Goal: Task Accomplishment & Management: Complete application form

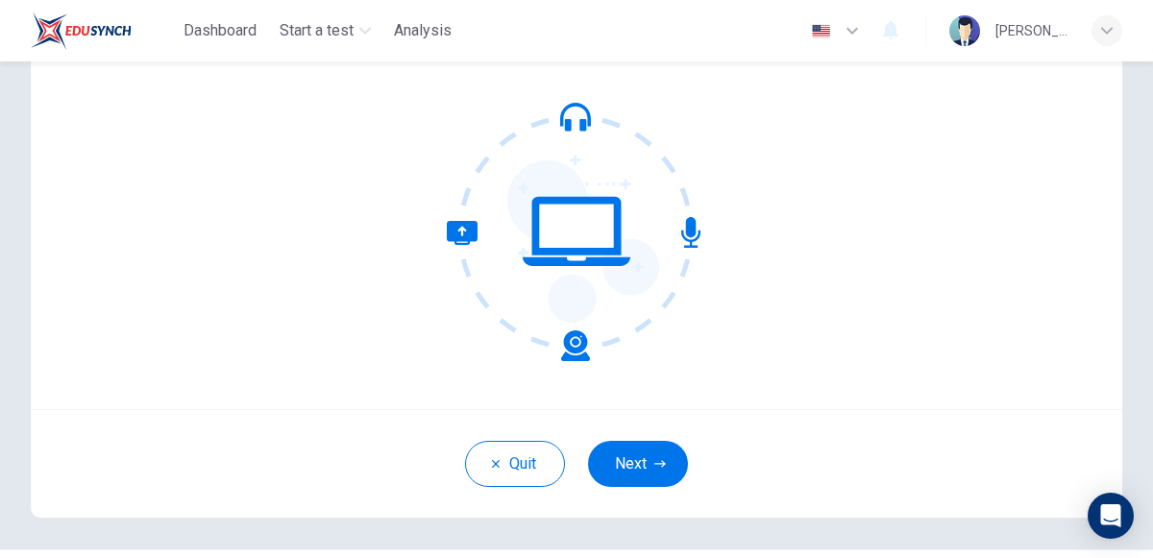
scroll to position [121, 0]
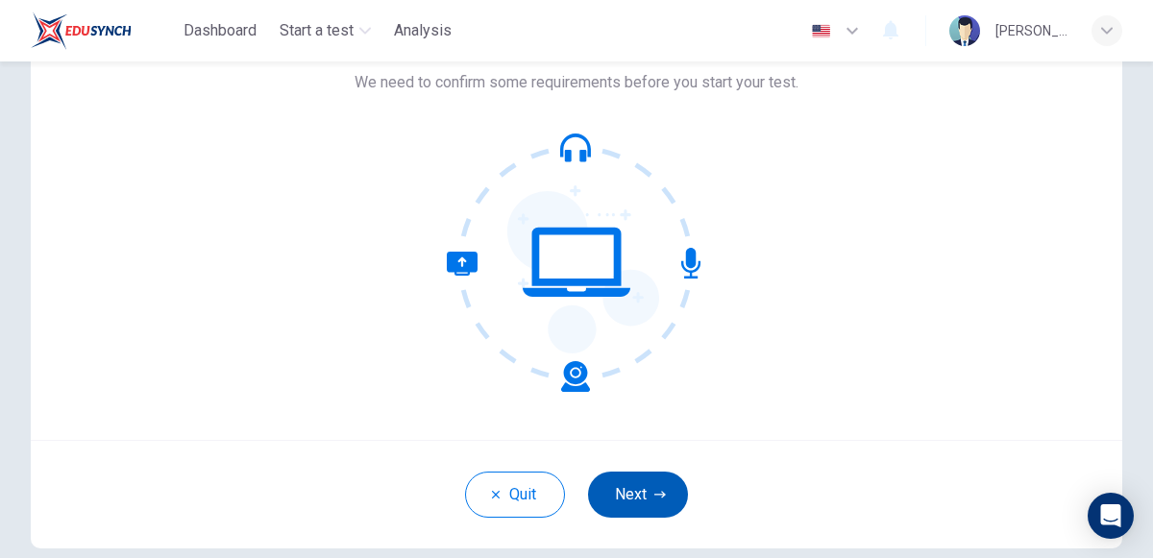
click at [618, 473] on button "Next" at bounding box center [638, 495] width 100 height 46
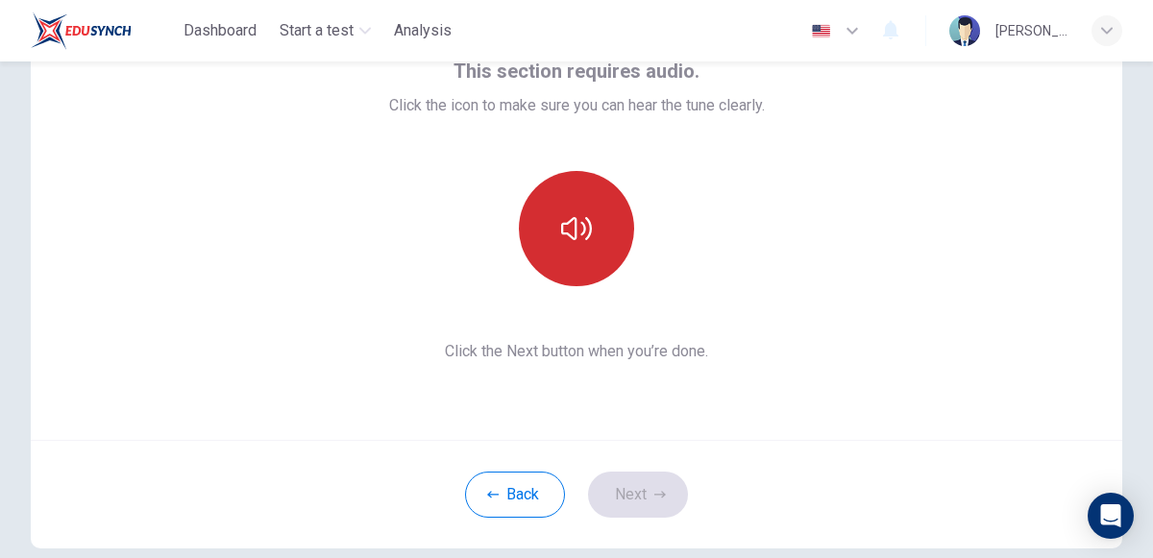
click at [568, 240] on icon "button" at bounding box center [576, 228] width 31 height 31
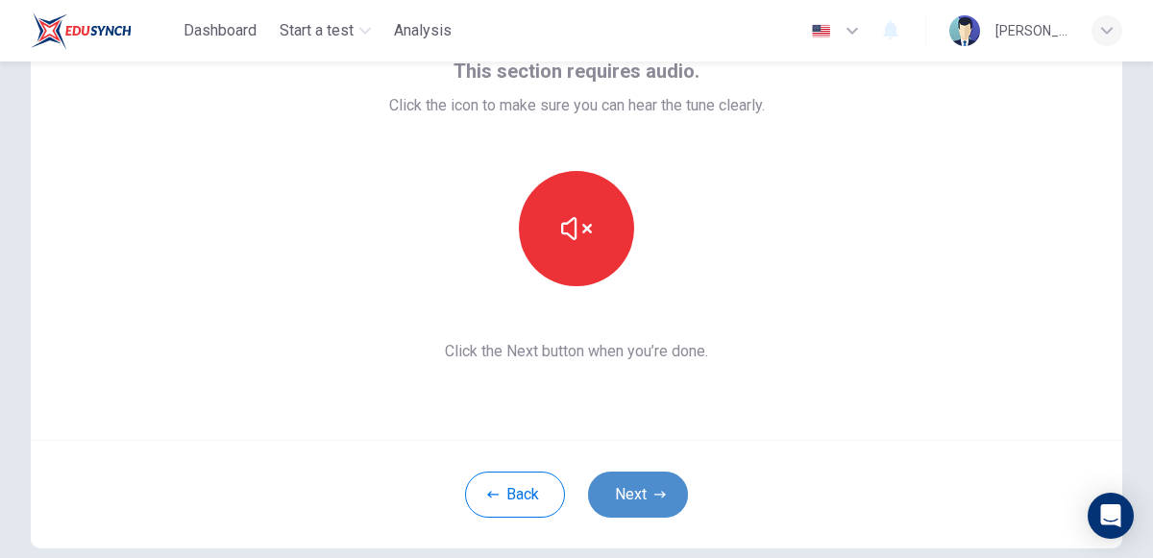
click at [633, 485] on button "Next" at bounding box center [638, 495] width 100 height 46
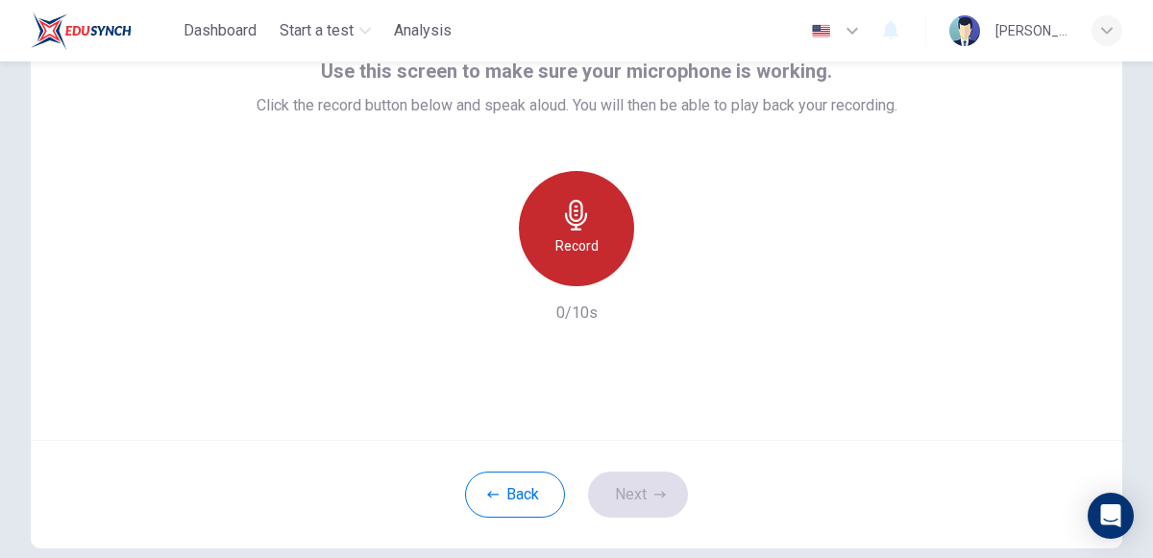
click at [595, 192] on div "Record" at bounding box center [576, 228] width 115 height 115
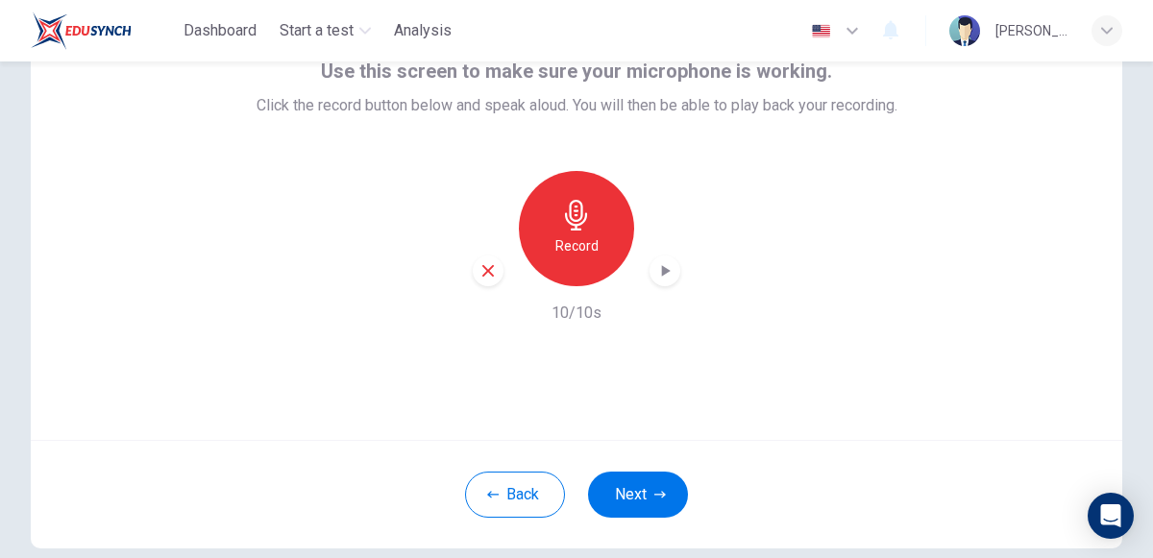
click at [663, 263] on icon "button" at bounding box center [665, 270] width 19 height 19
click at [650, 497] on button "Next" at bounding box center [638, 495] width 100 height 46
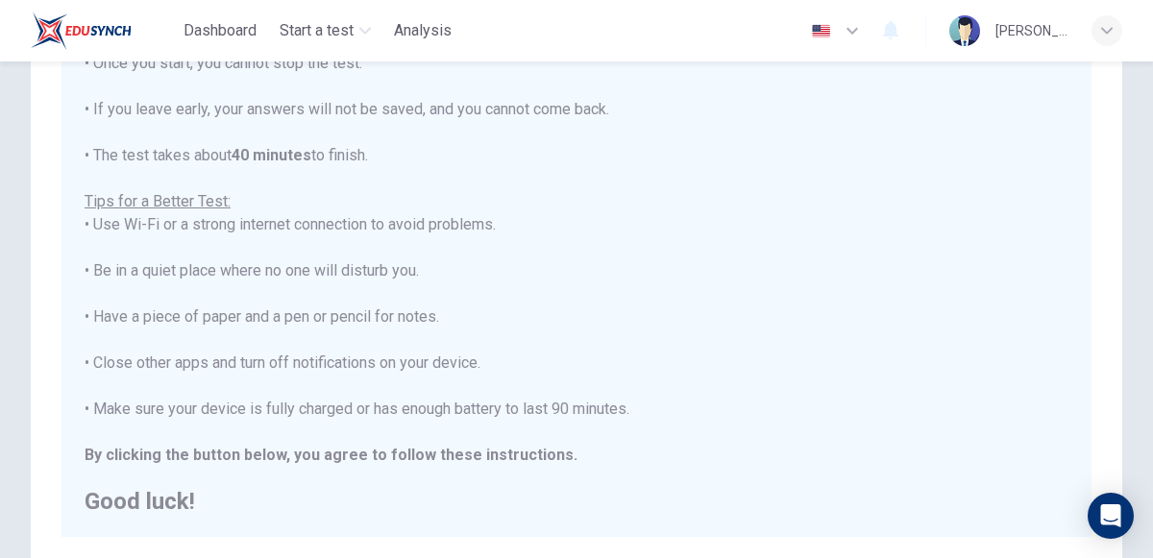
scroll to position [448, 0]
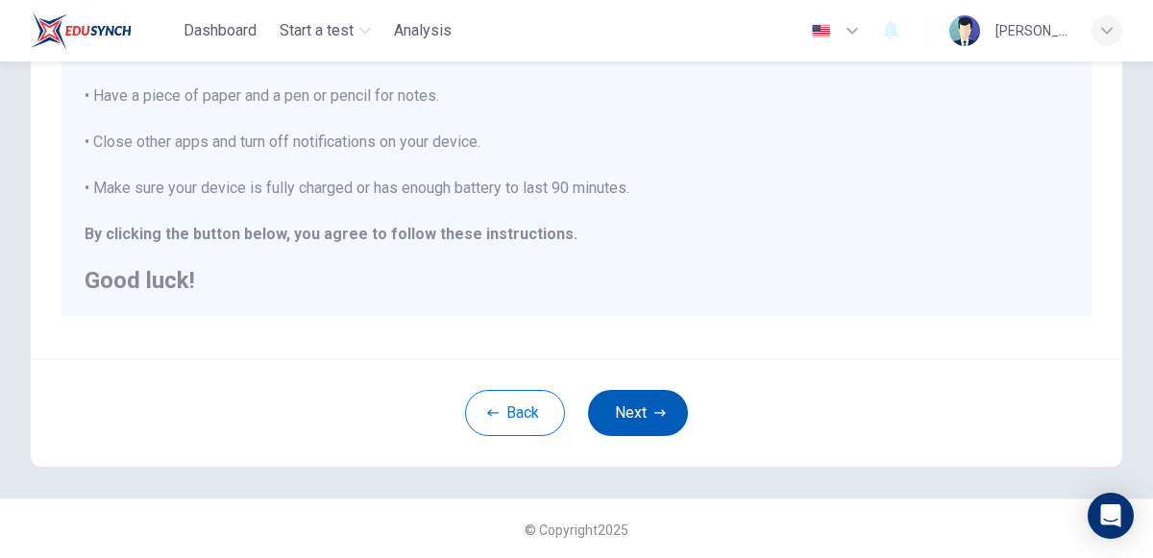
click at [652, 416] on button "Next" at bounding box center [638, 413] width 100 height 46
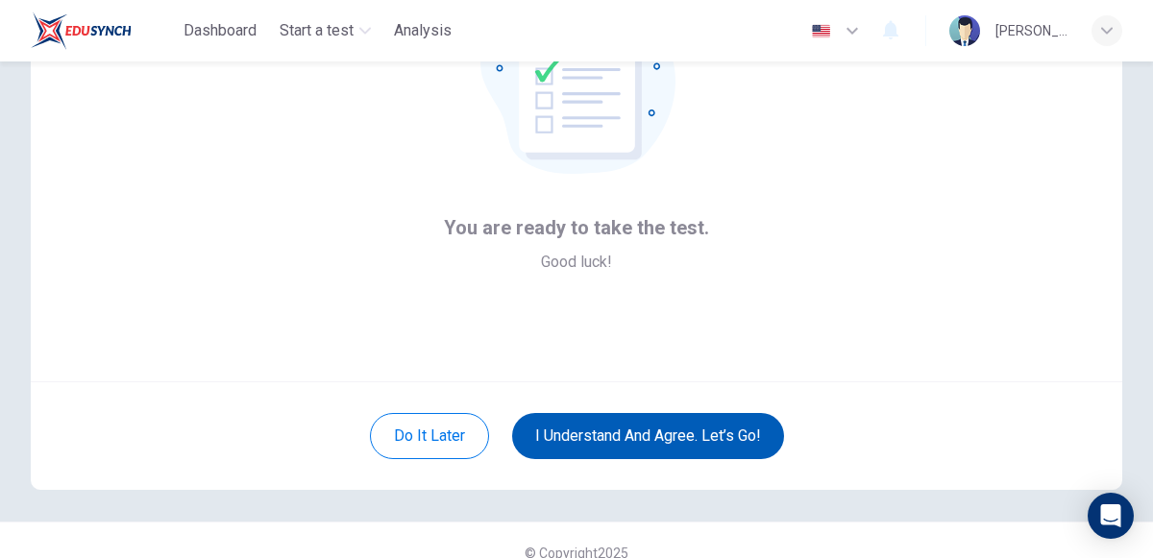
scroll to position [184, 0]
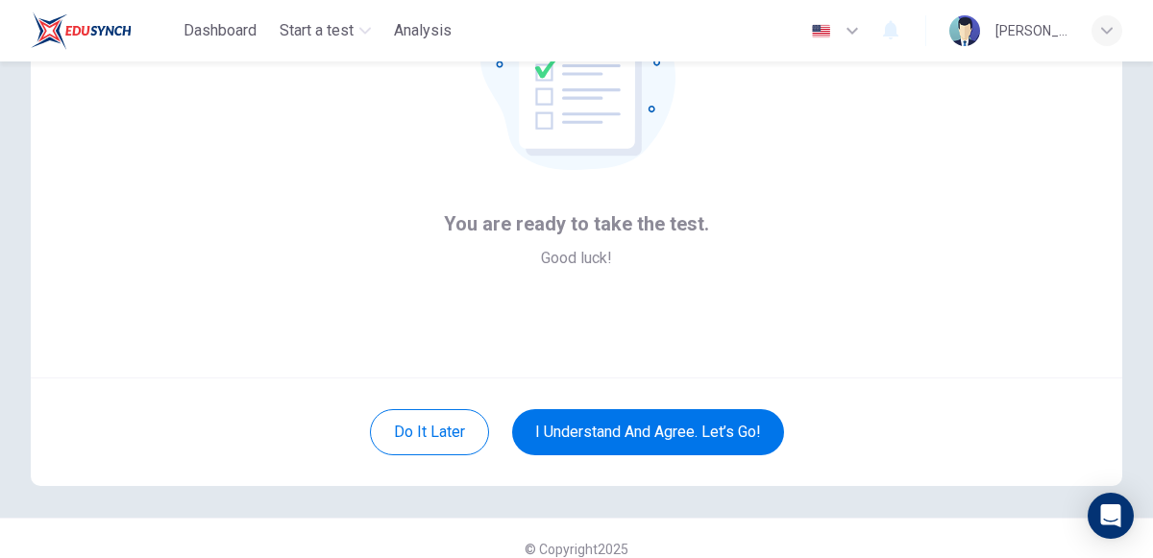
click at [728, 404] on div "Do it later I understand and agree. Let’s go!" at bounding box center [577, 432] width 1092 height 109
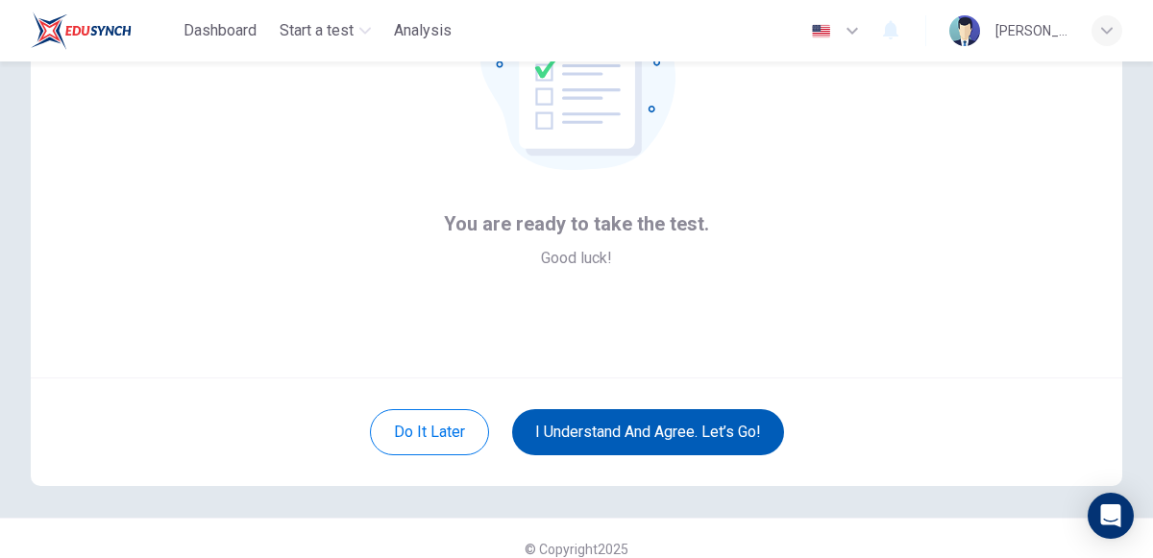
click at [731, 429] on button "I understand and agree. Let’s go!" at bounding box center [648, 432] width 272 height 46
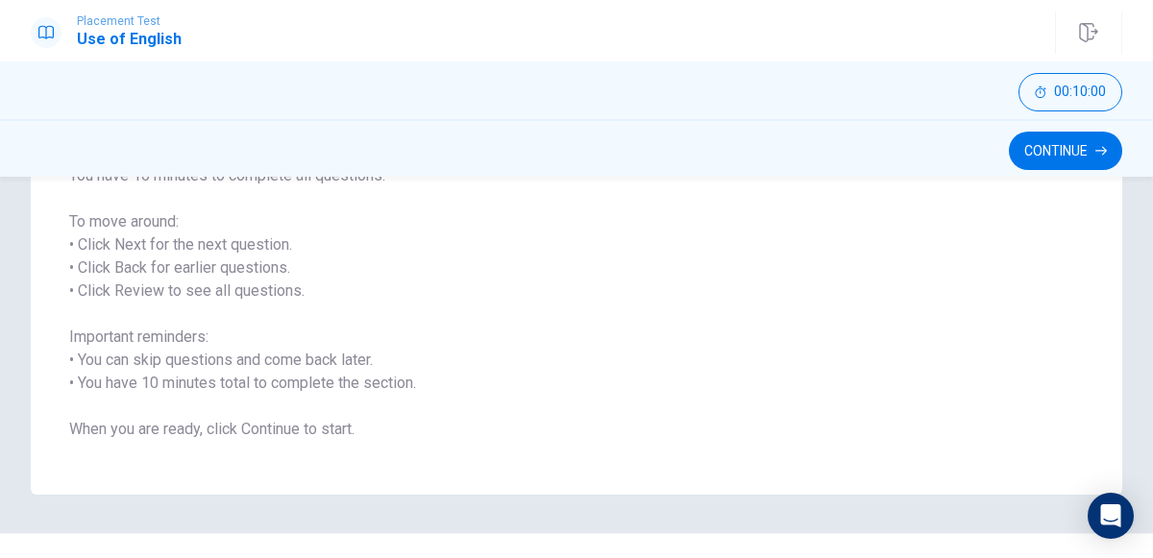
scroll to position [267, 0]
click at [1067, 144] on button "Continue" at bounding box center [1065, 151] width 113 height 38
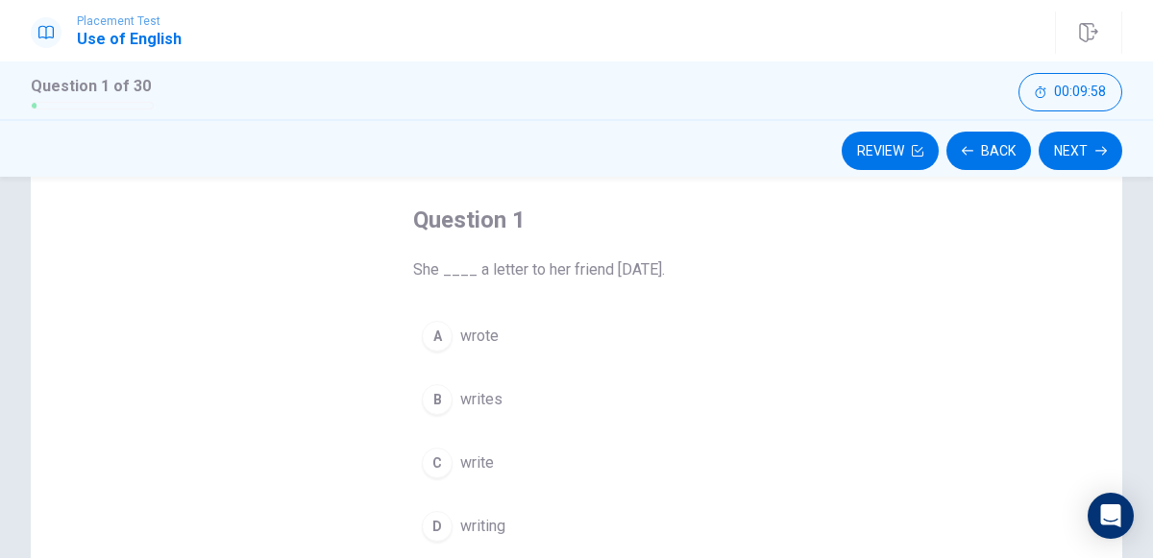
scroll to position [94, 0]
click at [429, 324] on div "A" at bounding box center [437, 331] width 31 height 31
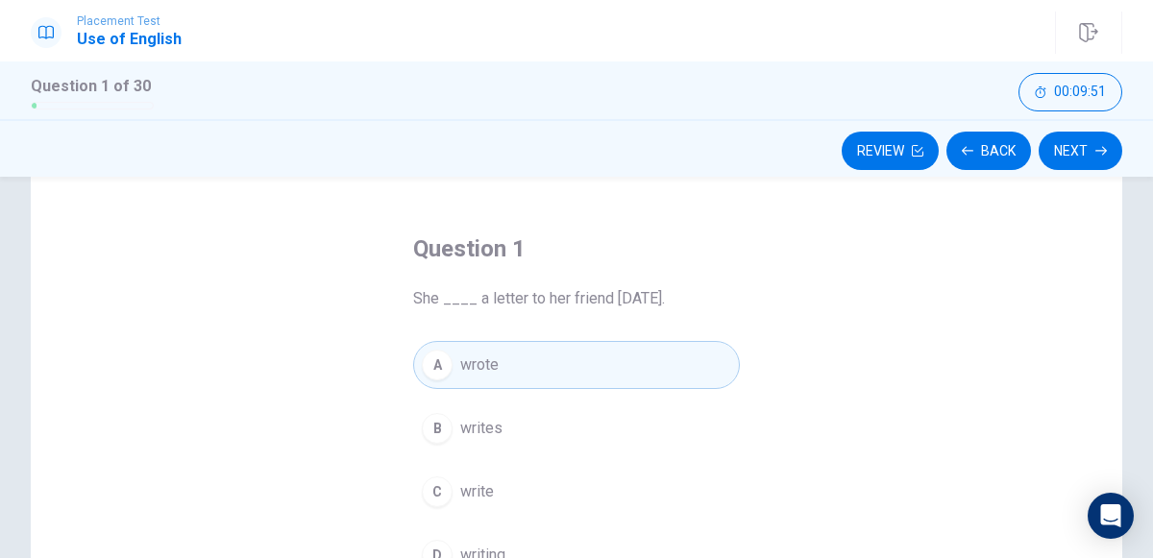
scroll to position [52, 0]
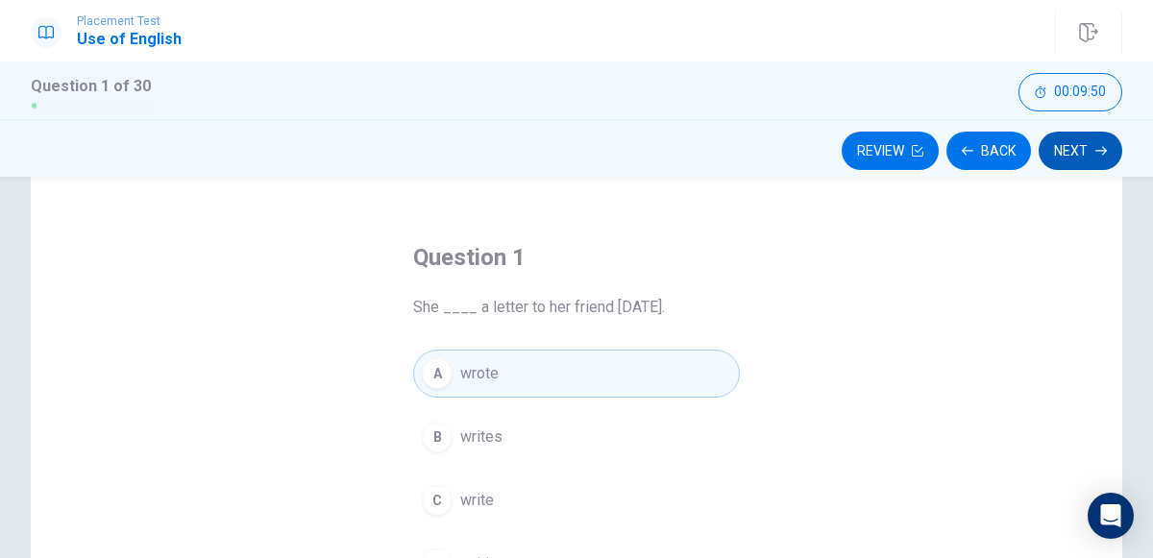
click at [1062, 153] on button "Next" at bounding box center [1081, 151] width 84 height 38
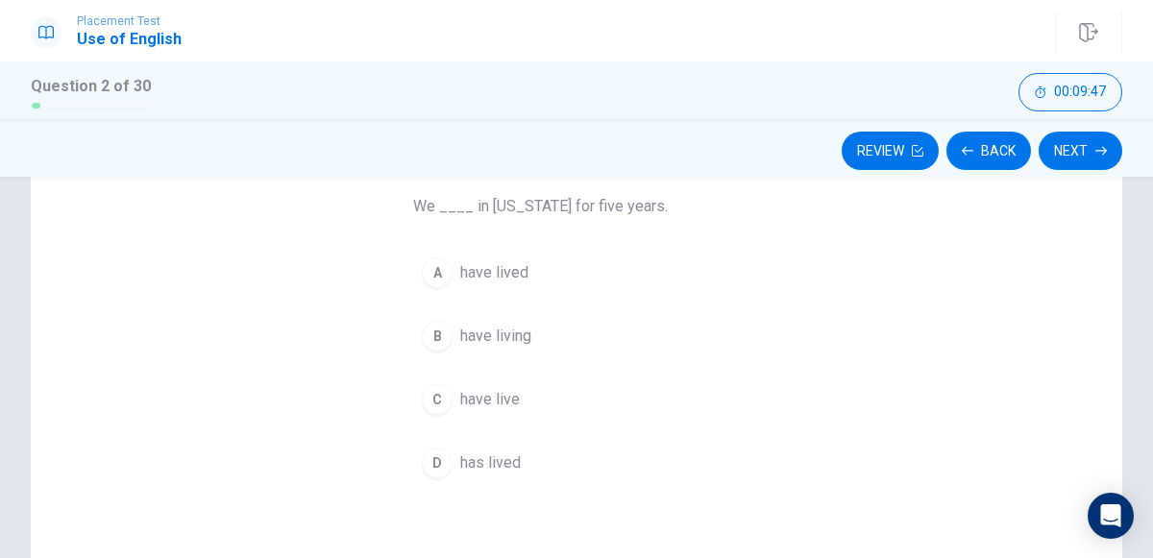
scroll to position [160, 0]
click at [503, 267] on span "have lived" at bounding box center [494, 266] width 68 height 23
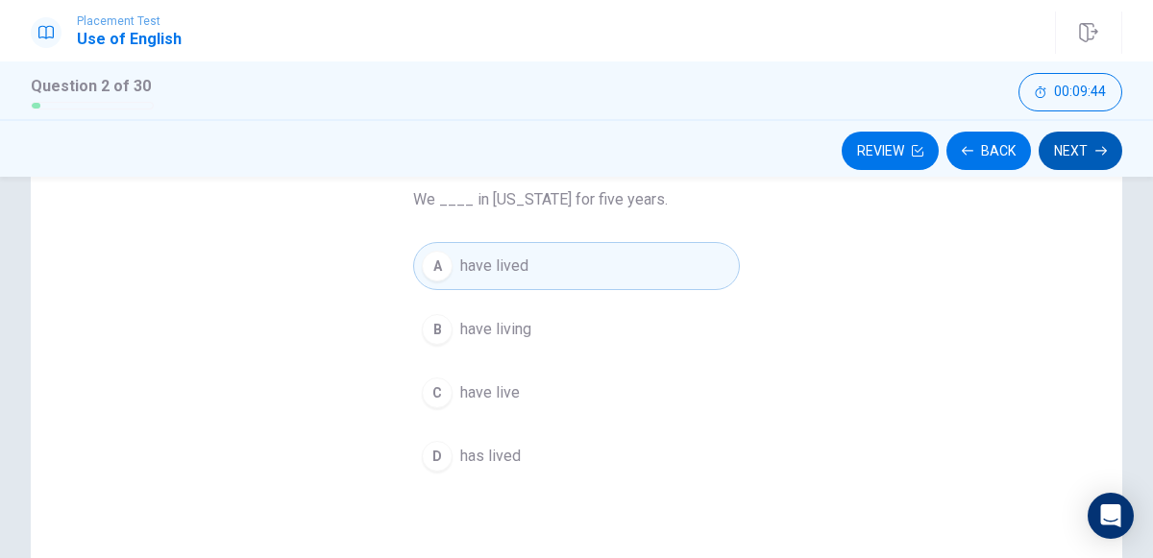
click at [1098, 136] on button "Next" at bounding box center [1081, 151] width 84 height 38
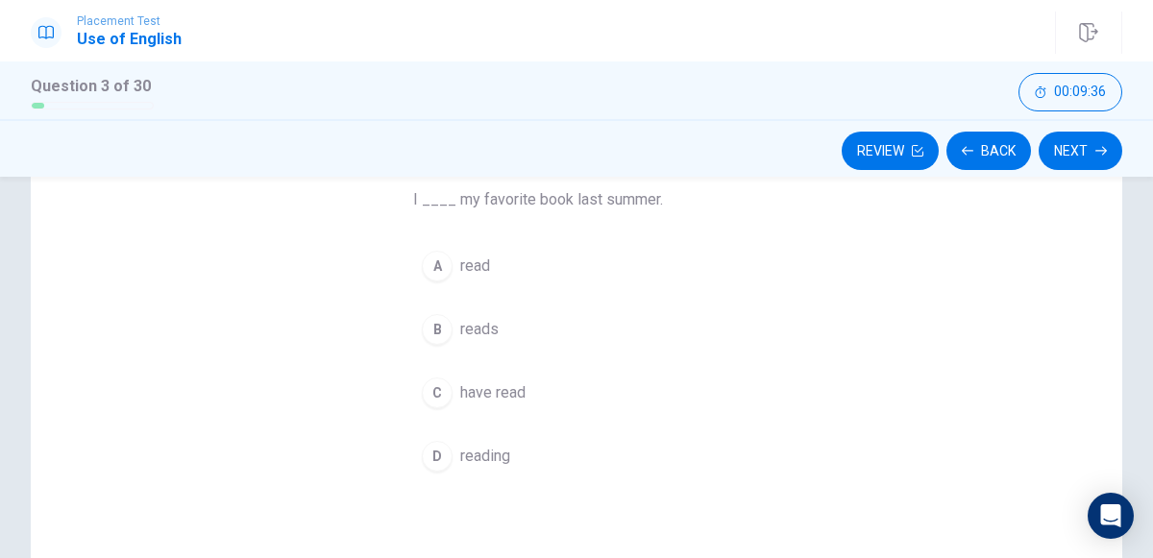
click at [481, 263] on span "read" at bounding box center [475, 266] width 30 height 23
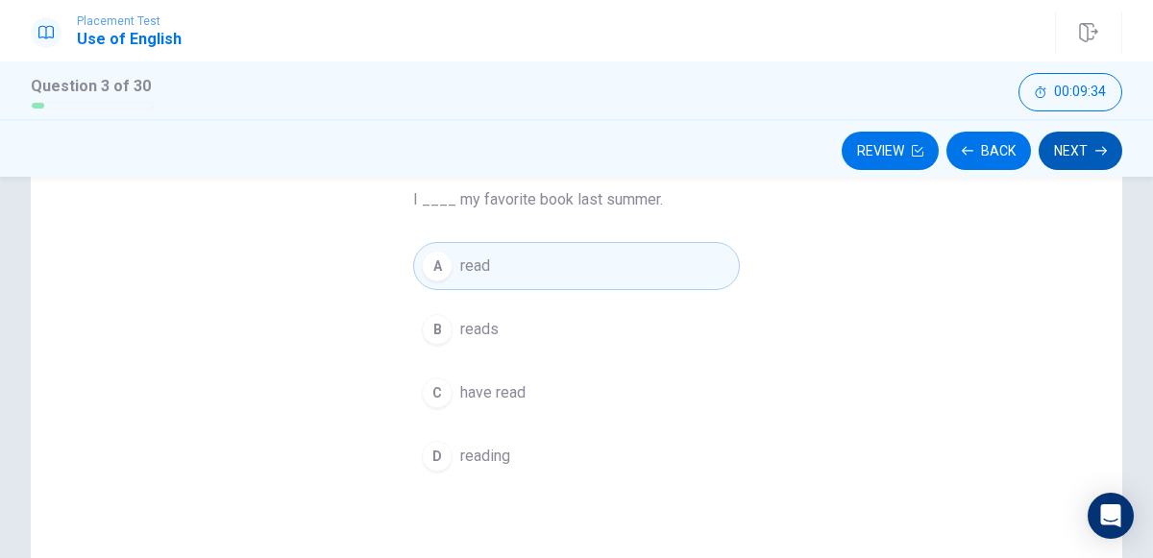
click at [1093, 134] on button "Next" at bounding box center [1081, 151] width 84 height 38
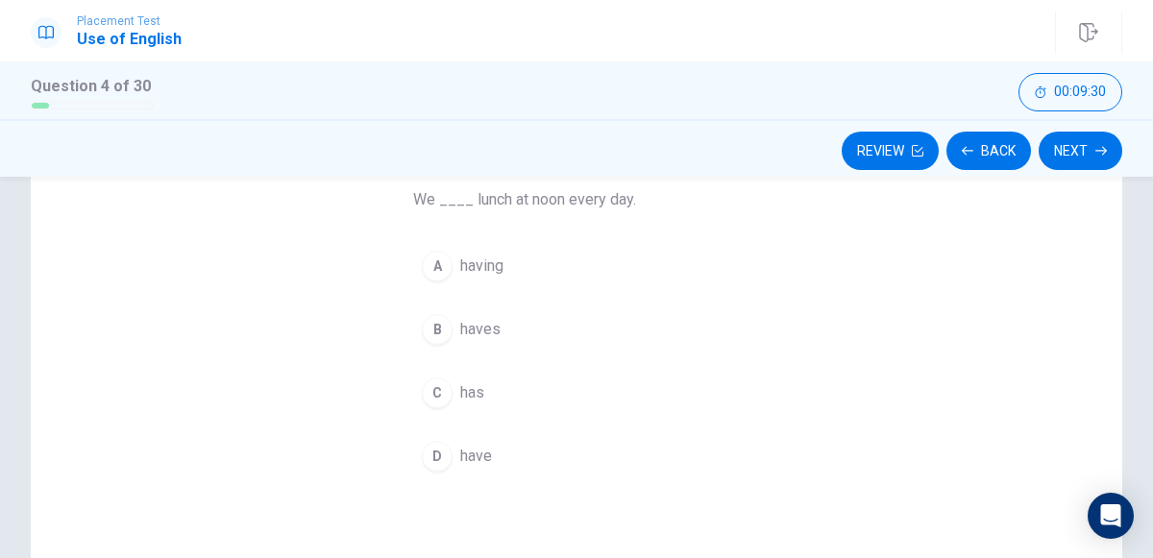
click at [461, 451] on span "have" at bounding box center [476, 456] width 32 height 23
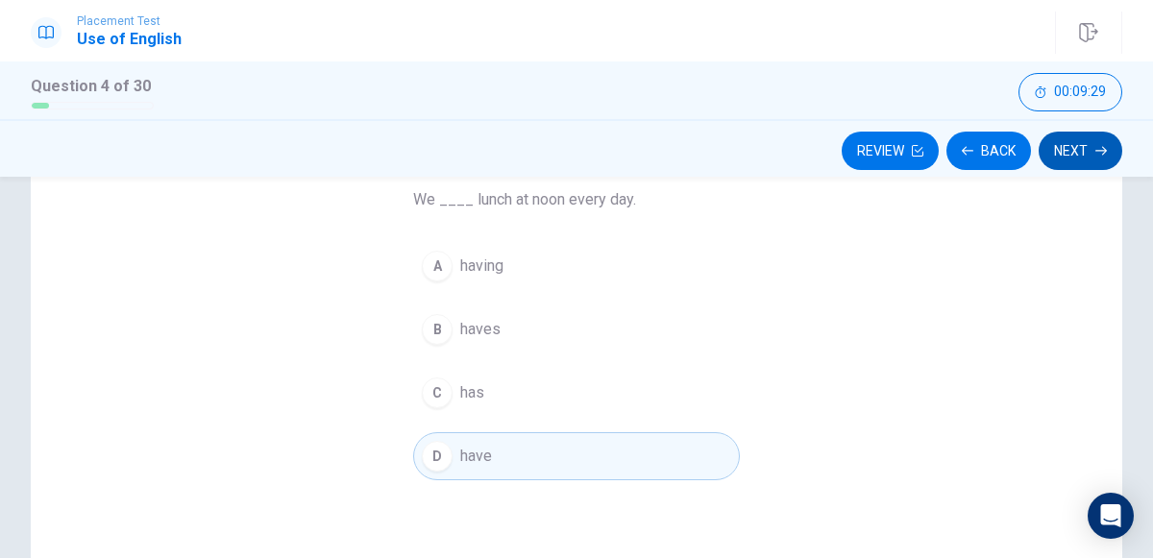
click at [1073, 148] on button "Next" at bounding box center [1081, 151] width 84 height 38
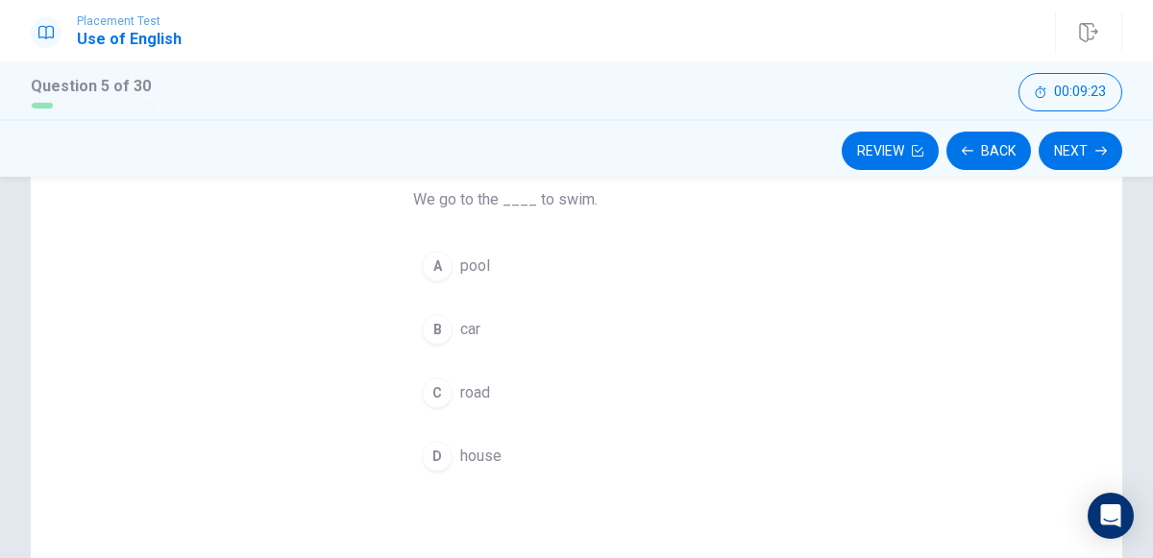
click at [460, 261] on span "pool" at bounding box center [475, 266] width 30 height 23
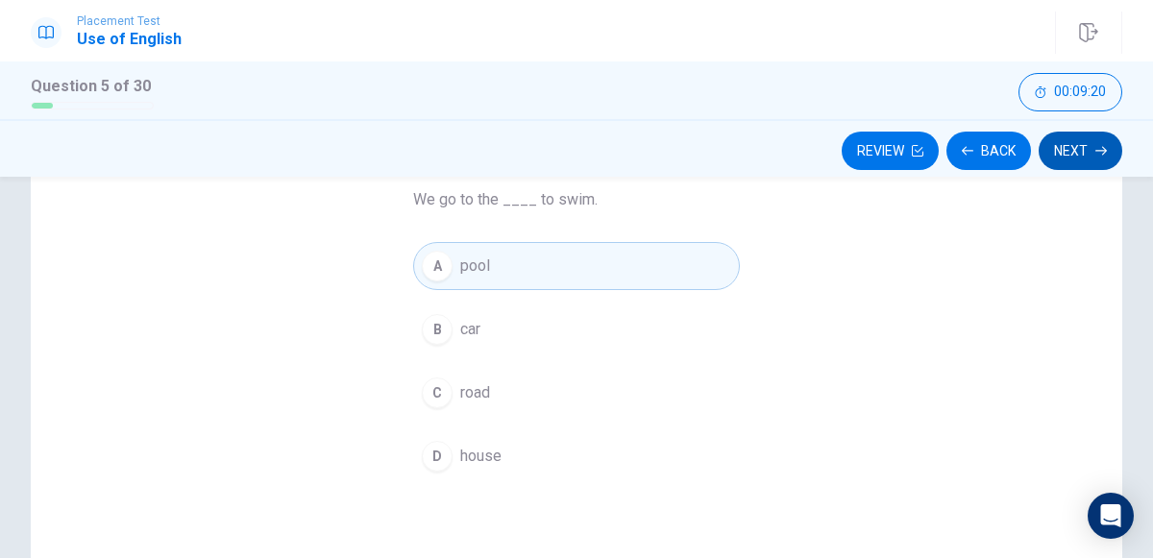
click at [1092, 144] on button "Next" at bounding box center [1081, 151] width 84 height 38
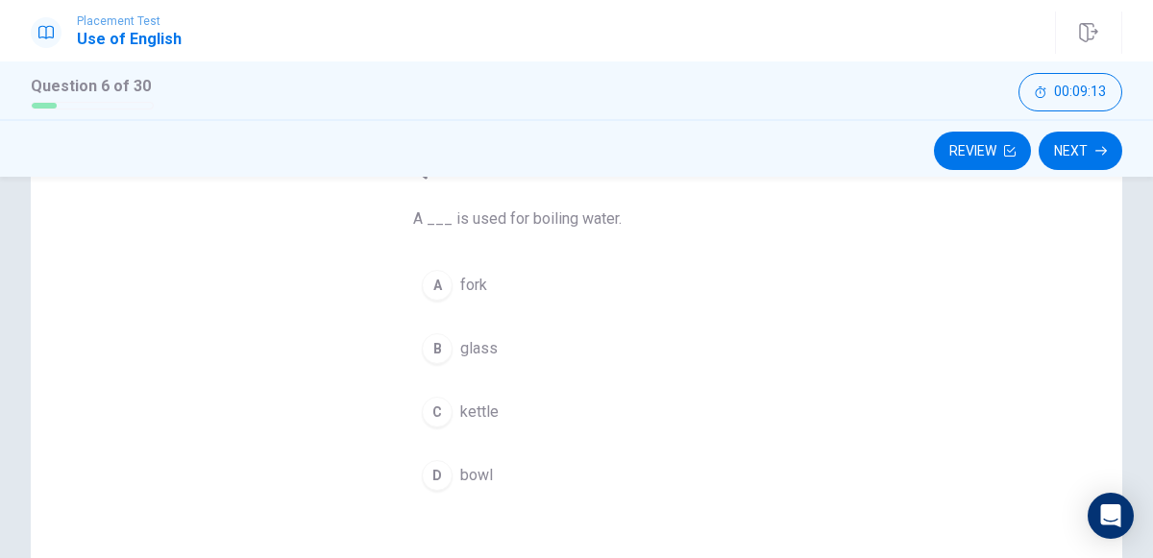
scroll to position [144, 0]
click at [1086, 150] on button "Next" at bounding box center [1081, 151] width 84 height 38
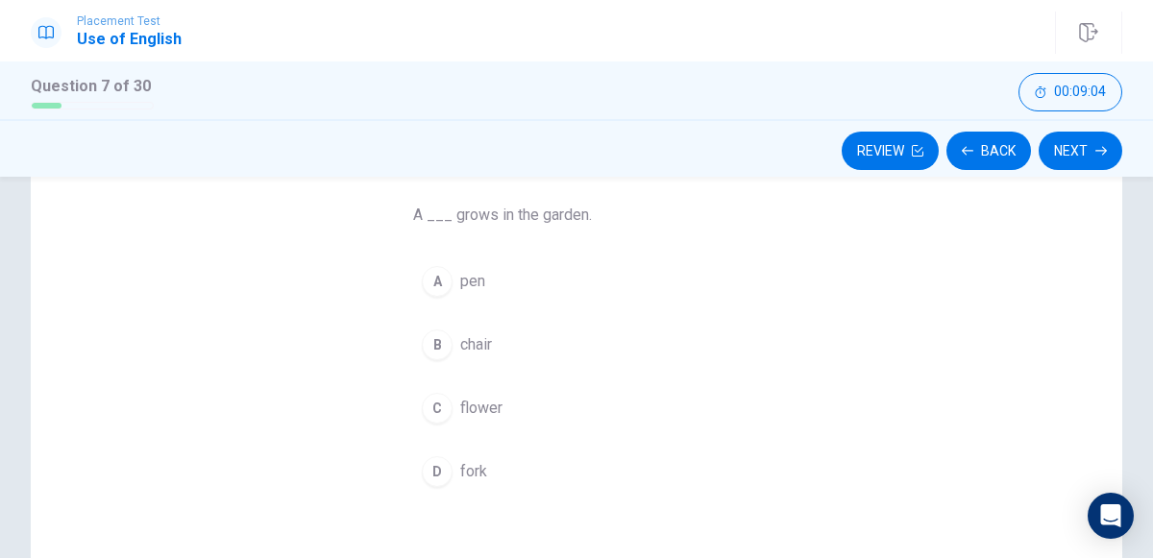
click at [487, 391] on button "C flower" at bounding box center [576, 408] width 327 height 48
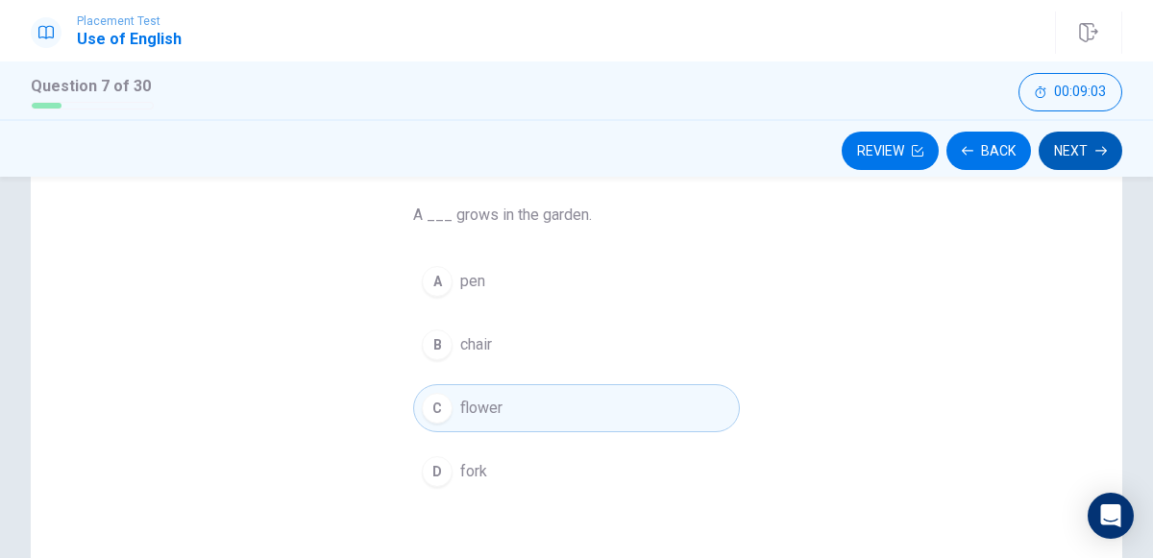
click at [1073, 158] on button "Next" at bounding box center [1081, 151] width 84 height 38
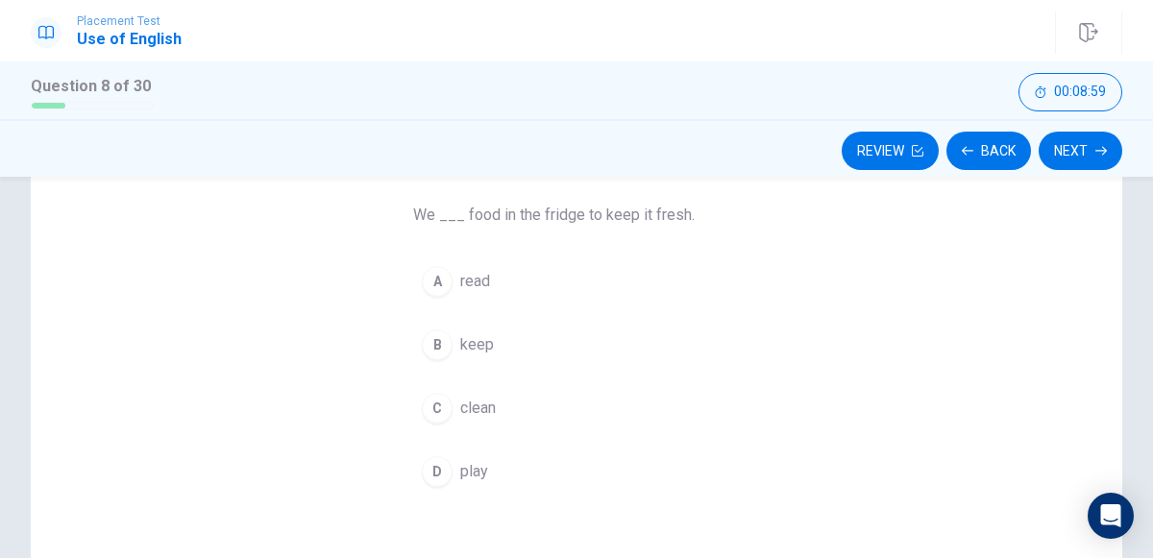
click at [488, 335] on span "keep" at bounding box center [477, 345] width 34 height 23
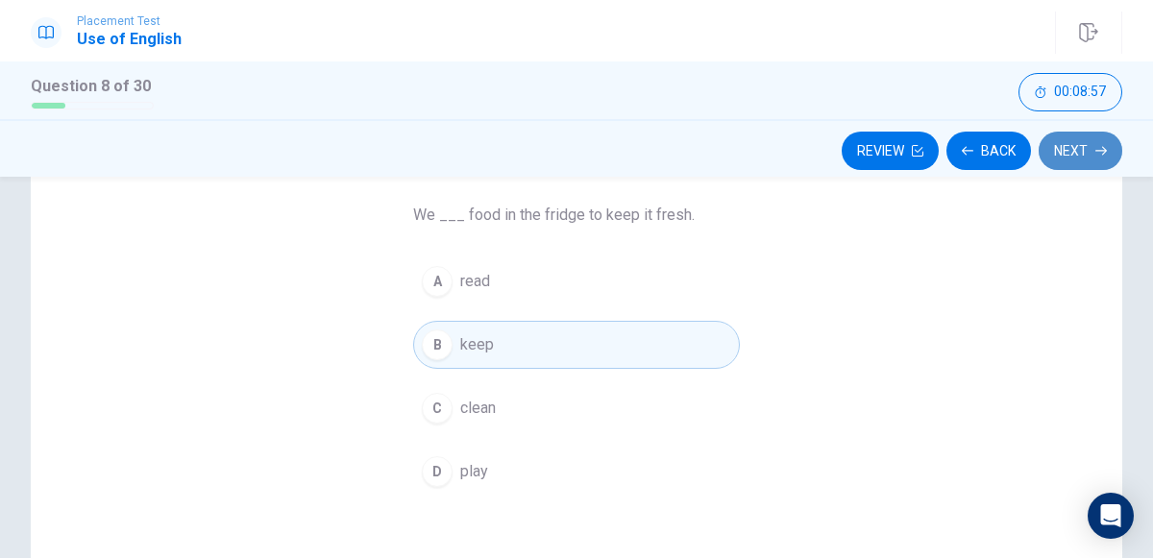
click at [1064, 163] on button "Next" at bounding box center [1081, 151] width 84 height 38
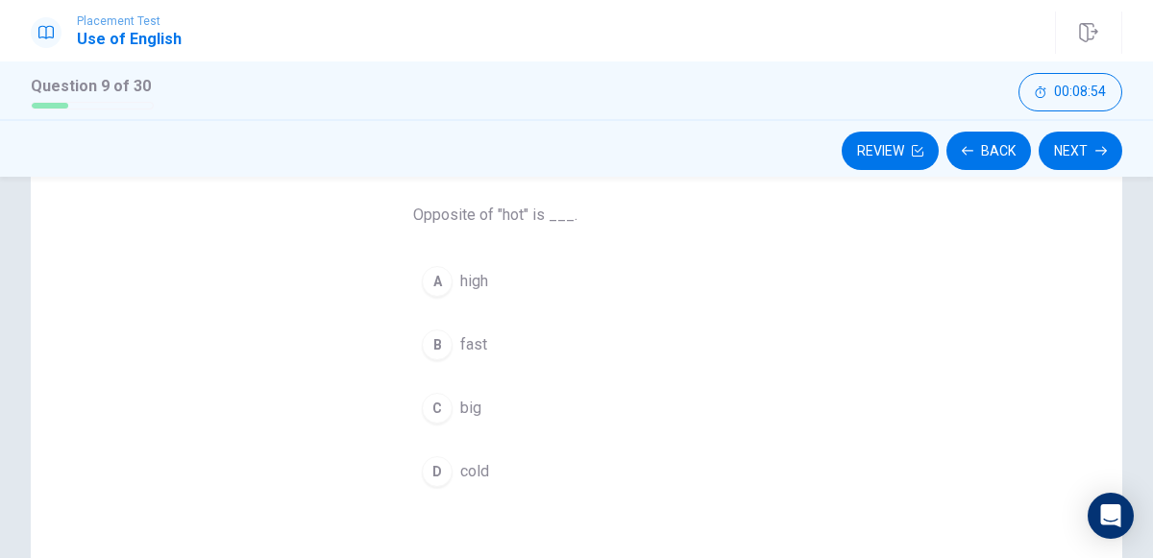
click at [437, 457] on div "D" at bounding box center [437, 472] width 31 height 31
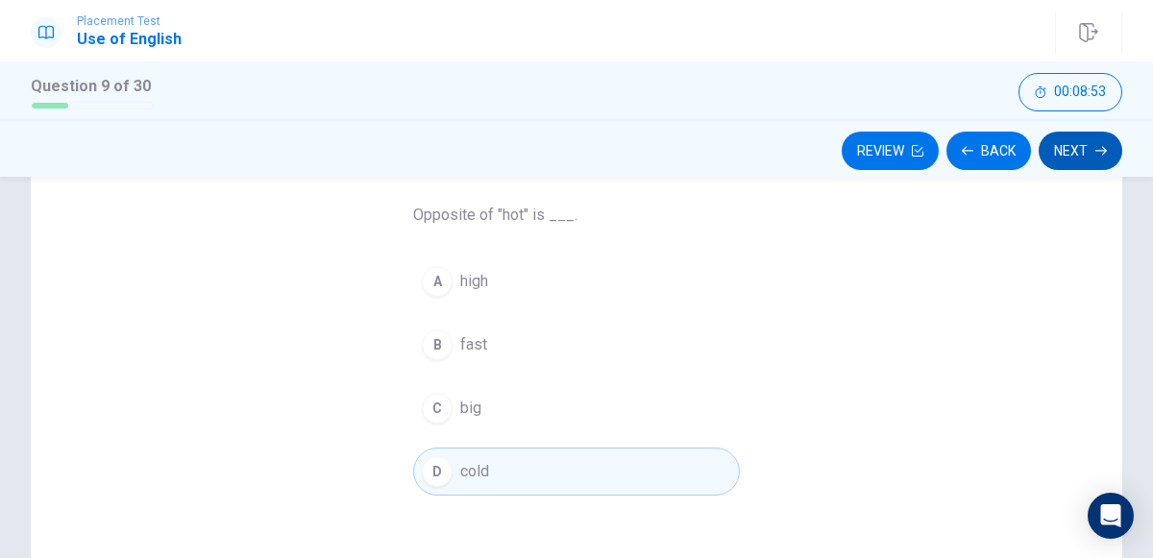
click at [1091, 159] on button "Next" at bounding box center [1081, 151] width 84 height 38
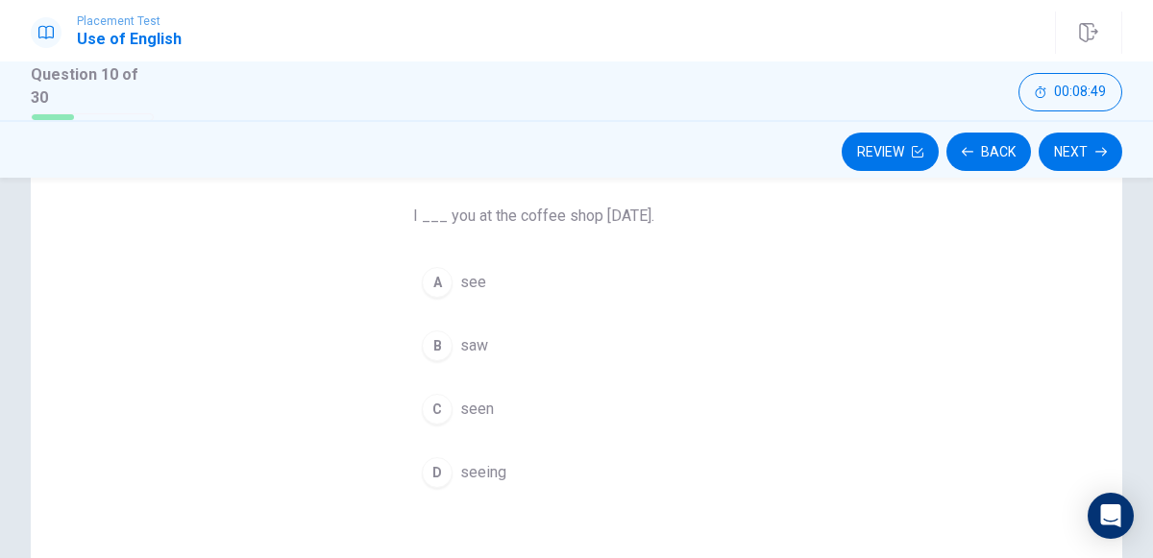
click at [485, 339] on span "saw" at bounding box center [474, 346] width 28 height 23
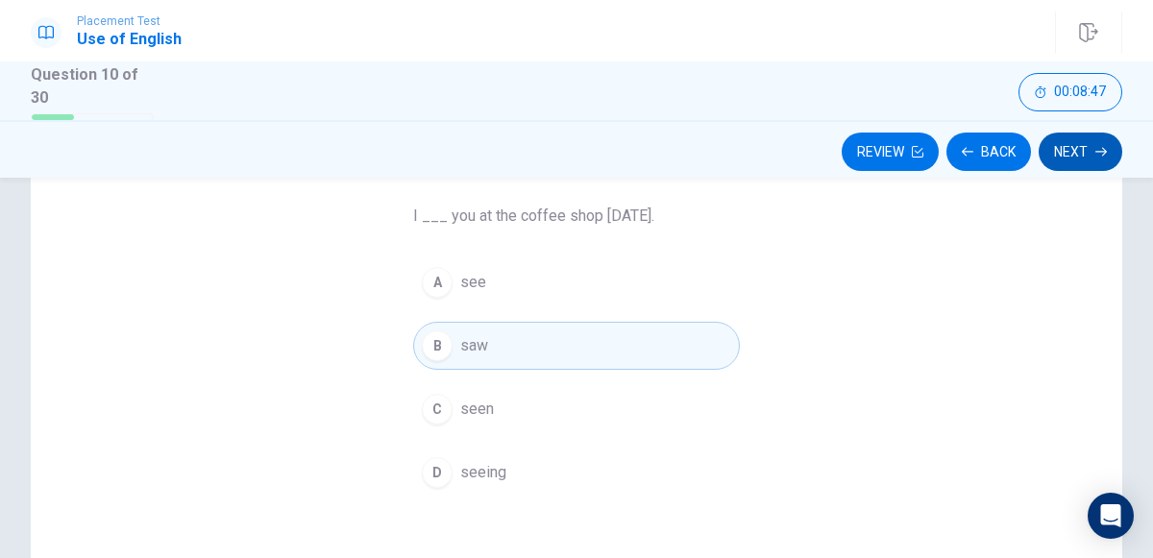
click at [1090, 163] on button "Next" at bounding box center [1081, 152] width 84 height 38
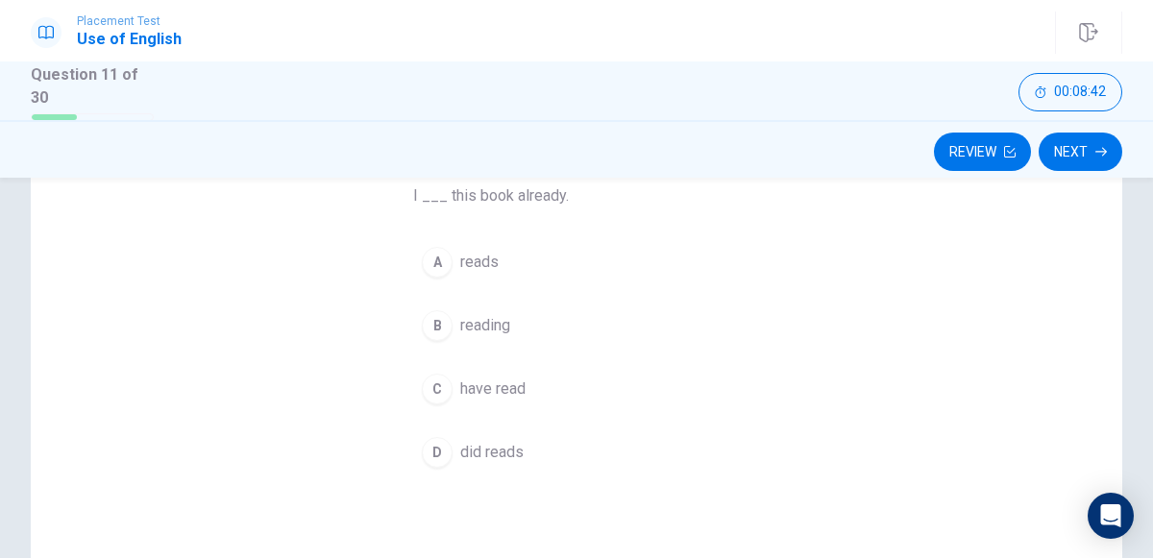
scroll to position [174, 0]
click at [447, 382] on div "C" at bounding box center [437, 379] width 31 height 31
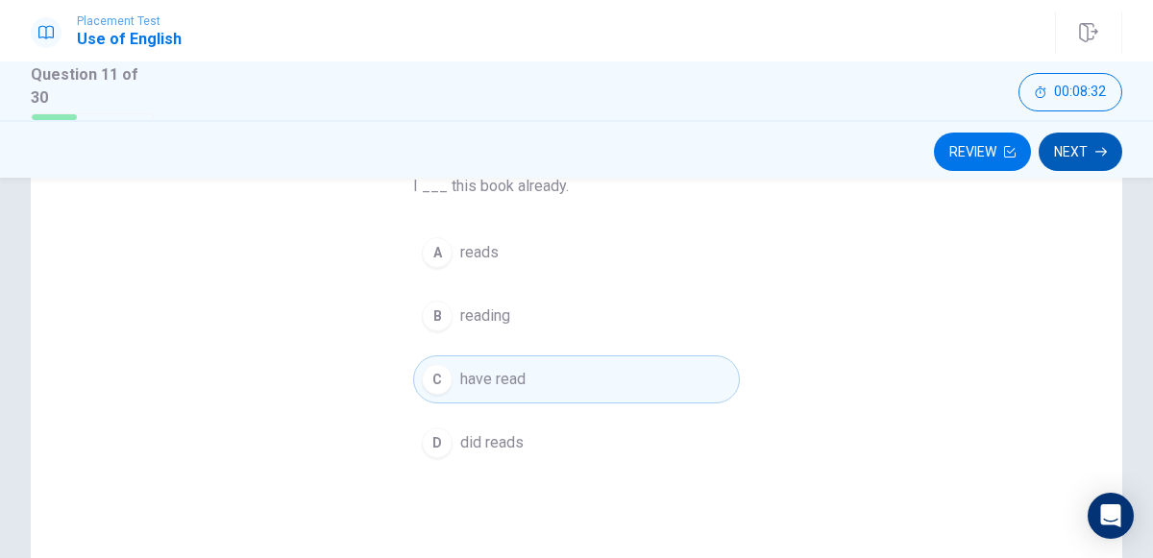
click at [1054, 154] on button "Next" at bounding box center [1081, 152] width 84 height 38
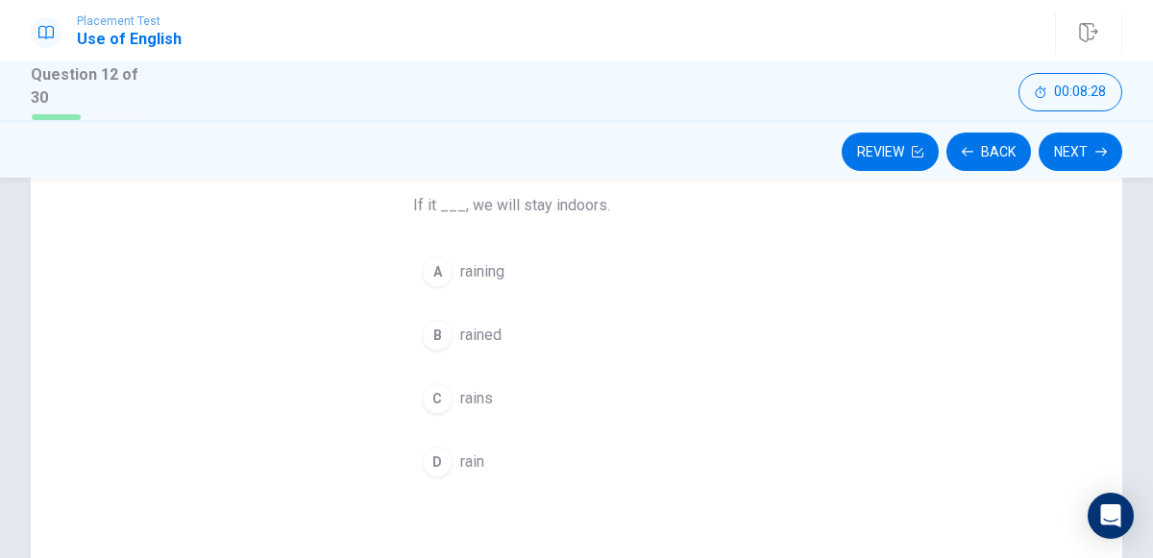
scroll to position [164, 0]
click at [487, 385] on span "rains" at bounding box center [476, 389] width 33 height 23
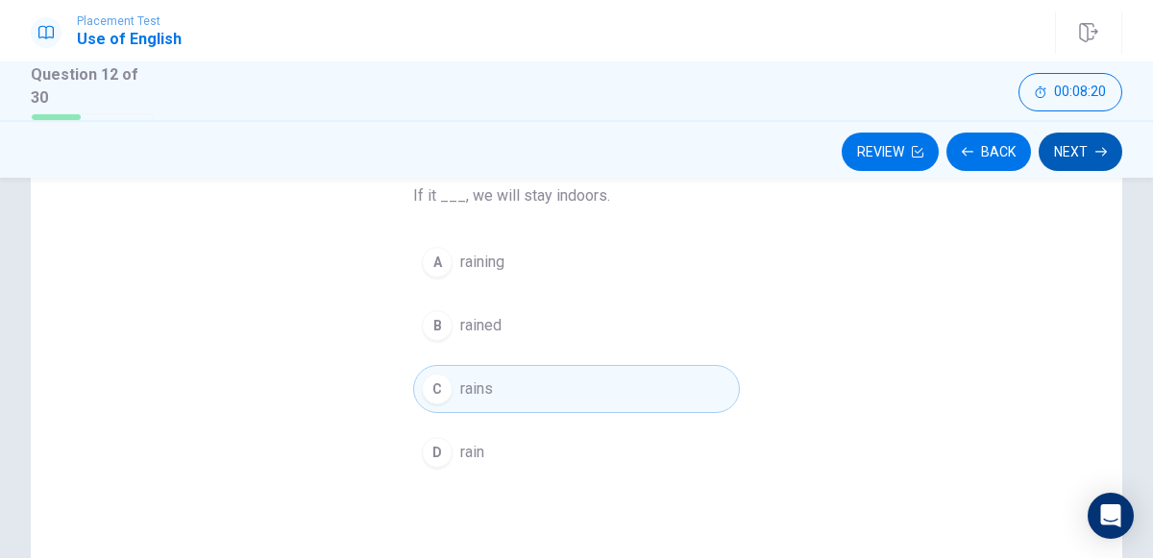
click at [1094, 150] on button "Next" at bounding box center [1081, 152] width 84 height 38
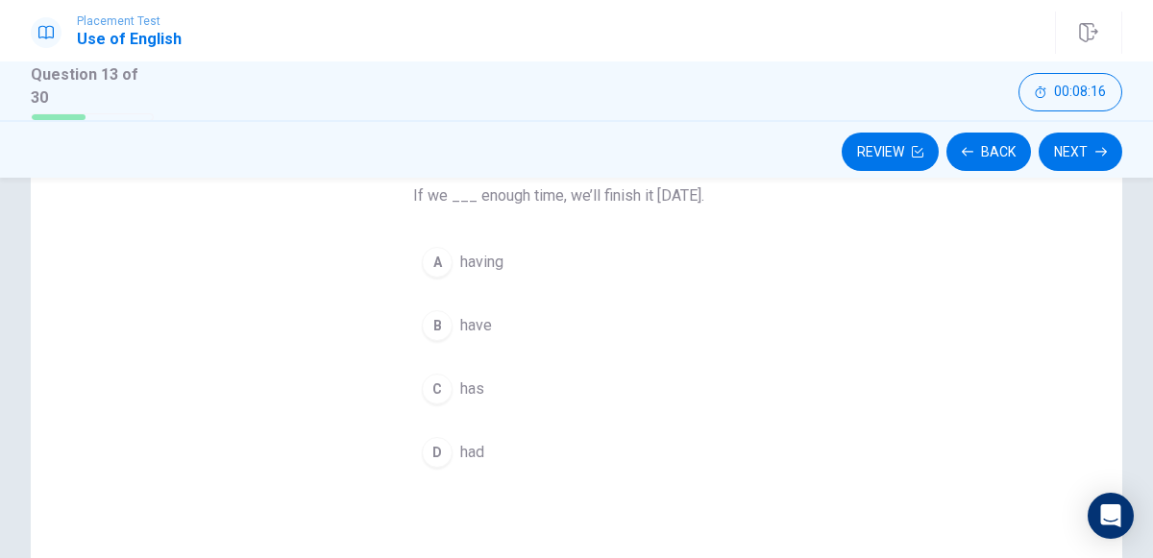
click at [447, 316] on div "B" at bounding box center [437, 325] width 31 height 31
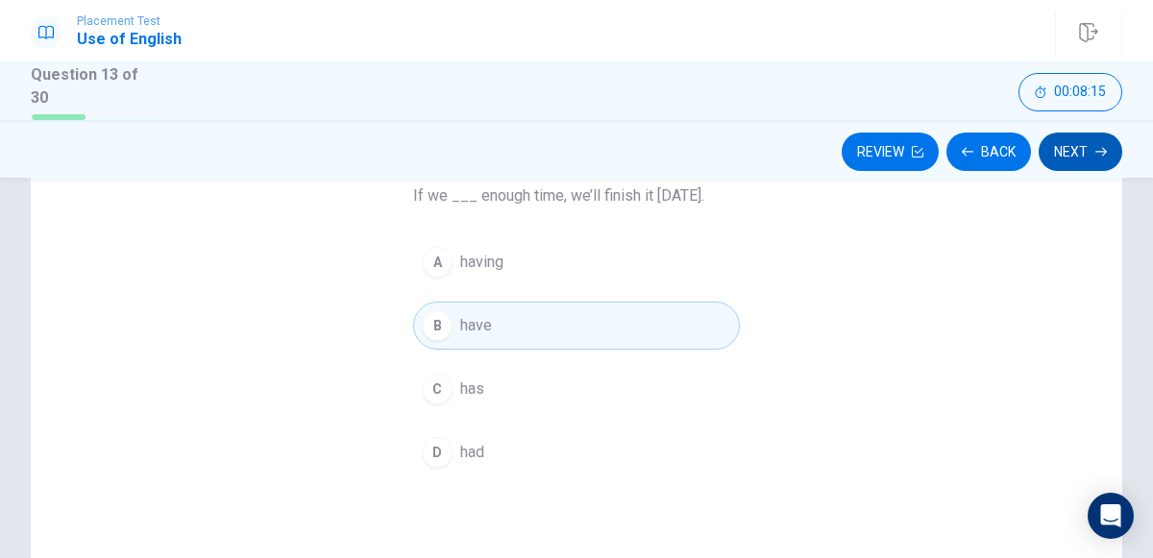
click at [1088, 142] on button "Next" at bounding box center [1081, 152] width 84 height 38
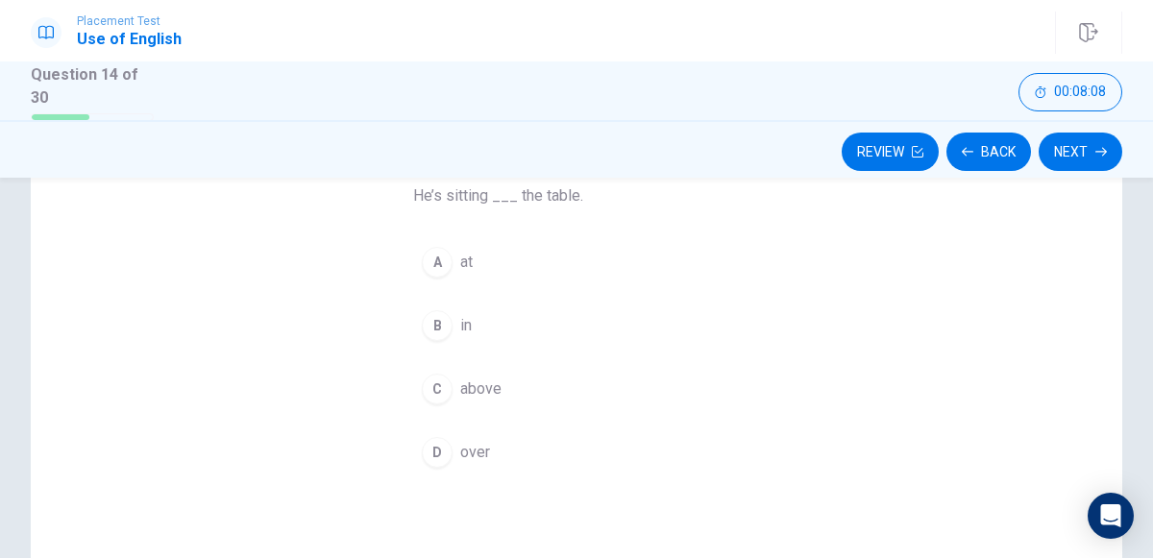
click at [428, 331] on div "B" at bounding box center [437, 325] width 31 height 31
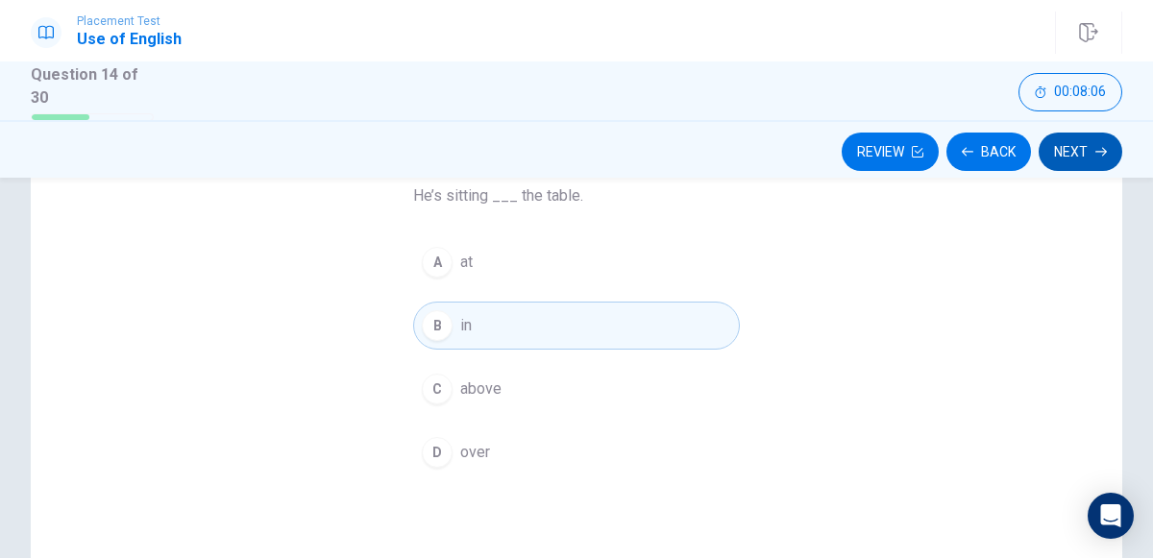
click at [1099, 133] on button "Next" at bounding box center [1081, 152] width 84 height 38
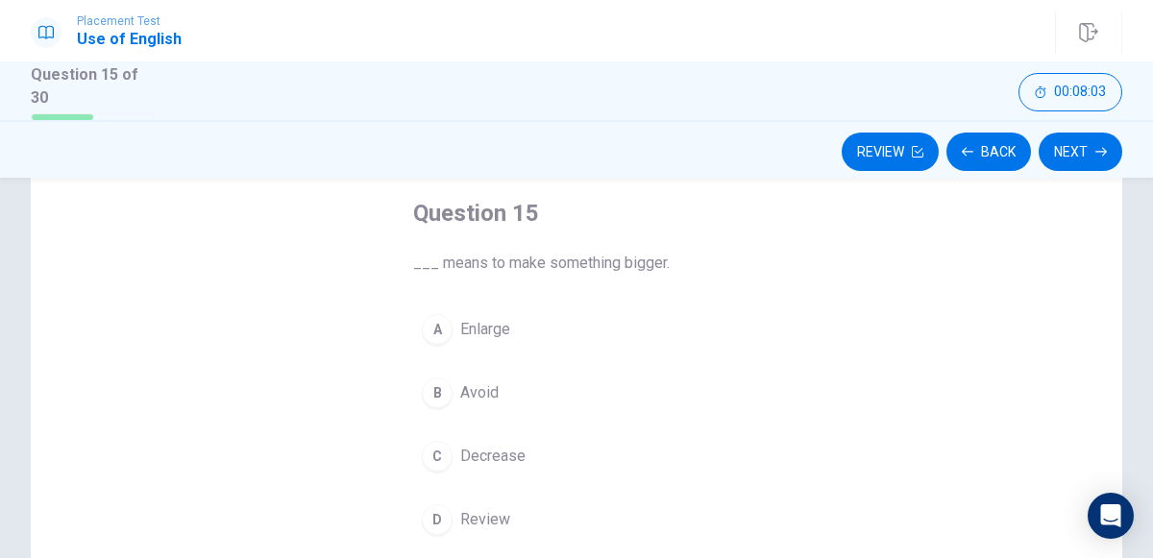
scroll to position [125, 0]
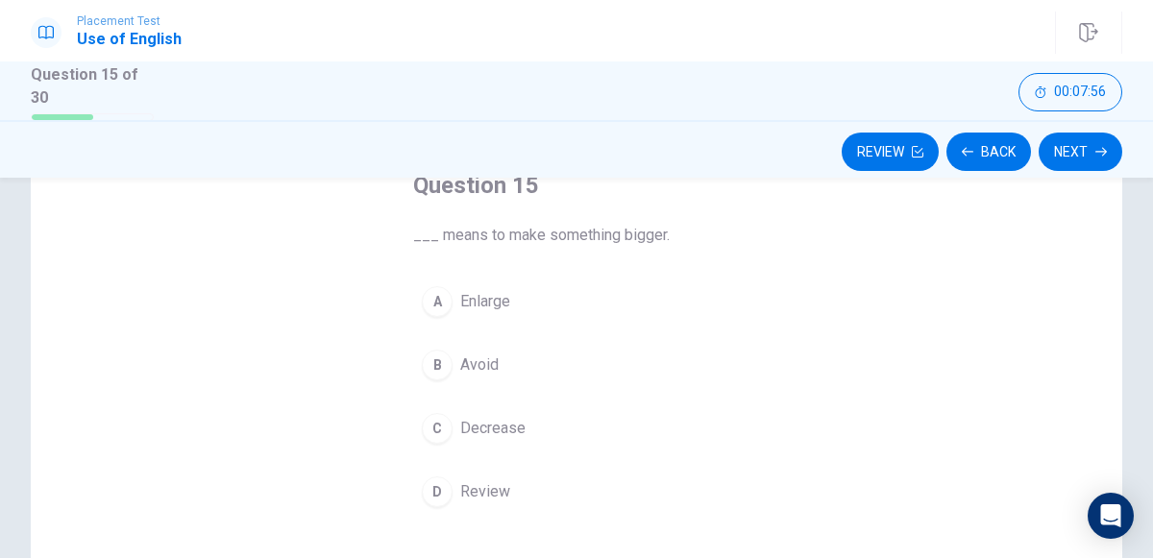
click at [465, 312] on button "A Enlarge" at bounding box center [576, 302] width 327 height 48
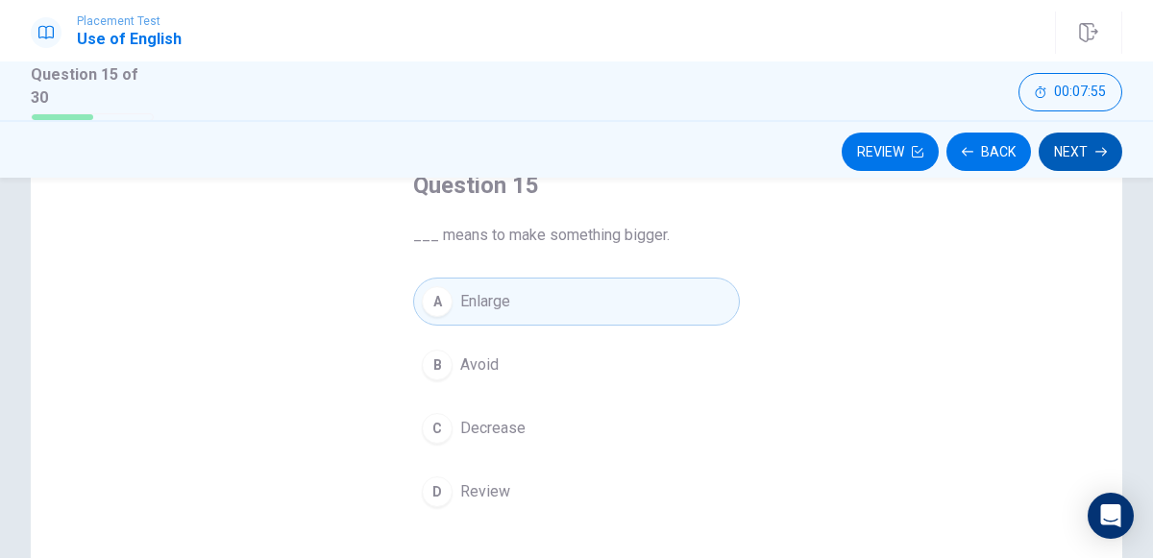
click at [1097, 146] on icon "button" at bounding box center [1102, 152] width 12 height 12
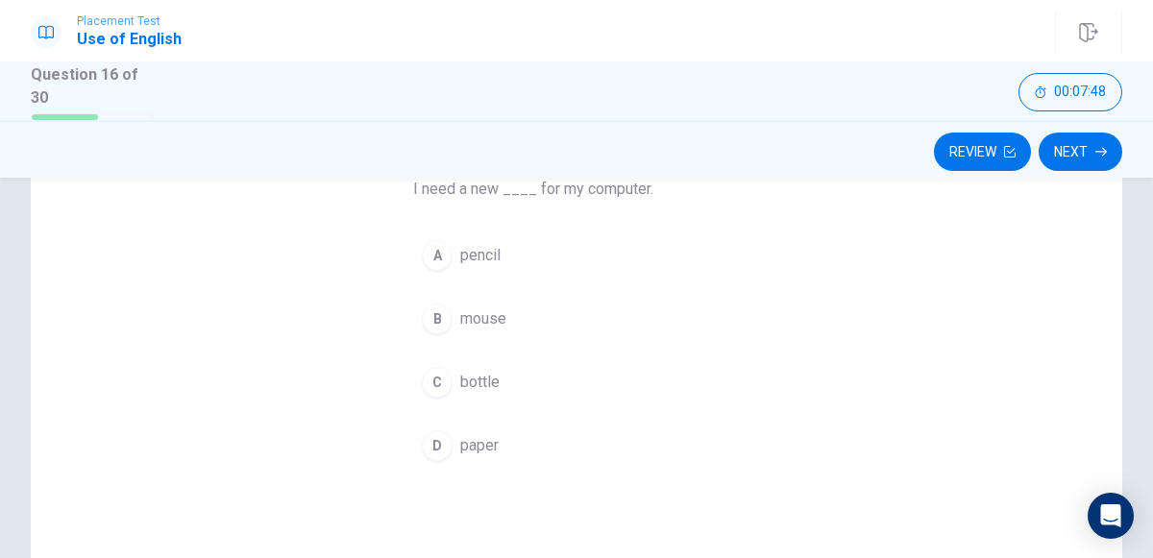
scroll to position [173, 0]
click at [474, 306] on span "mouse" at bounding box center [483, 317] width 46 height 23
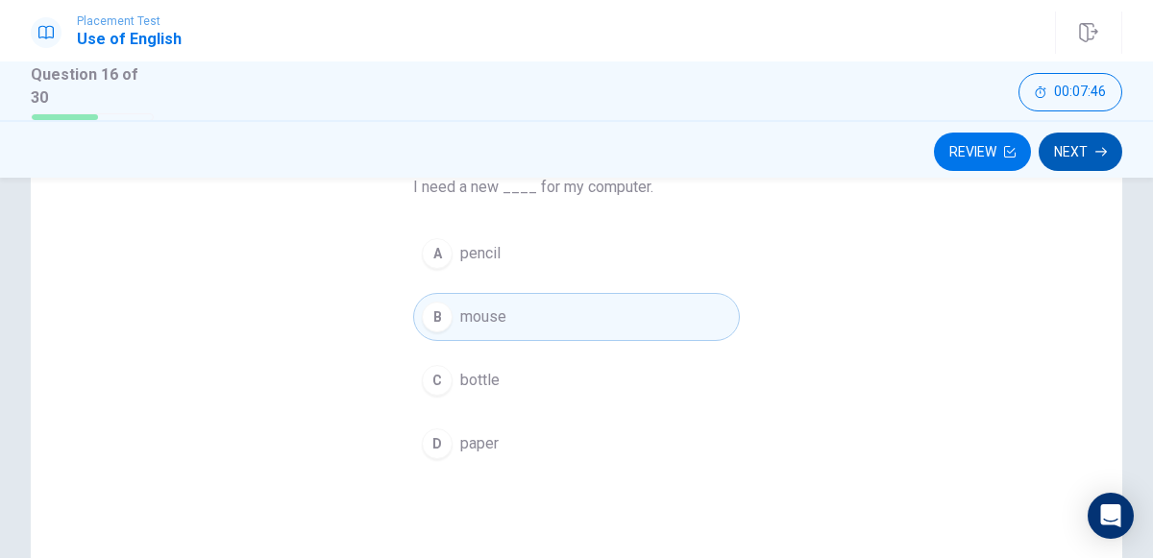
click at [1101, 146] on icon "button" at bounding box center [1102, 152] width 12 height 12
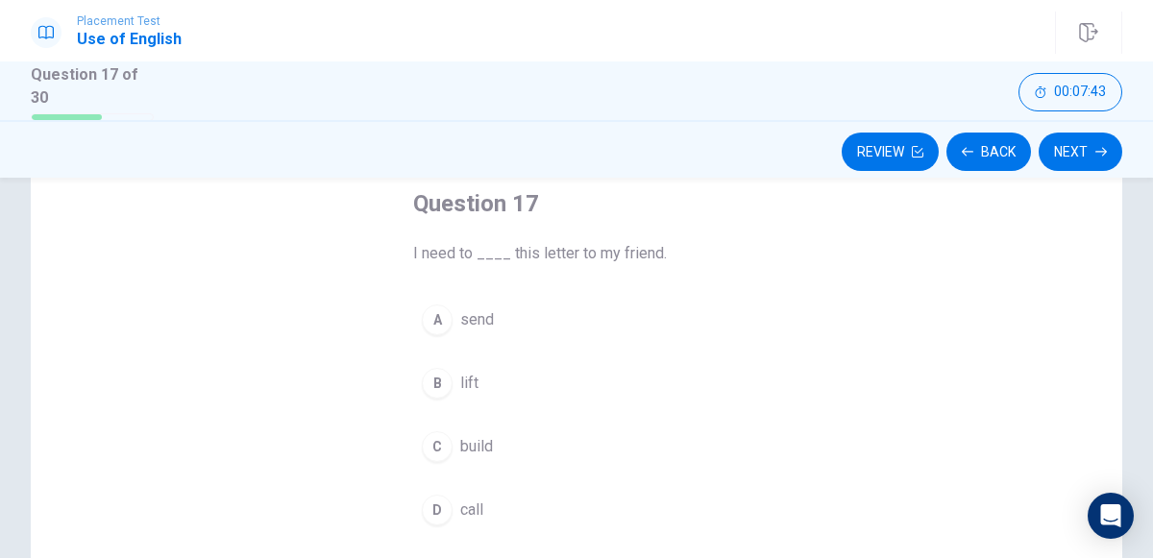
scroll to position [112, 0]
click at [464, 318] on span "send" at bounding box center [477, 315] width 34 height 23
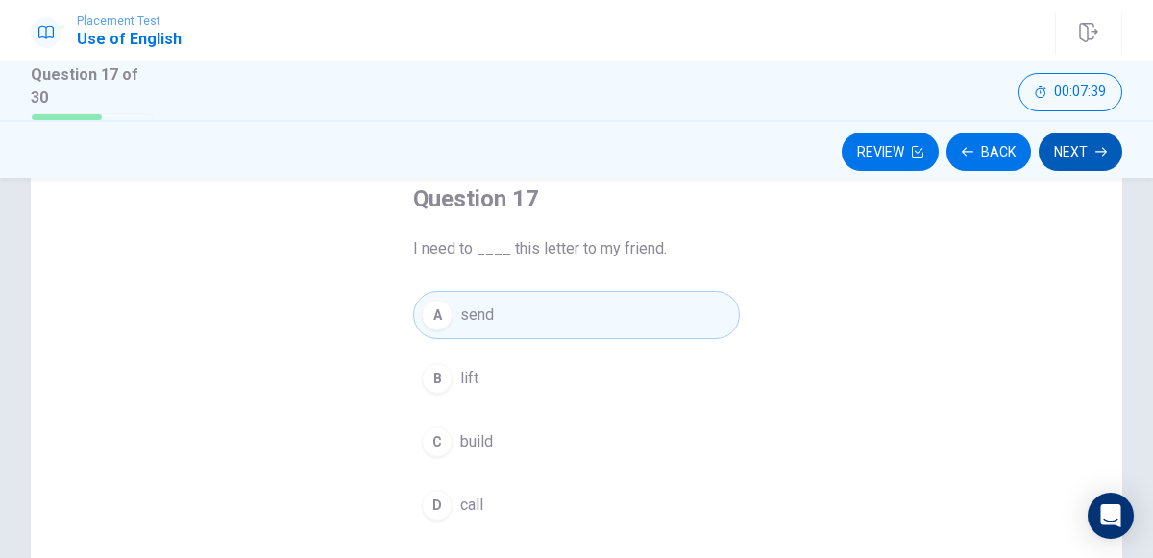
click at [1108, 156] on button "Next" at bounding box center [1081, 152] width 84 height 38
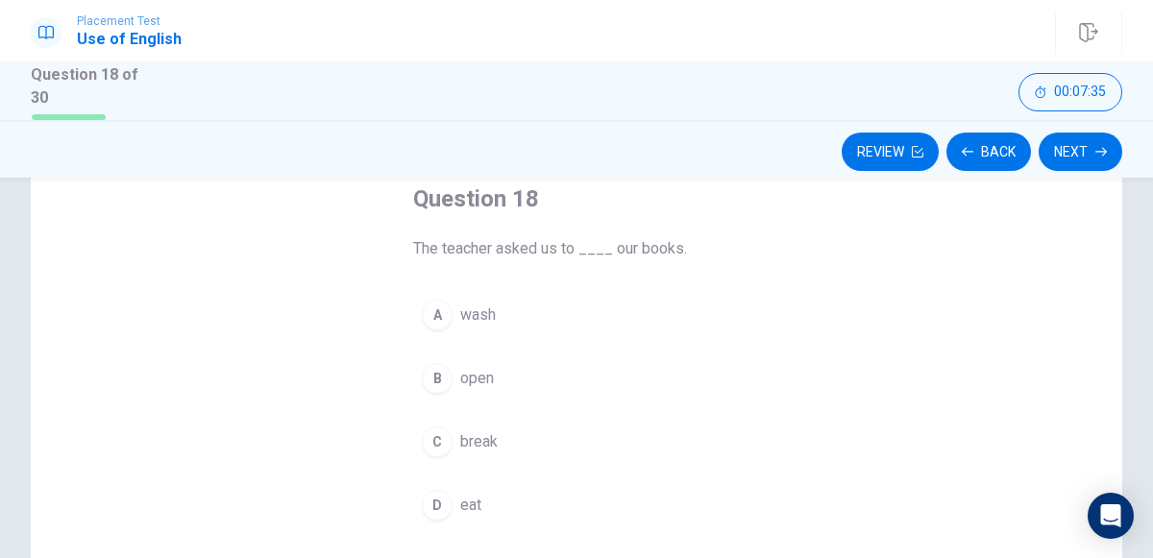
click at [489, 363] on button "B open" at bounding box center [576, 379] width 327 height 48
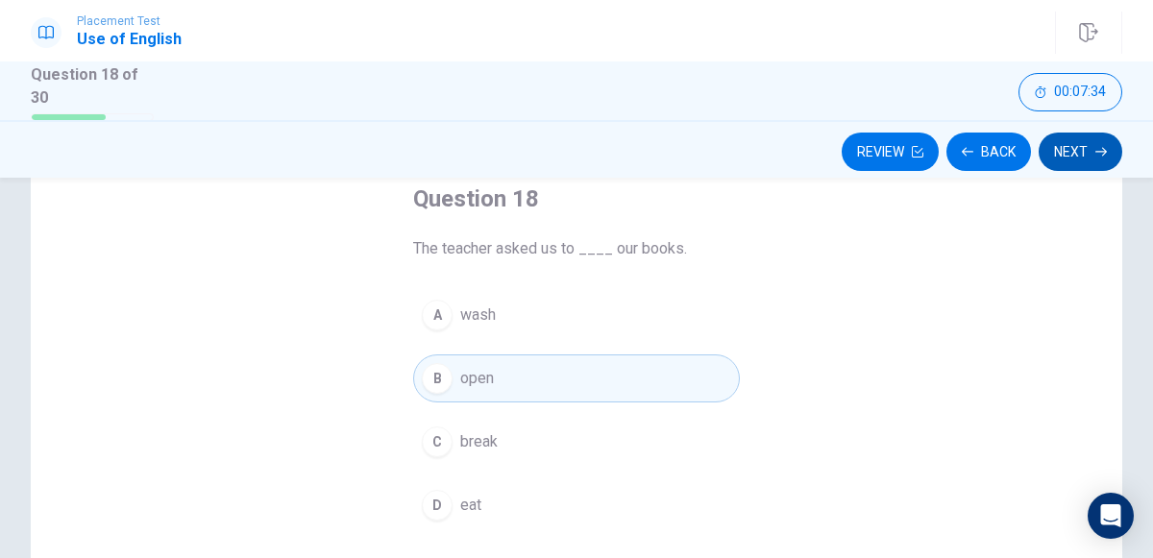
click at [1068, 140] on button "Next" at bounding box center [1081, 152] width 84 height 38
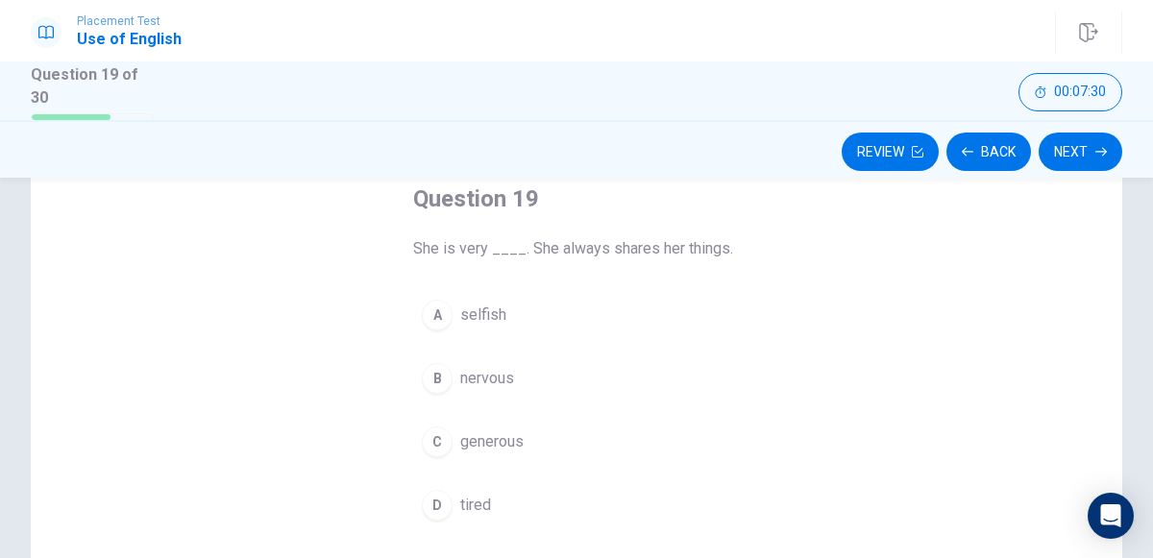
click at [446, 442] on div "C" at bounding box center [437, 442] width 31 height 31
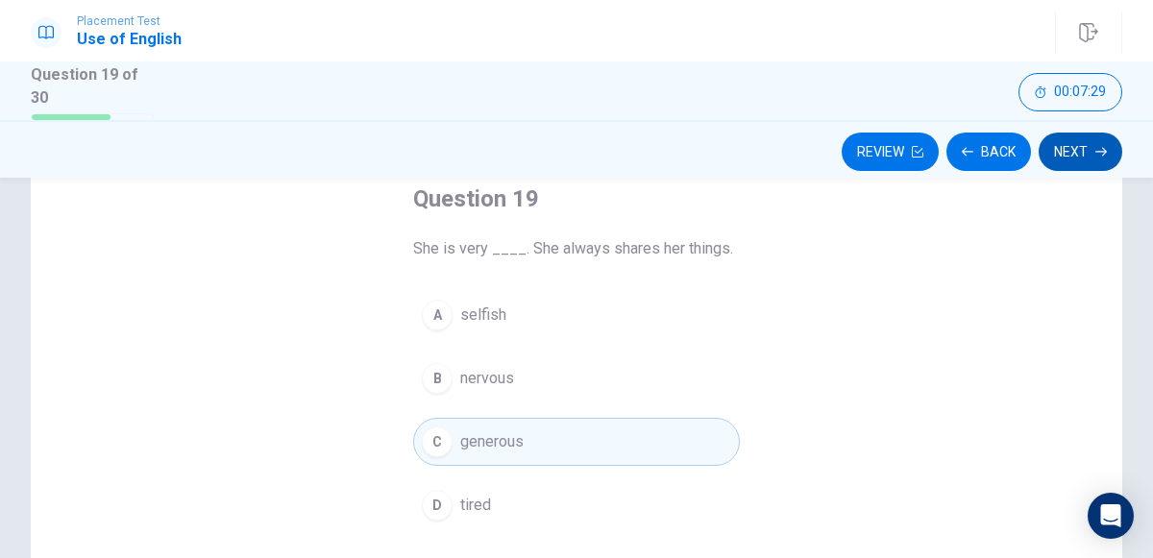
click at [1067, 136] on button "Next" at bounding box center [1081, 152] width 84 height 38
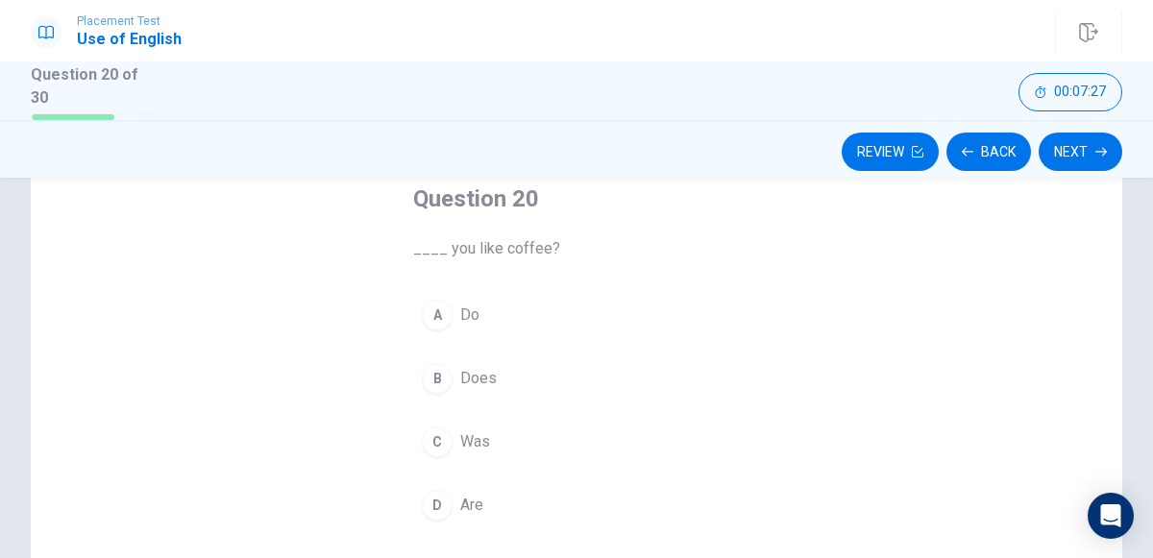
click at [463, 319] on span "Do" at bounding box center [469, 315] width 19 height 23
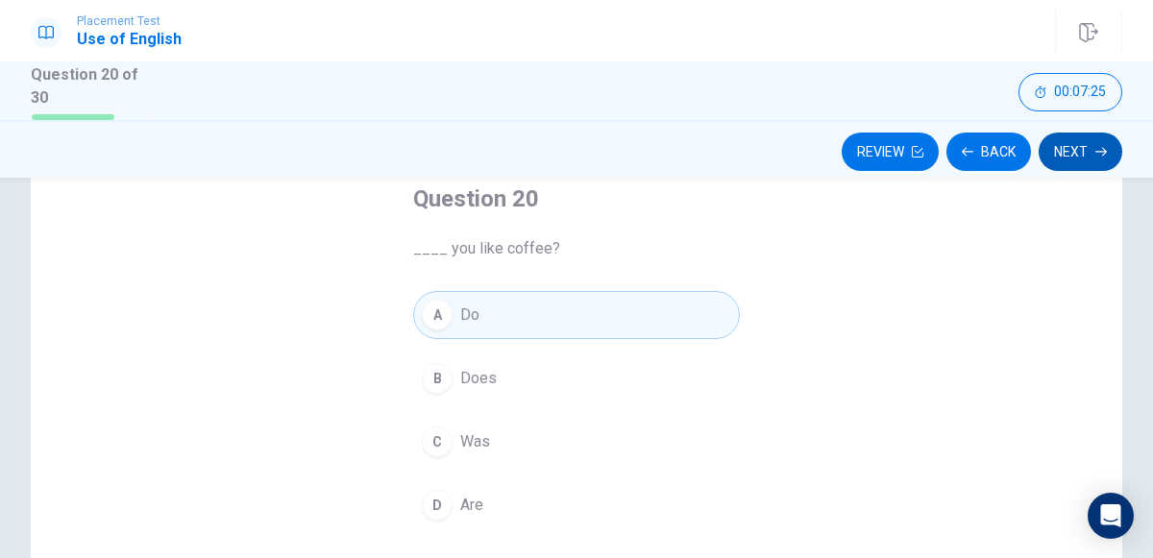
click at [1067, 148] on button "Next" at bounding box center [1081, 152] width 84 height 38
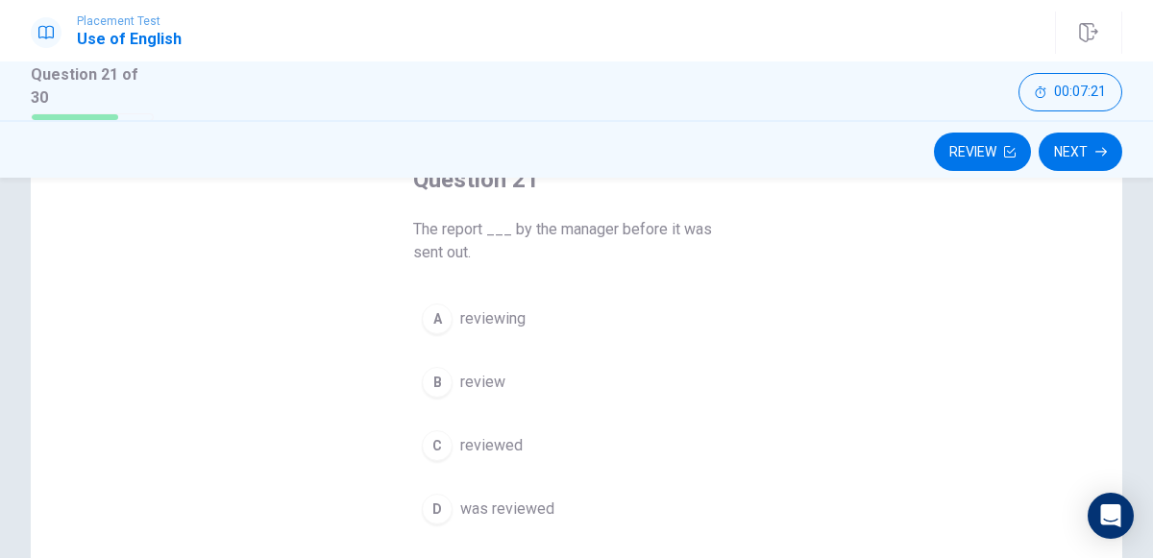
scroll to position [126, 0]
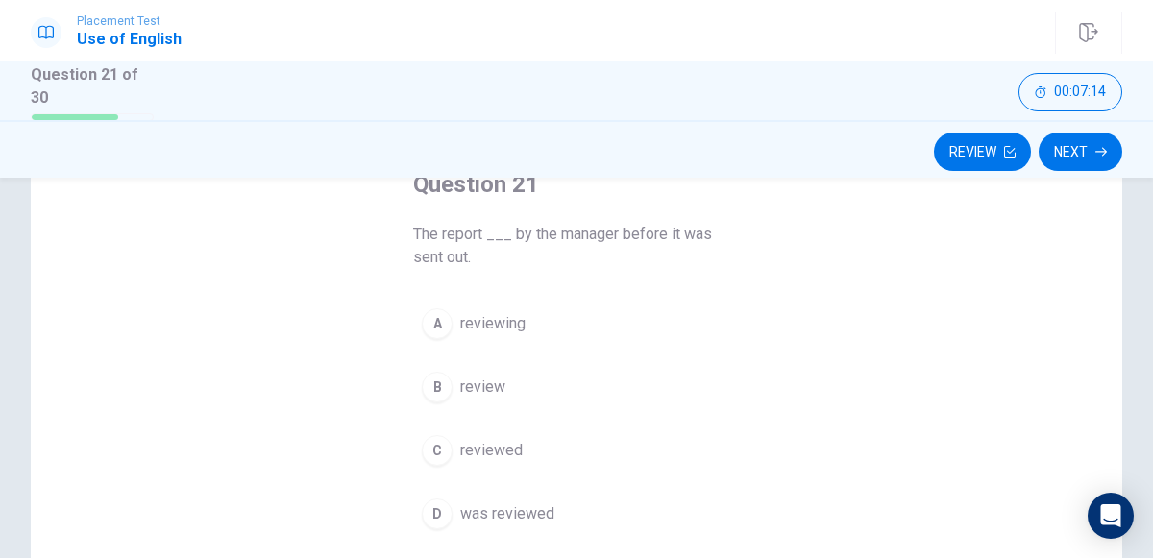
click at [446, 501] on div "D" at bounding box center [437, 514] width 31 height 31
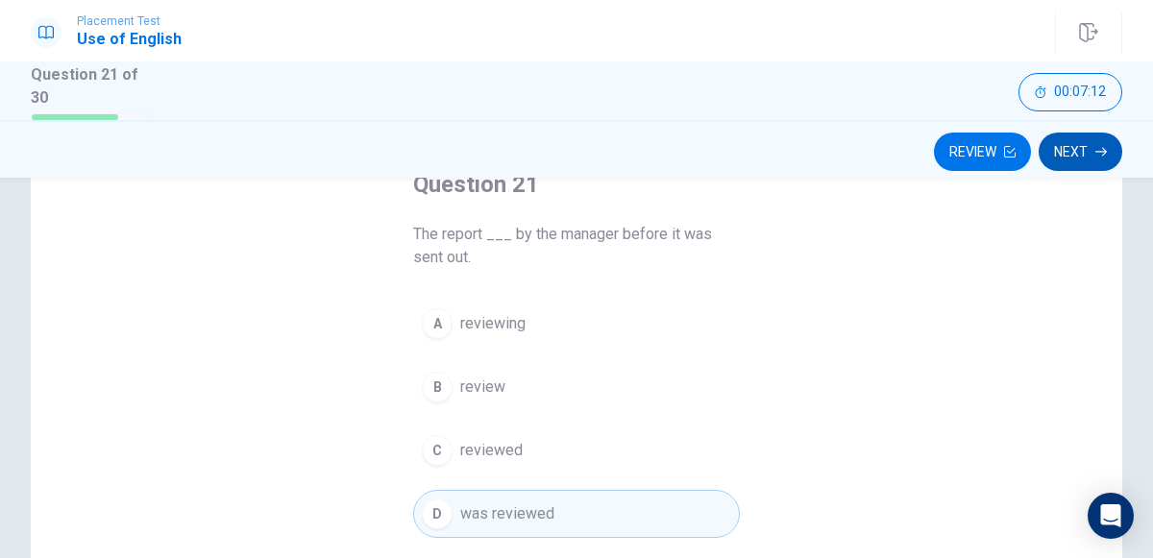
click at [1116, 144] on button "Next" at bounding box center [1081, 152] width 84 height 38
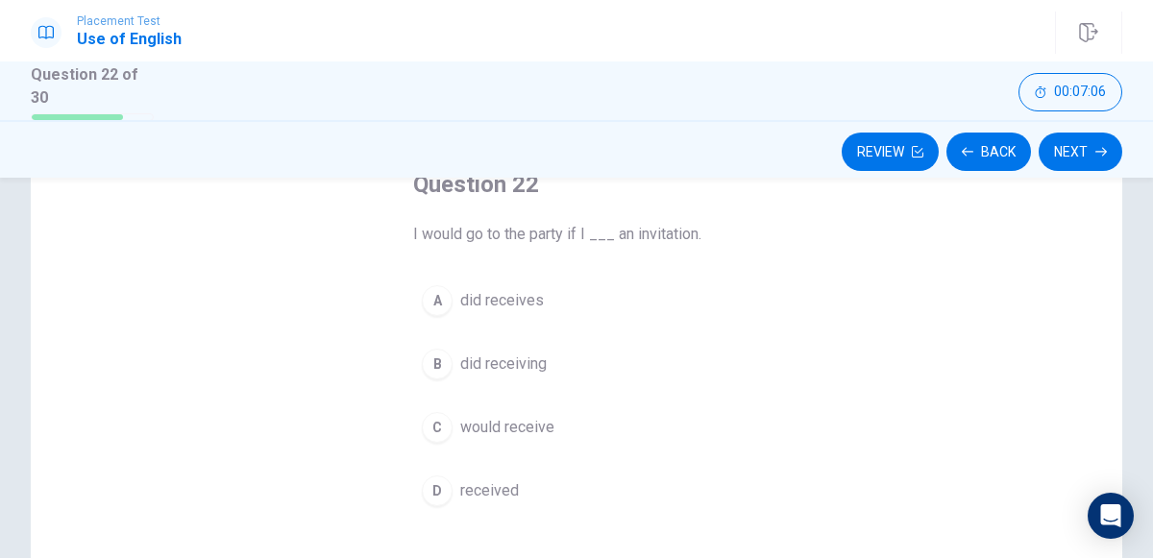
click at [437, 477] on div "D" at bounding box center [437, 491] width 31 height 31
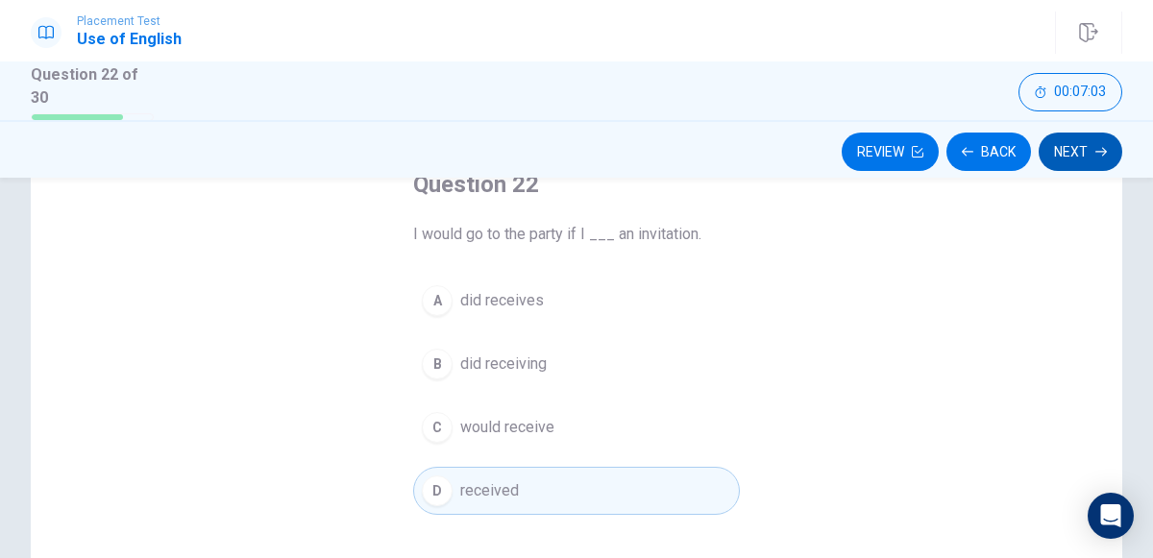
click at [1096, 158] on button "Next" at bounding box center [1081, 152] width 84 height 38
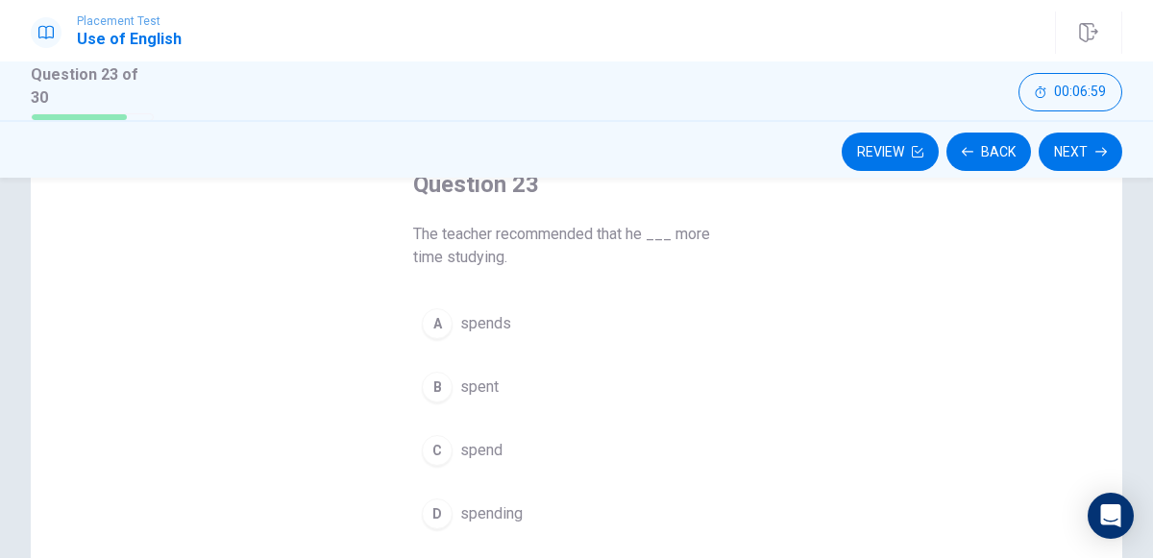
click at [470, 306] on button "A spends" at bounding box center [576, 324] width 327 height 48
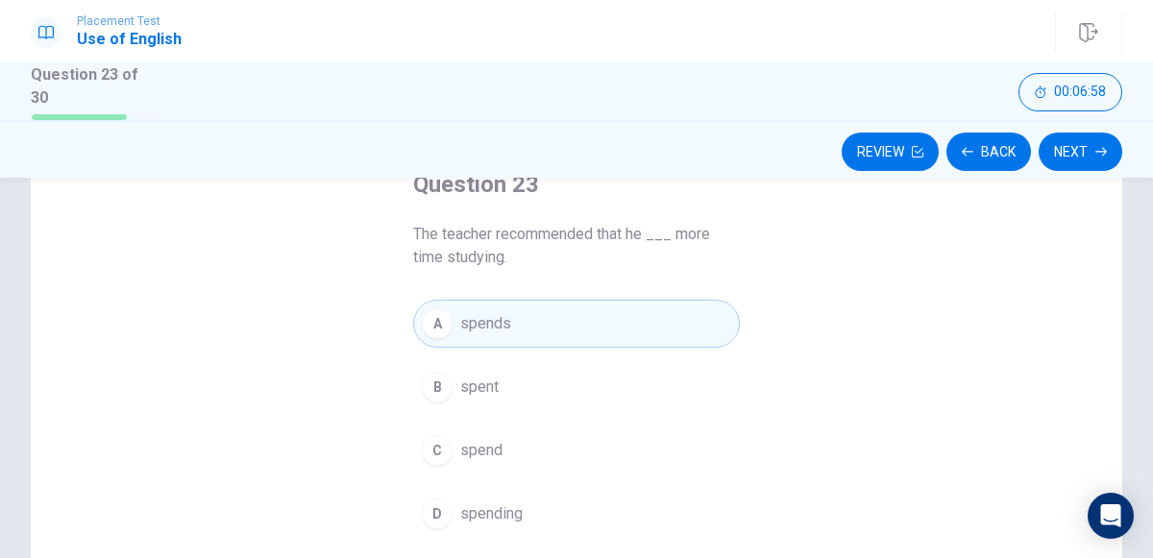
click at [1120, 136] on div "Review Back Next" at bounding box center [577, 152] width 1092 height 37
click at [1103, 139] on button "Next" at bounding box center [1081, 152] width 84 height 38
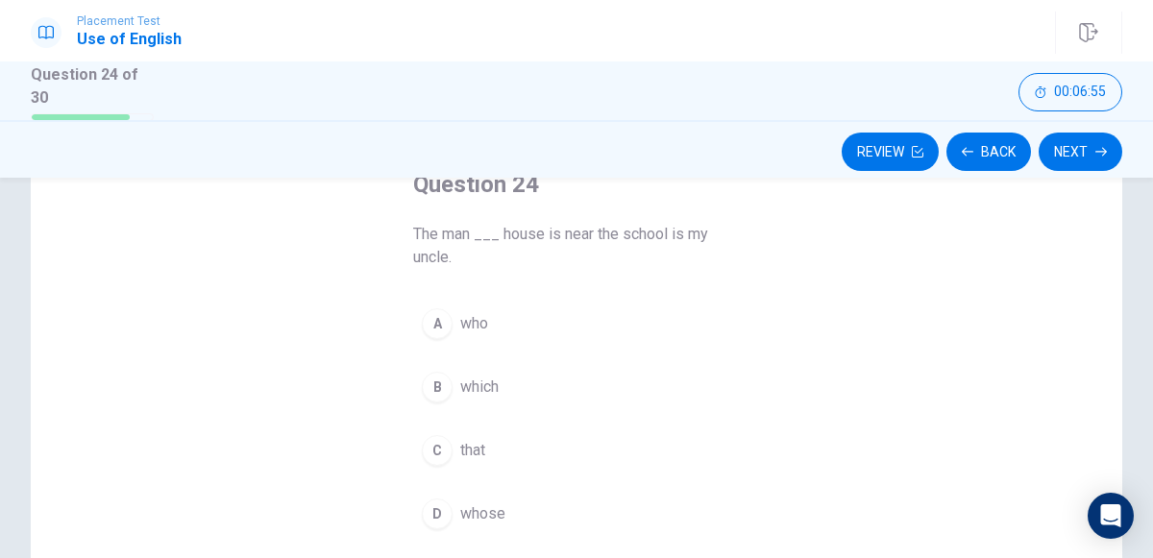
click at [816, 270] on div "Question 24 The man ___ house is near the school is my uncle. A who B which C t…" at bounding box center [577, 424] width 1092 height 668
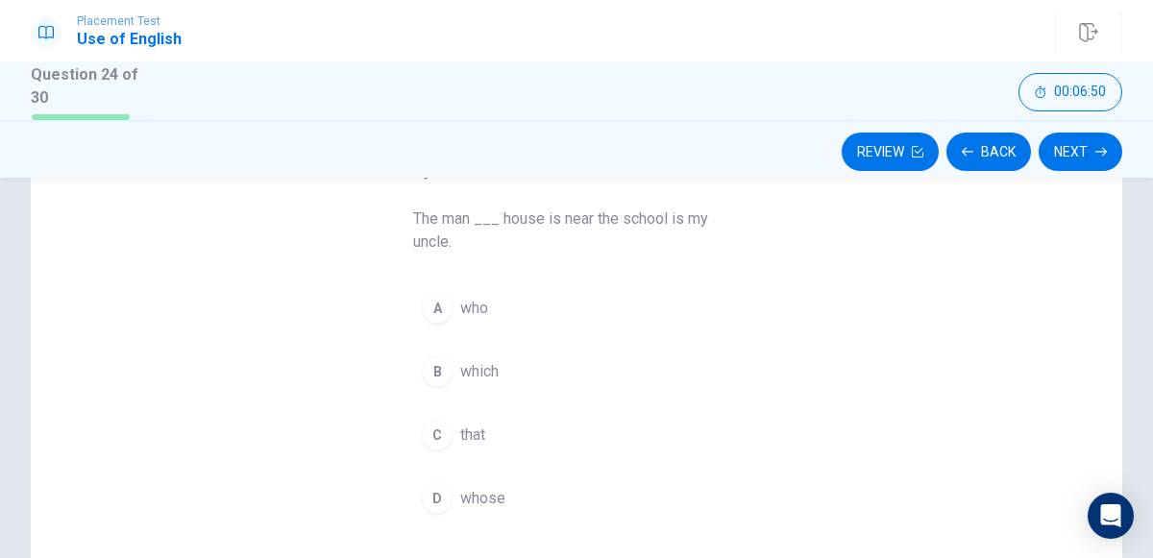
click at [447, 489] on div "D" at bounding box center [437, 498] width 31 height 31
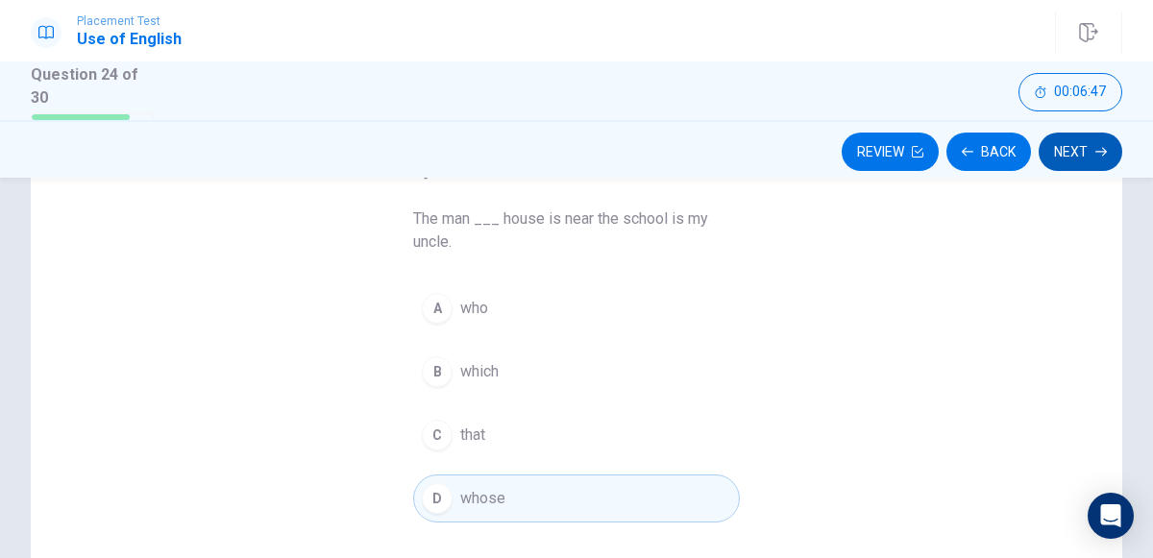
click at [1109, 162] on button "Next" at bounding box center [1081, 152] width 84 height 38
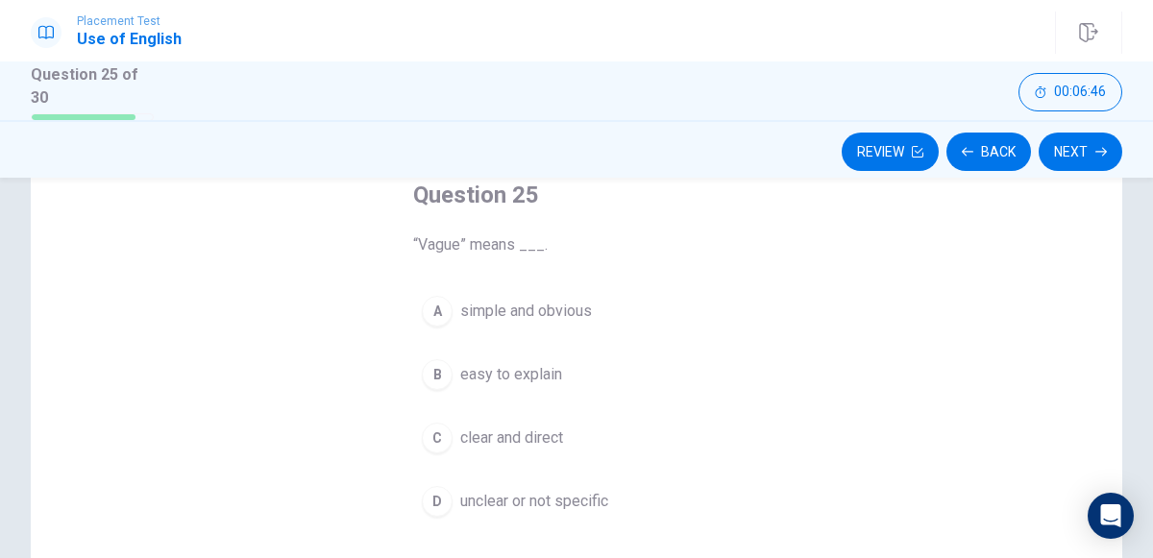
scroll to position [116, 0]
click at [1089, 141] on button "Next" at bounding box center [1081, 152] width 84 height 38
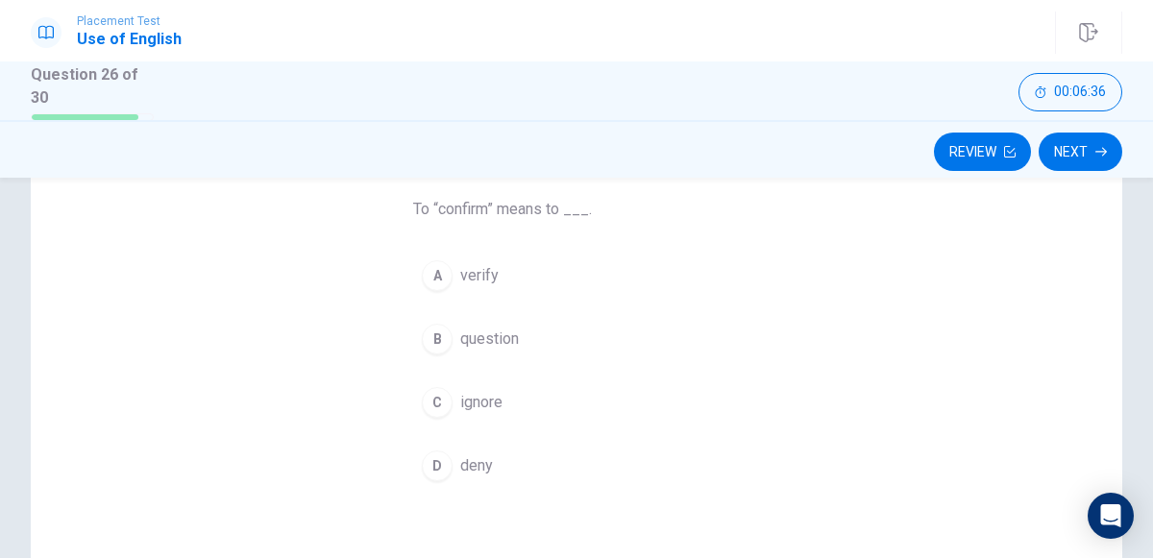
scroll to position [152, 0]
click at [448, 264] on div "A" at bounding box center [437, 275] width 31 height 31
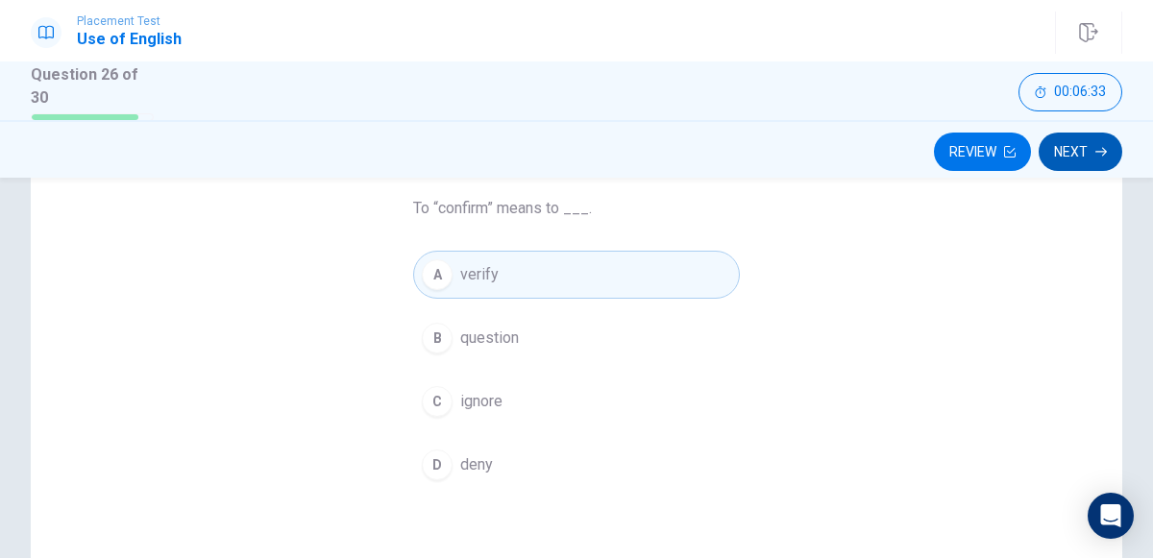
click at [1114, 160] on button "Next" at bounding box center [1081, 152] width 84 height 38
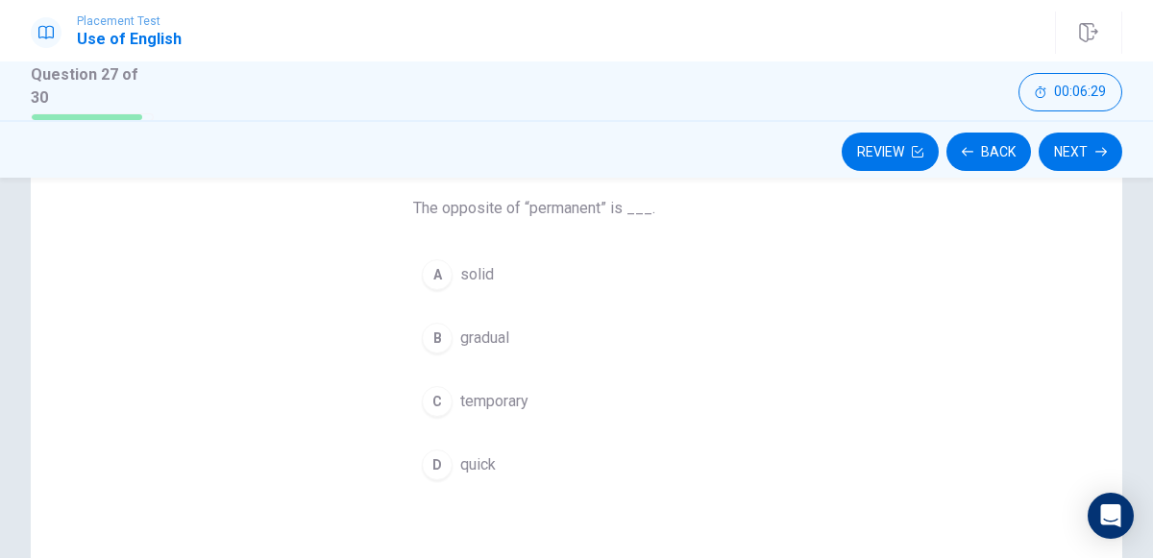
click at [463, 404] on span "temporary" at bounding box center [494, 401] width 68 height 23
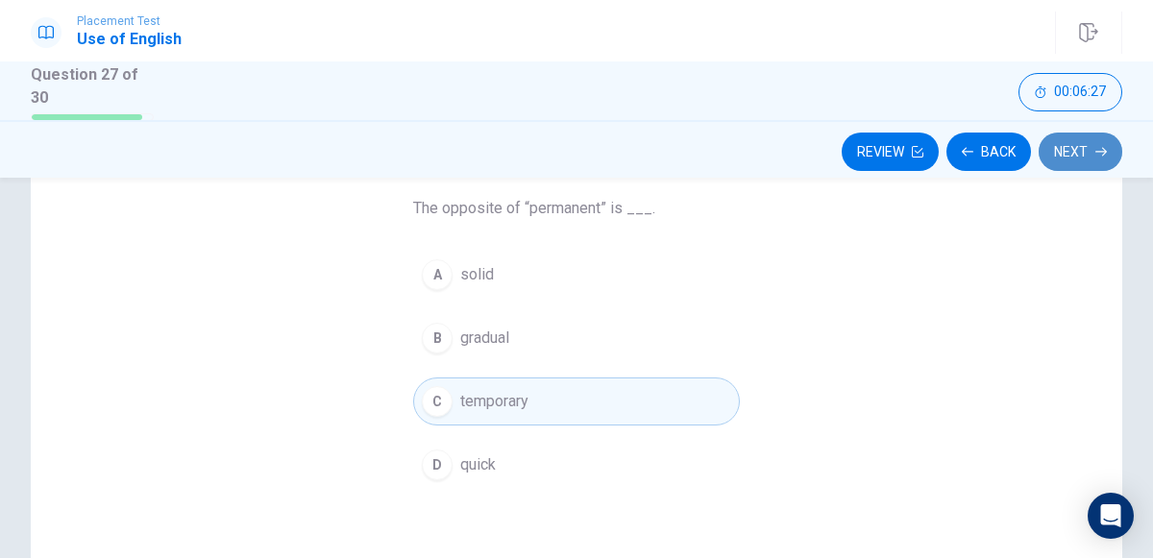
click at [1087, 139] on button "Next" at bounding box center [1081, 152] width 84 height 38
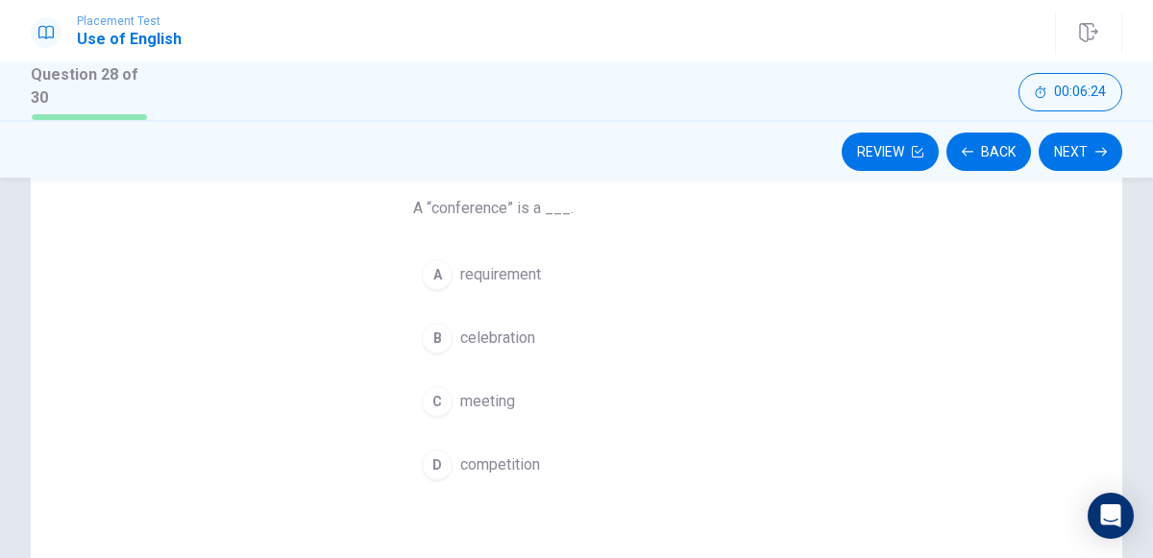
click at [435, 402] on div "C" at bounding box center [437, 401] width 31 height 31
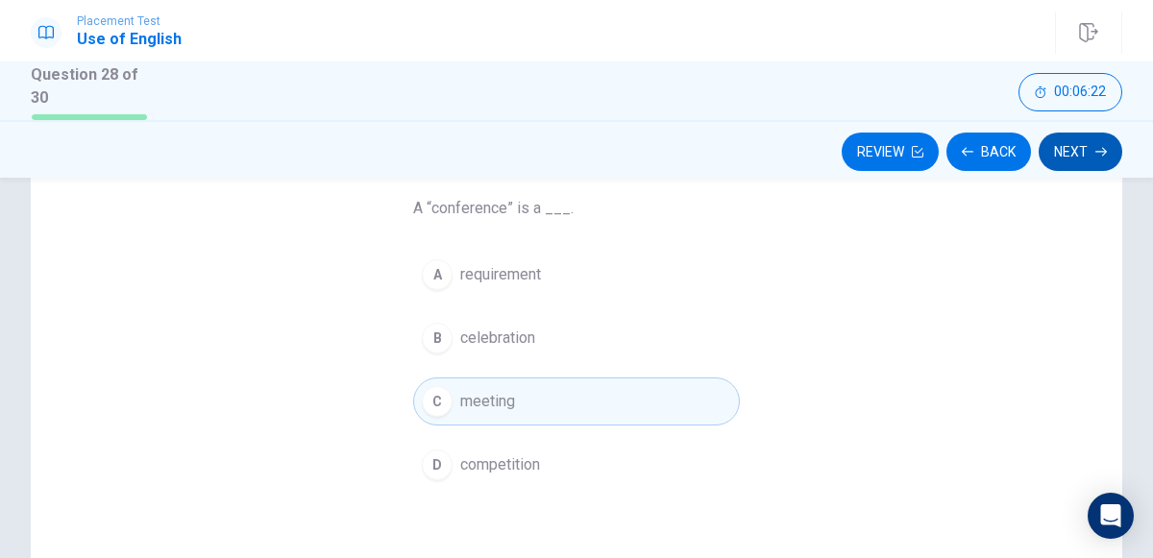
click at [1078, 161] on button "Next" at bounding box center [1081, 152] width 84 height 38
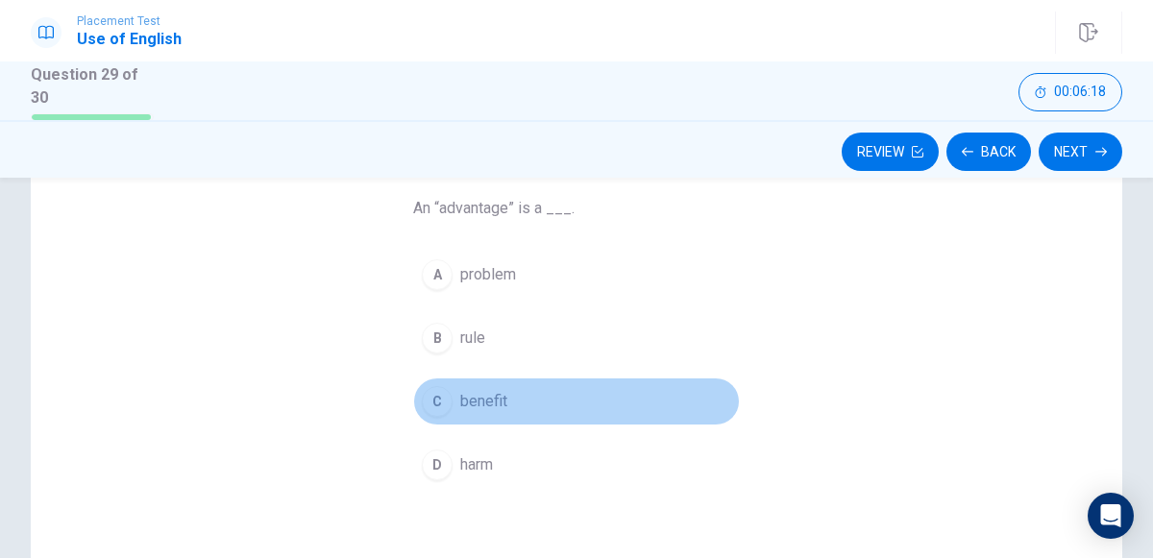
click at [491, 390] on span "benefit" at bounding box center [483, 401] width 47 height 23
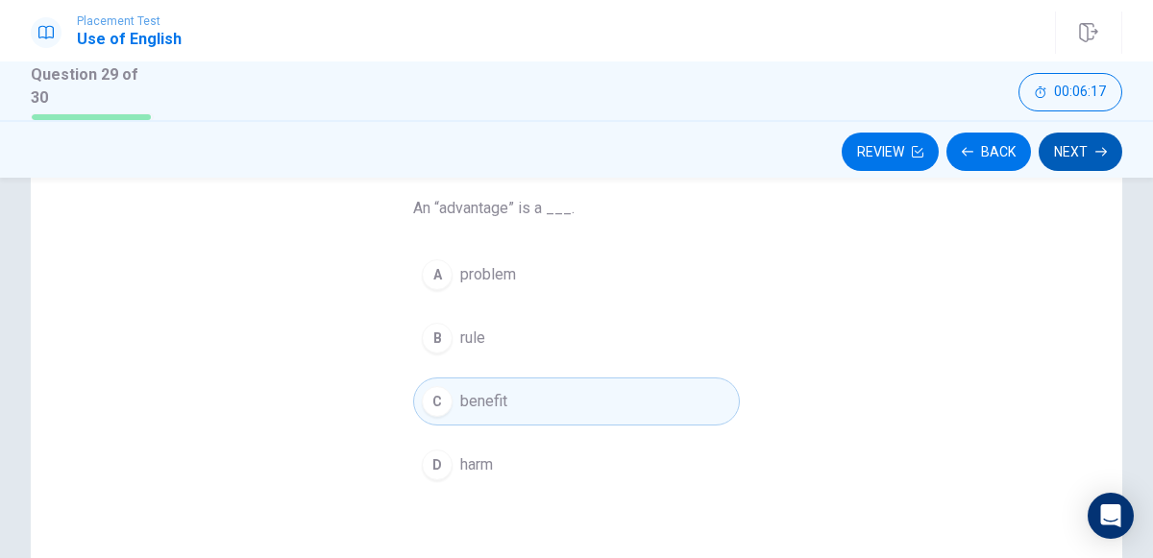
click at [1058, 143] on button "Next" at bounding box center [1081, 152] width 84 height 38
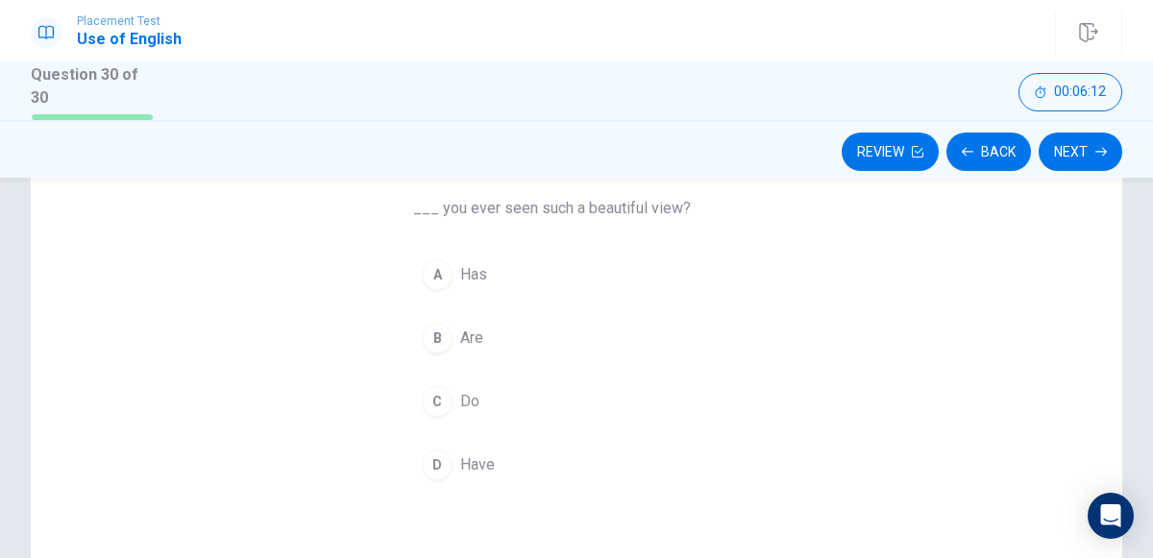
click at [453, 445] on button "D Have" at bounding box center [576, 465] width 327 height 48
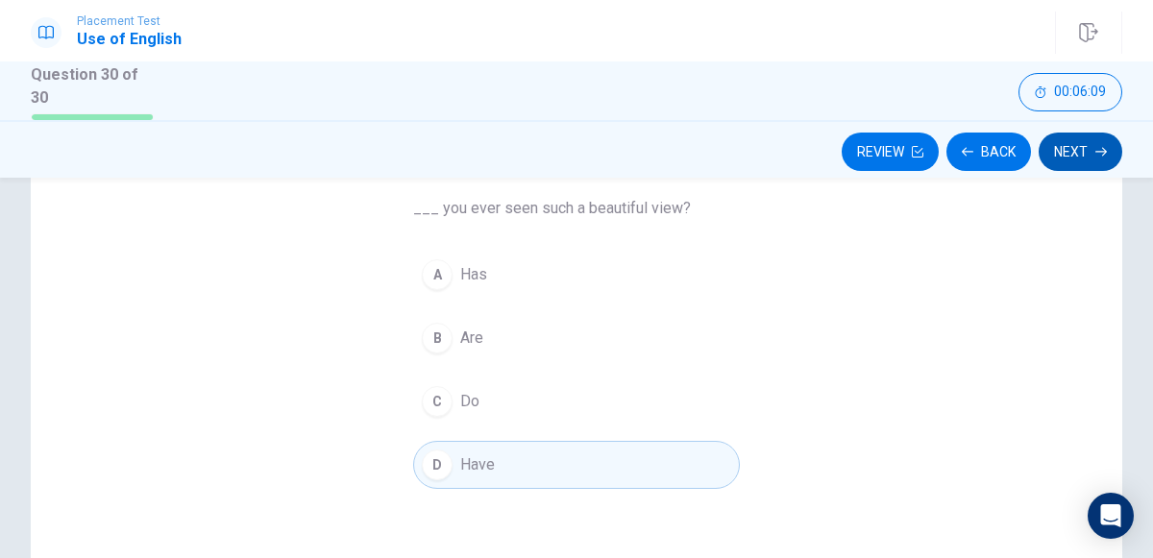
click at [1109, 141] on button "Next" at bounding box center [1081, 152] width 84 height 38
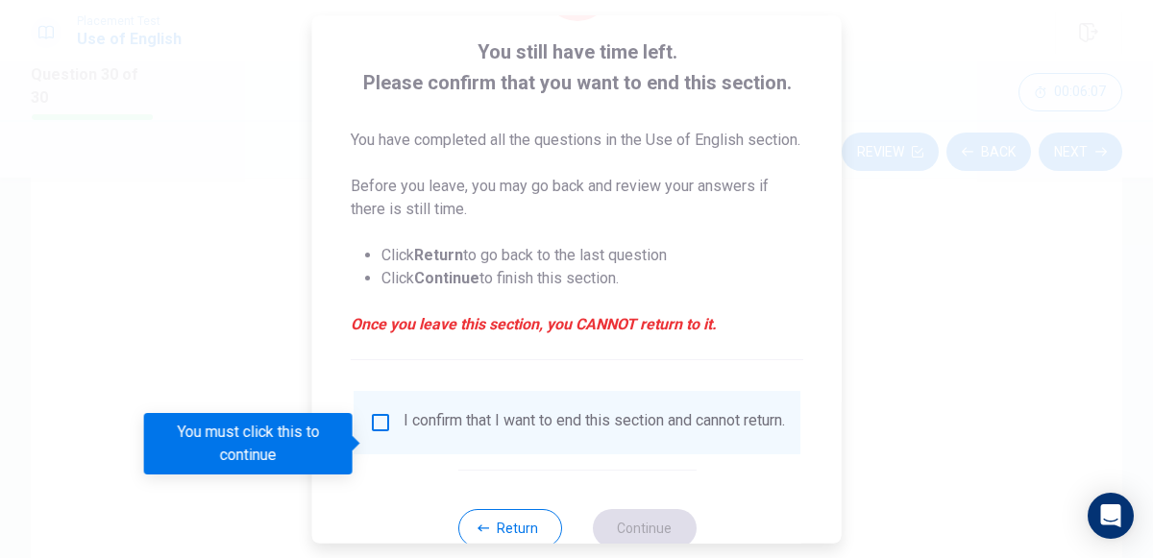
scroll to position [103, 0]
click at [907, 372] on div at bounding box center [576, 279] width 1153 height 558
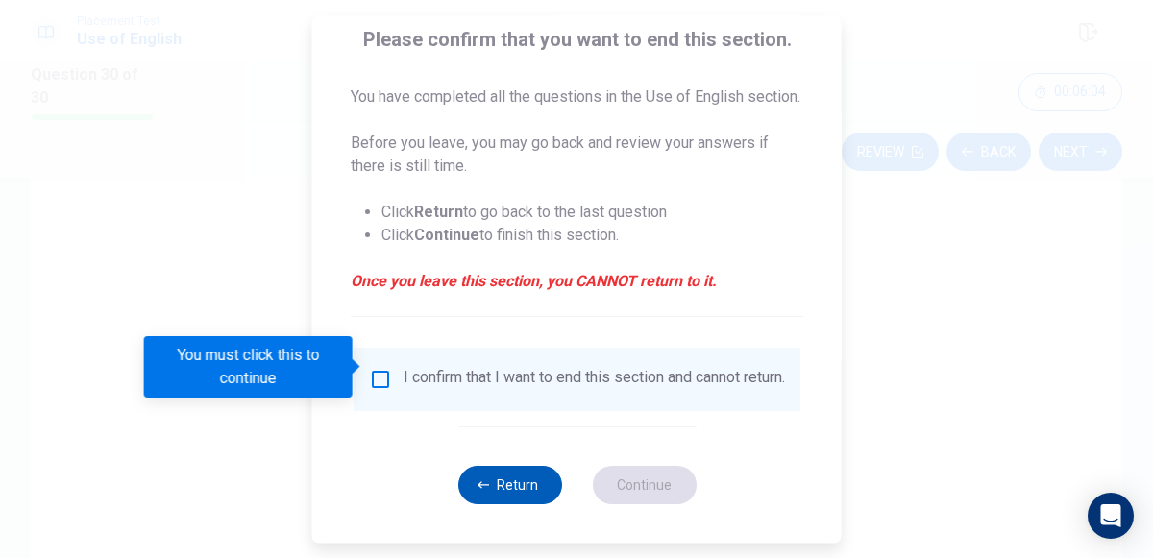
click at [478, 482] on icon "button" at bounding box center [484, 486] width 12 height 12
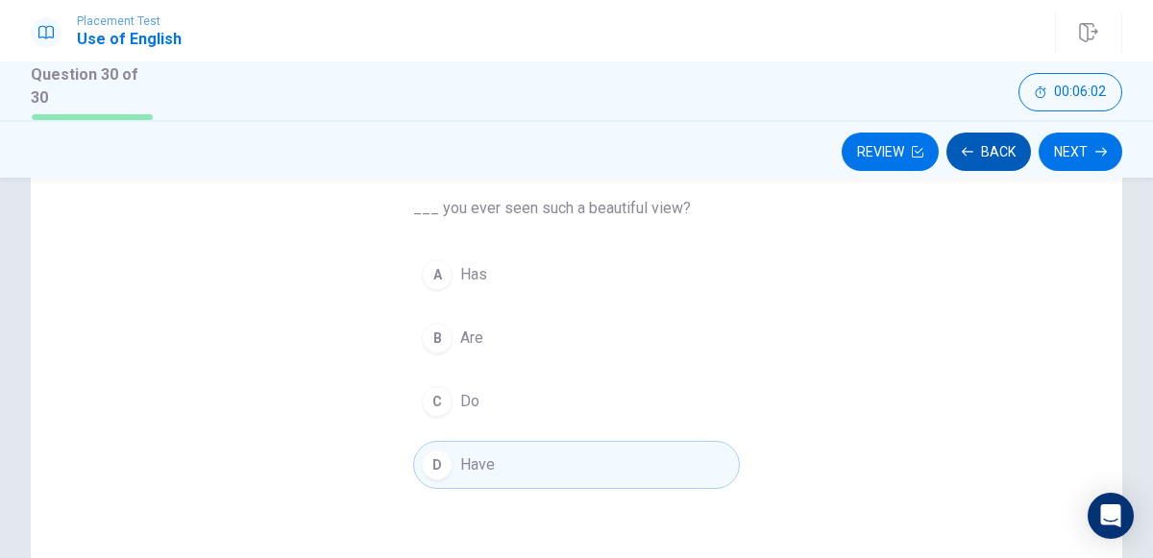
click at [986, 165] on button "Back" at bounding box center [989, 152] width 85 height 38
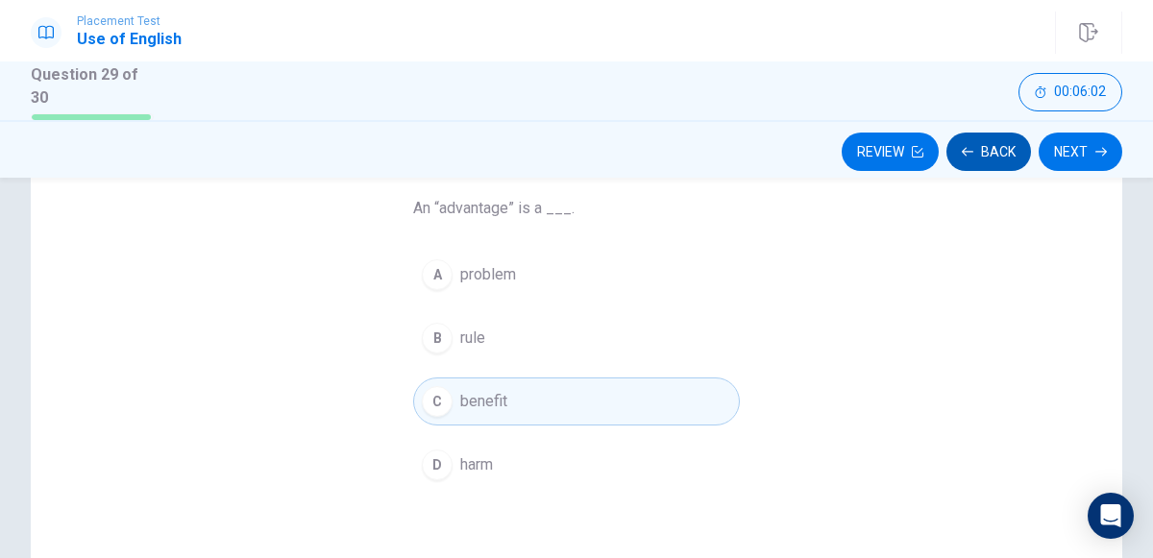
click at [986, 165] on button "Back" at bounding box center [989, 152] width 85 height 38
click at [939, 165] on button "Review" at bounding box center [890, 152] width 97 height 38
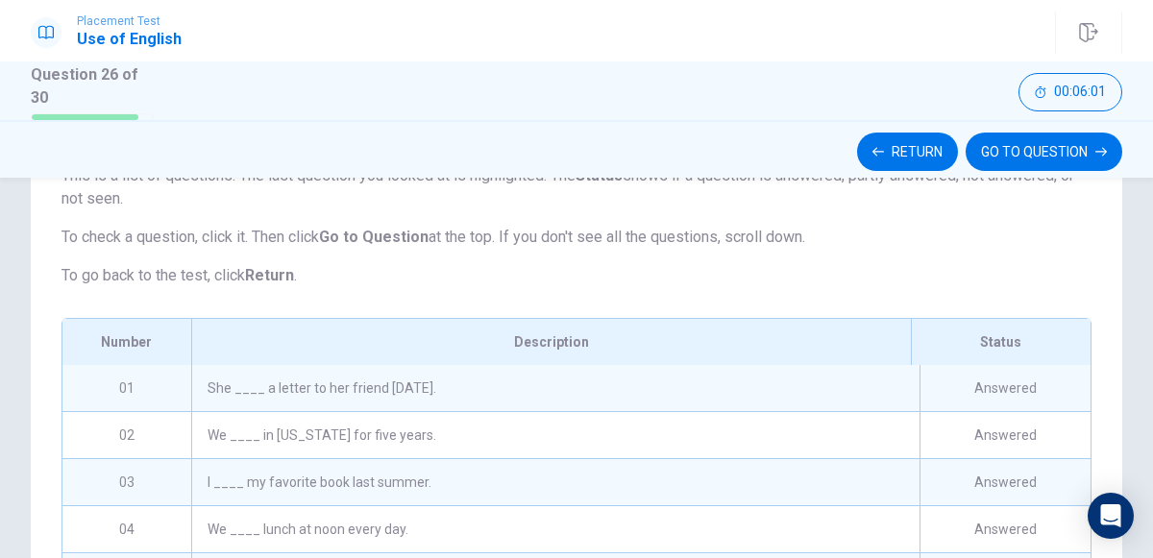
click at [986, 165] on button "GO TO QUESTION" at bounding box center [1044, 152] width 157 height 38
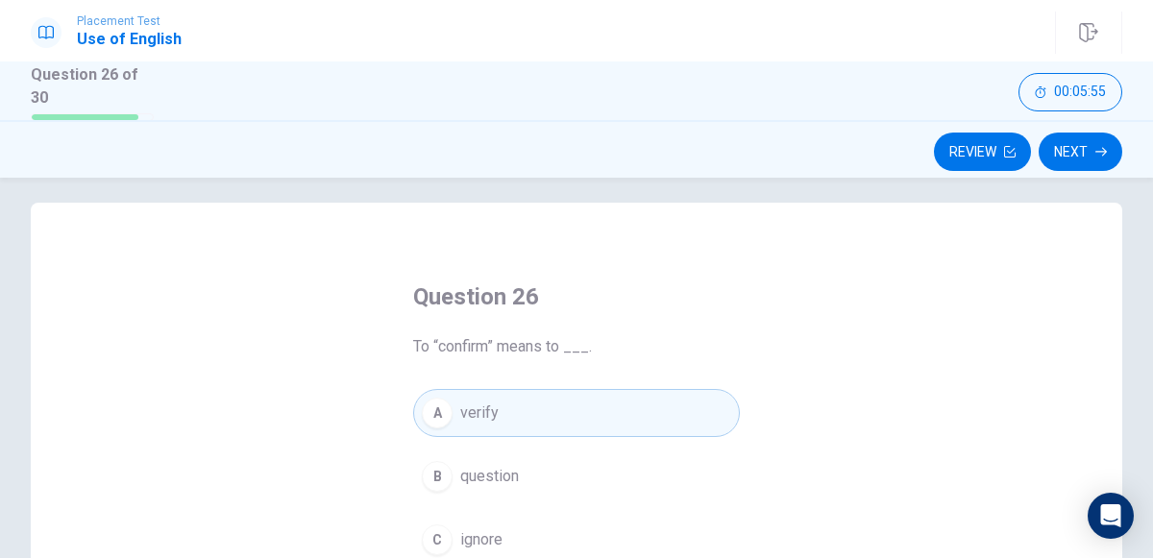
scroll to position [12, 0]
click at [976, 152] on button "Review" at bounding box center [982, 152] width 97 height 38
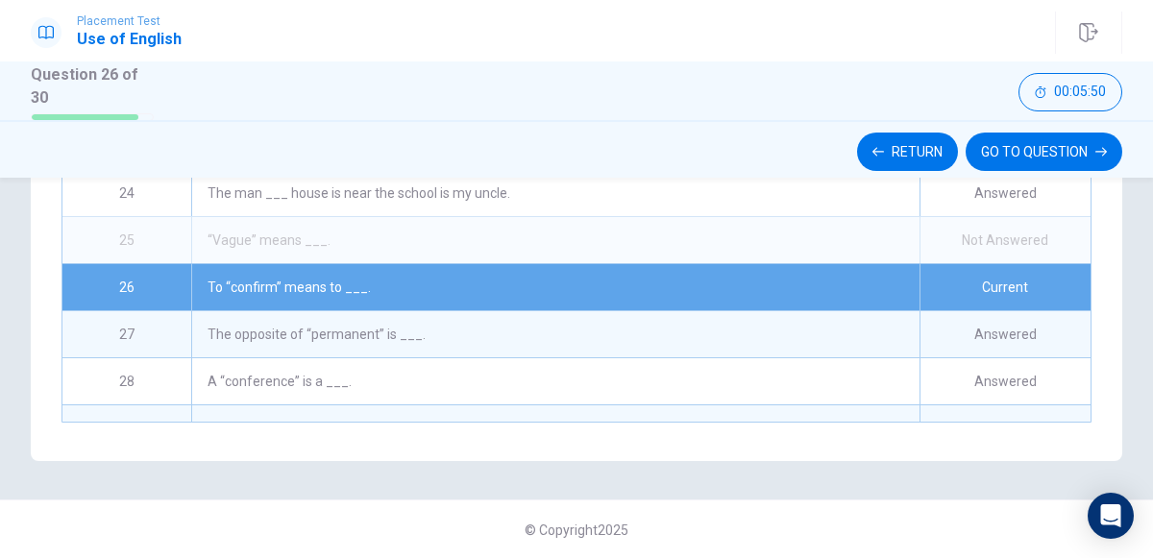
scroll to position [898, 0]
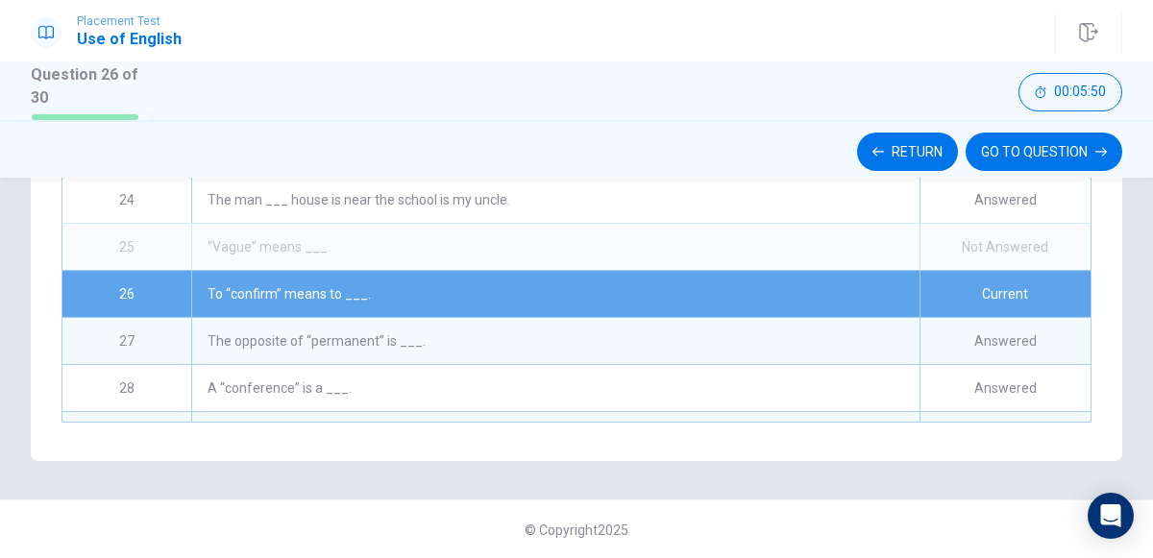
click at [820, 236] on div "“Vague” means ___." at bounding box center [555, 247] width 729 height 46
click at [565, 236] on div "“Vague” means ___." at bounding box center [555, 247] width 729 height 46
click at [1005, 240] on div "Not Answered" at bounding box center [1005, 247] width 171 height 46
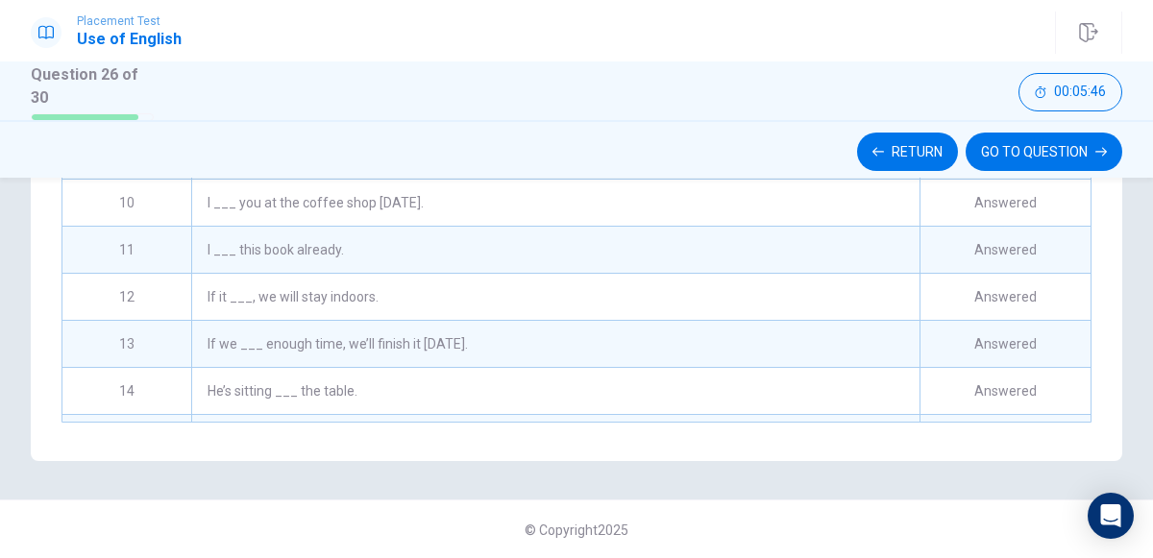
scroll to position [192, 0]
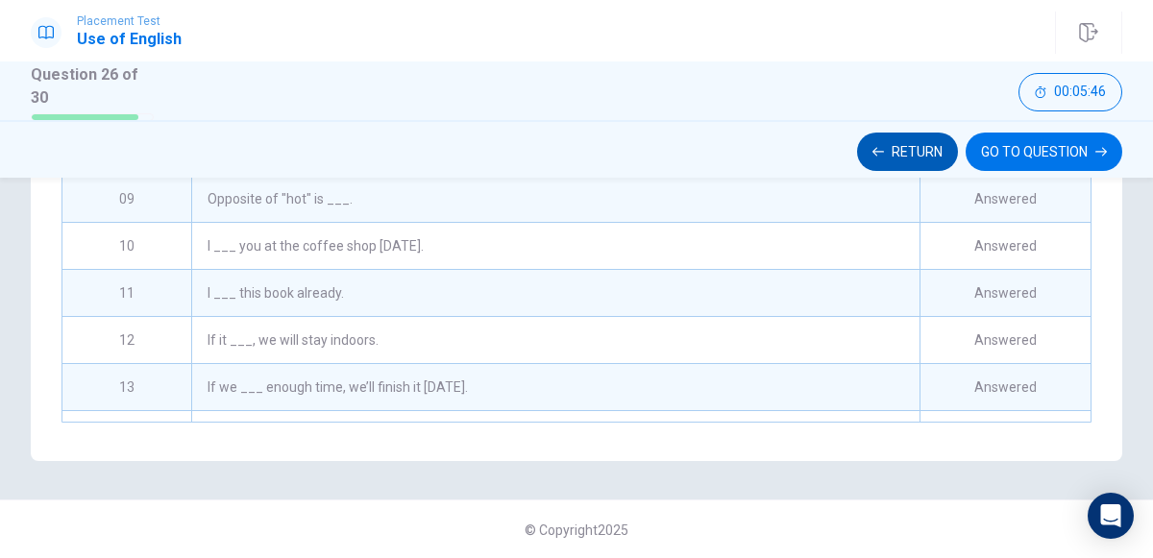
click at [907, 152] on button "Return" at bounding box center [907, 152] width 101 height 38
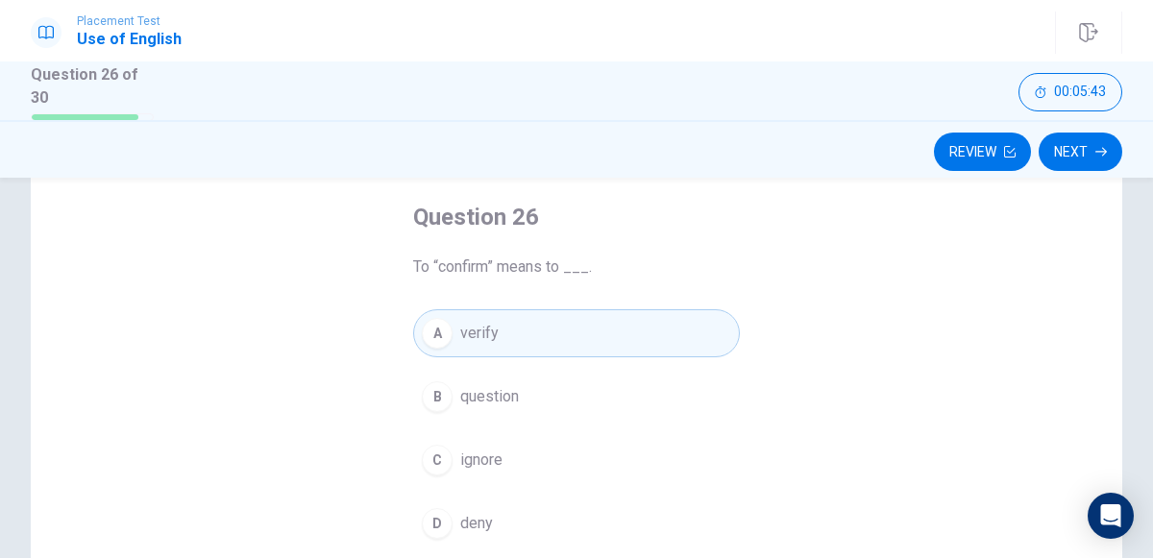
scroll to position [0, 0]
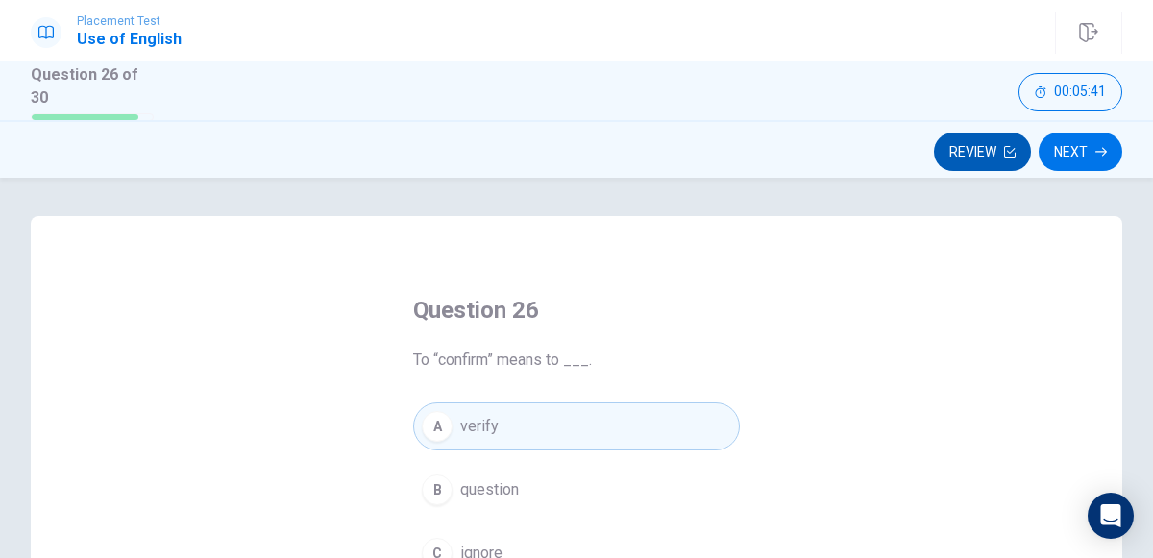
click at [948, 140] on button "Review" at bounding box center [982, 152] width 97 height 38
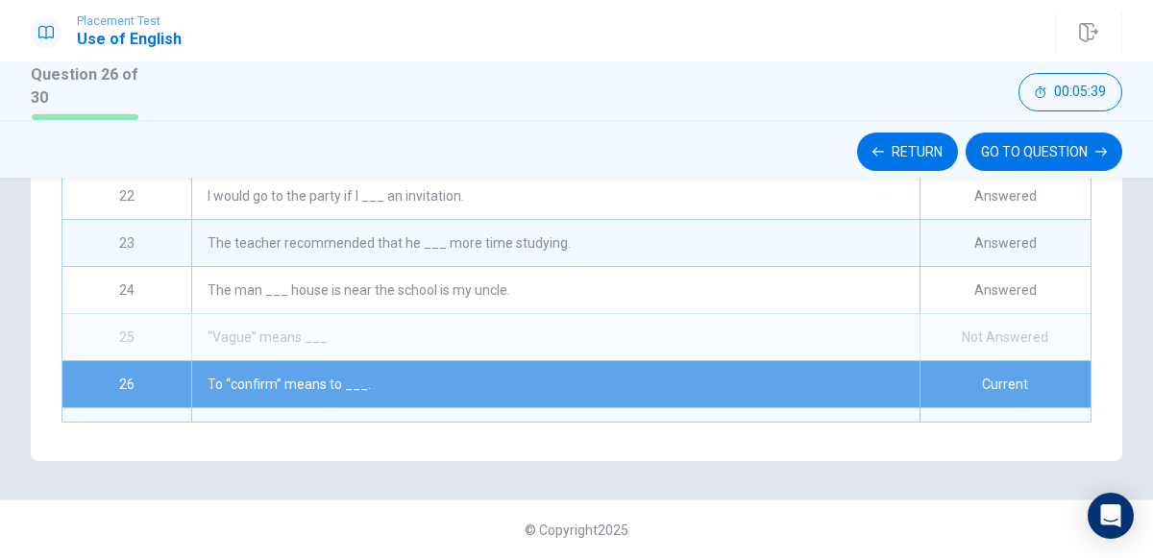
scroll to position [789, 0]
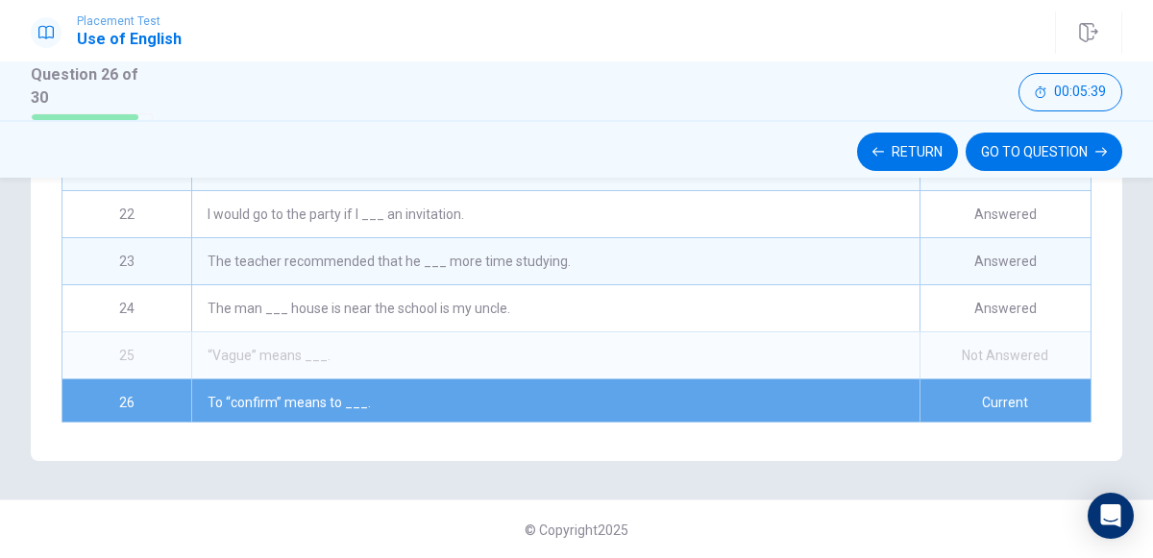
click at [775, 362] on div "“Vague” means ___." at bounding box center [555, 356] width 729 height 46
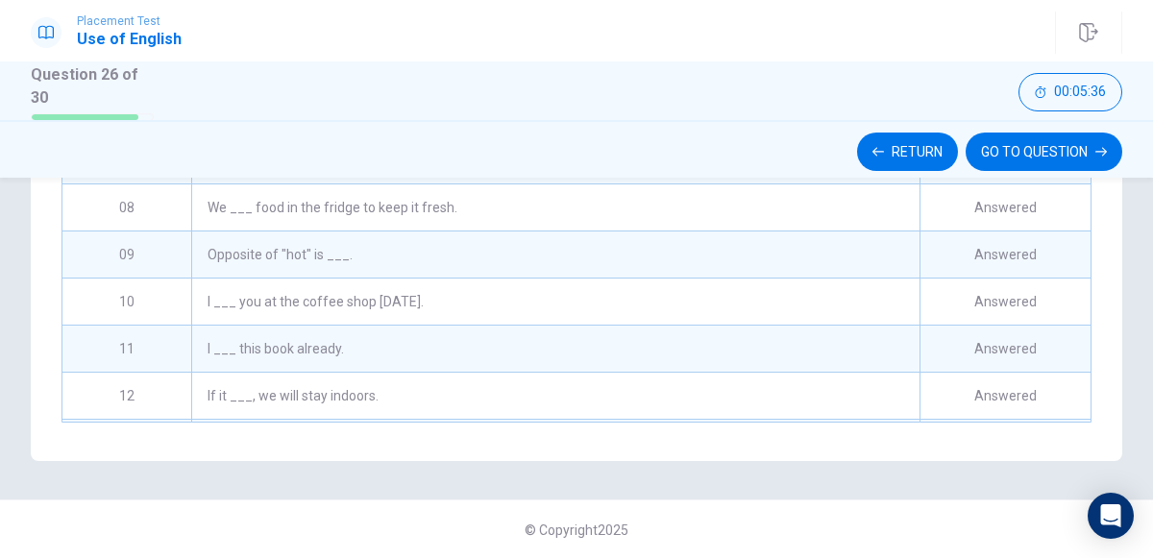
scroll to position [0, 0]
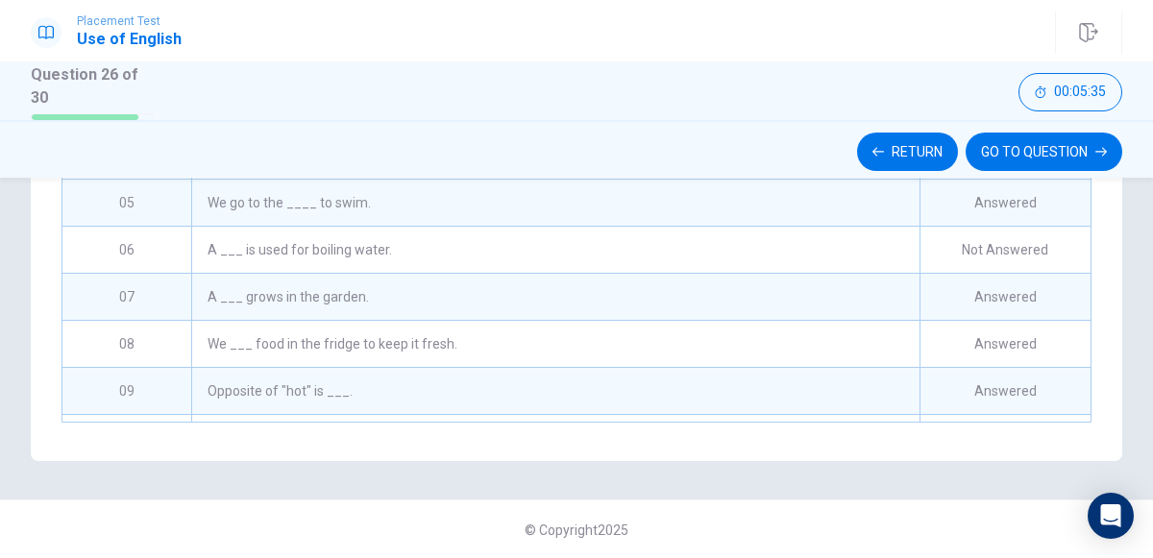
click at [579, 274] on div "A ___ grows in the garden." at bounding box center [555, 297] width 729 height 46
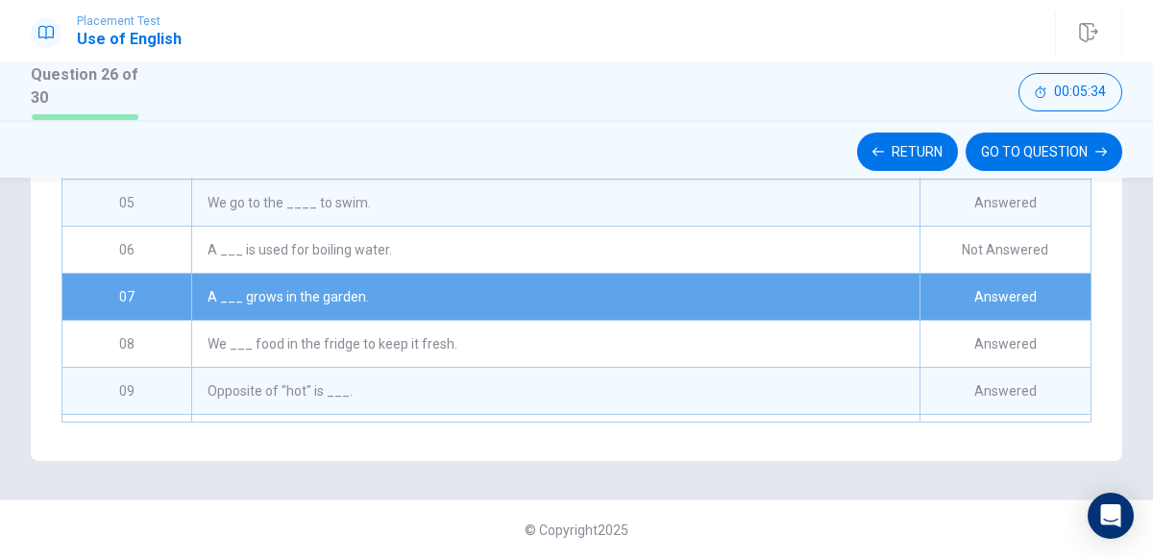
click at [468, 235] on div "A ___ is used for boiling water." at bounding box center [555, 250] width 729 height 46
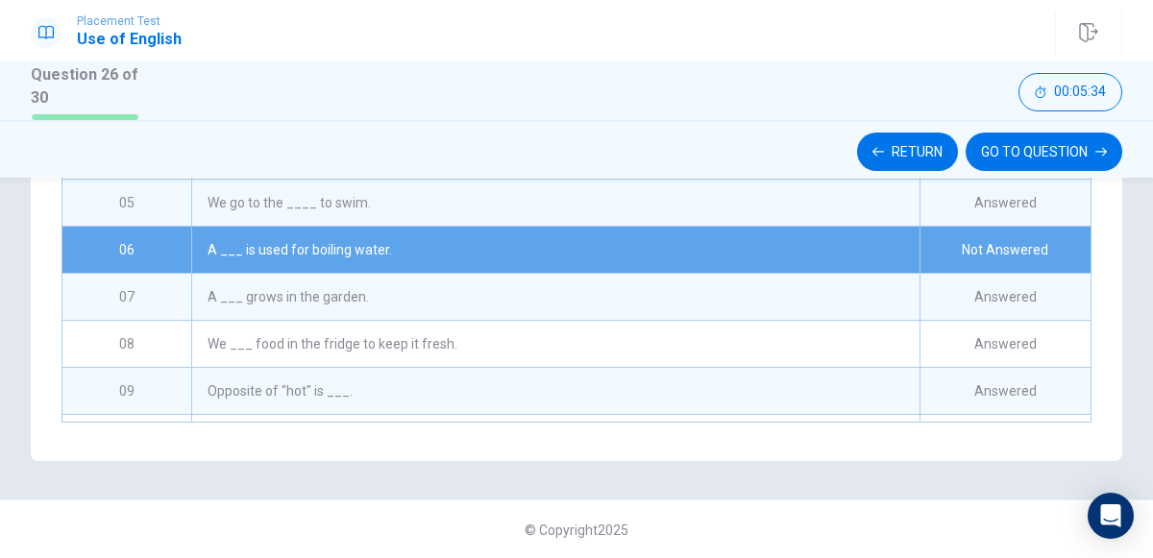
click at [468, 235] on div "A ___ is used for boiling water." at bounding box center [555, 250] width 729 height 46
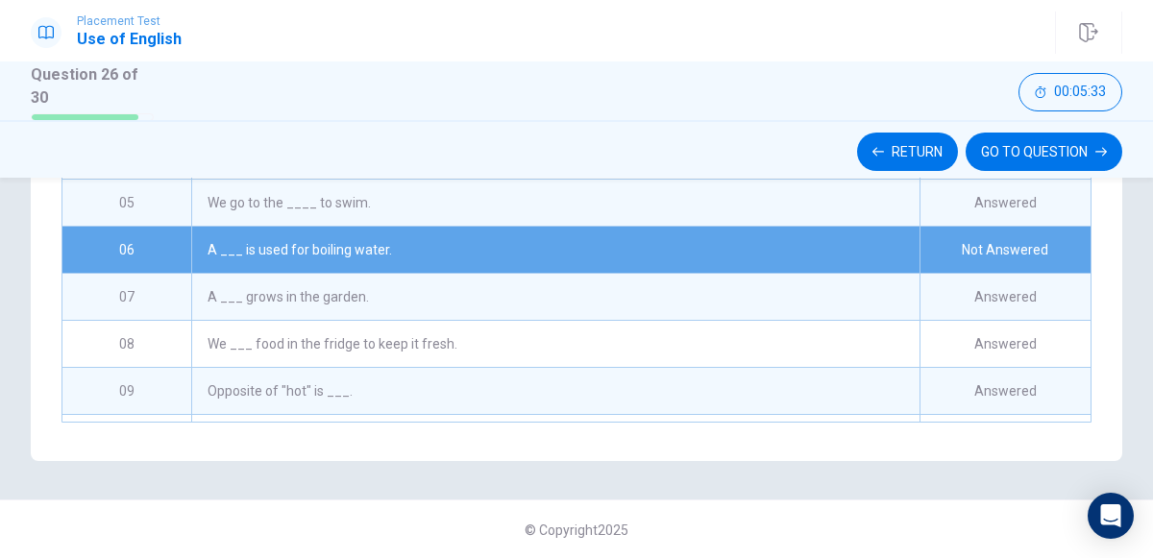
click at [468, 235] on div "A ___ is used for boiling water." at bounding box center [555, 250] width 729 height 46
click at [1022, 165] on button "GO TO QUESTION" at bounding box center [1044, 152] width 157 height 38
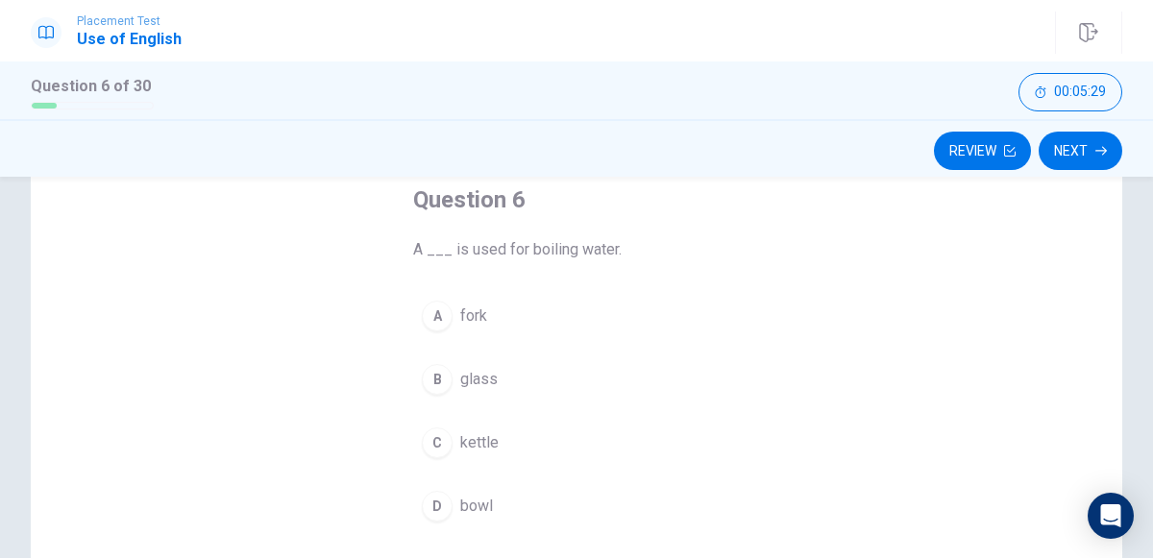
scroll to position [116, 0]
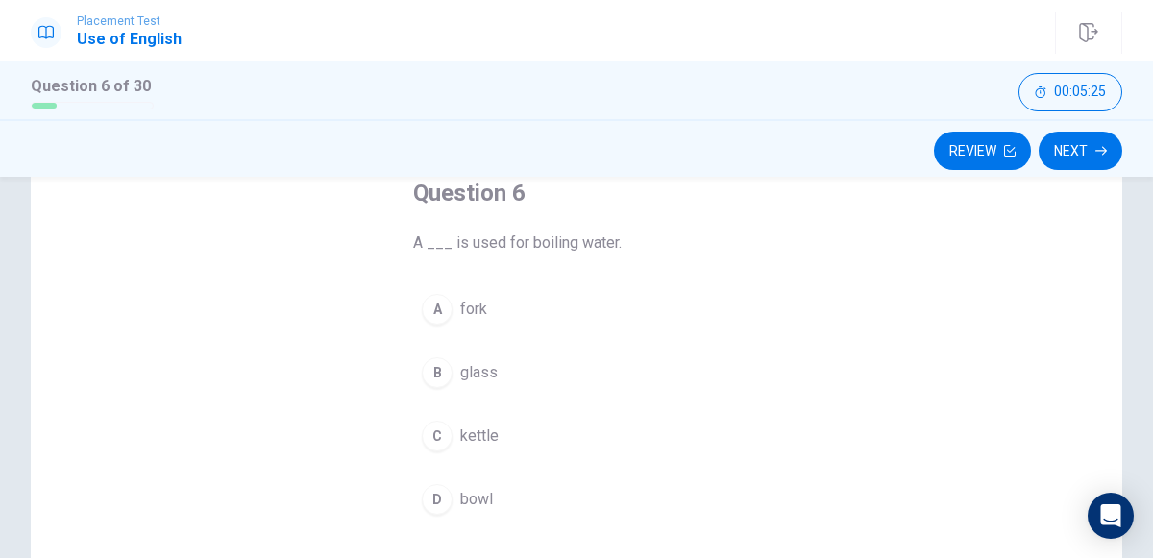
click at [470, 420] on button "C kettle" at bounding box center [576, 436] width 327 height 48
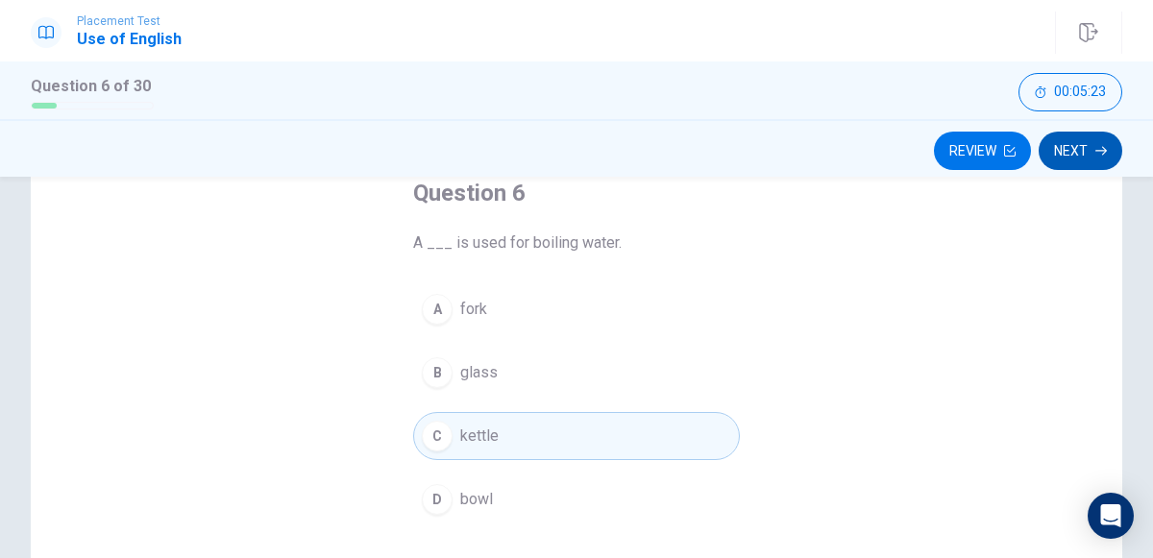
click at [1088, 154] on button "Next" at bounding box center [1081, 151] width 84 height 38
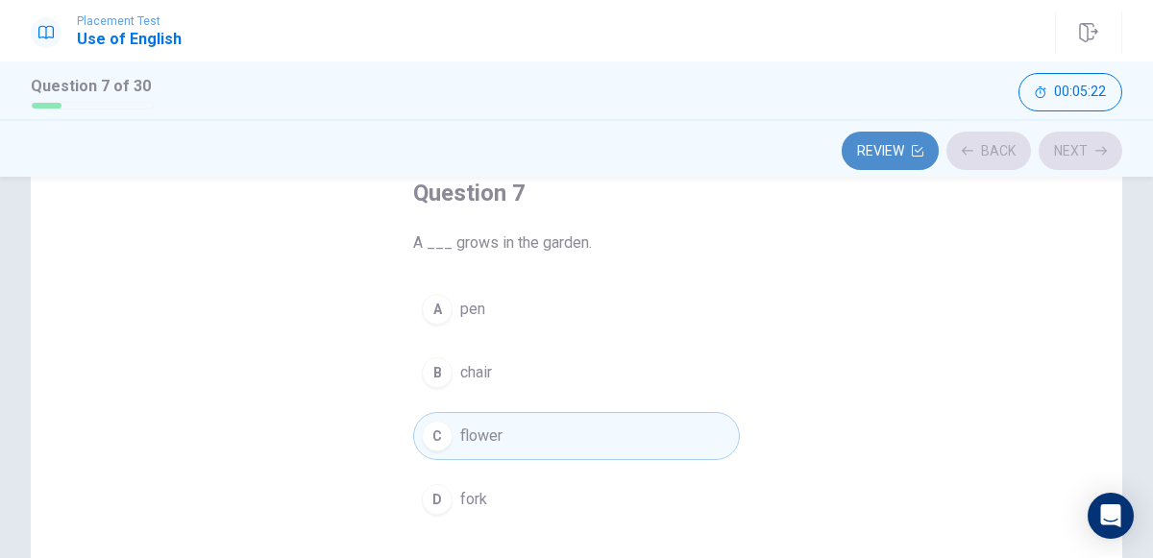
click at [902, 141] on button "Review" at bounding box center [890, 151] width 97 height 38
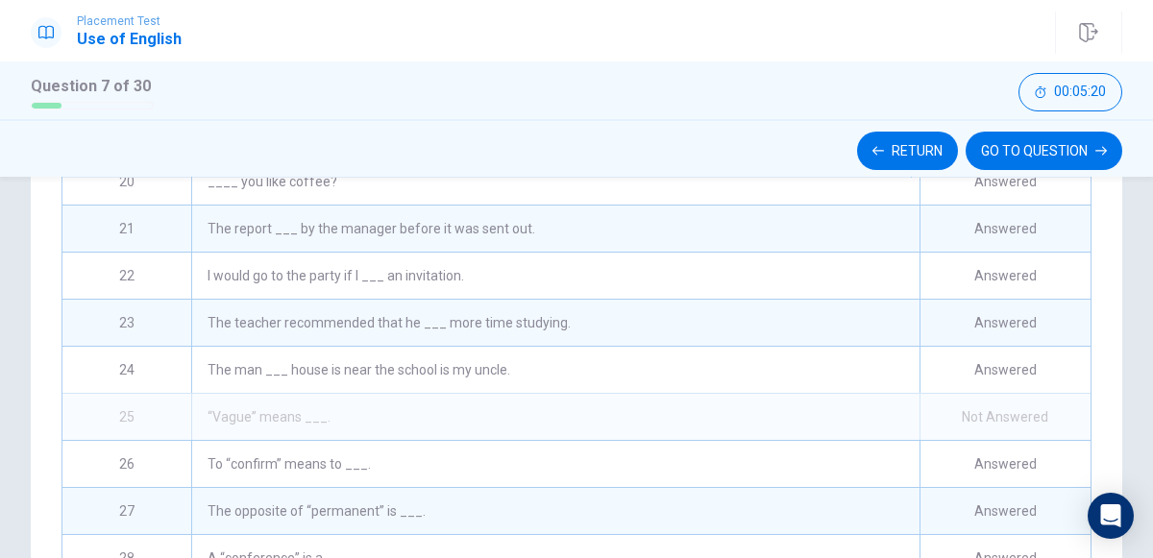
scroll to position [970, 0]
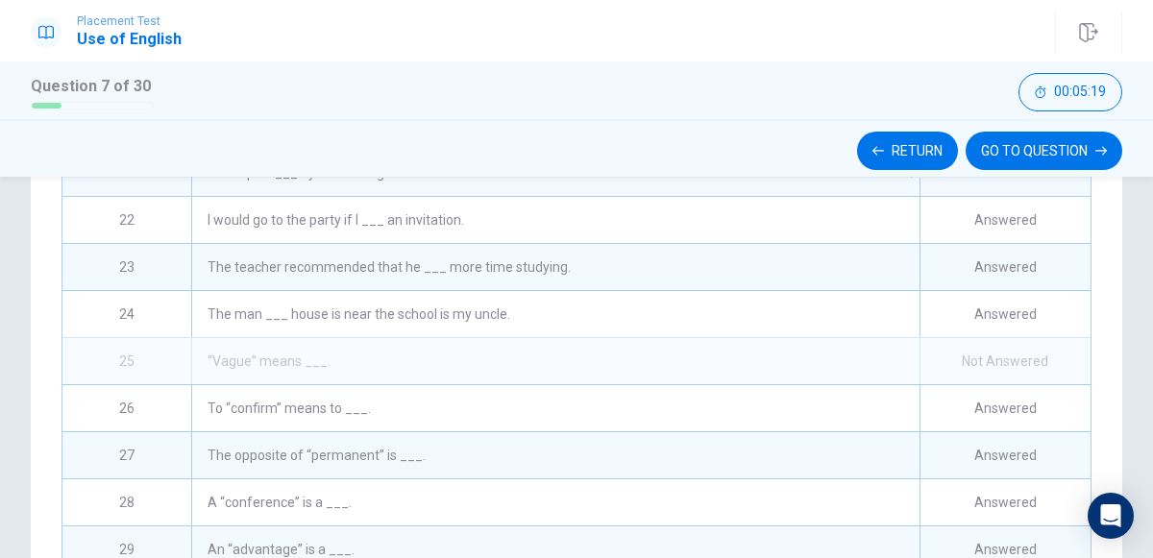
click at [954, 348] on div "Not Answered" at bounding box center [1005, 361] width 171 height 46
click at [977, 350] on div "Not Answered" at bounding box center [1005, 361] width 171 height 46
click at [468, 367] on div "“Vague” means ___." at bounding box center [555, 361] width 729 height 46
click at [280, 347] on div "“Vague” means ___." at bounding box center [555, 361] width 729 height 46
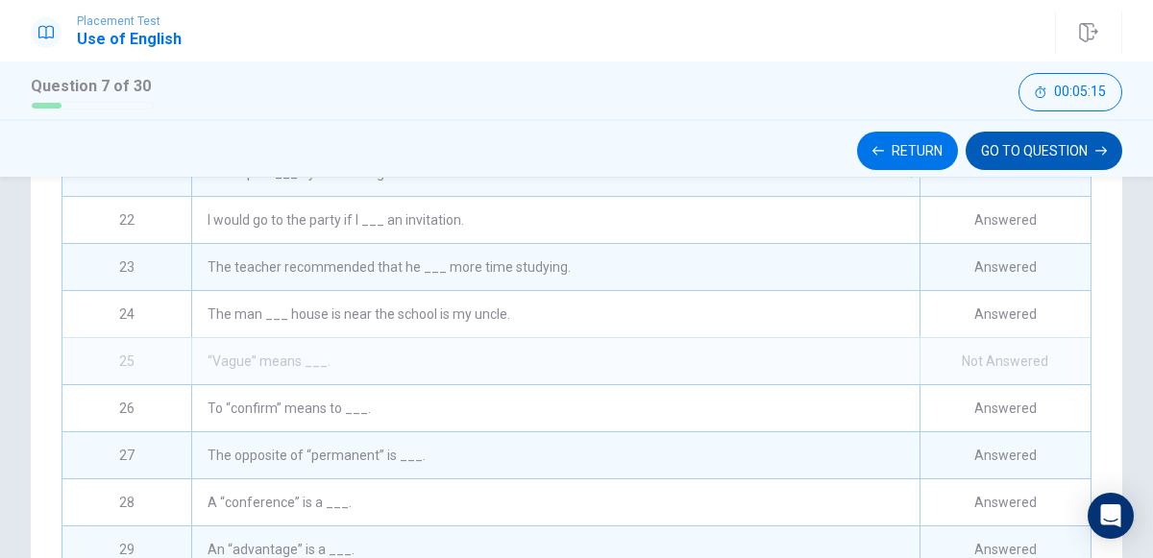
click at [1088, 157] on button "GO TO QUESTION" at bounding box center [1044, 151] width 157 height 38
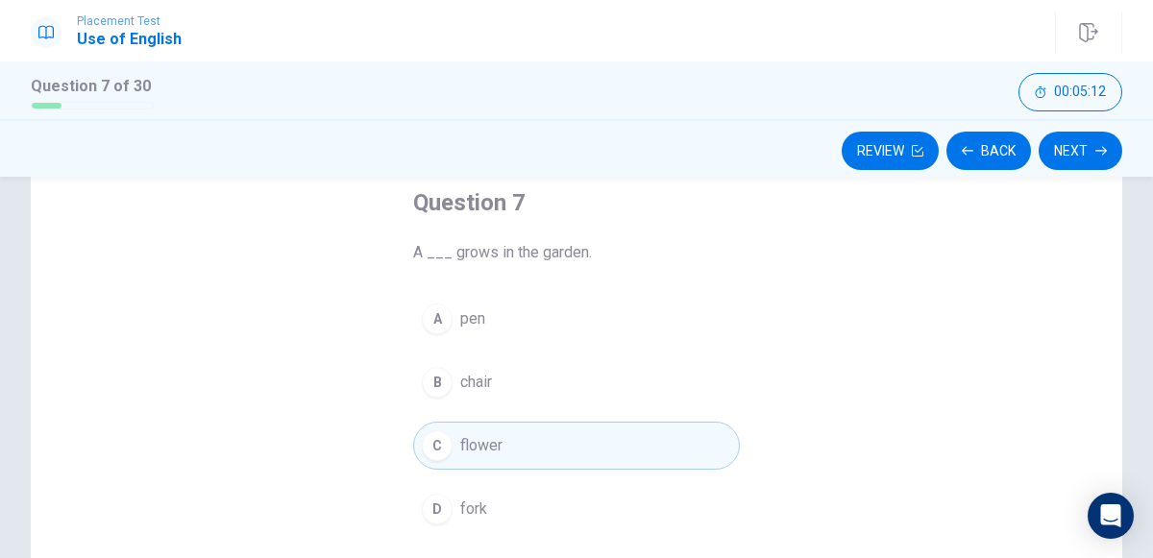
scroll to position [107, 0]
click at [634, 441] on button "C flower" at bounding box center [576, 446] width 327 height 48
click at [1069, 151] on button "Next" at bounding box center [1081, 151] width 84 height 38
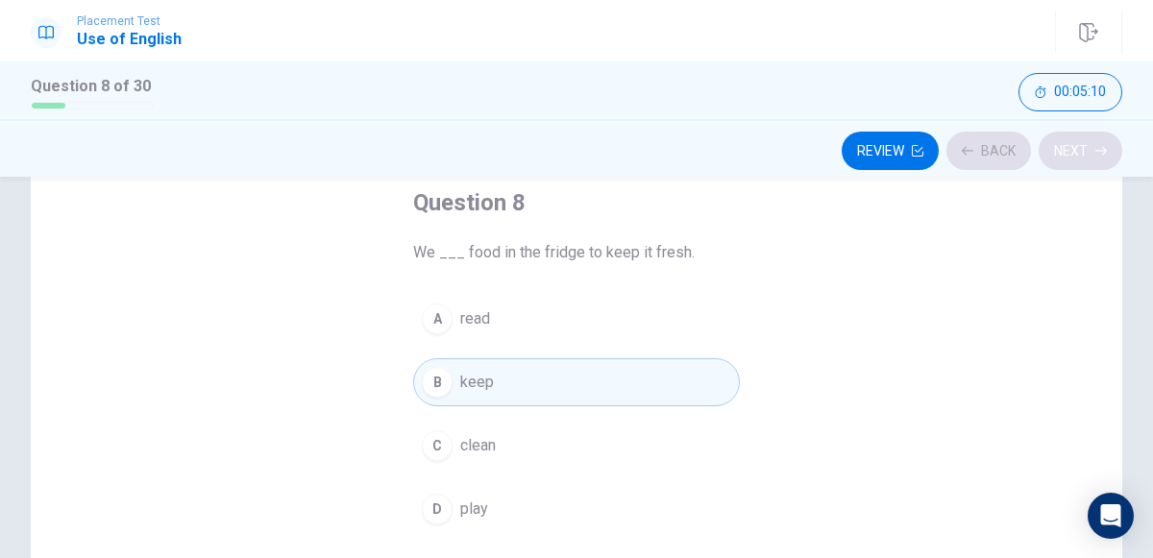
click at [1069, 151] on div "Review Back Next" at bounding box center [577, 151] width 1092 height 37
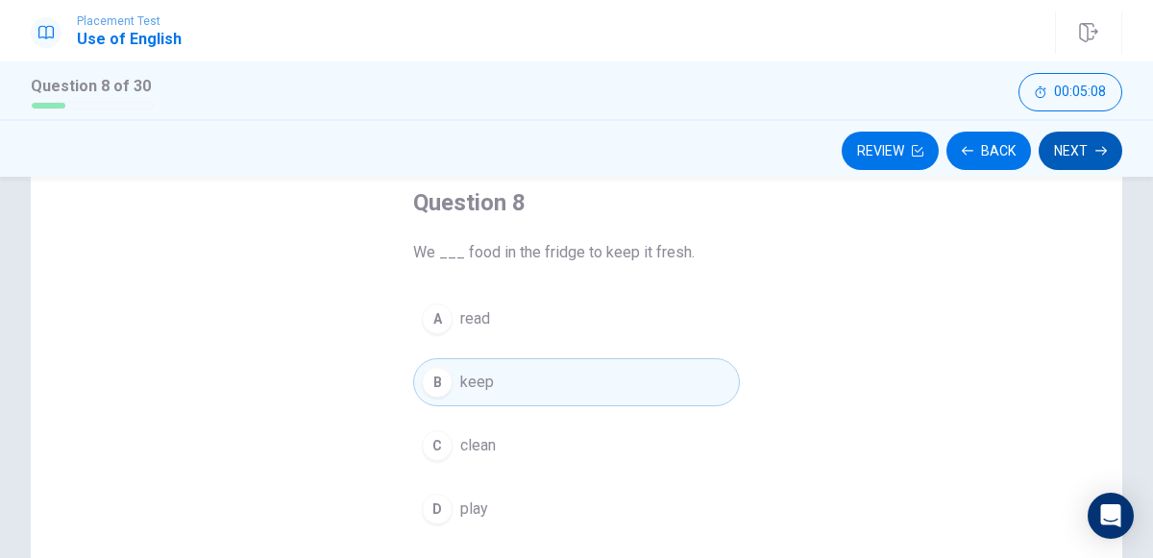
click at [1091, 138] on button "Next" at bounding box center [1081, 151] width 84 height 38
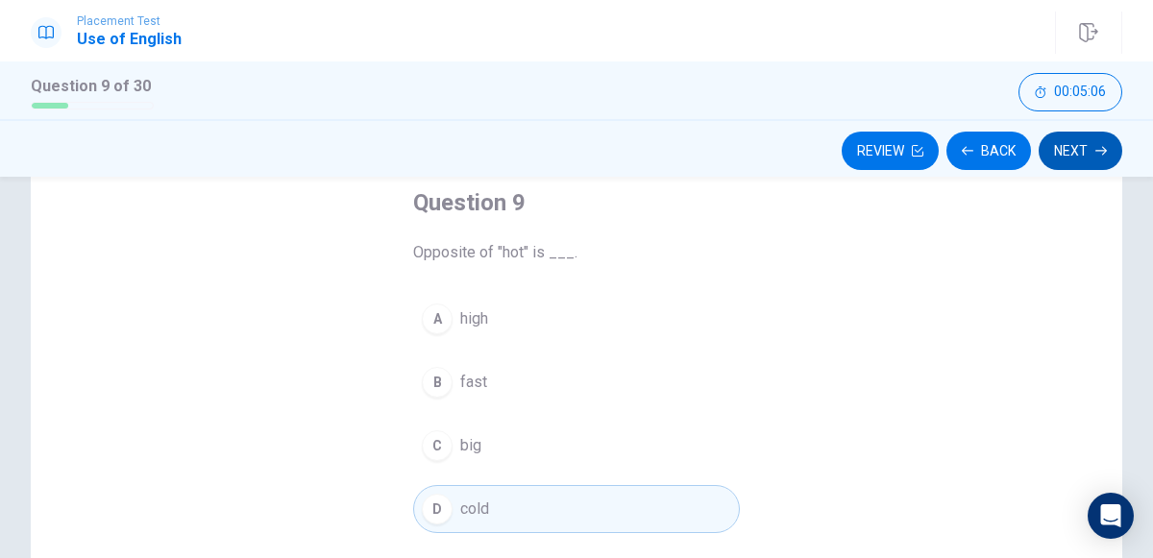
click at [1091, 138] on button "Next" at bounding box center [1081, 151] width 84 height 38
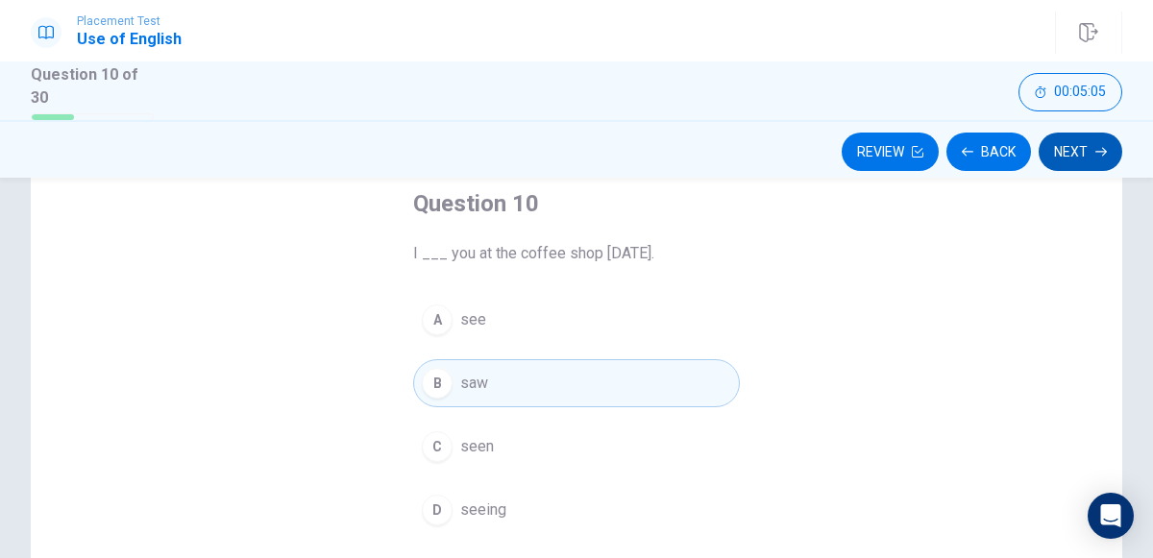
click at [1091, 138] on button "Next" at bounding box center [1081, 152] width 84 height 38
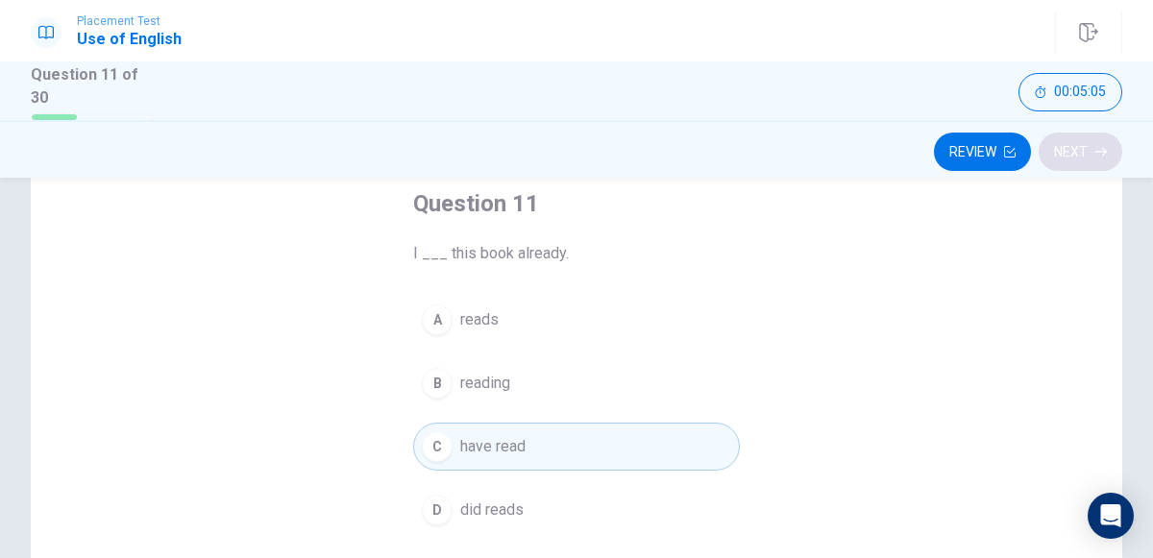
click at [1091, 138] on div "Review Next" at bounding box center [577, 152] width 1092 height 37
click at [1091, 138] on button "Next" at bounding box center [1081, 152] width 84 height 38
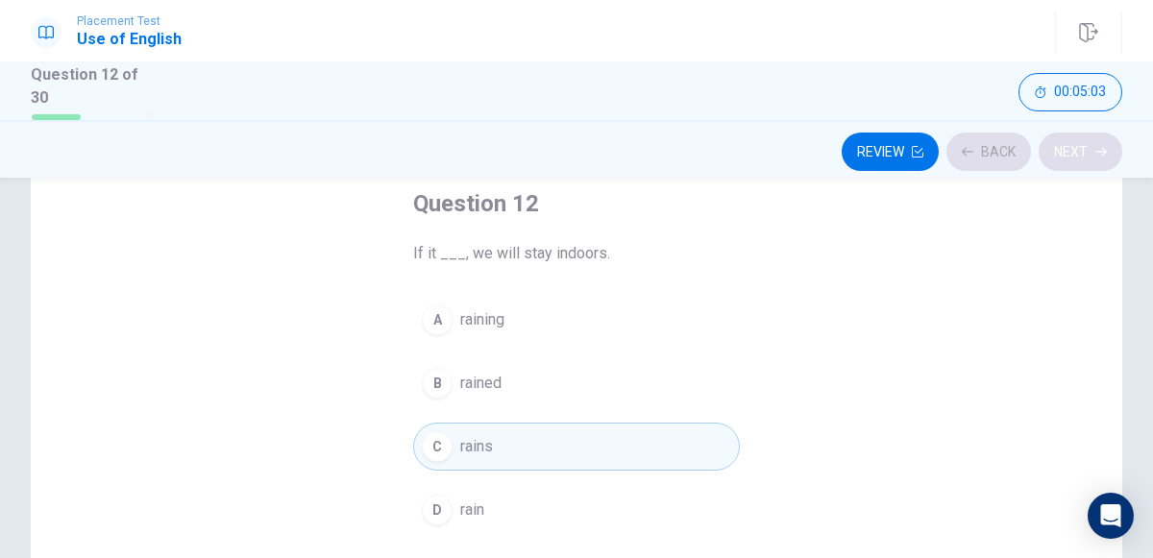
click at [1091, 138] on div "Review Back Next" at bounding box center [577, 152] width 1092 height 37
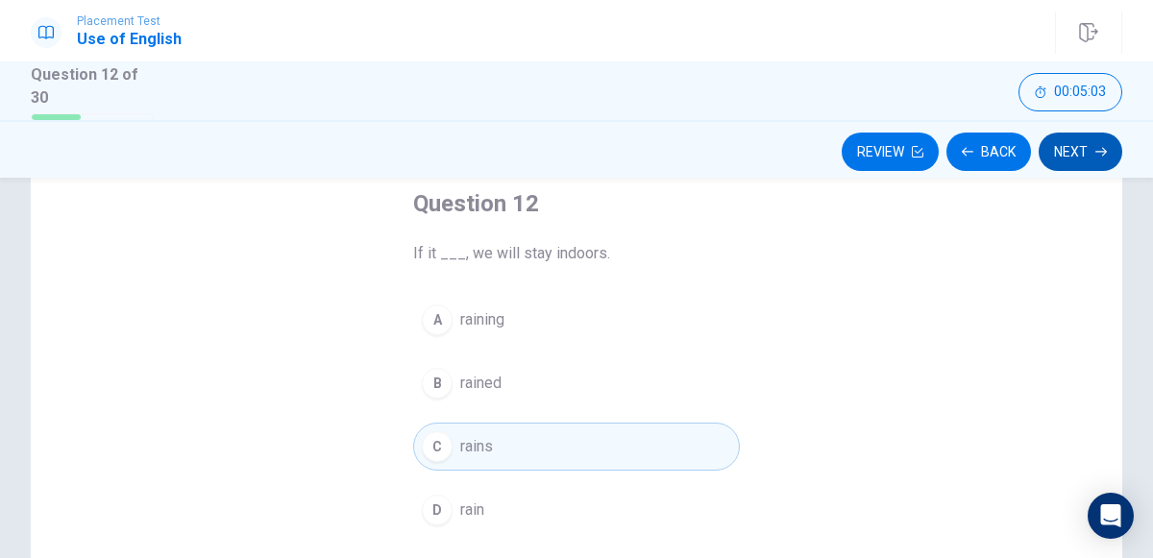
click at [1091, 138] on button "Next" at bounding box center [1081, 152] width 84 height 38
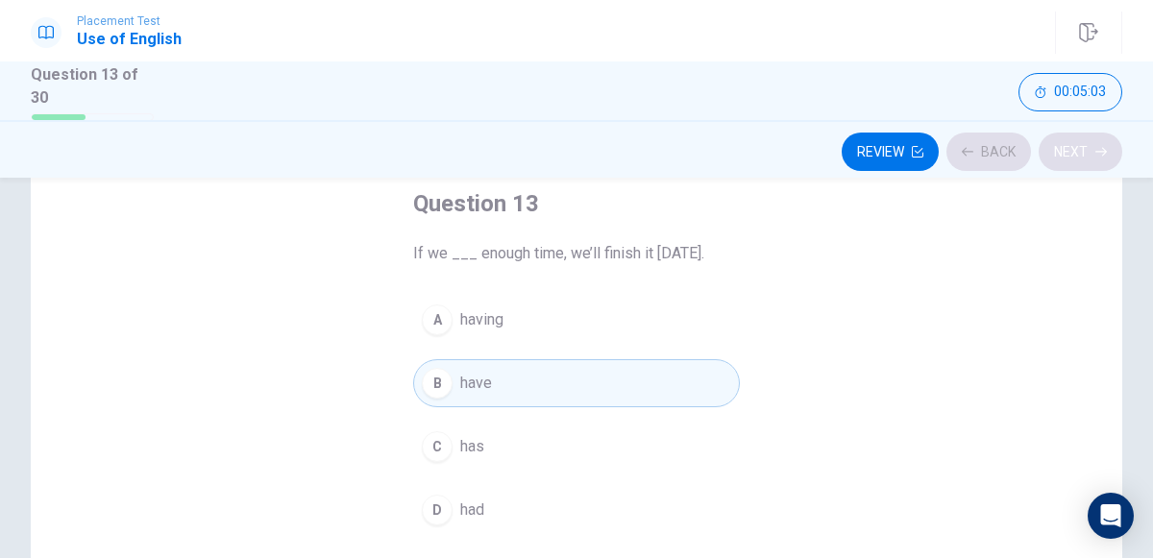
click at [1091, 138] on div "Review Back Next" at bounding box center [577, 152] width 1092 height 37
click at [1091, 138] on button "Next" at bounding box center [1081, 152] width 84 height 38
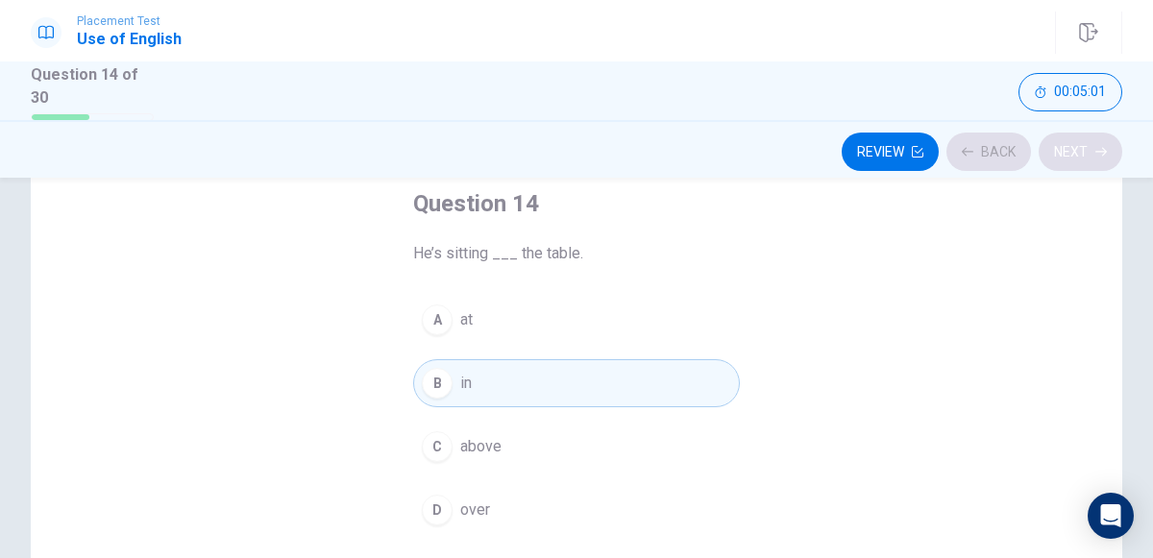
click at [1091, 138] on div "Review Back Next" at bounding box center [577, 152] width 1092 height 37
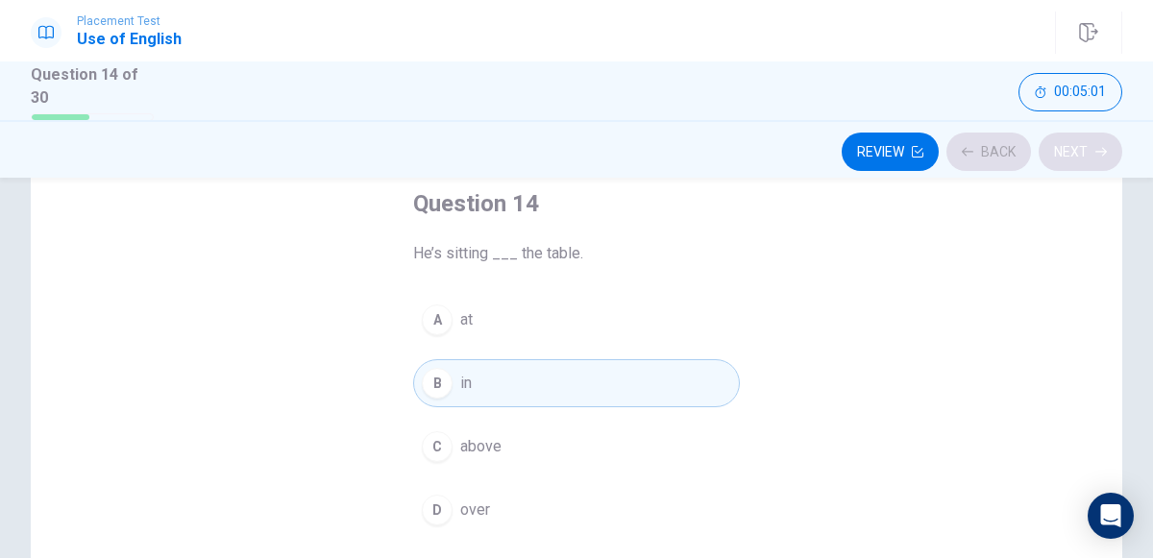
click at [1091, 138] on button "Next" at bounding box center [1081, 152] width 84 height 38
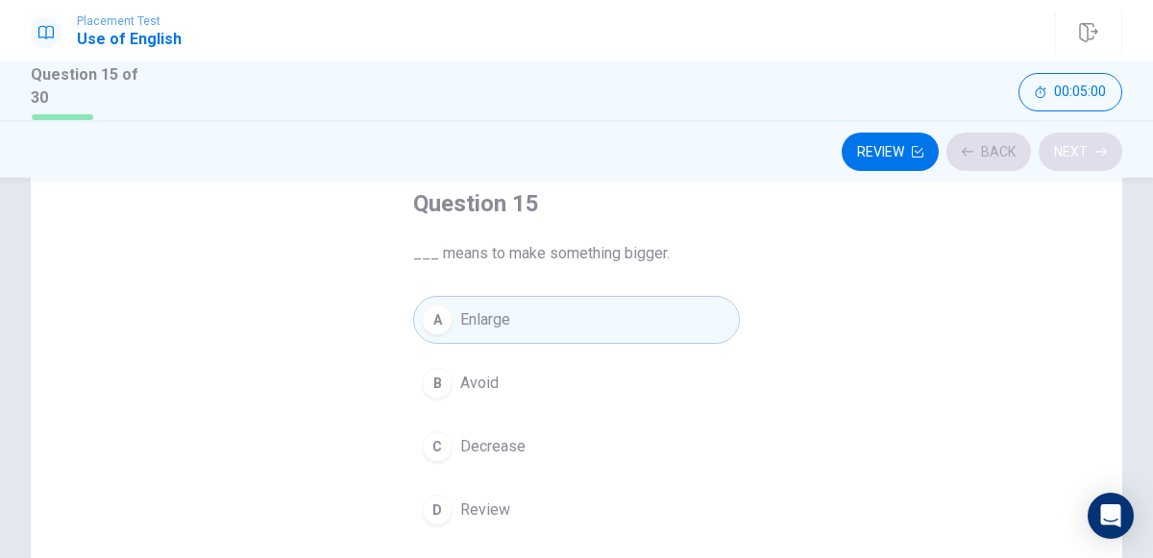
click at [1091, 138] on div "Review Back Next" at bounding box center [577, 152] width 1092 height 37
click at [1091, 138] on button "Next" at bounding box center [1081, 152] width 84 height 38
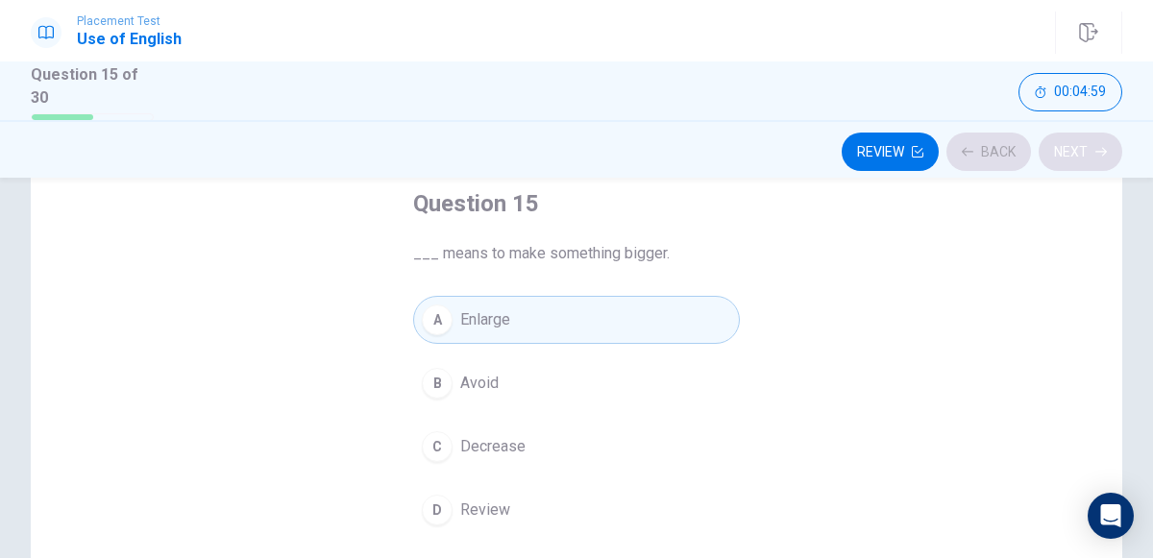
click at [1091, 138] on div "Review Back Next" at bounding box center [577, 152] width 1092 height 37
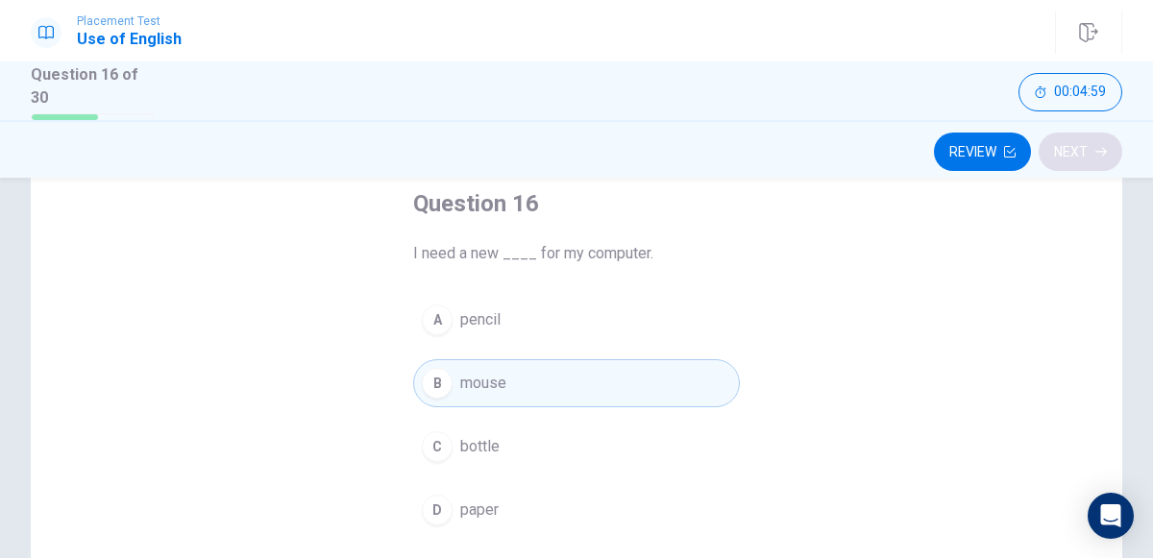
click at [1091, 138] on div "Review Next" at bounding box center [577, 152] width 1092 height 37
click at [1091, 138] on button "Next" at bounding box center [1081, 152] width 84 height 38
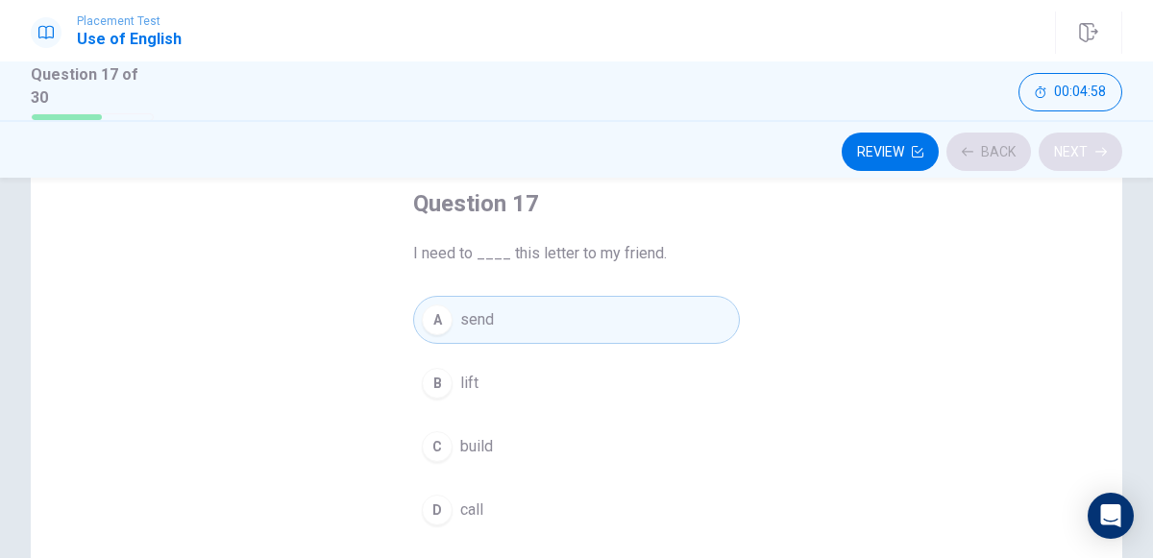
click at [1091, 138] on div "Review Back Next" at bounding box center [577, 152] width 1092 height 37
click at [1091, 138] on button "Next" at bounding box center [1081, 152] width 84 height 38
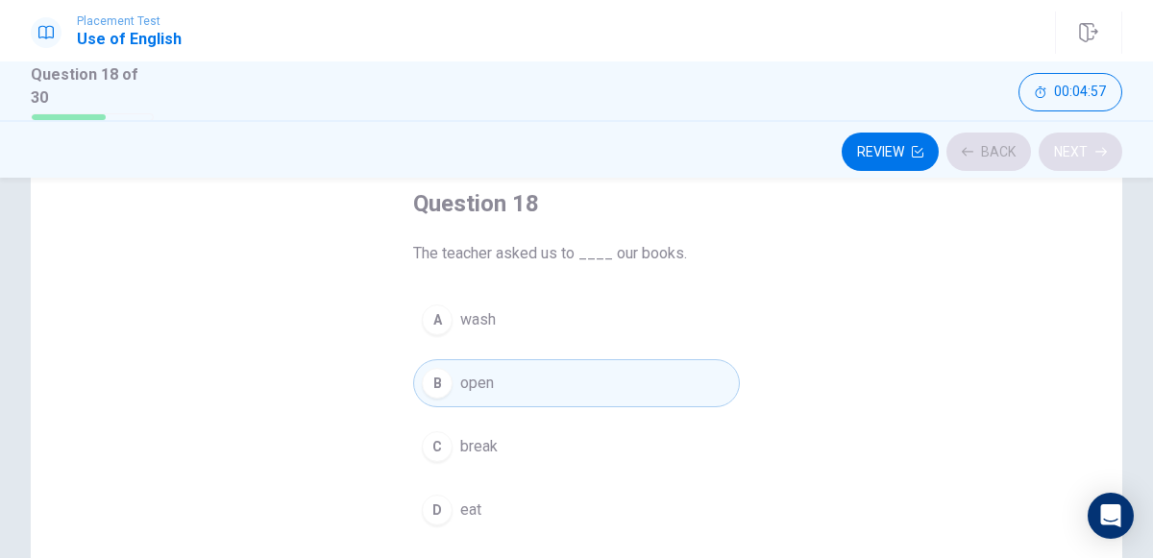
click at [1091, 138] on div "Review Back Next" at bounding box center [577, 152] width 1092 height 37
click at [1091, 138] on button "Next" at bounding box center [1081, 152] width 84 height 38
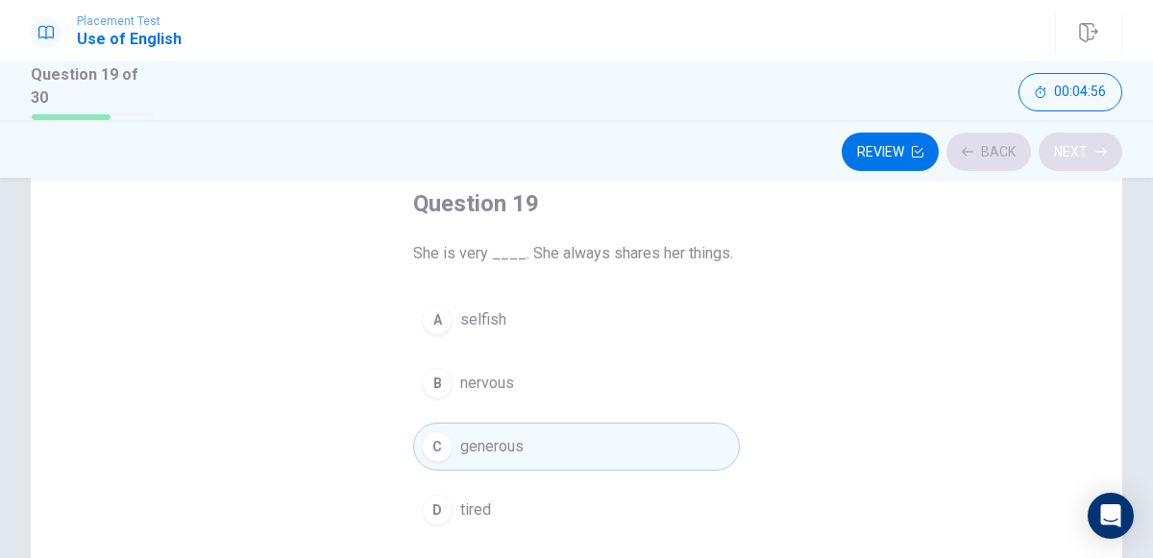
click at [1091, 138] on div "Review Back Next" at bounding box center [577, 152] width 1092 height 37
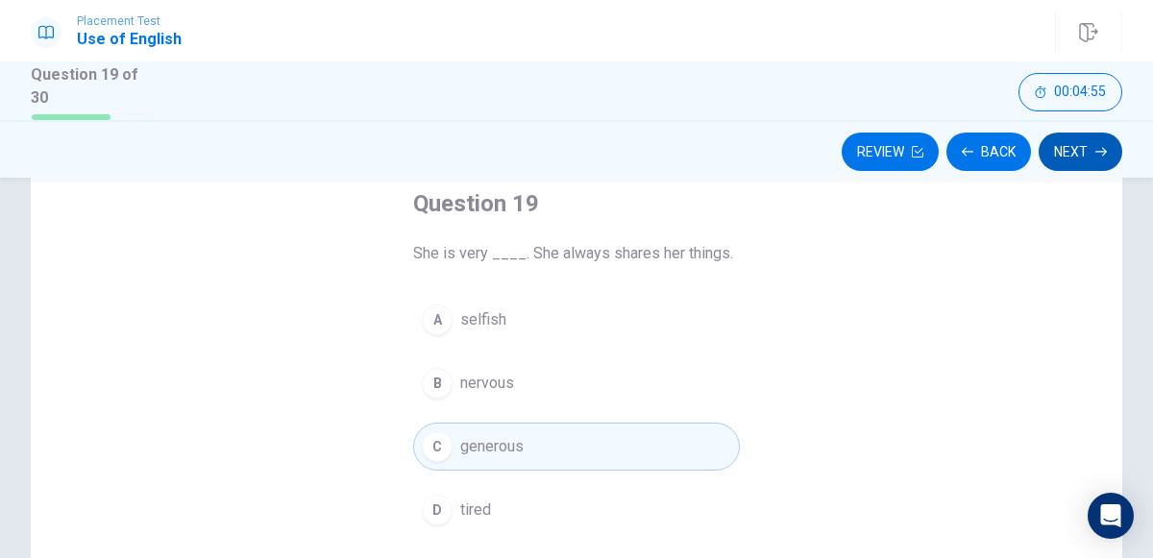
click at [1091, 138] on button "Next" at bounding box center [1081, 152] width 84 height 38
click at [1091, 138] on div "Review Back Next" at bounding box center [577, 152] width 1092 height 37
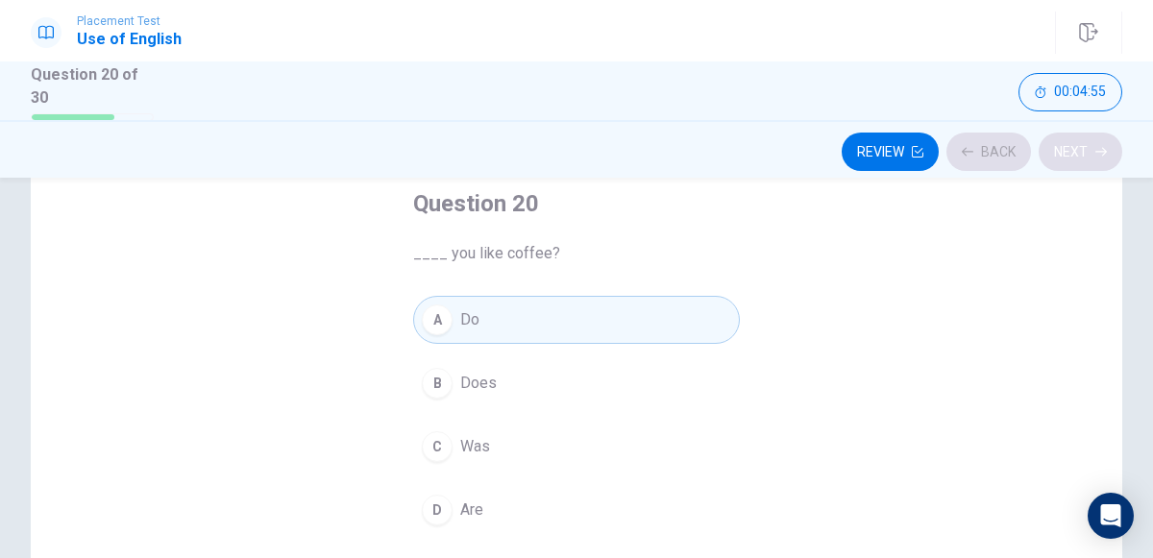
click at [1091, 138] on div "Review Back Next" at bounding box center [577, 152] width 1092 height 37
click at [1091, 138] on button "Next" at bounding box center [1081, 152] width 84 height 38
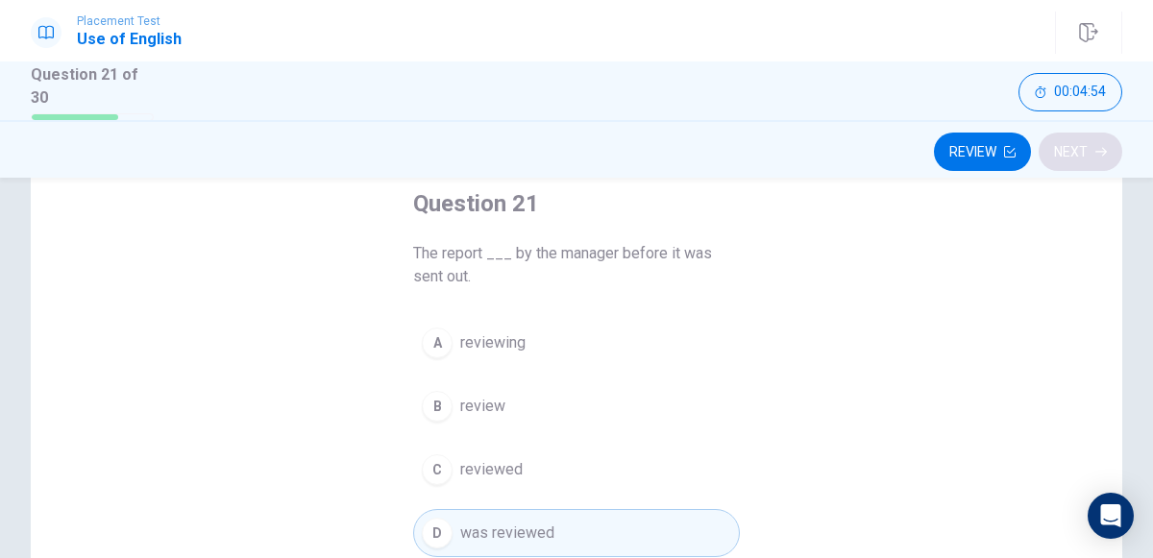
click at [1091, 138] on div "Review Next" at bounding box center [577, 152] width 1092 height 37
click at [1091, 138] on button "Next" at bounding box center [1081, 152] width 84 height 38
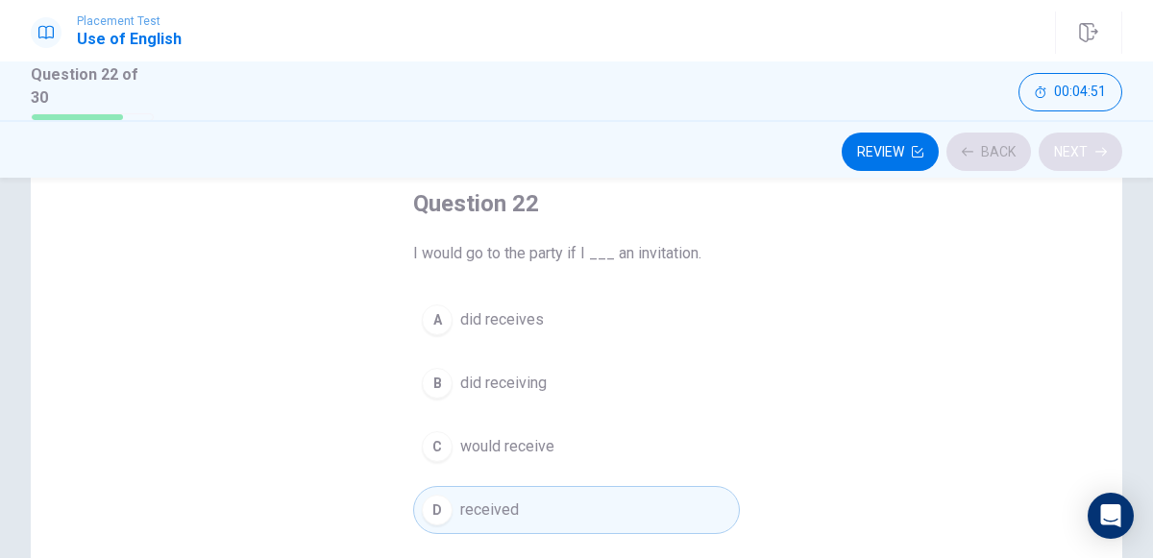
click at [1091, 138] on div "Review Back Next" at bounding box center [577, 152] width 1092 height 37
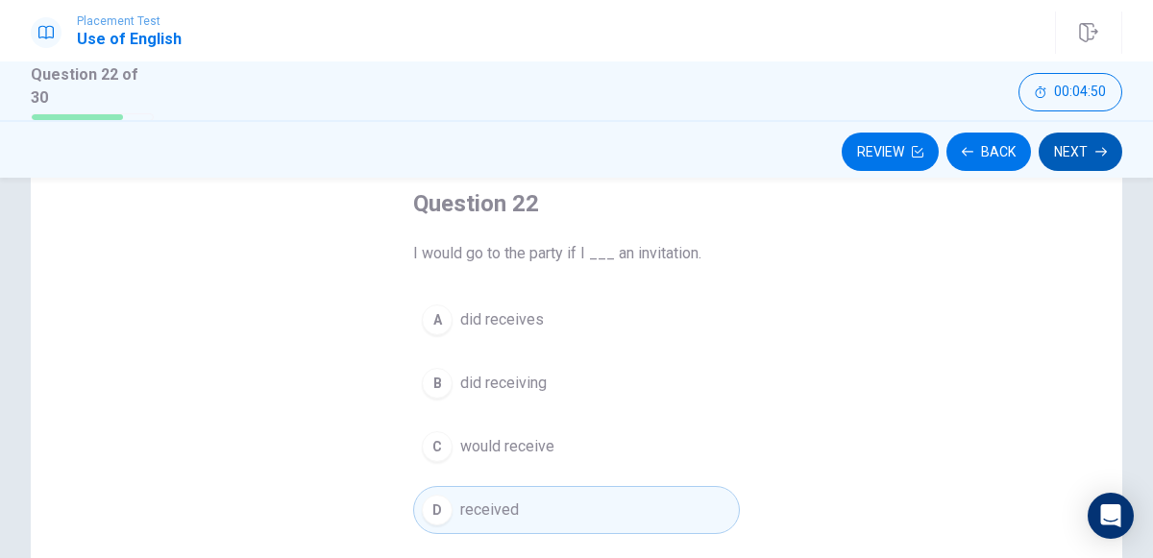
click at [1091, 138] on button "Next" at bounding box center [1081, 152] width 84 height 38
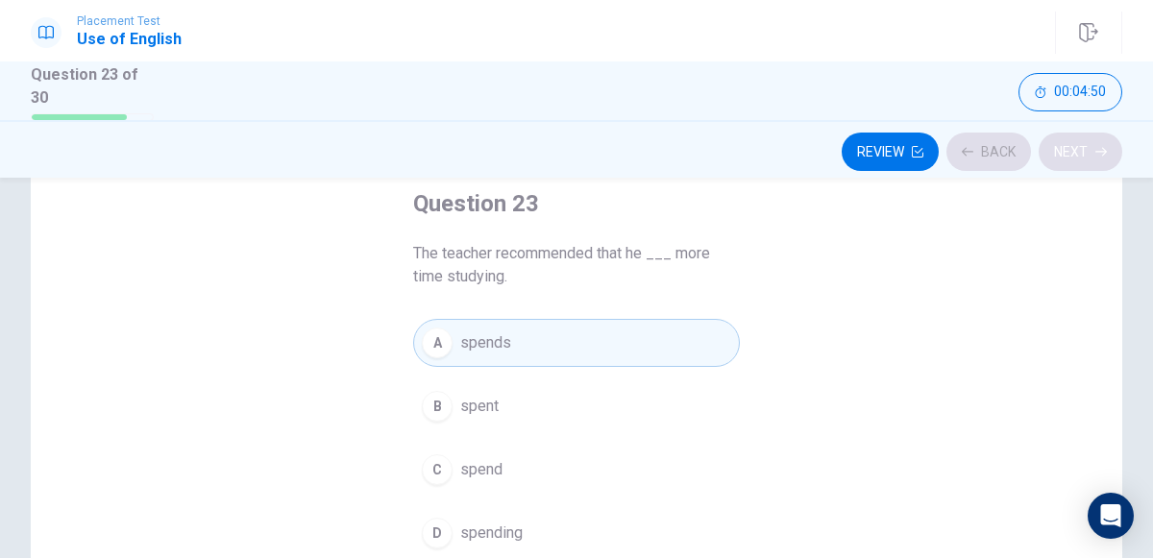
click at [1091, 138] on div "Review Back Next" at bounding box center [577, 152] width 1092 height 37
click at [1091, 138] on button "Next" at bounding box center [1081, 152] width 84 height 38
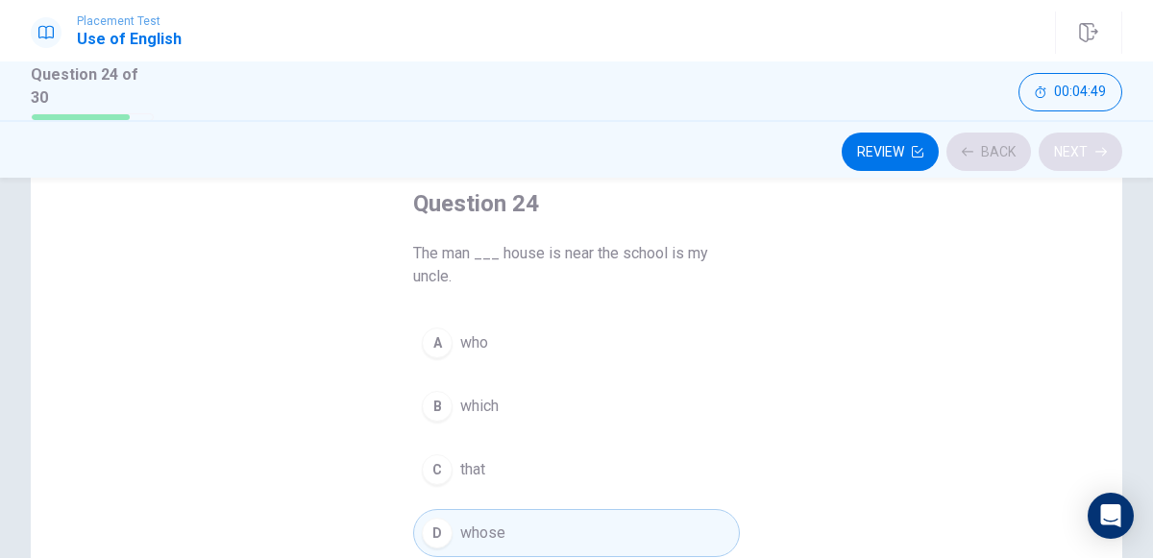
click at [1091, 138] on div "Review Back Next" at bounding box center [577, 152] width 1092 height 37
click at [1091, 138] on button "Next" at bounding box center [1081, 152] width 84 height 38
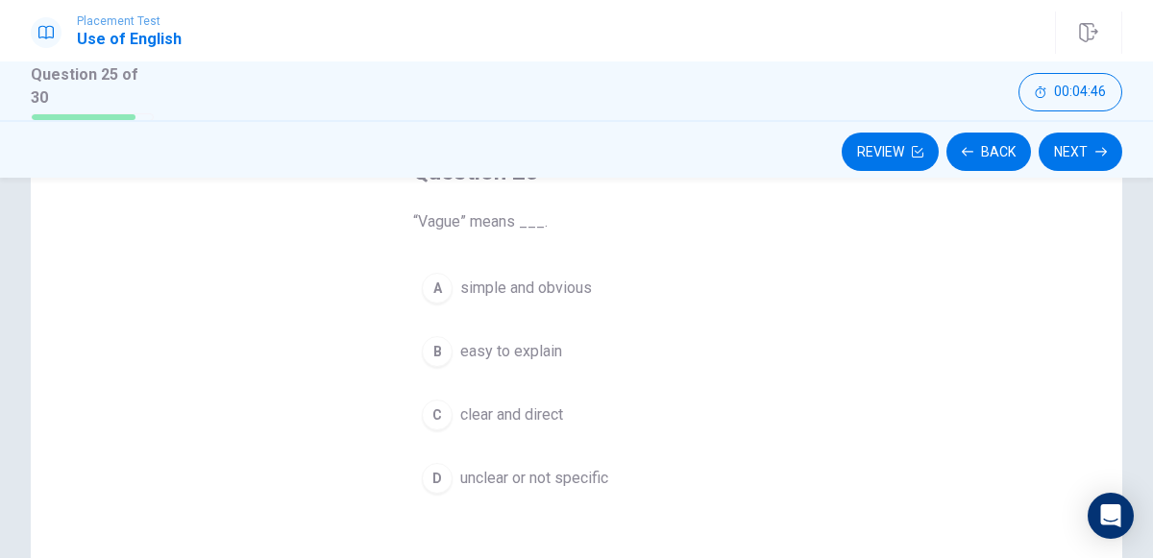
scroll to position [139, 0]
click at [554, 284] on span "simple and obvious" at bounding box center [526, 287] width 132 height 23
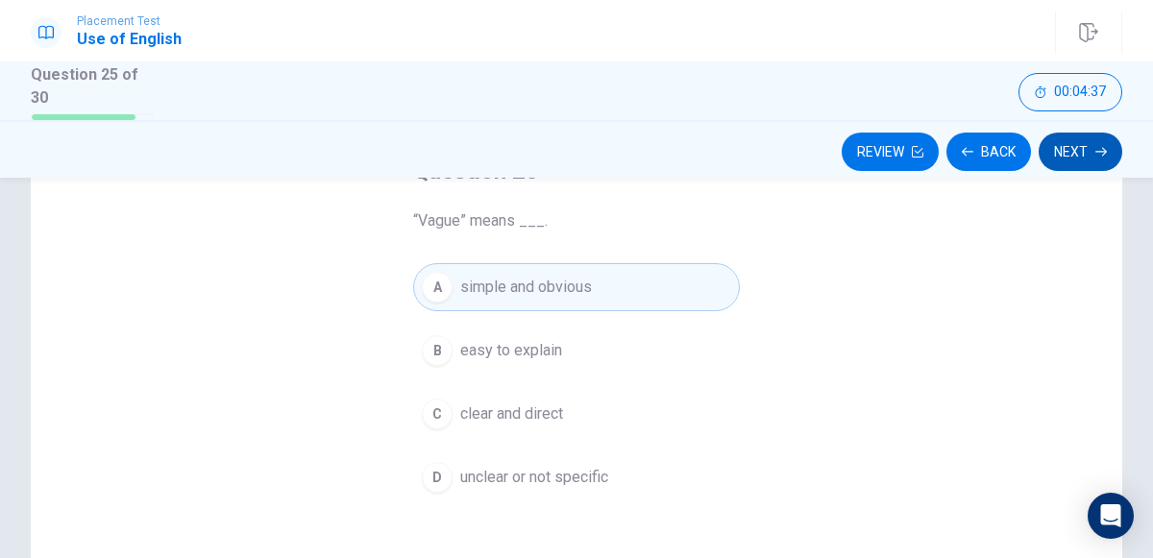
click at [1070, 154] on button "Next" at bounding box center [1081, 152] width 84 height 38
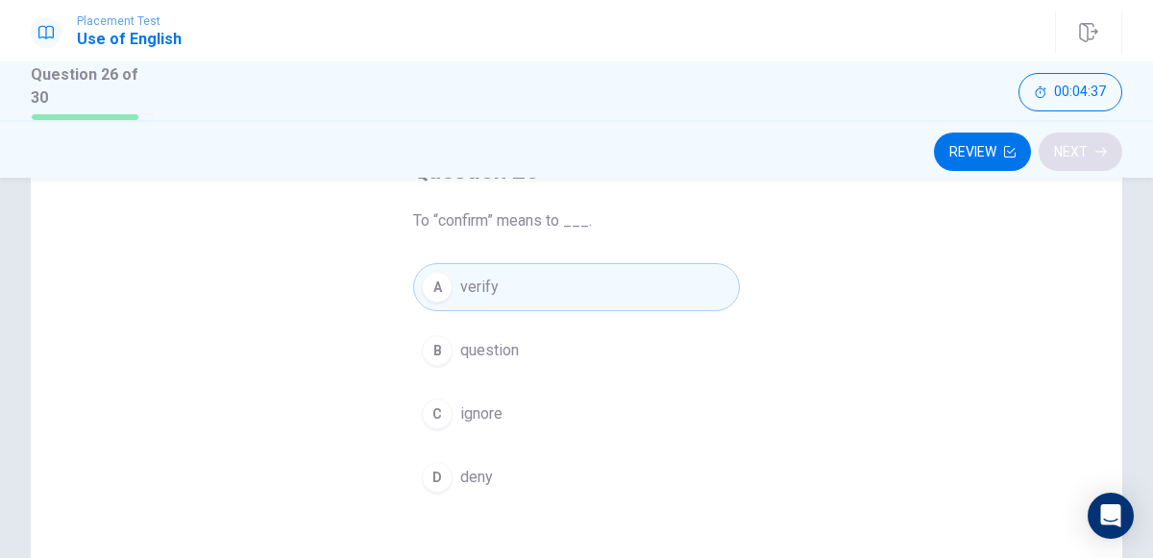
click at [1070, 154] on div "Review Next" at bounding box center [577, 152] width 1092 height 37
click at [1070, 154] on button "Next" at bounding box center [1081, 152] width 84 height 38
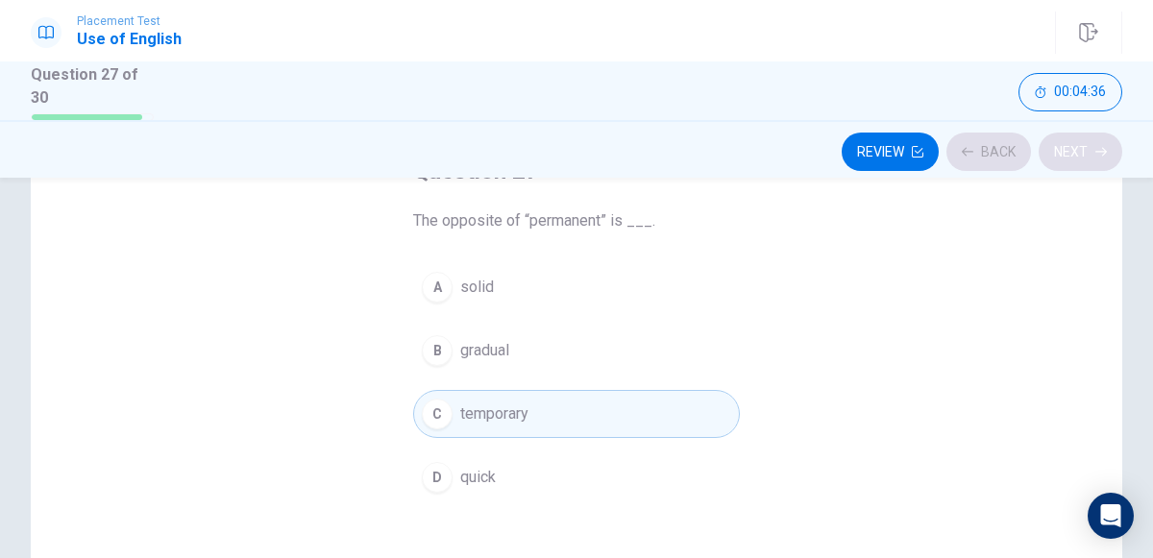
click at [1070, 154] on div "Review Back Next" at bounding box center [577, 152] width 1092 height 37
click at [1070, 154] on button "Next" at bounding box center [1081, 152] width 84 height 38
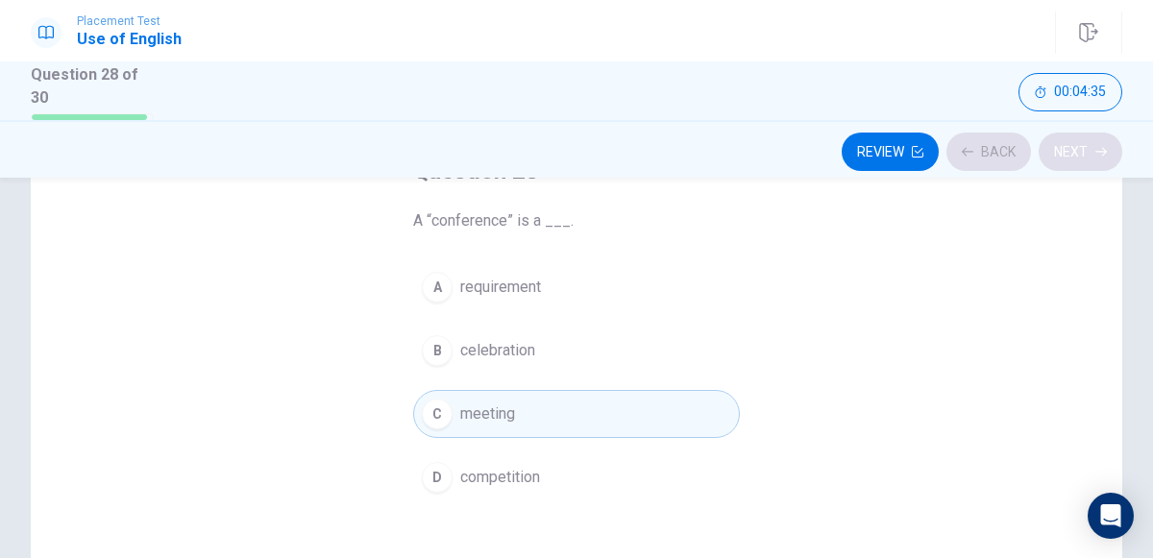
click at [1070, 154] on div "Review Back Next" at bounding box center [577, 152] width 1092 height 37
click at [1070, 154] on button "Next" at bounding box center [1081, 152] width 84 height 38
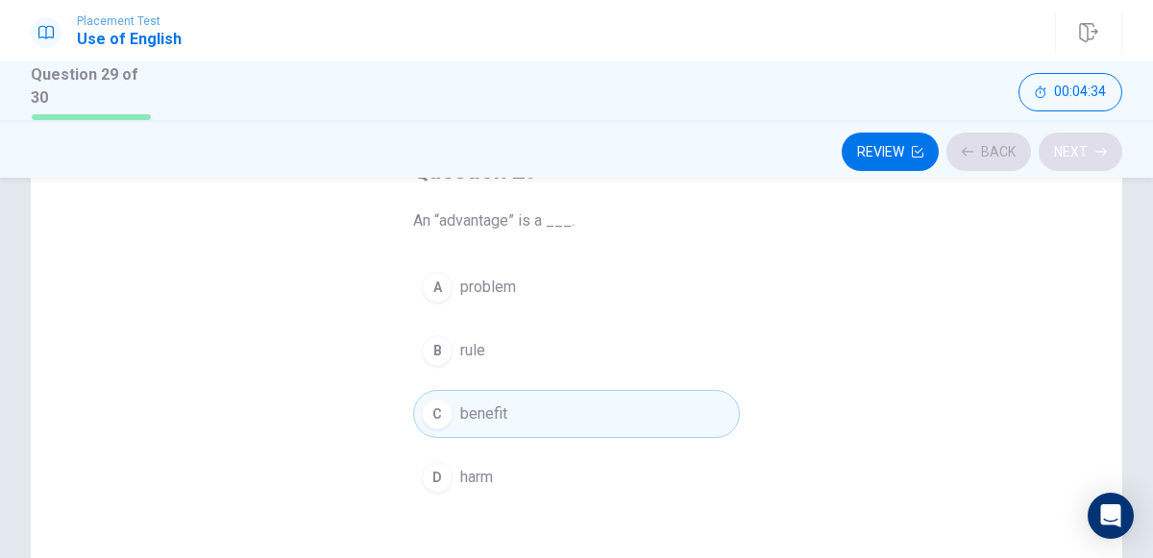
click at [1070, 154] on div "Review Back Next" at bounding box center [577, 152] width 1092 height 37
click at [1070, 154] on button "Next" at bounding box center [1081, 152] width 84 height 38
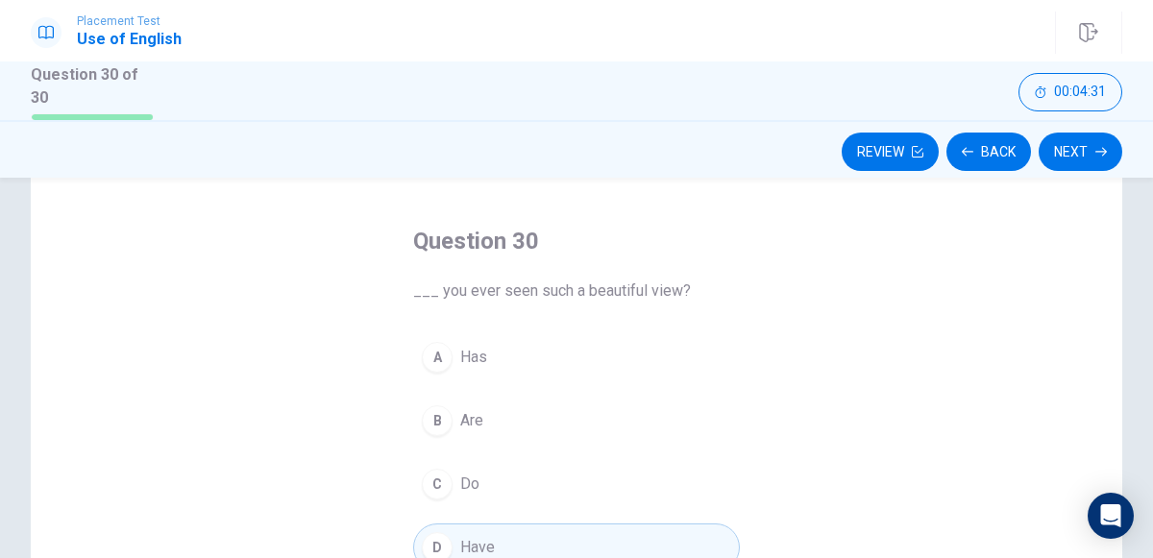
scroll to position [0, 0]
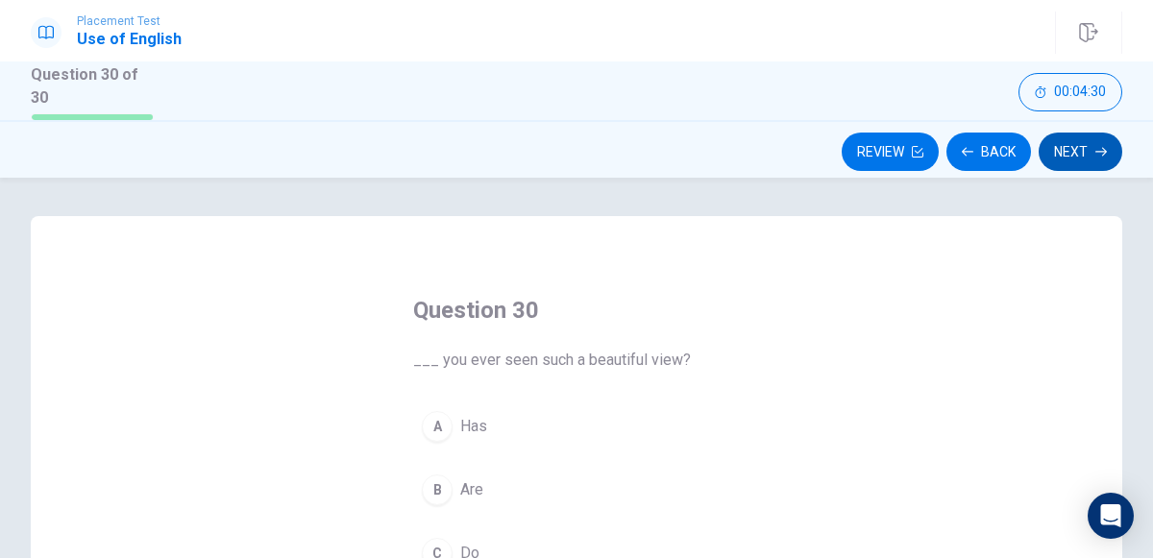
click at [1117, 144] on button "Next" at bounding box center [1081, 152] width 84 height 38
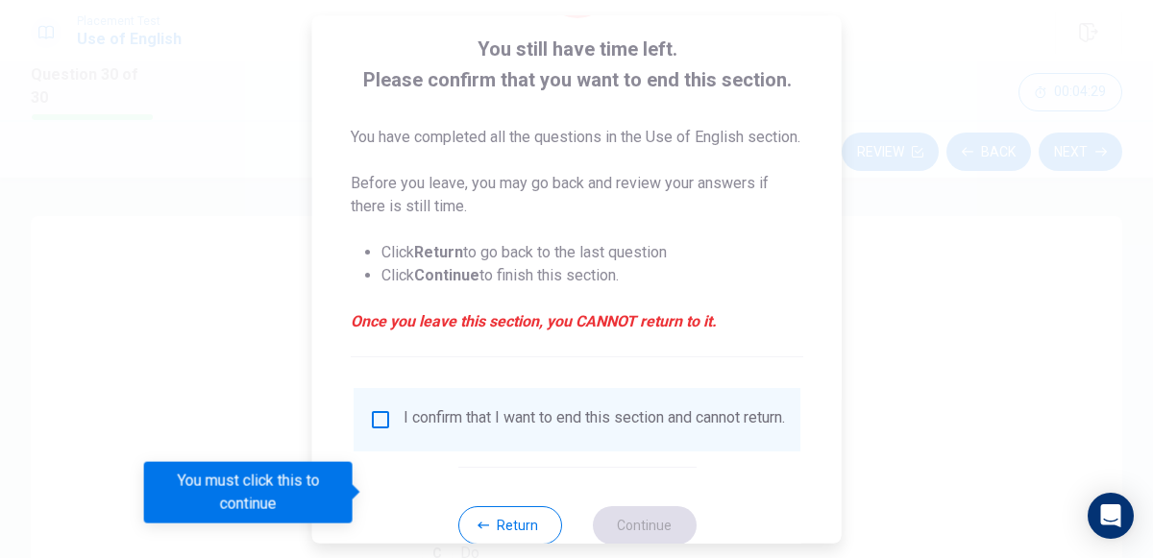
scroll to position [180, 0]
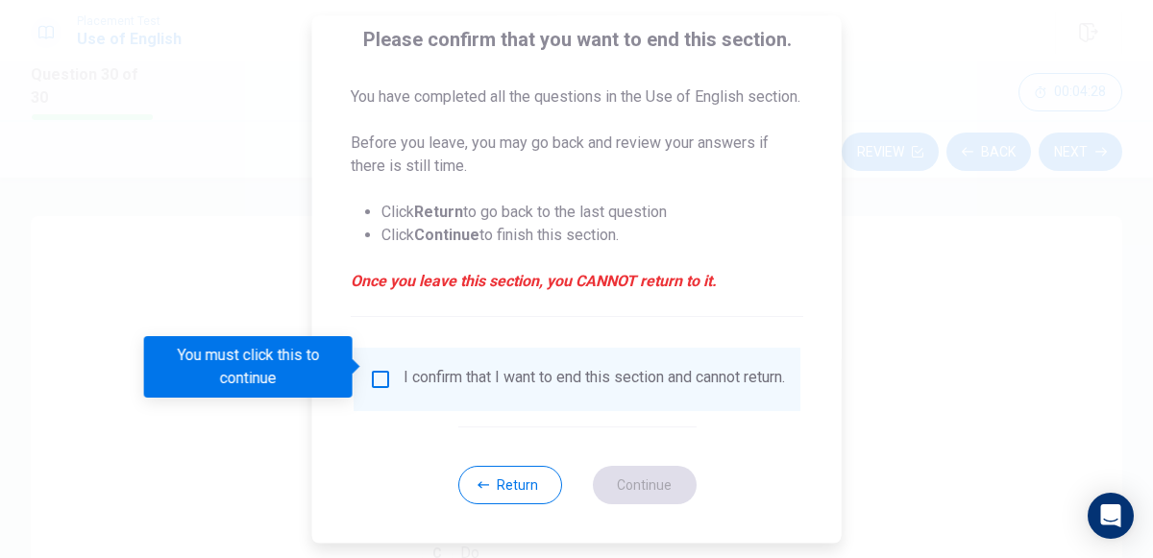
click at [448, 375] on div "I confirm that I want to end this section and cannot return." at bounding box center [595, 379] width 382 height 23
click at [395, 373] on div "I confirm that I want to end this section and cannot return." at bounding box center [577, 379] width 416 height 23
click at [380, 368] on input "You must click this to continue" at bounding box center [380, 379] width 23 height 23
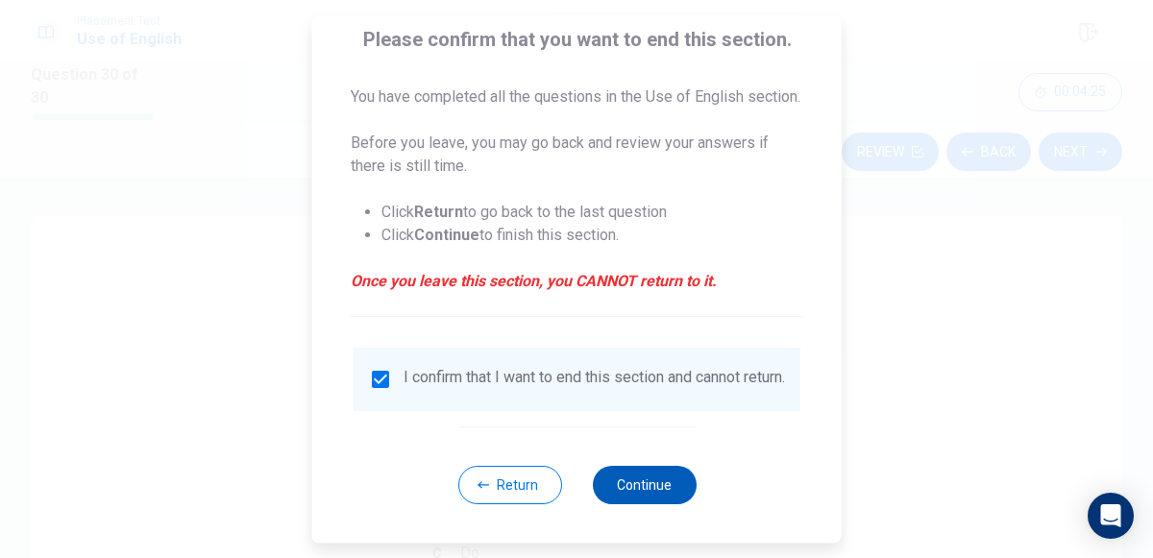
click at [649, 499] on button "Continue" at bounding box center [644, 485] width 104 height 38
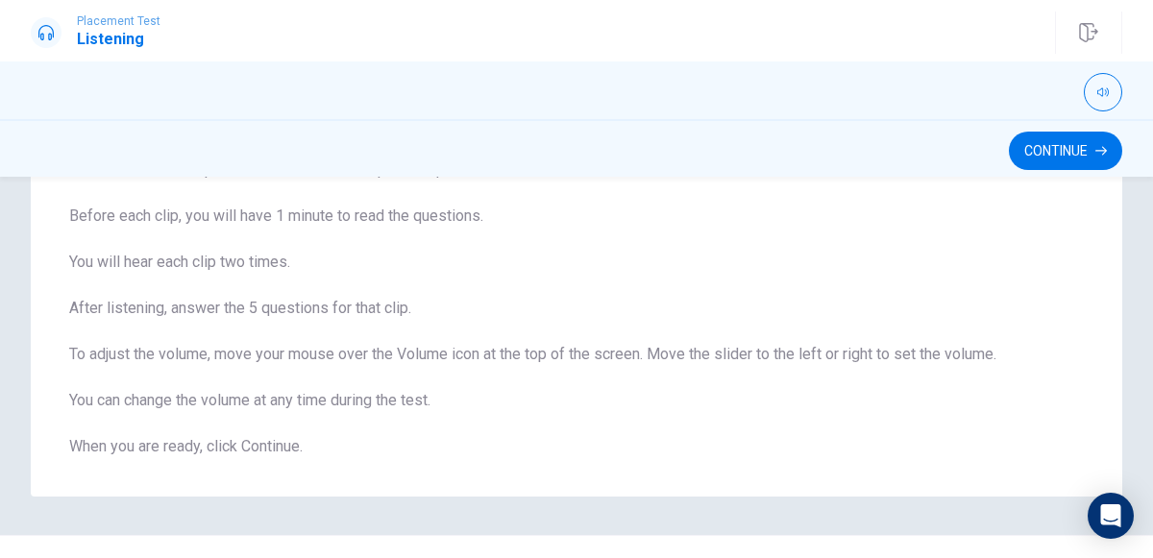
scroll to position [202, 0]
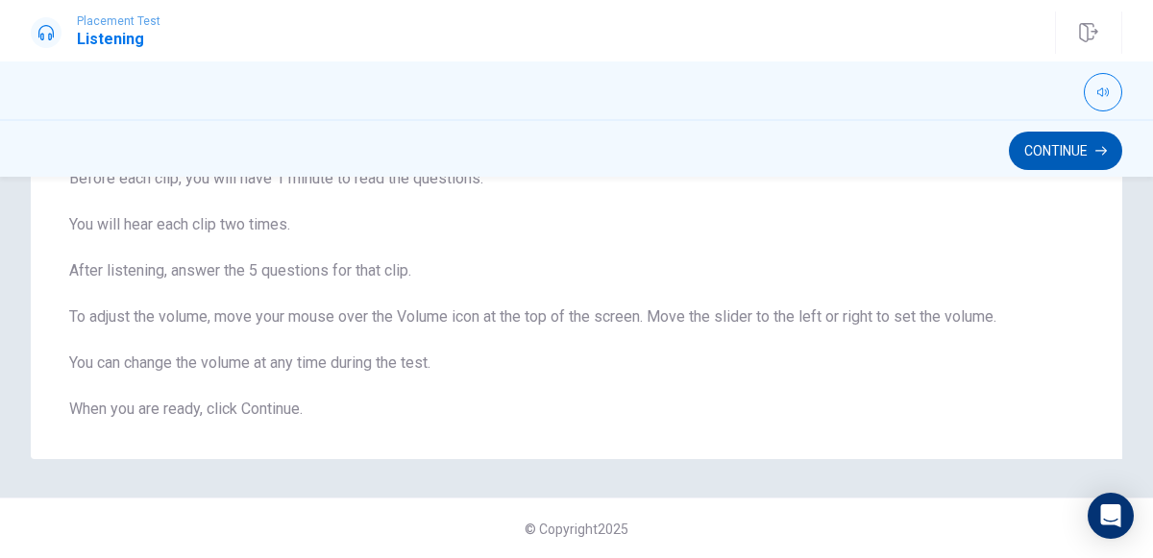
click at [1048, 141] on button "Continue" at bounding box center [1065, 151] width 113 height 38
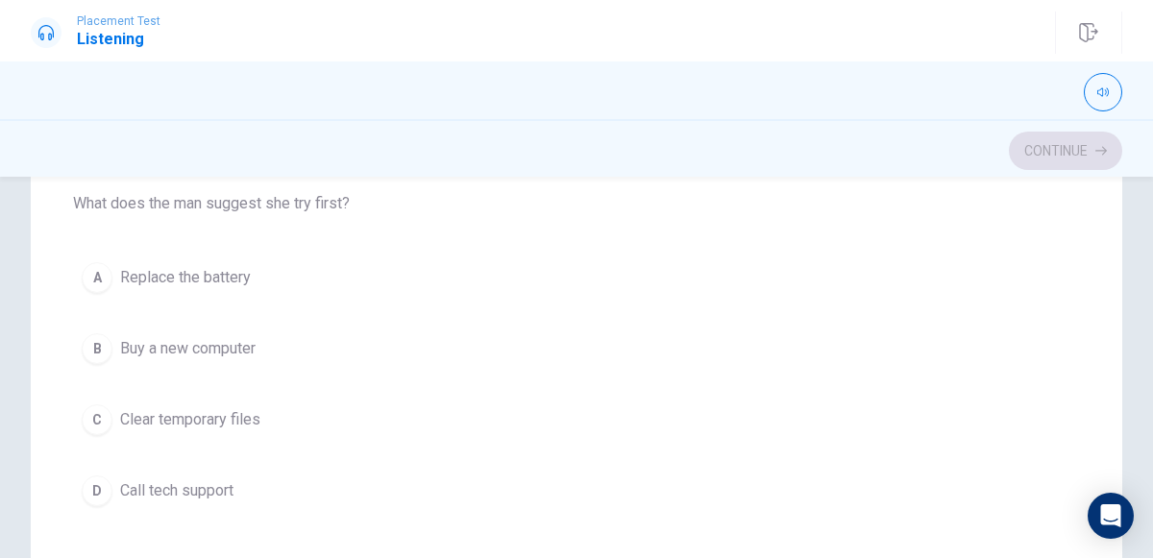
scroll to position [325, 0]
click at [89, 413] on div "C" at bounding box center [97, 419] width 31 height 31
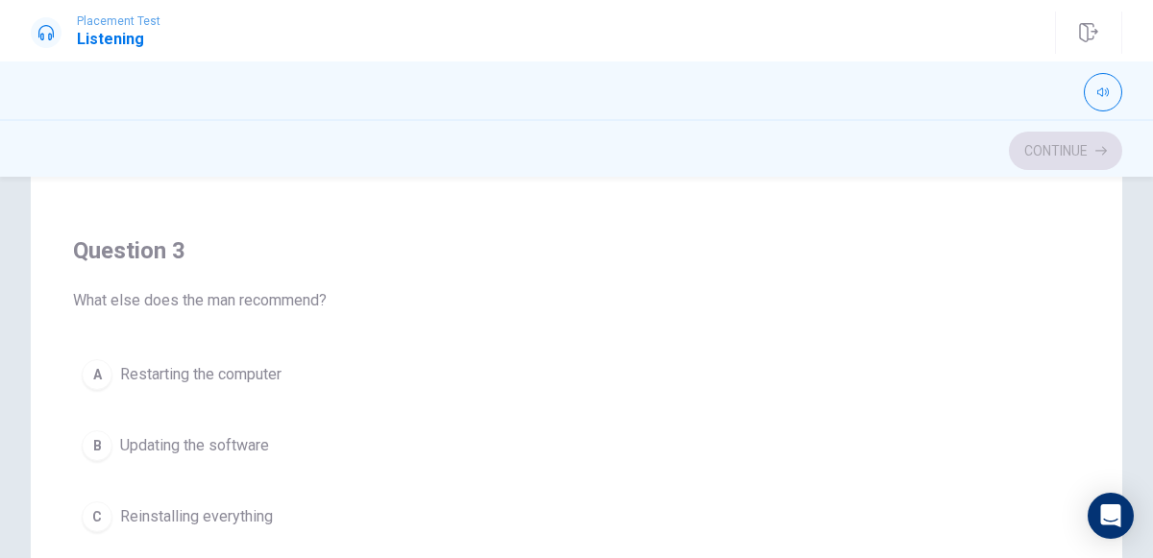
scroll to position [668, 0]
click at [172, 378] on button "A Restarting the computer" at bounding box center [576, 372] width 1007 height 48
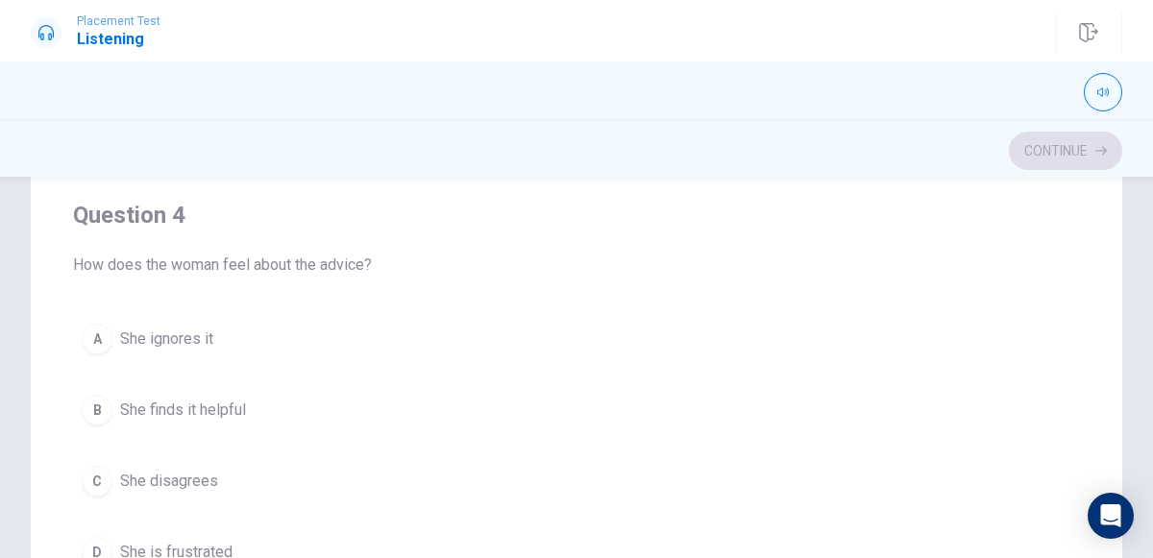
scroll to position [1138, 0]
click at [184, 400] on span "She finds it helpful" at bounding box center [183, 411] width 126 height 23
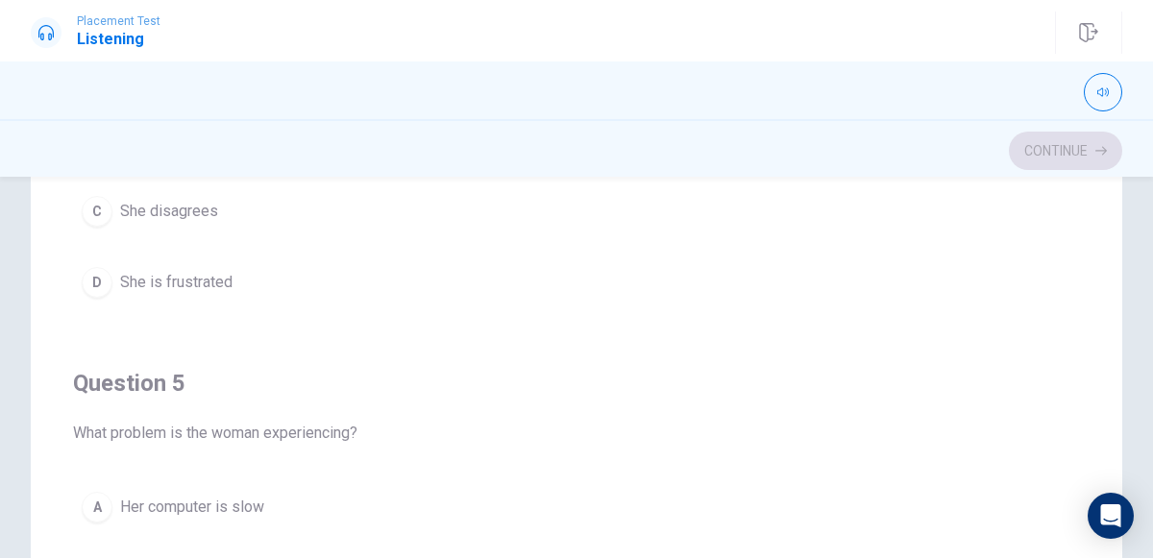
scroll to position [1542, 0]
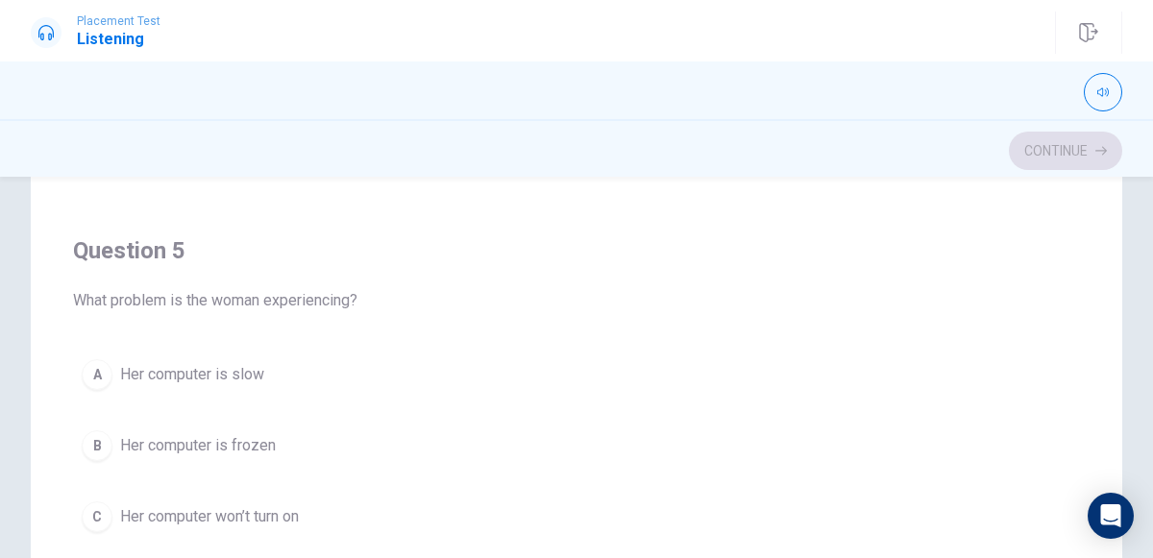
click at [169, 365] on span "Her computer is slow" at bounding box center [192, 374] width 144 height 23
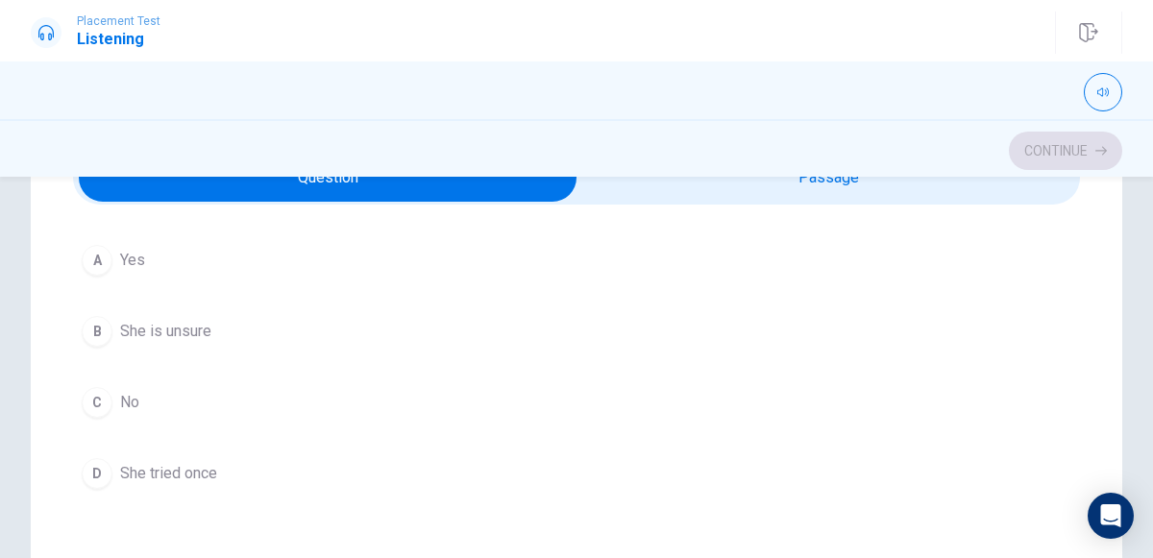
scroll to position [116, 0]
click at [133, 321] on span "She is unsure" at bounding box center [165, 329] width 91 height 23
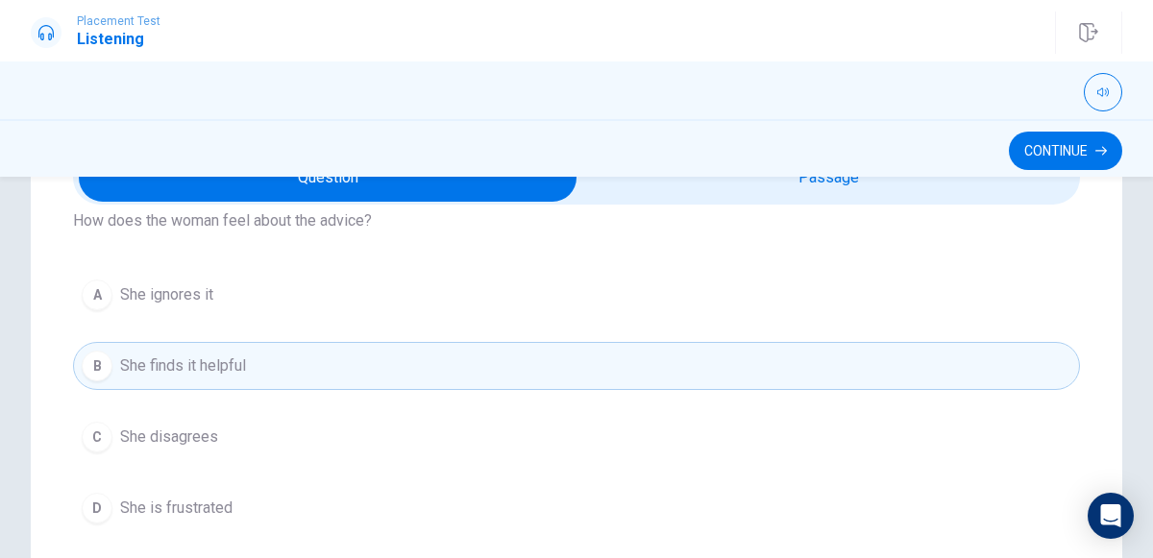
scroll to position [1400, 0]
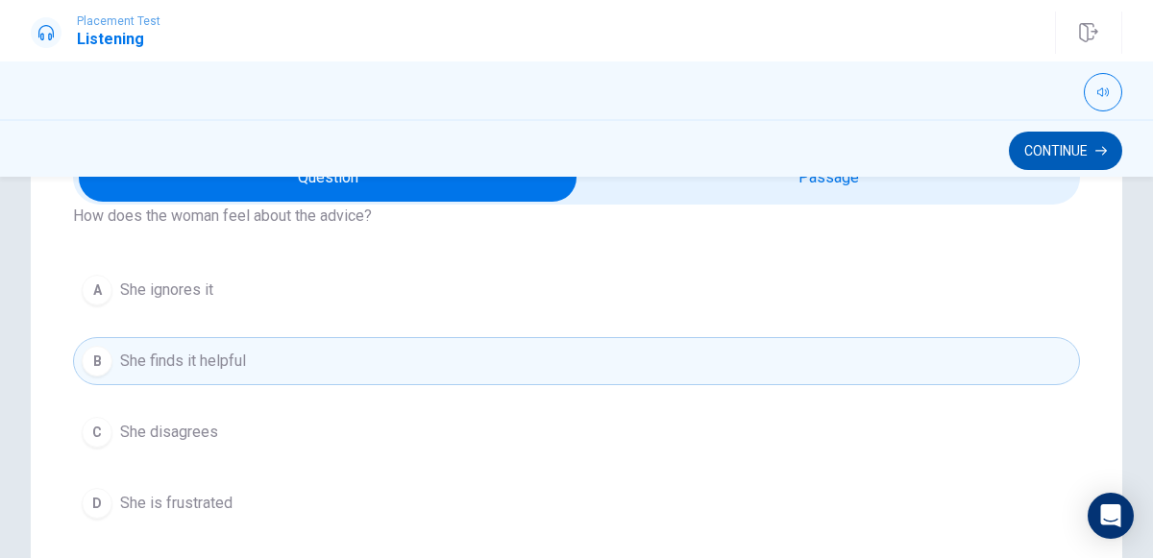
click at [1079, 146] on button "Continue" at bounding box center [1065, 151] width 113 height 38
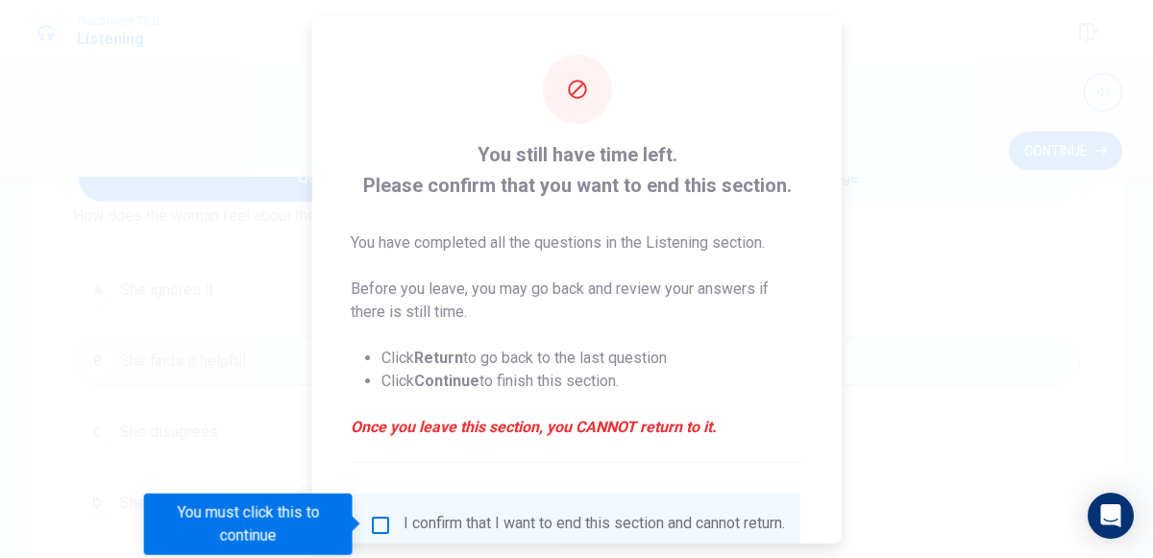
scroll to position [157, 0]
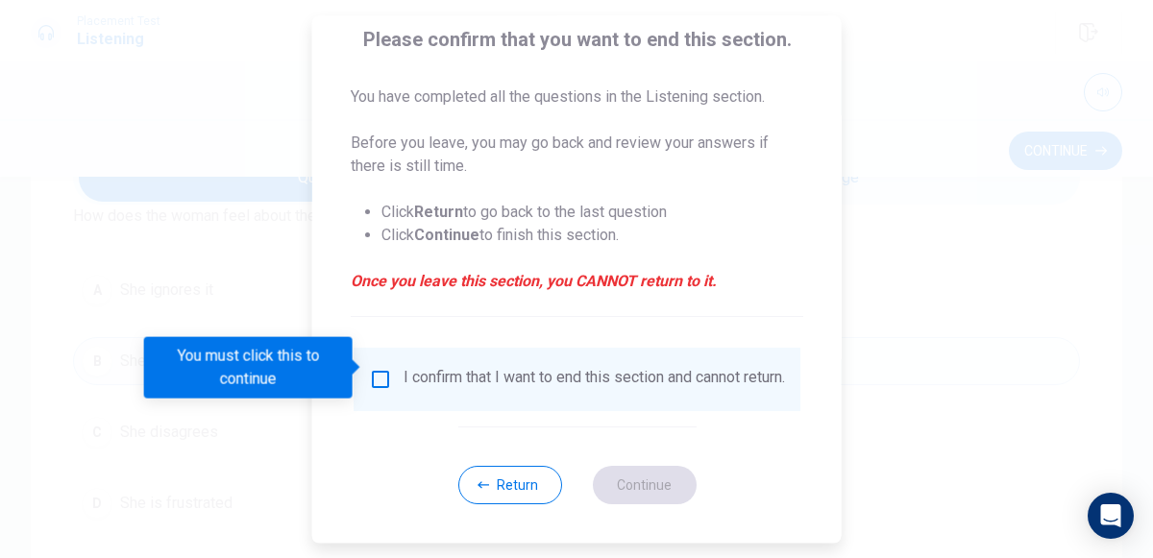
click at [382, 368] on input "You must click this to continue" at bounding box center [380, 379] width 23 height 23
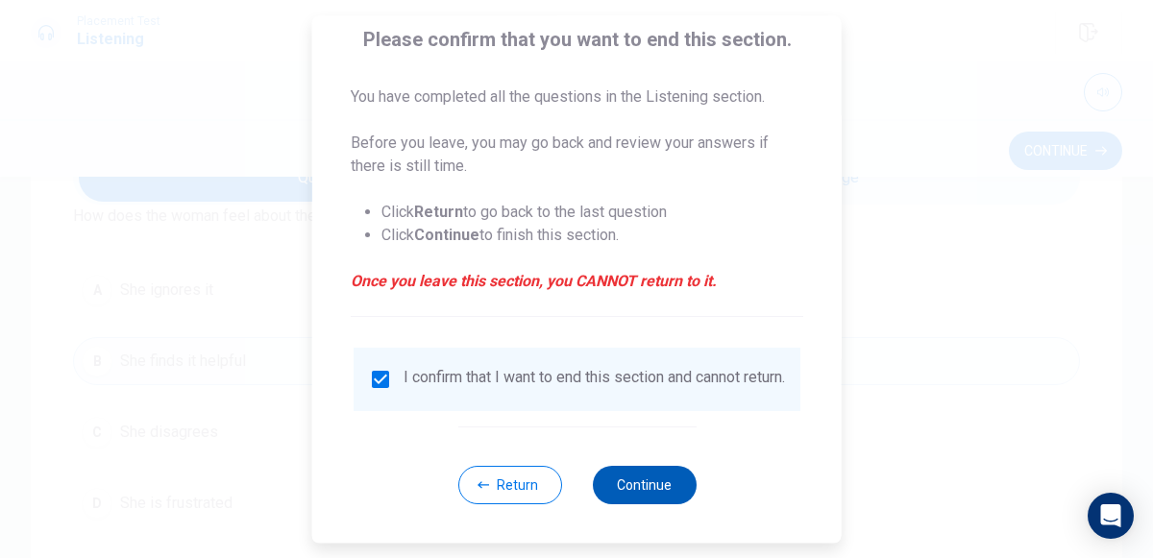
click at [648, 479] on button "Continue" at bounding box center [644, 485] width 104 height 38
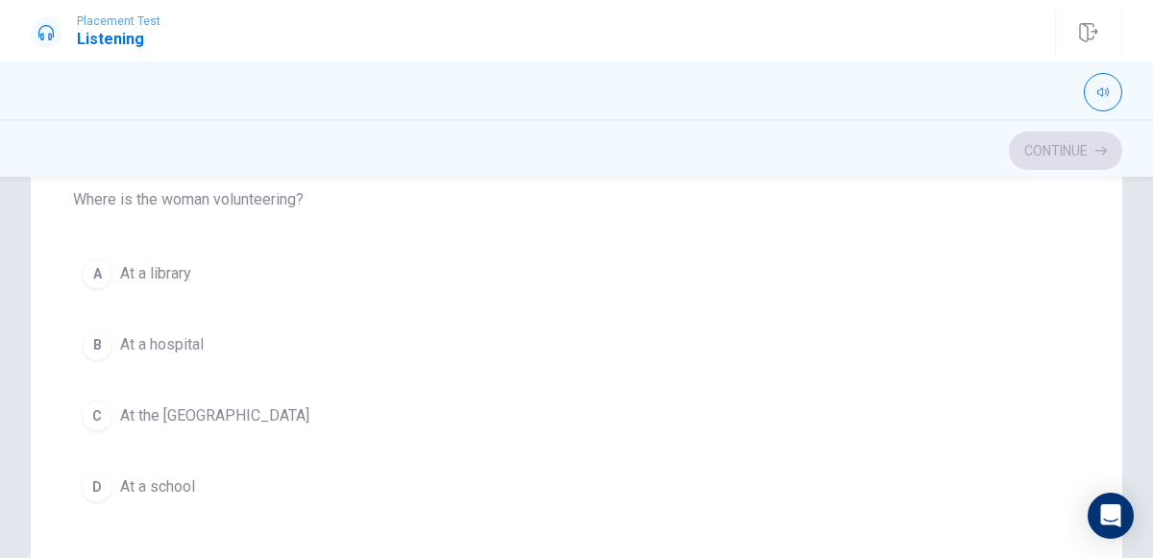
scroll to position [425, 0]
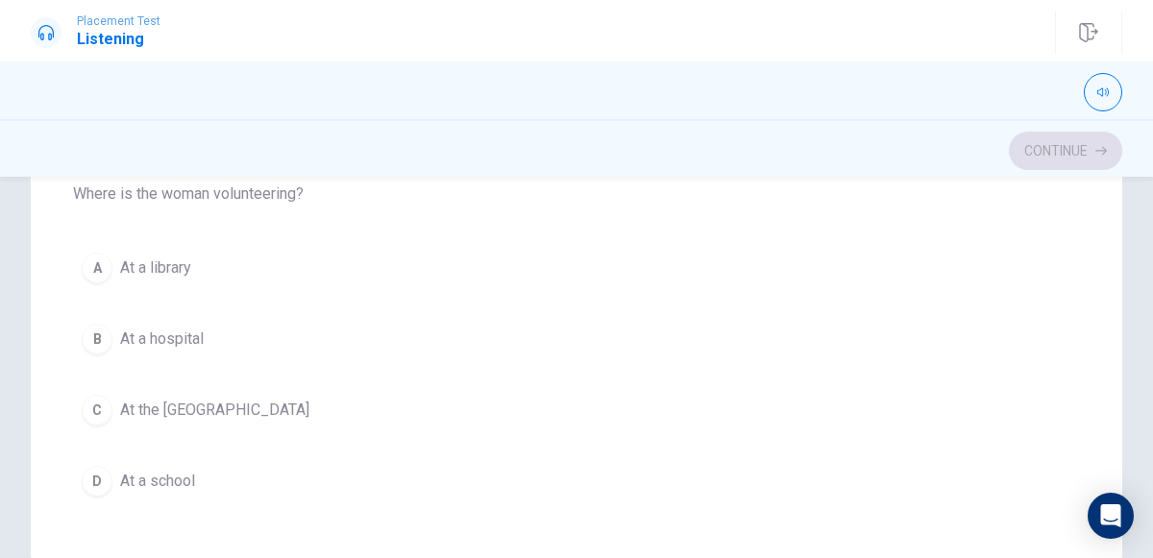
click at [104, 466] on div "D" at bounding box center [97, 481] width 31 height 31
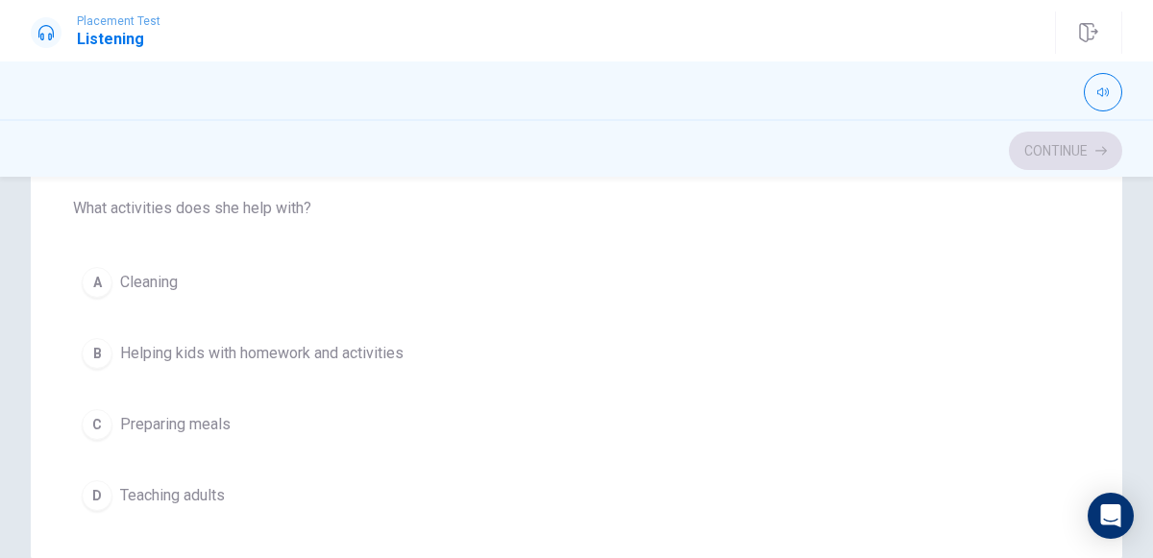
scroll to position [1063, 0]
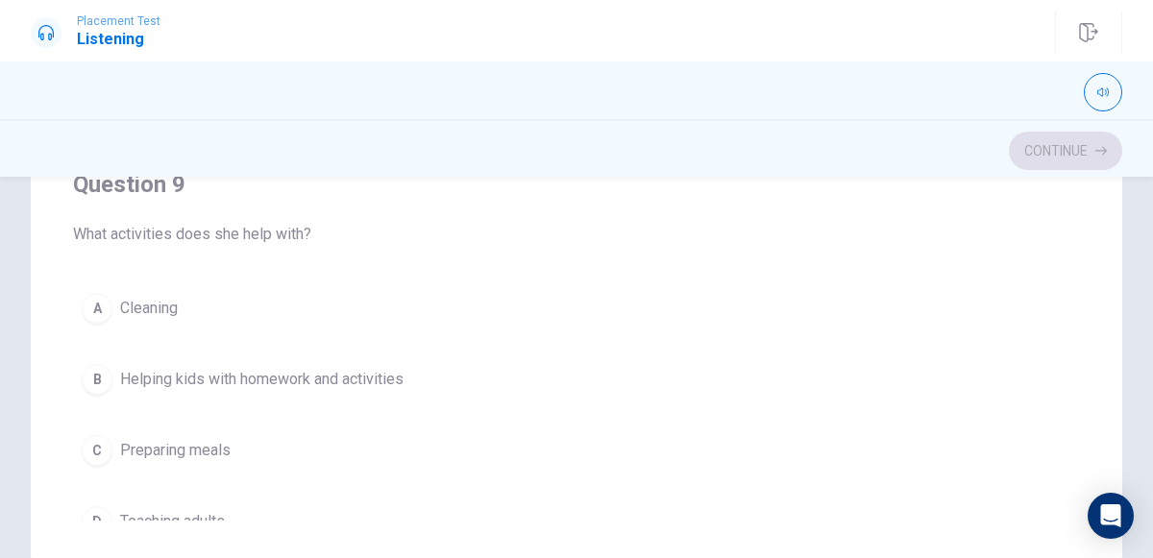
click at [95, 370] on div "B" at bounding box center [97, 379] width 31 height 31
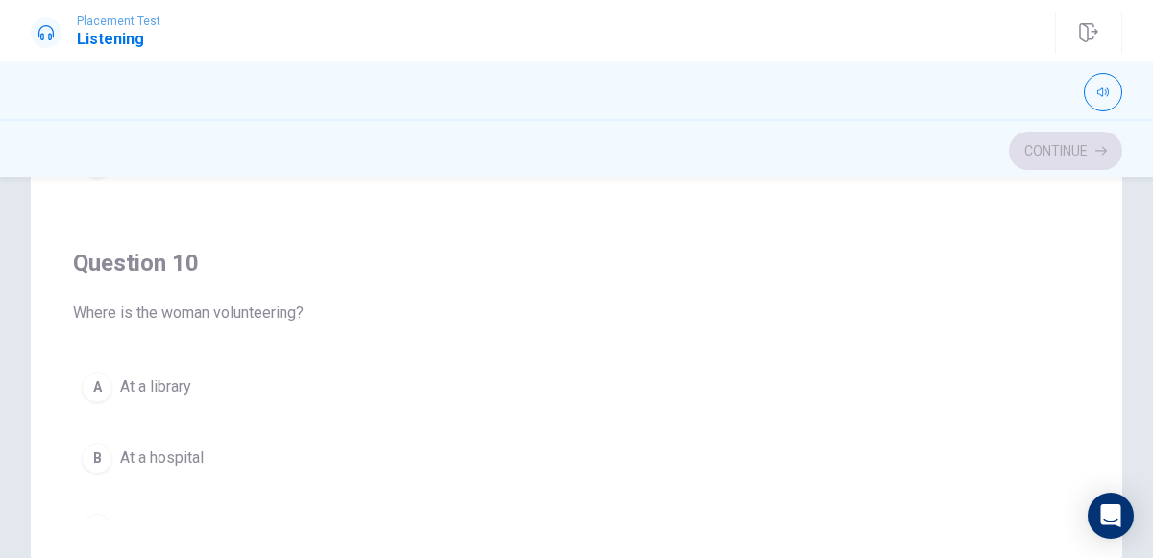
scroll to position [1542, 0]
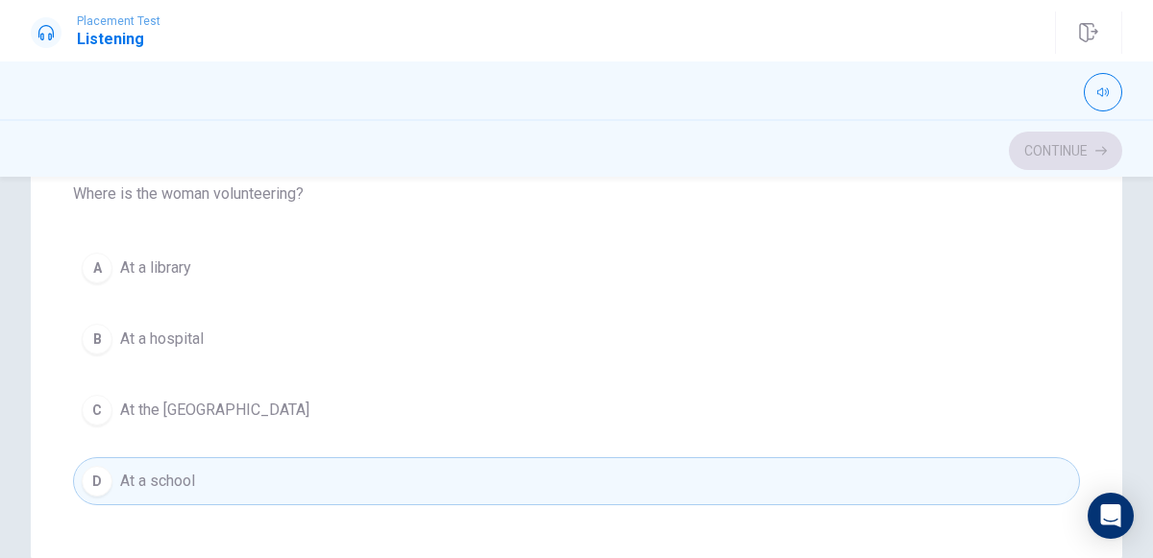
click at [104, 466] on div "D" at bounding box center [97, 481] width 31 height 31
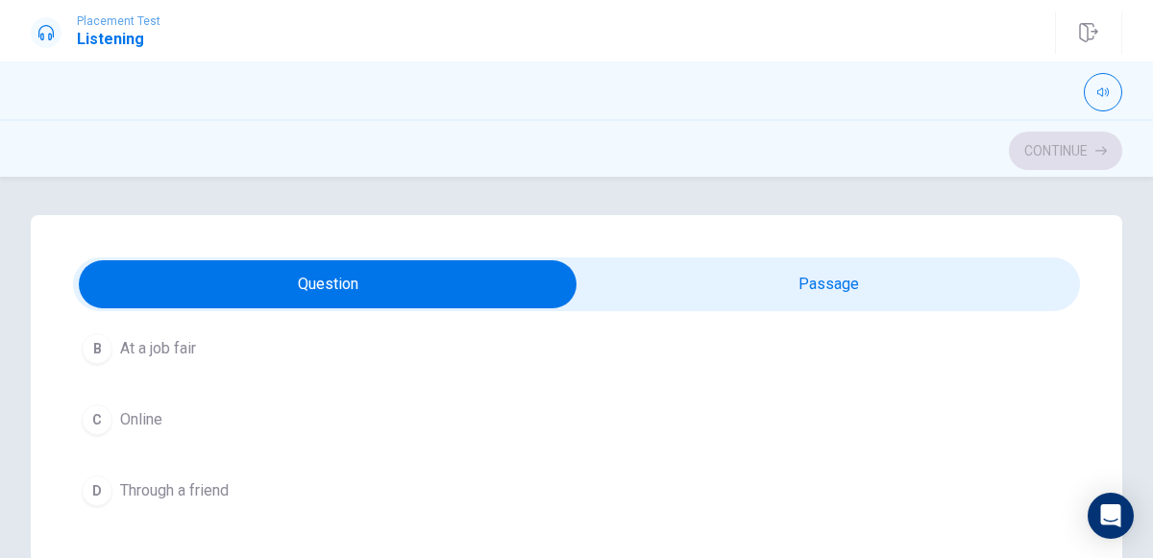
scroll to position [674, 0]
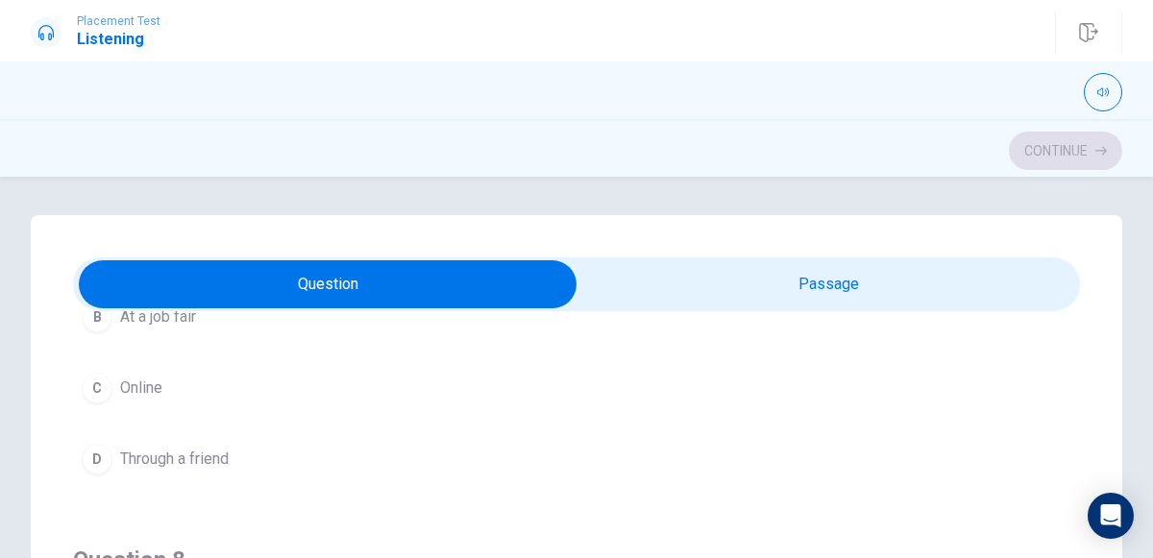
click at [105, 388] on div "C" at bounding box center [97, 388] width 31 height 31
click at [120, 318] on span "Weekends" at bounding box center [156, 318] width 72 height 23
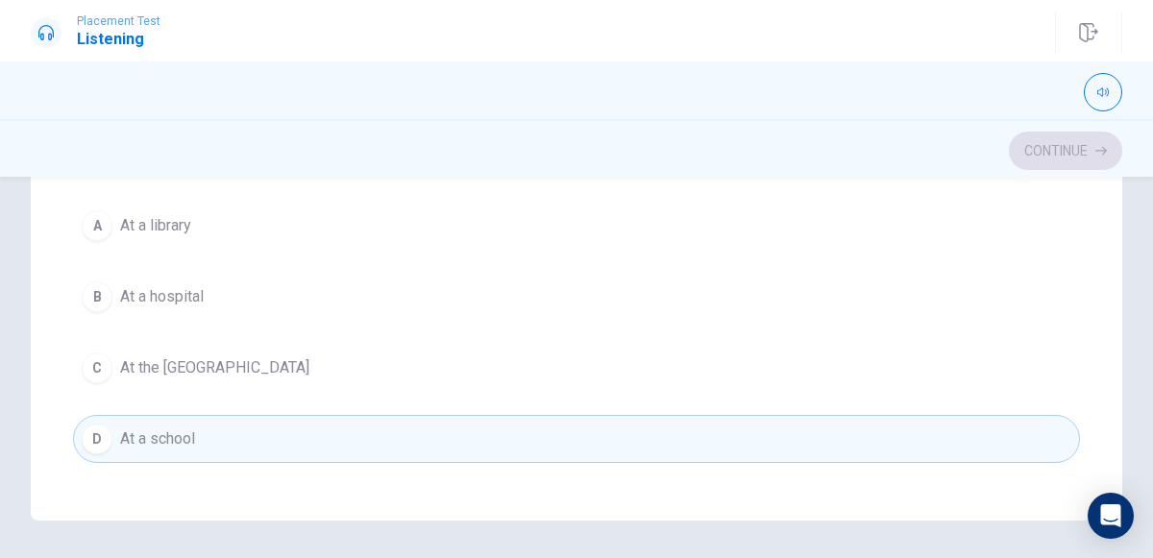
scroll to position [466, 0]
click at [110, 329] on div "A At a library B At a hospital C At the community center D At a school" at bounding box center [576, 333] width 1007 height 261
click at [117, 348] on button "C At the [GEOGRAPHIC_DATA]" at bounding box center [576, 369] width 1007 height 48
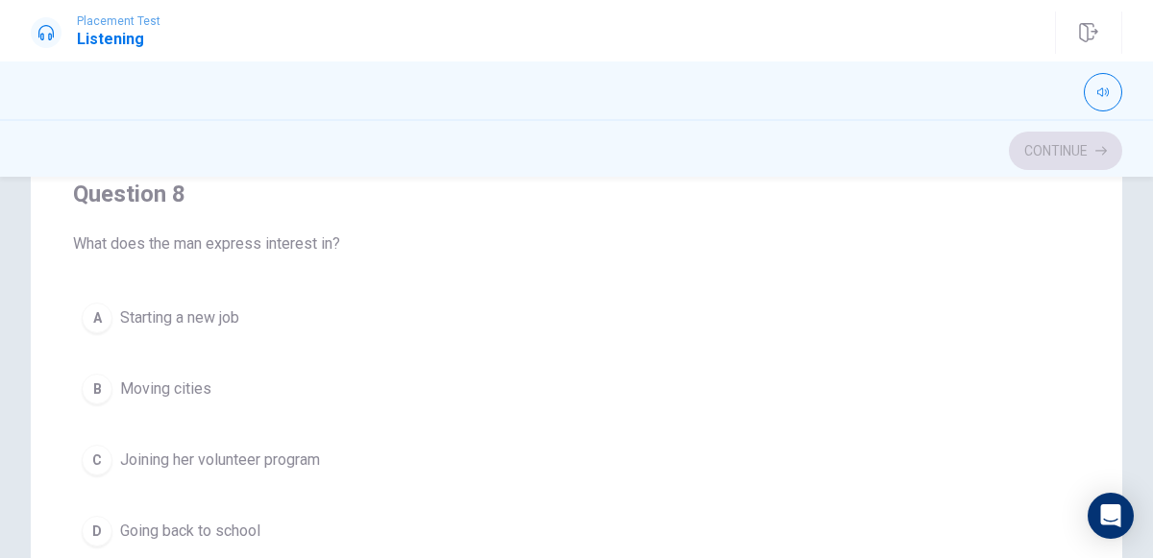
scroll to position [890, 0]
click at [186, 434] on button "C Joining her volunteer program" at bounding box center [576, 458] width 1007 height 48
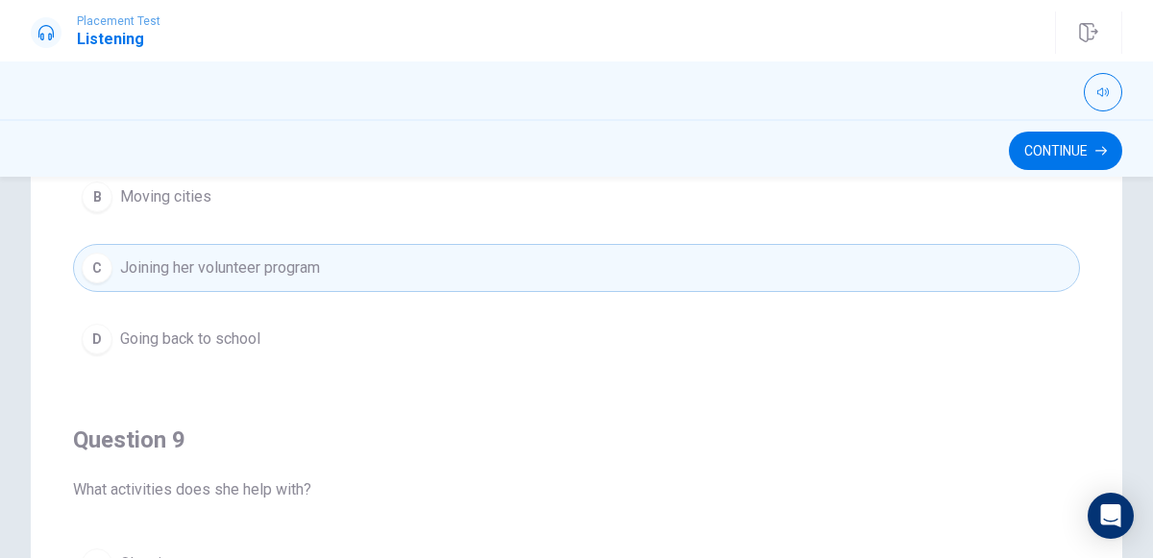
scroll to position [1089, 0]
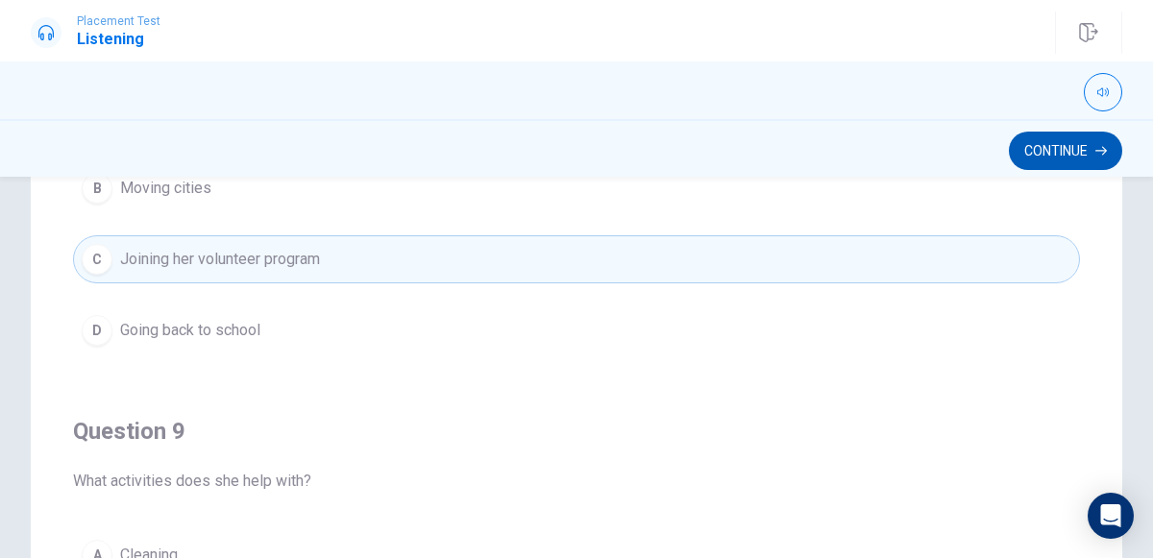
click at [1043, 135] on button "Continue" at bounding box center [1065, 151] width 113 height 38
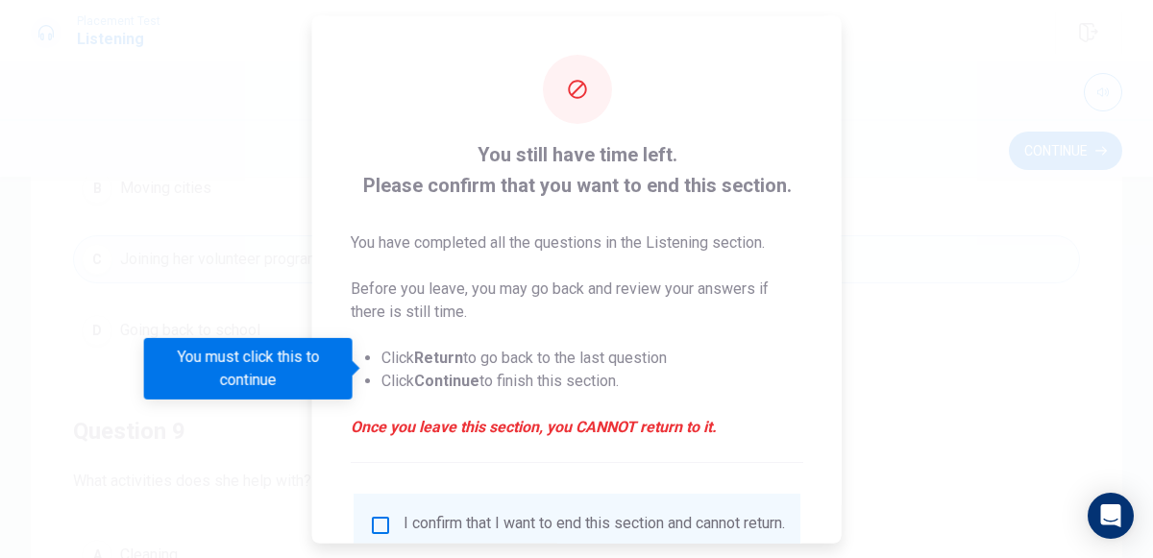
scroll to position [157, 0]
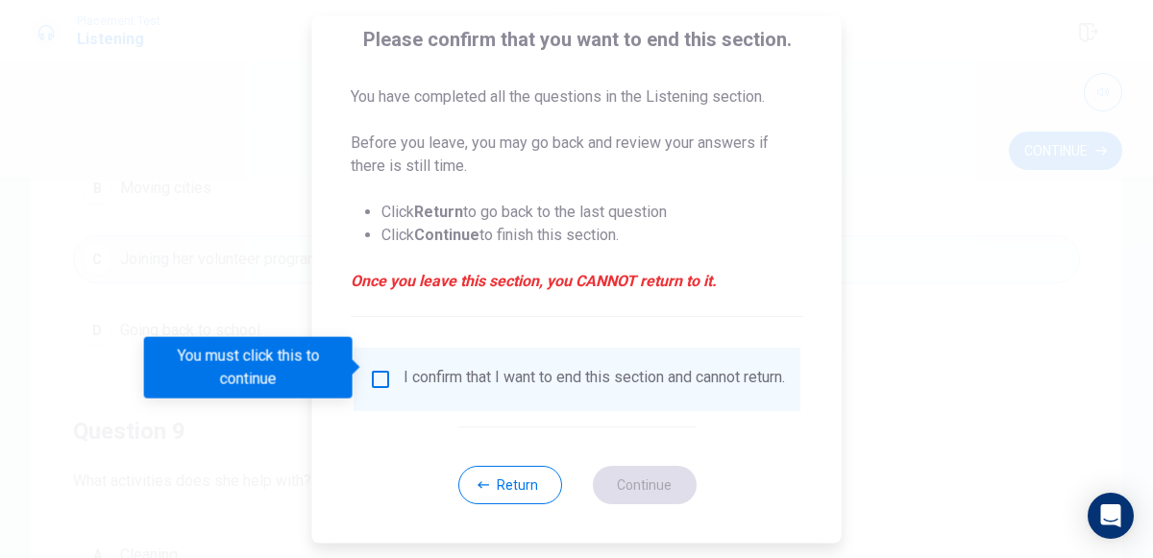
click at [388, 368] on div "I confirm that I want to end this section and cannot return." at bounding box center [577, 379] width 416 height 23
click at [375, 368] on input "You must click this to continue" at bounding box center [380, 379] width 23 height 23
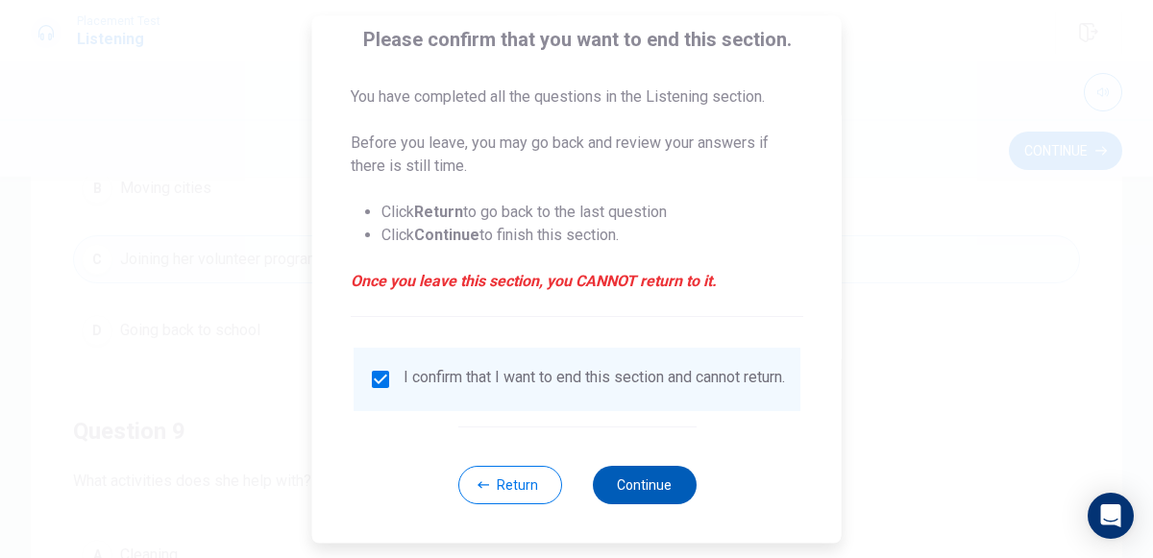
click at [639, 474] on button "Continue" at bounding box center [644, 485] width 104 height 38
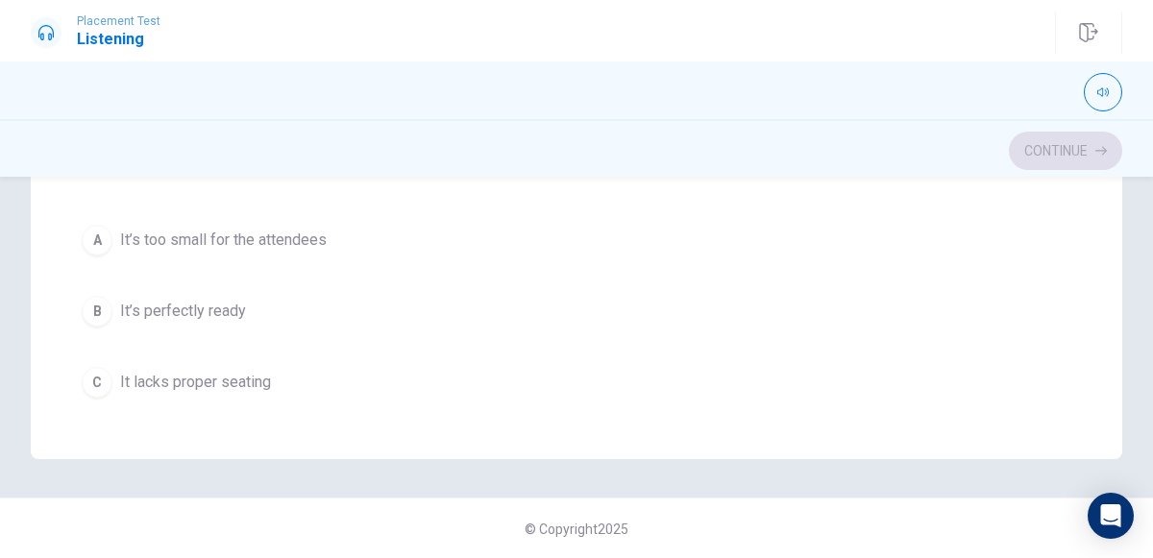
scroll to position [152, 0]
click at [101, 296] on div "B" at bounding box center [97, 310] width 31 height 31
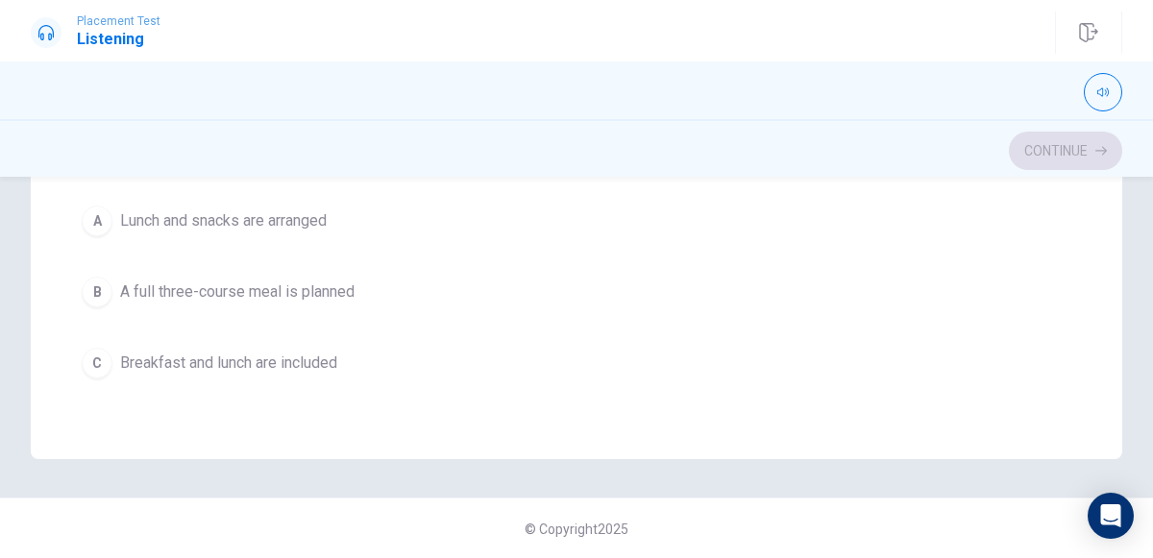
scroll to position [611, 0]
click at [87, 195] on button "A Lunch and snacks are arranged" at bounding box center [576, 218] width 1007 height 48
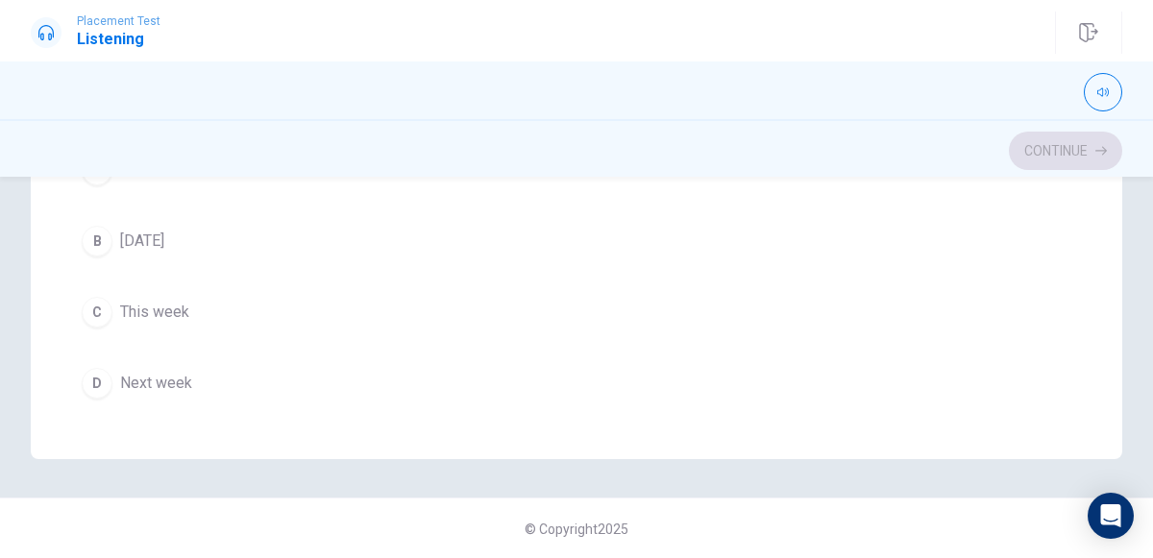
click at [95, 226] on div "B" at bounding box center [97, 241] width 31 height 31
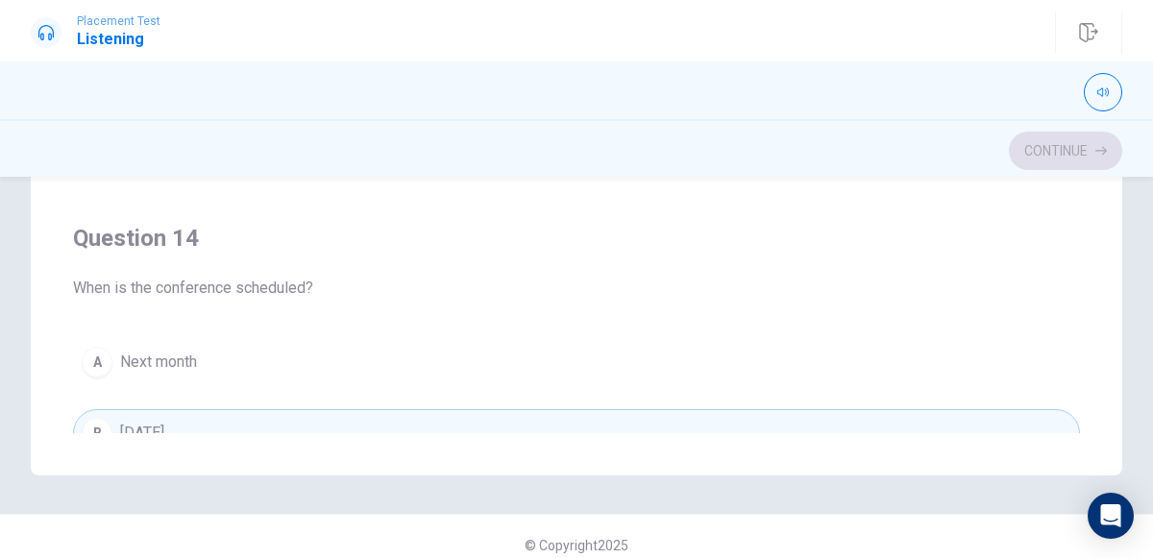
scroll to position [954, 0]
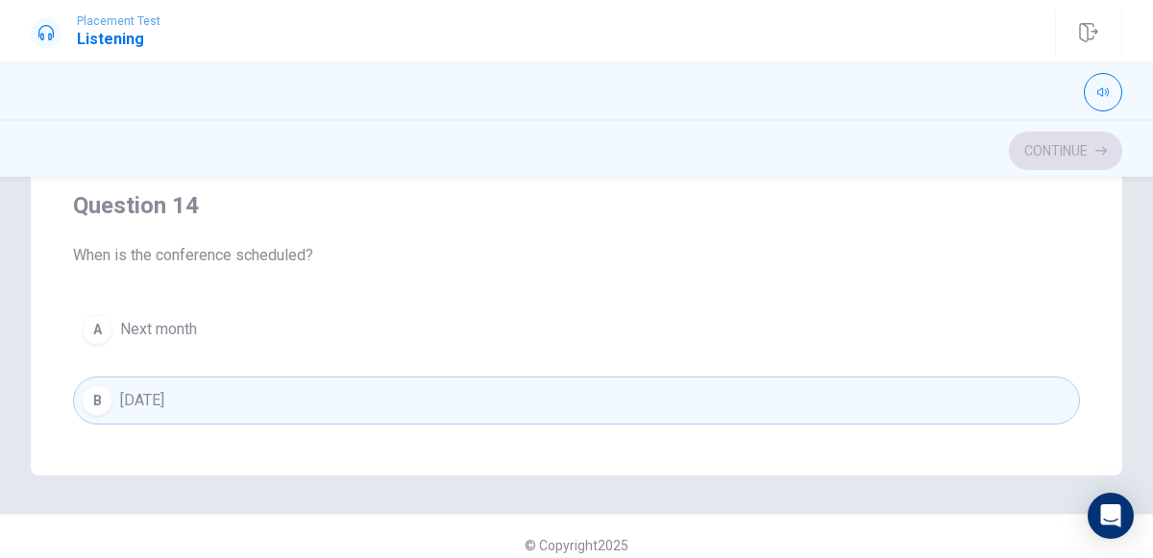
click at [144, 335] on button "A Next month" at bounding box center [576, 330] width 1007 height 48
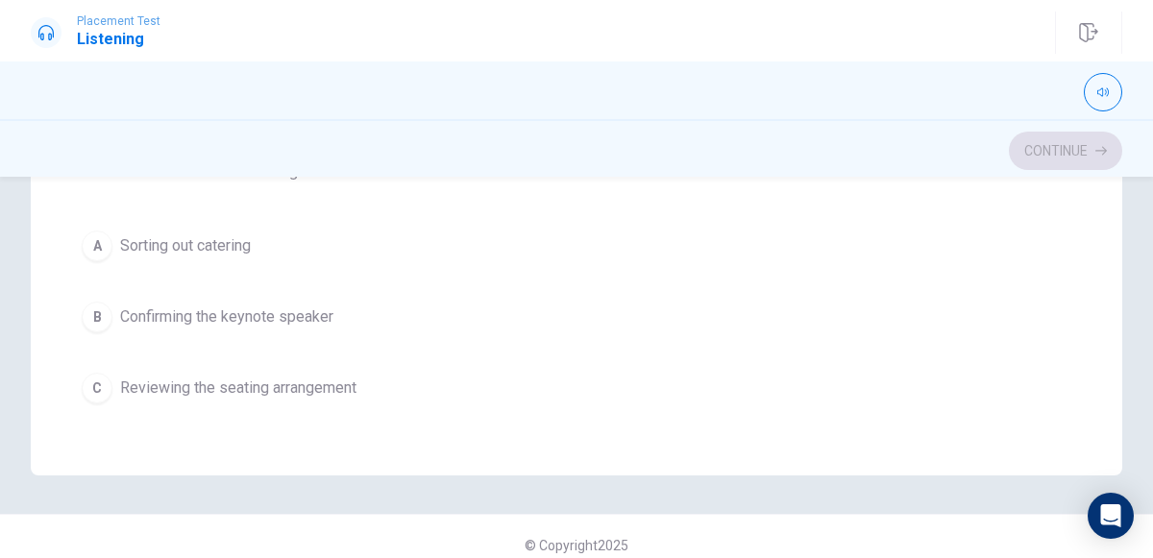
click at [109, 305] on div "B" at bounding box center [97, 317] width 31 height 31
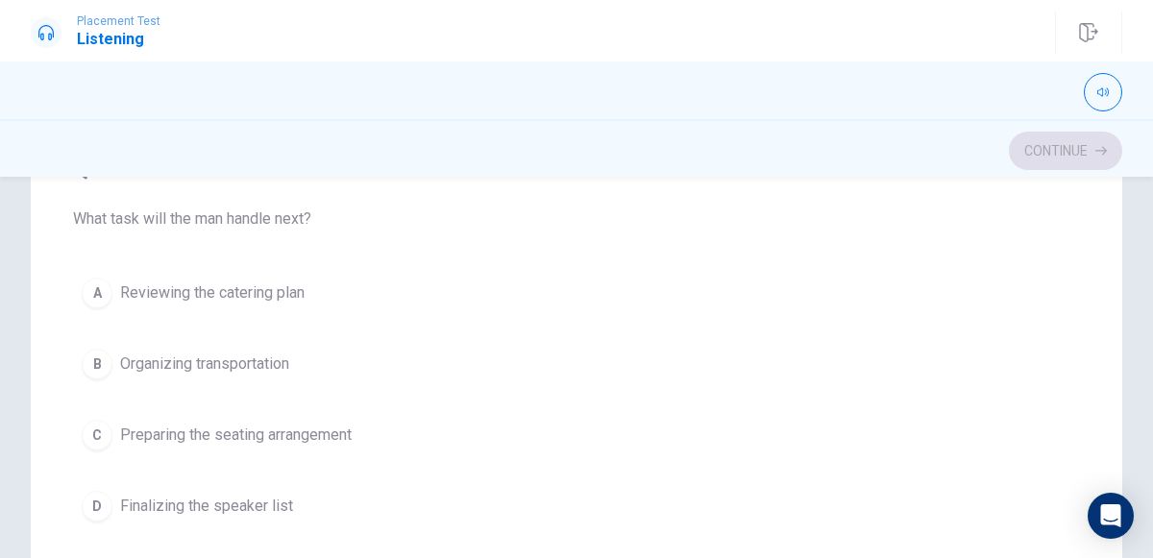
scroll to position [46, 0]
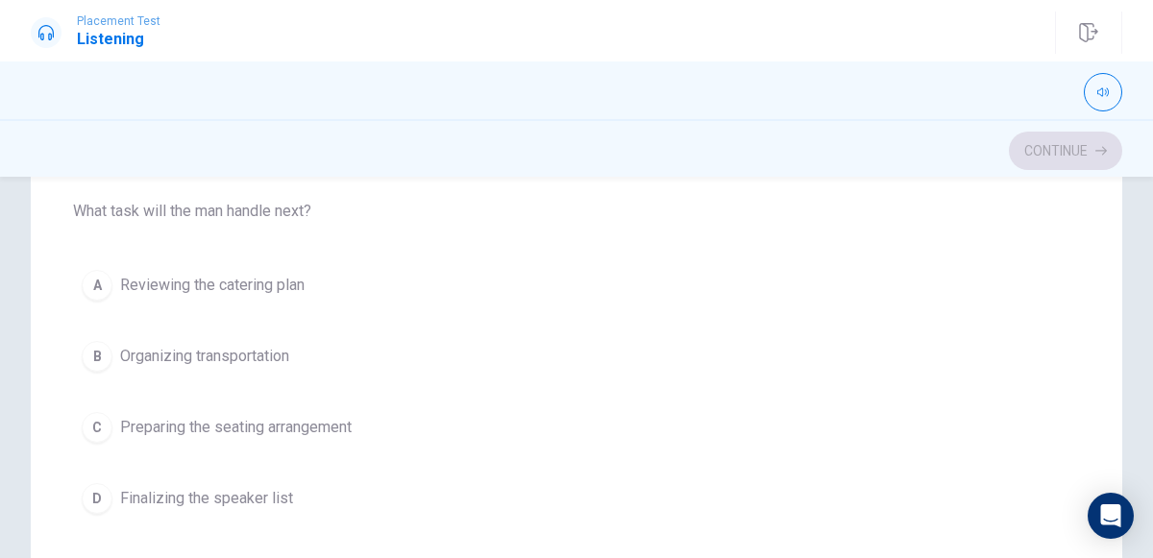
click at [150, 481] on button "D Finalizing the speaker list" at bounding box center [576, 499] width 1007 height 48
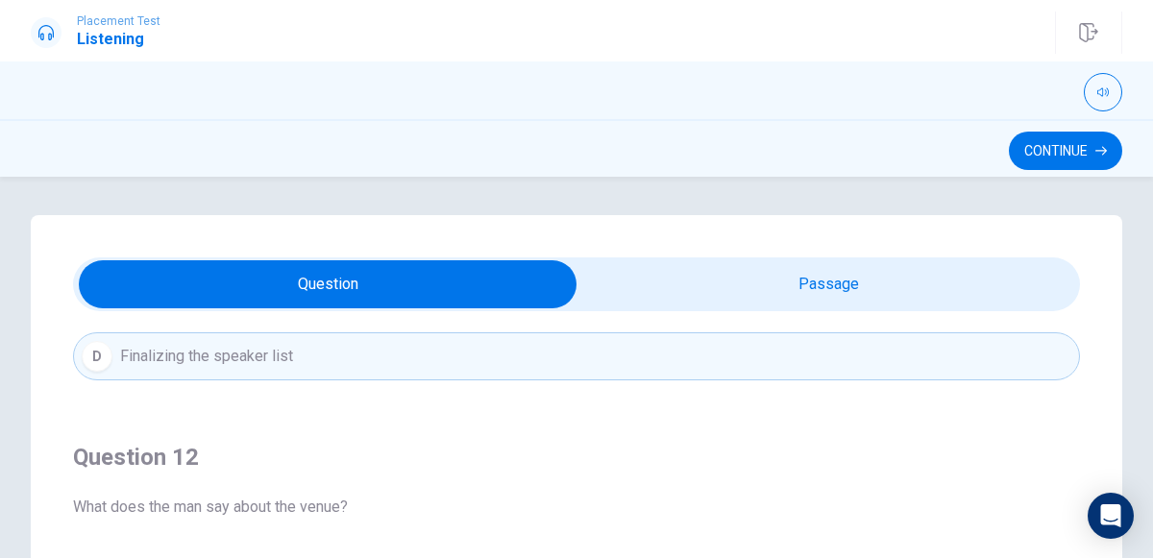
scroll to position [342, 0]
click at [1063, 156] on button "Continue" at bounding box center [1065, 151] width 113 height 38
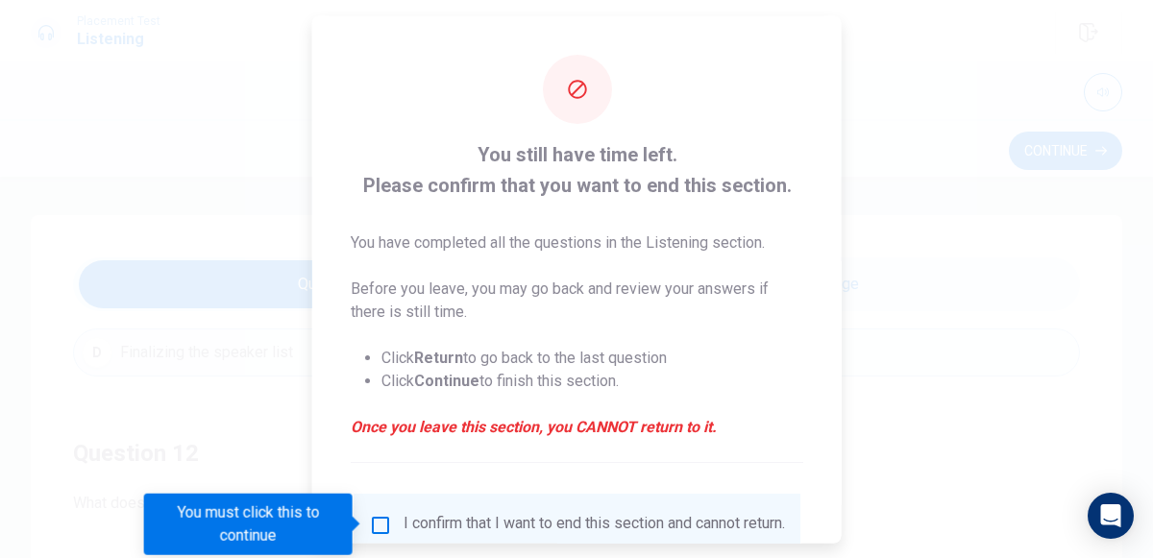
click at [383, 517] on input "You must click this to continue" at bounding box center [380, 524] width 23 height 23
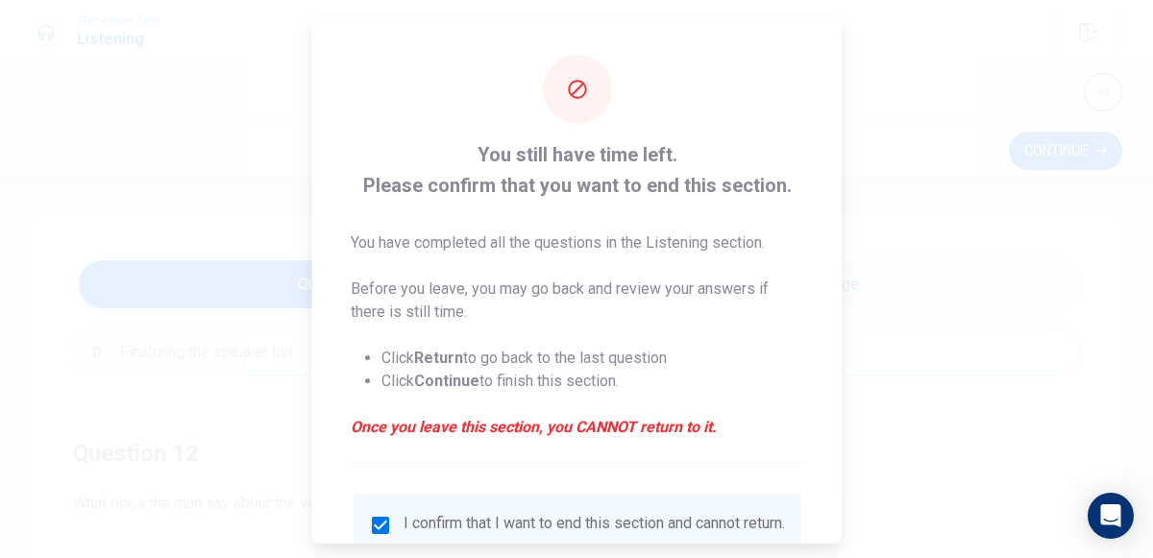
scroll to position [157, 0]
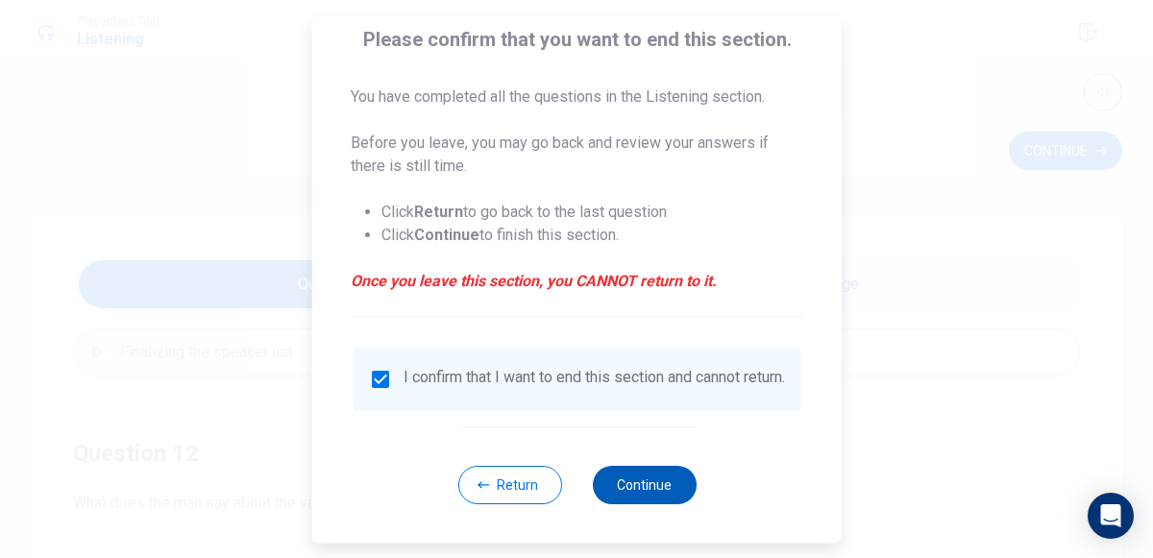
click at [659, 483] on button "Continue" at bounding box center [644, 485] width 104 height 38
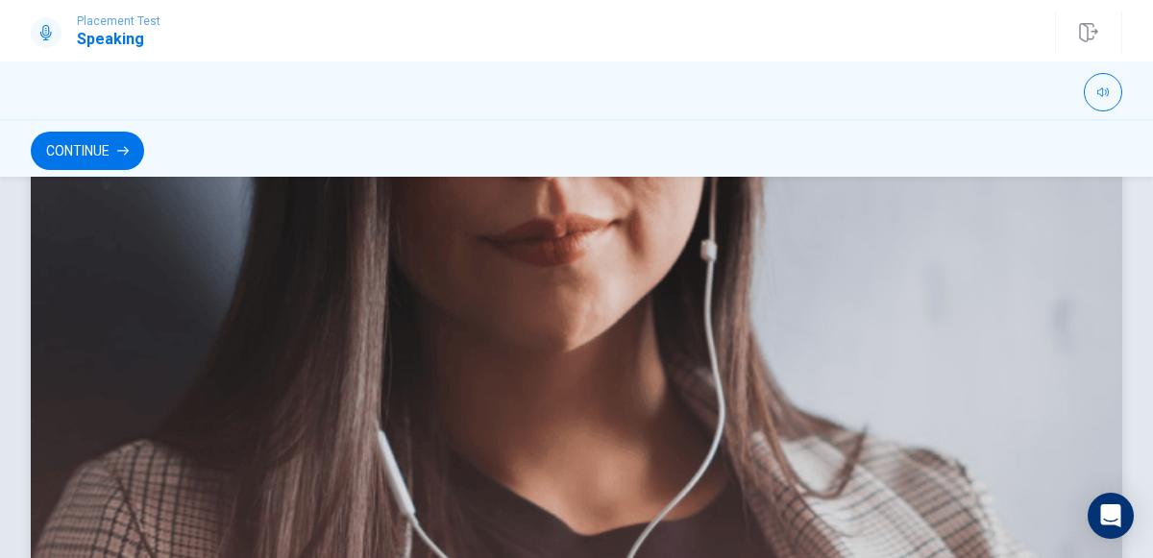
scroll to position [433, 0]
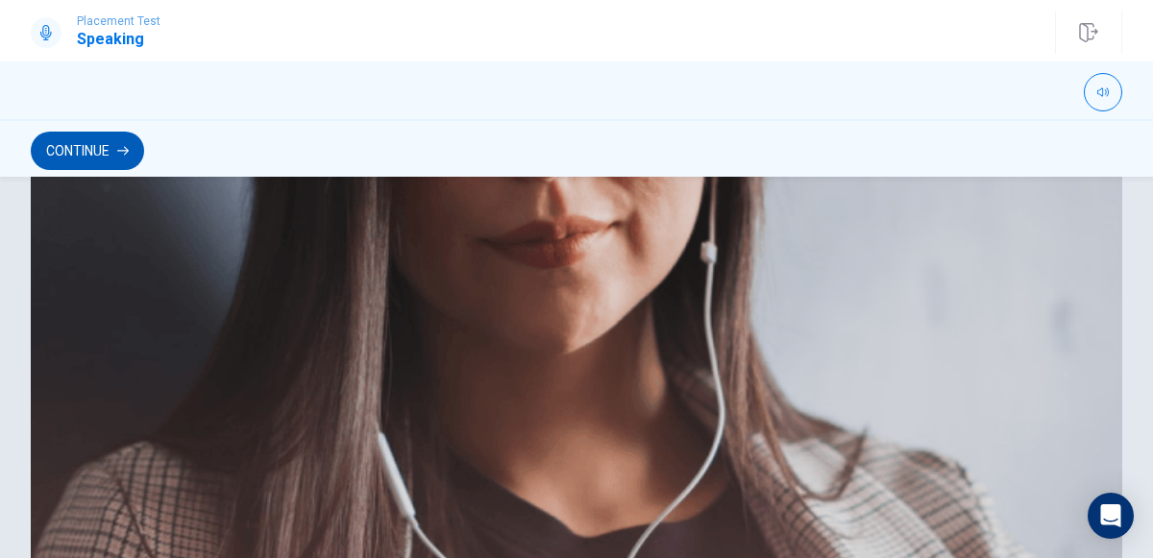
click at [100, 149] on button "Continue" at bounding box center [87, 151] width 113 height 38
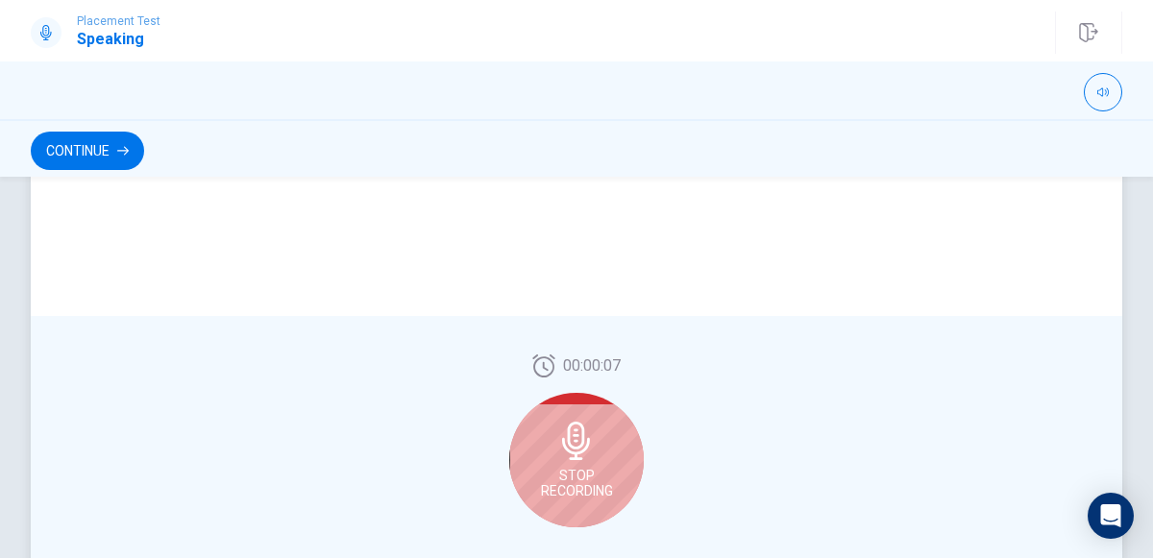
scroll to position [539, 0]
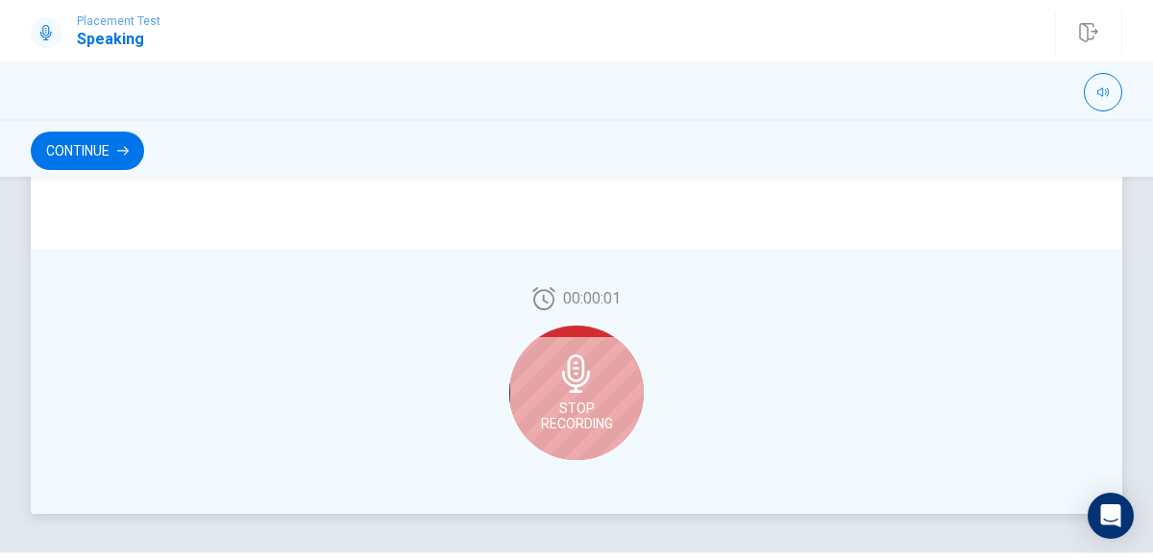
click at [574, 364] on icon at bounding box center [577, 374] width 38 height 38
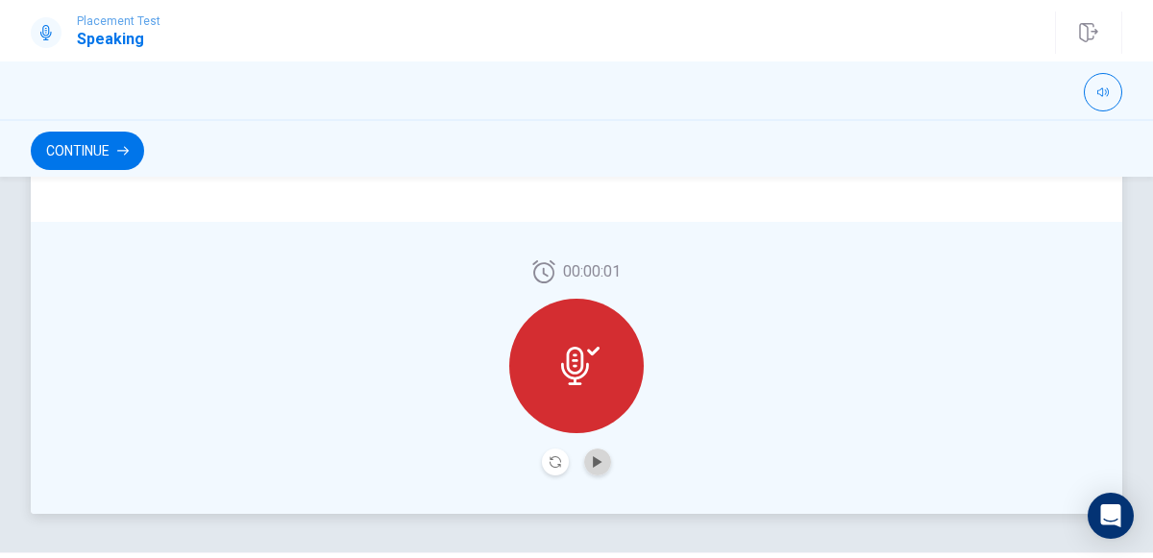
click at [604, 453] on button "Play Audio" at bounding box center [597, 462] width 27 height 27
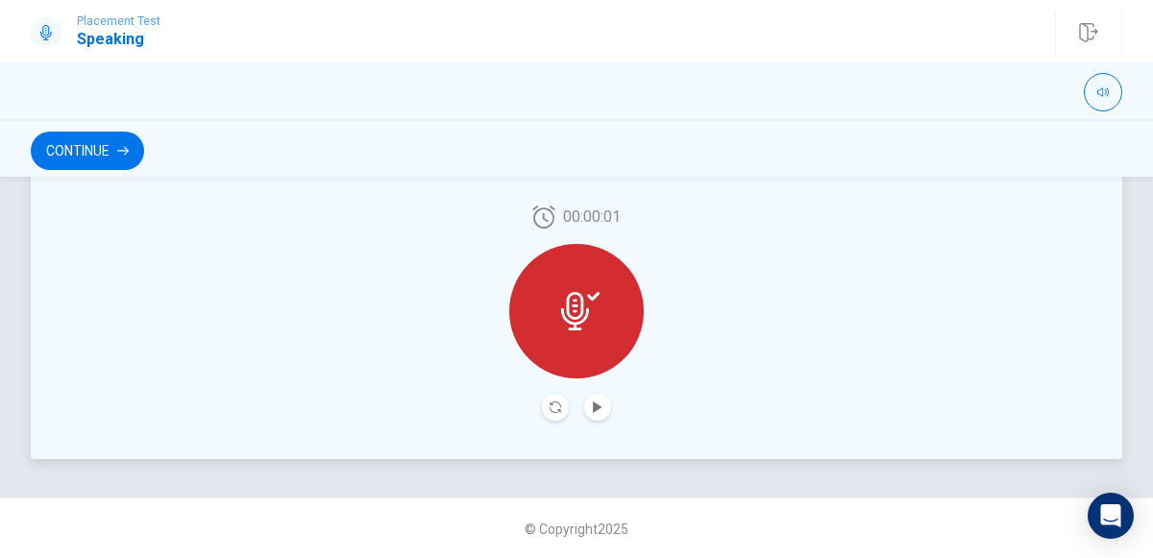
scroll to position [594, 0]
click at [584, 387] on div "00:00:01" at bounding box center [576, 313] width 135 height 215
click at [600, 394] on div at bounding box center [576, 407] width 69 height 27
click at [600, 402] on icon "Play Audio" at bounding box center [598, 408] width 12 height 12
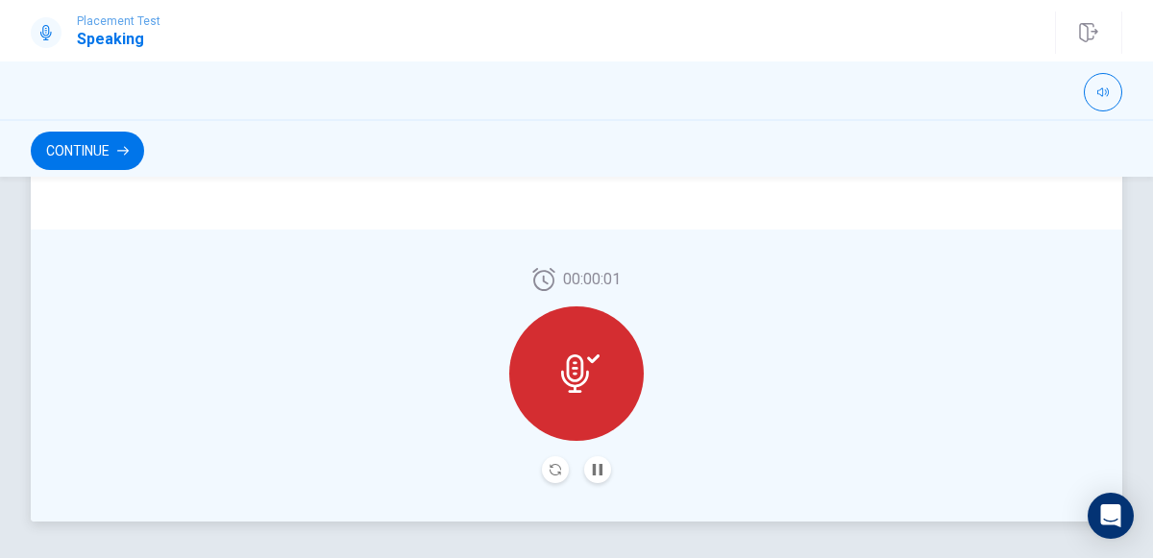
scroll to position [560, 0]
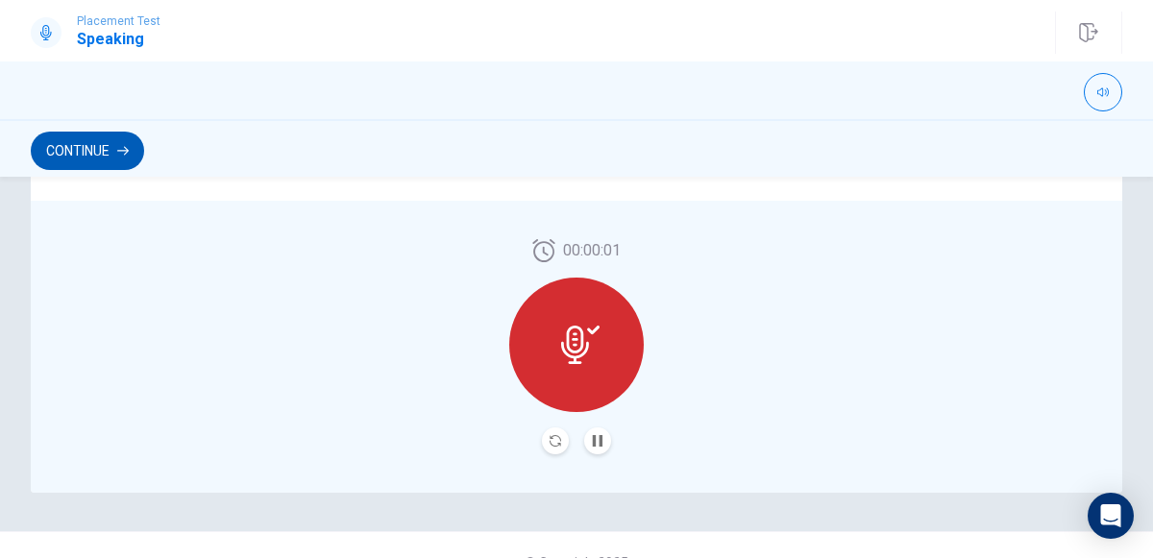
click at [70, 149] on button "Continue" at bounding box center [87, 151] width 113 height 38
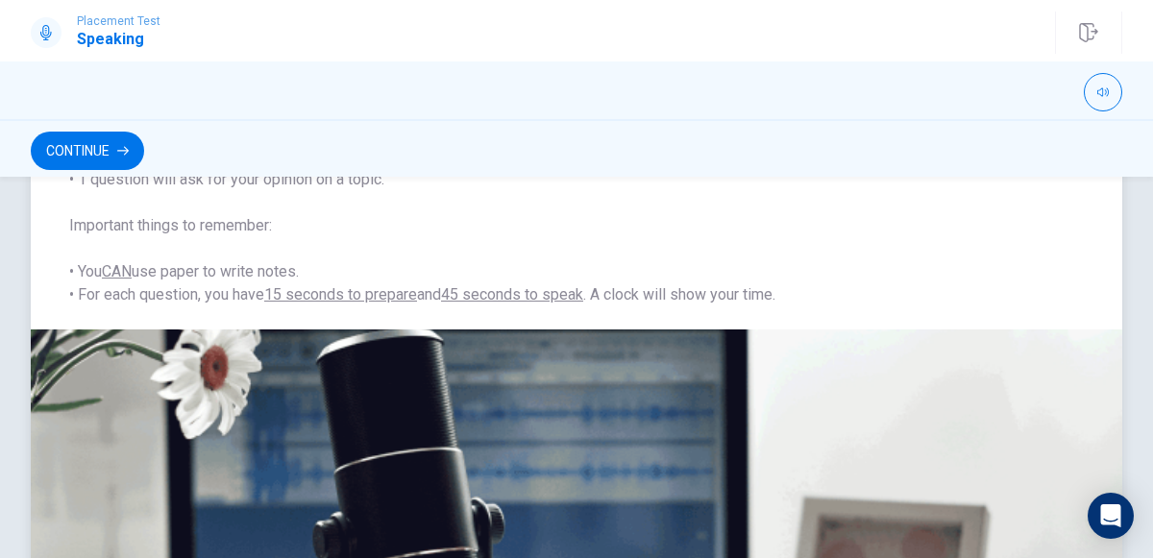
scroll to position [264, 0]
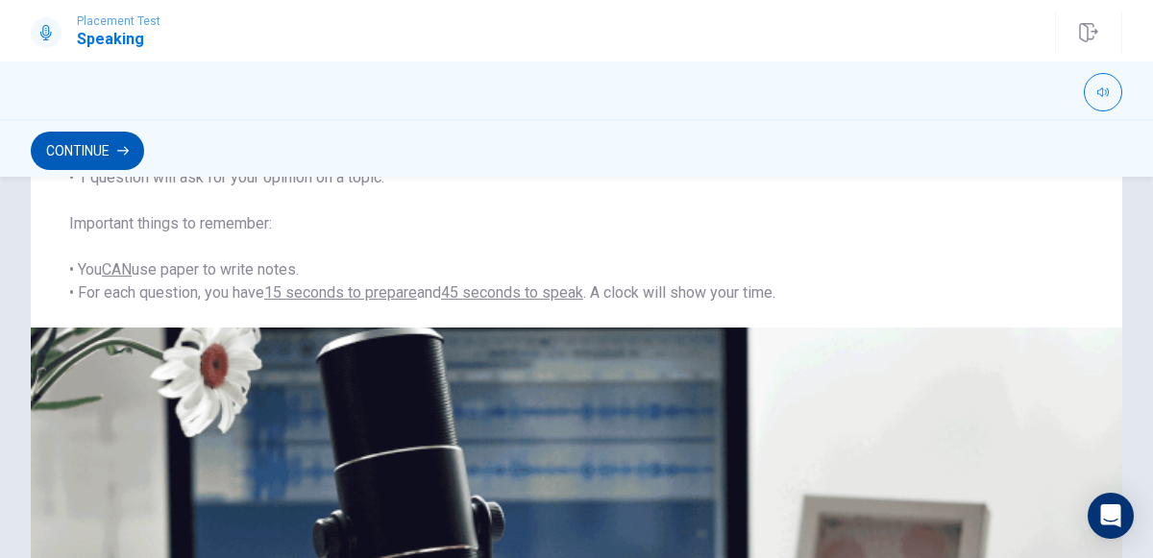
click at [71, 163] on button "Continue" at bounding box center [87, 151] width 113 height 38
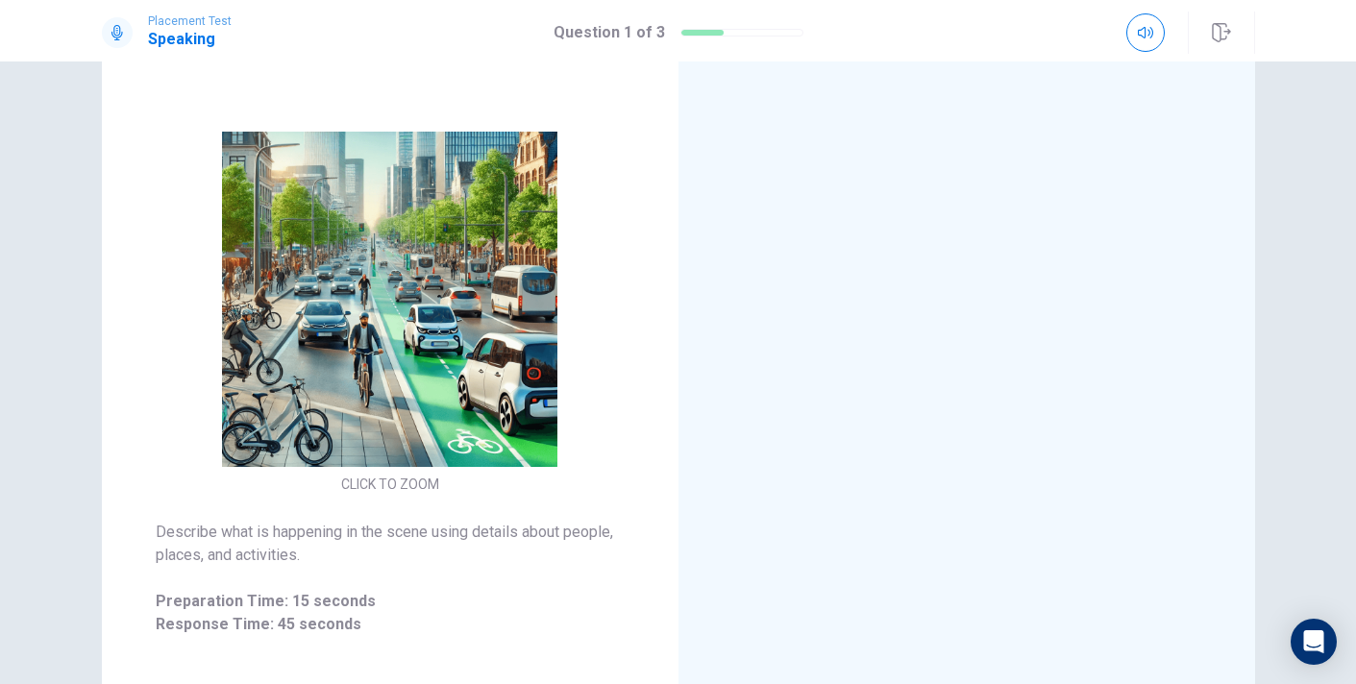
scroll to position [155, 0]
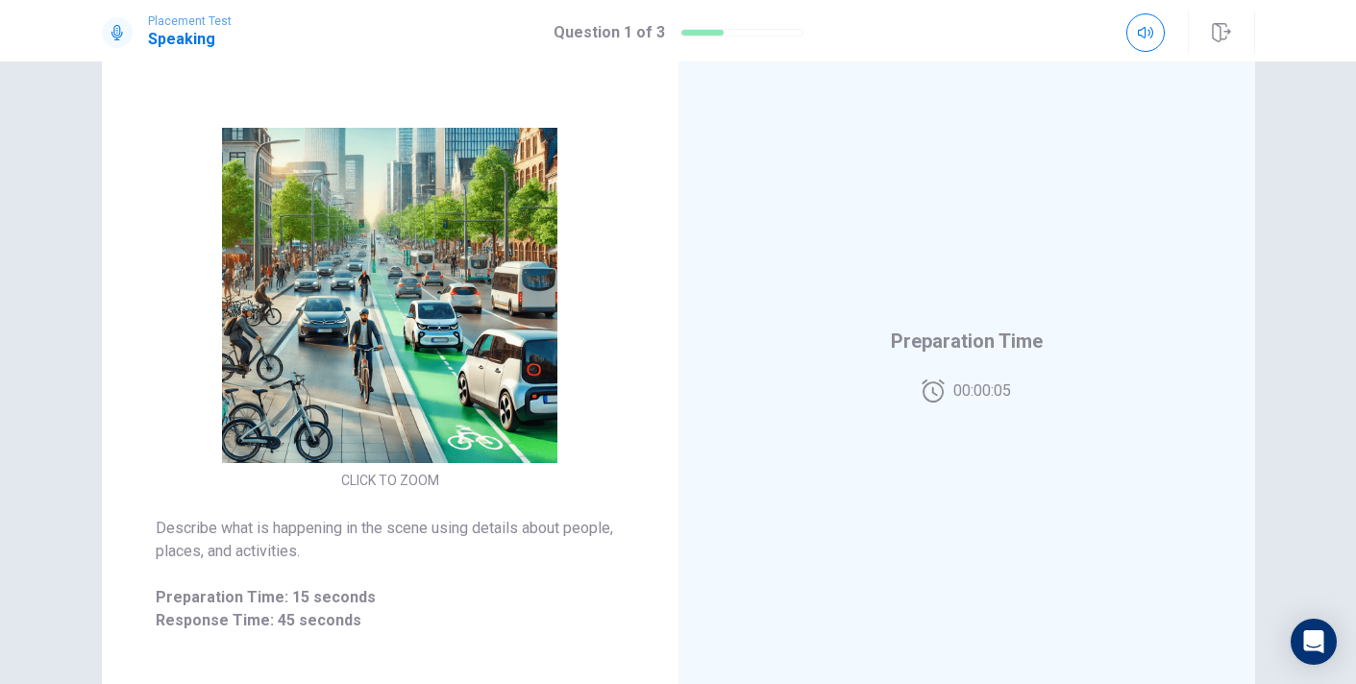
click at [425, 405] on img at bounding box center [390, 295] width 369 height 335
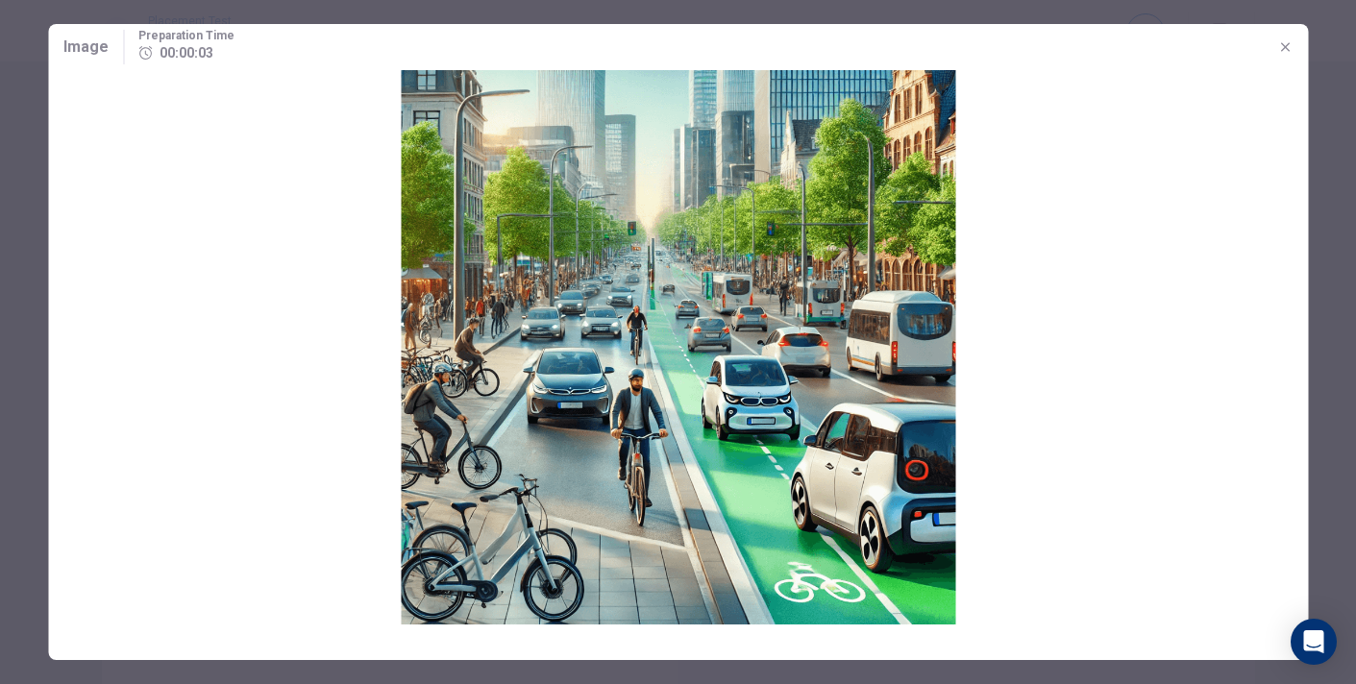
click at [1153, 51] on button "button" at bounding box center [1285, 47] width 31 height 31
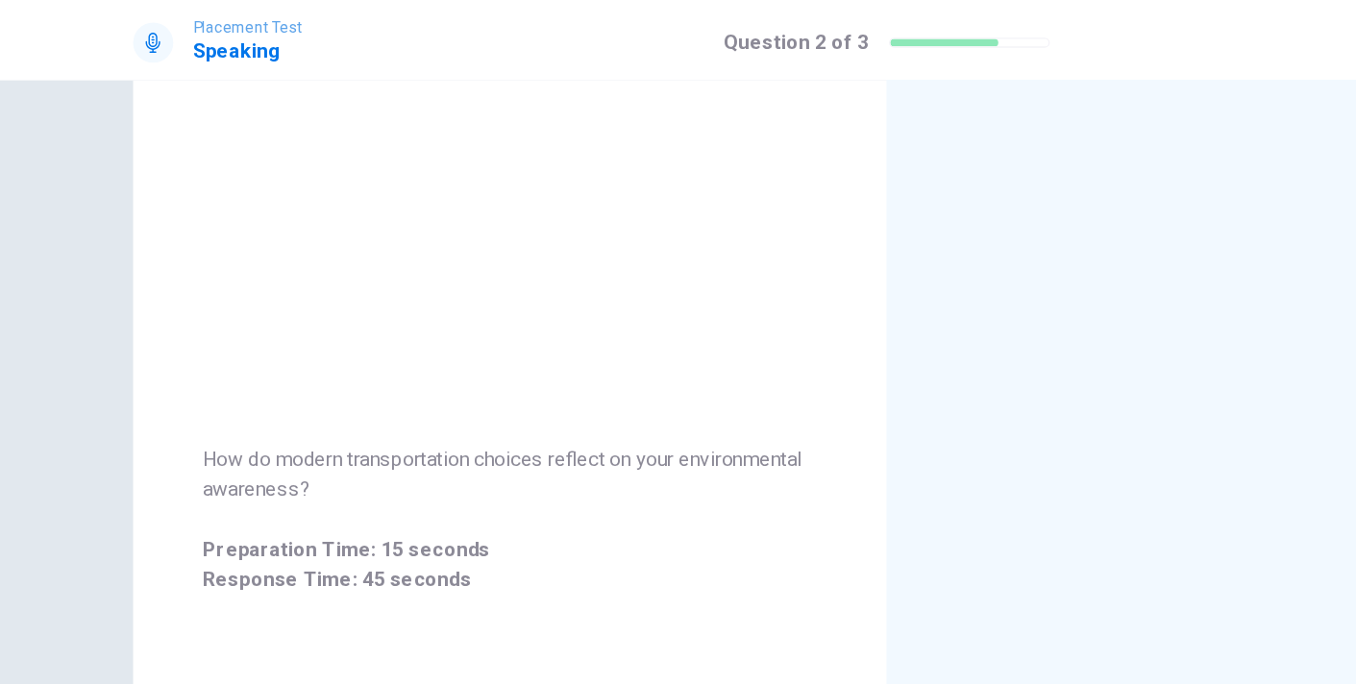
scroll to position [122, 0]
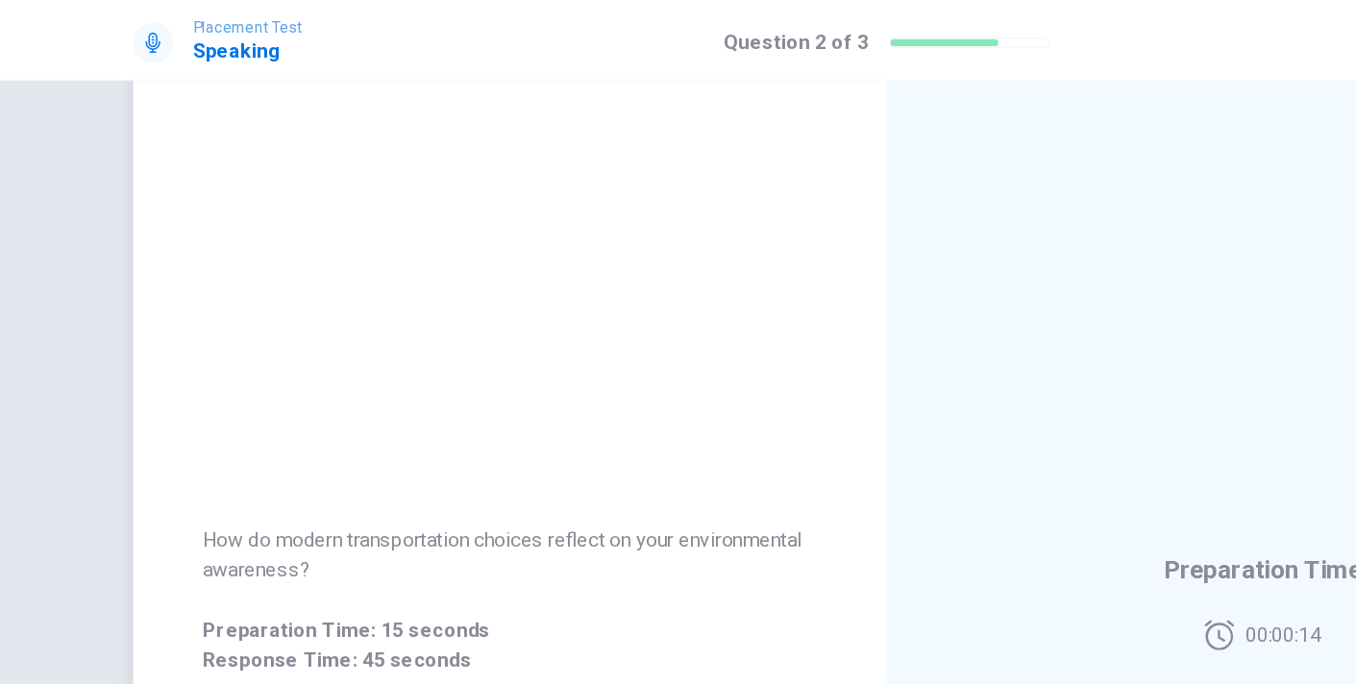
click at [414, 158] on div "How do modern transportation choices reflect on your environmental awareness? P…" at bounding box center [390, 459] width 577 height 838
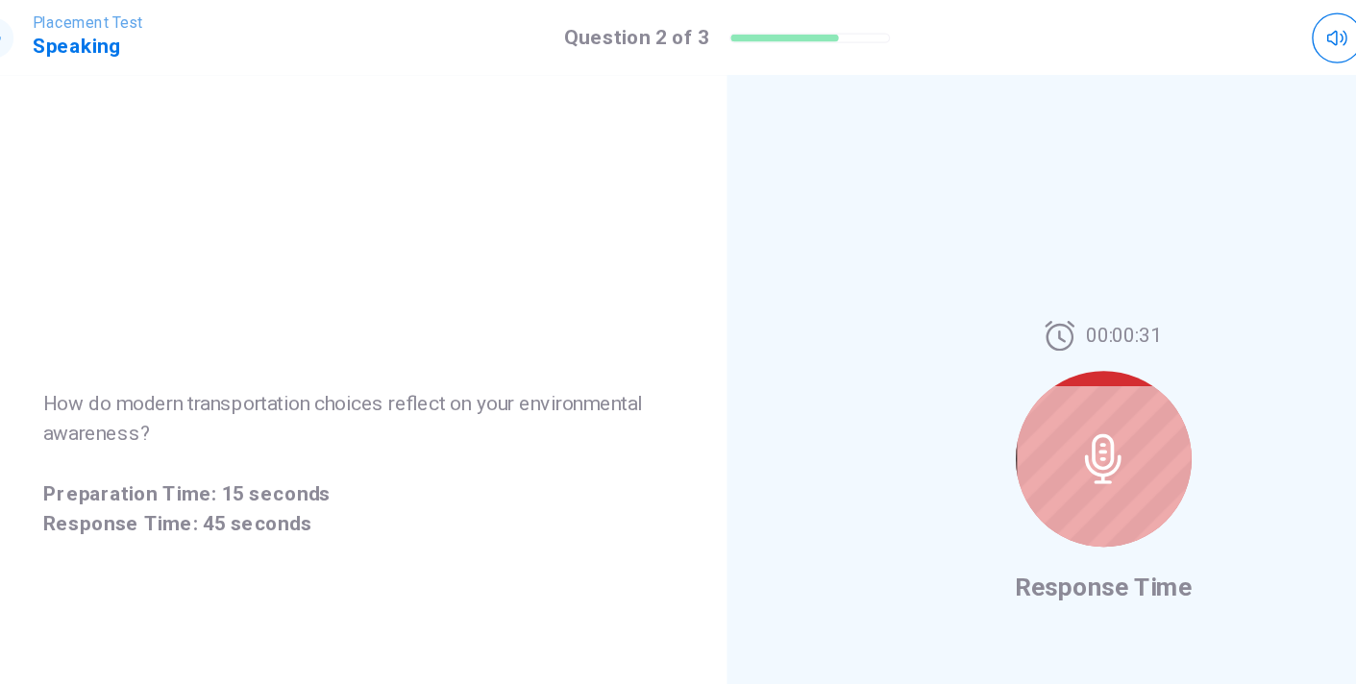
scroll to position [204, 0]
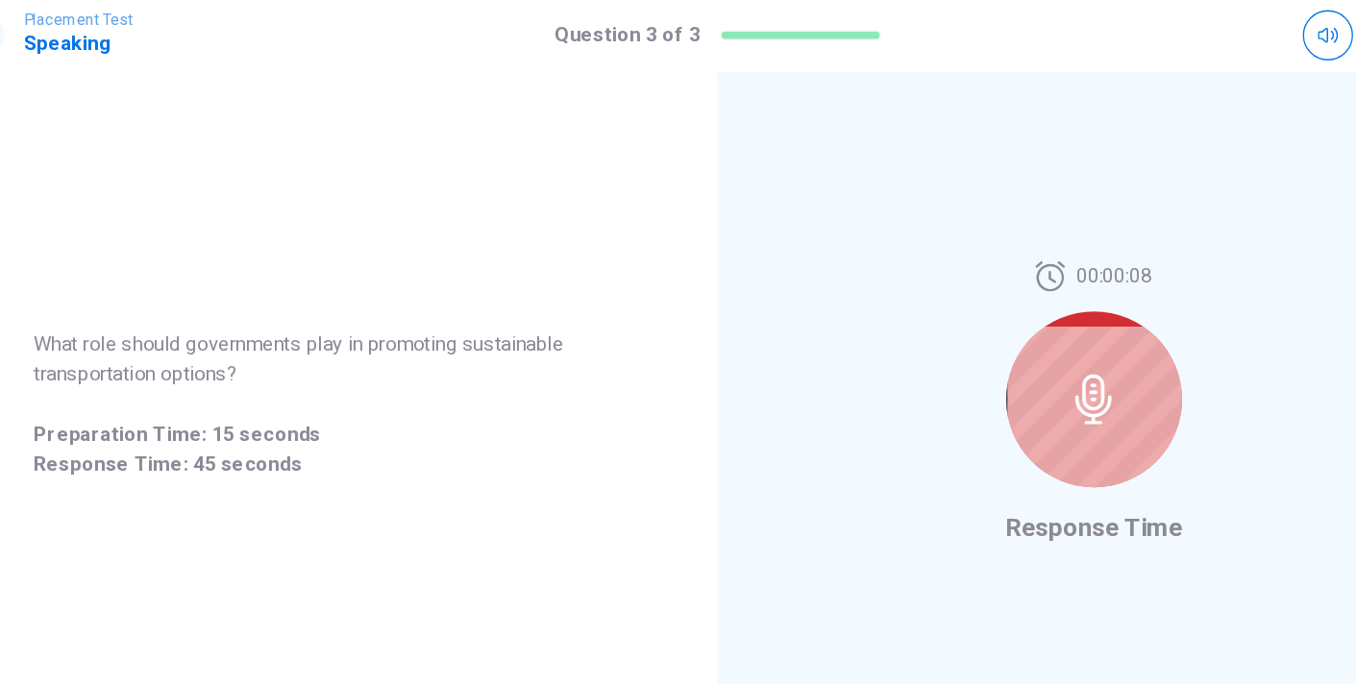
click at [943, 271] on div at bounding box center [967, 311] width 135 height 135
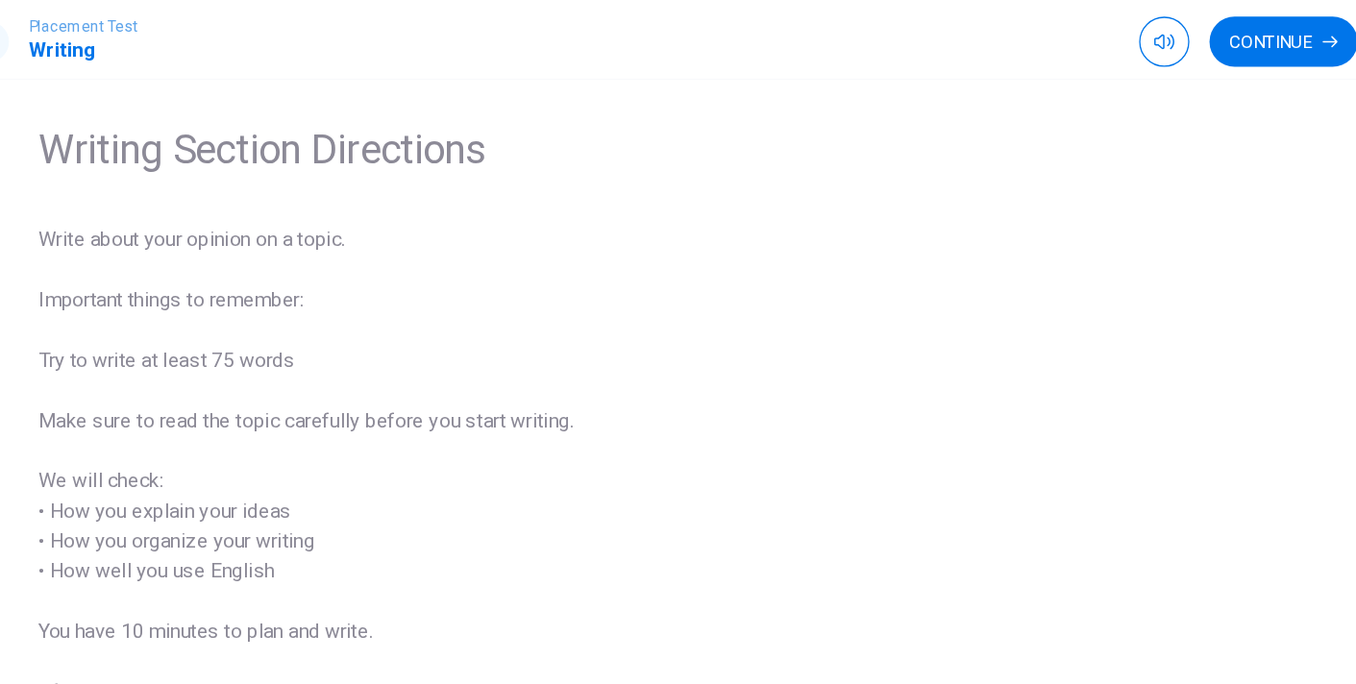
scroll to position [56, 0]
click at [1086, 29] on button "Continue" at bounding box center [1108, 32] width 113 height 38
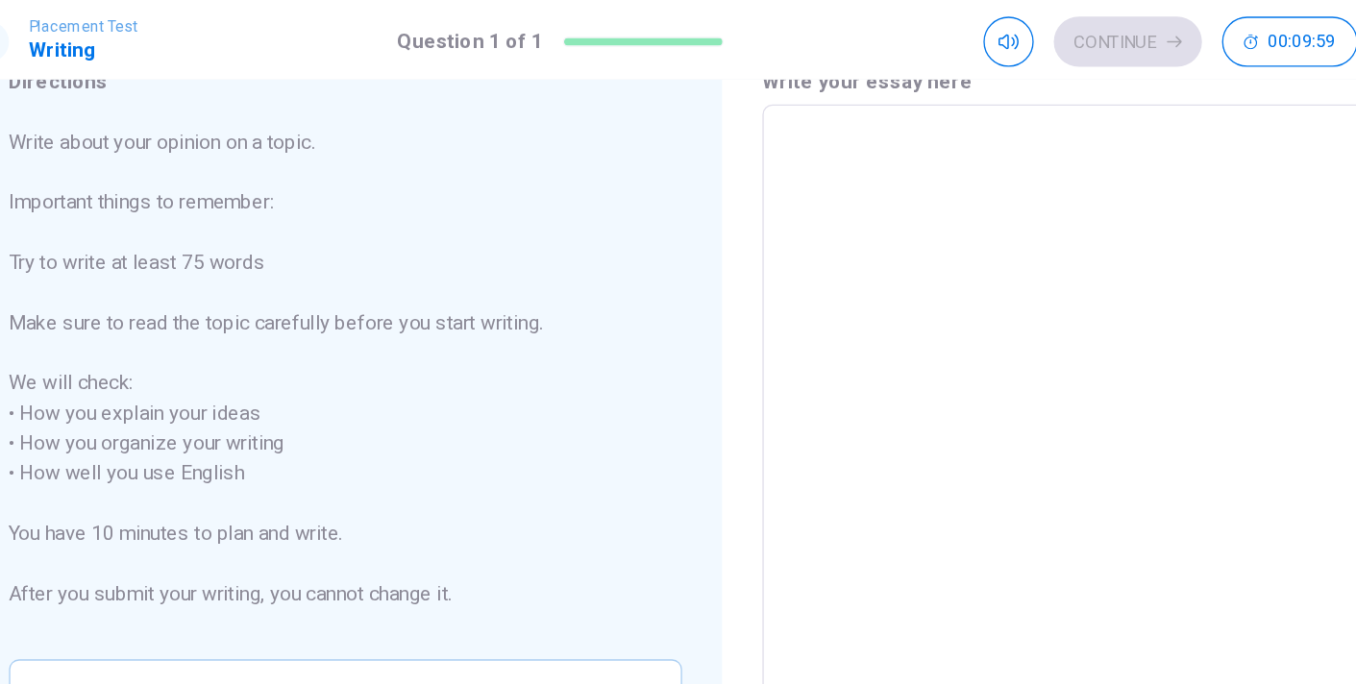
scroll to position [90, 0]
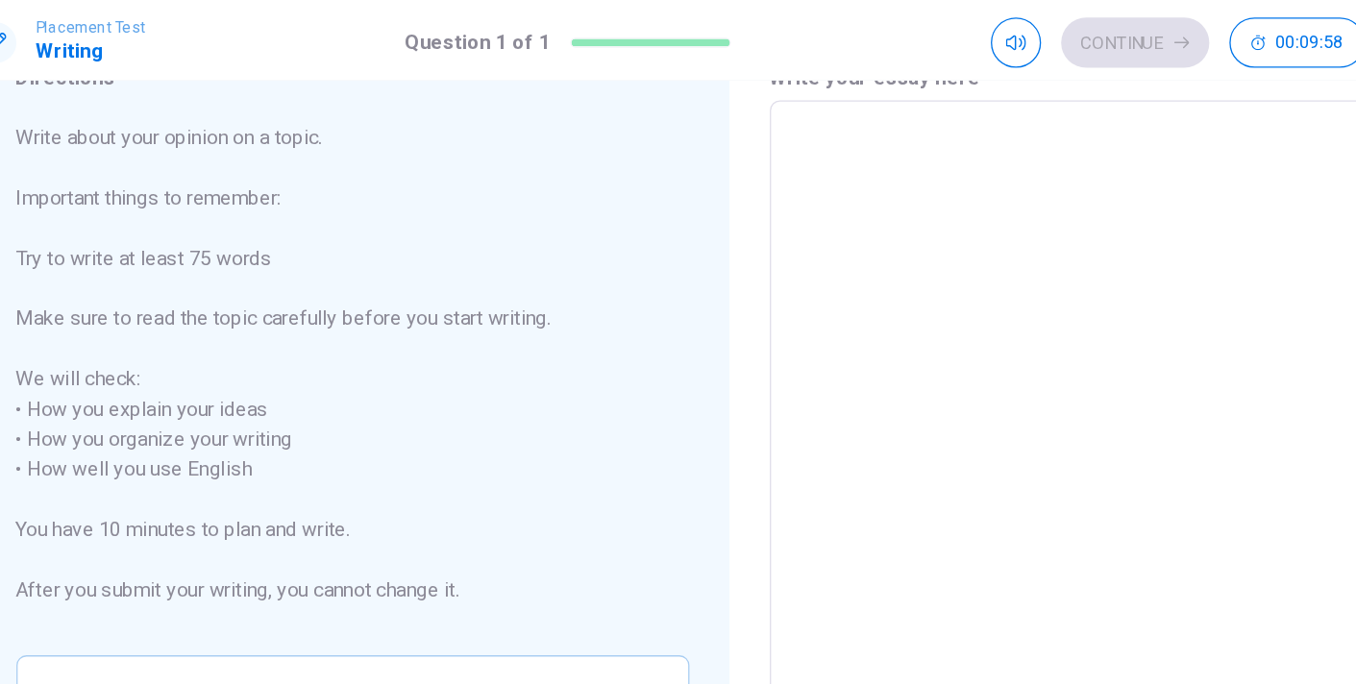
click at [905, 161] on textarea at bounding box center [967, 359] width 488 height 533
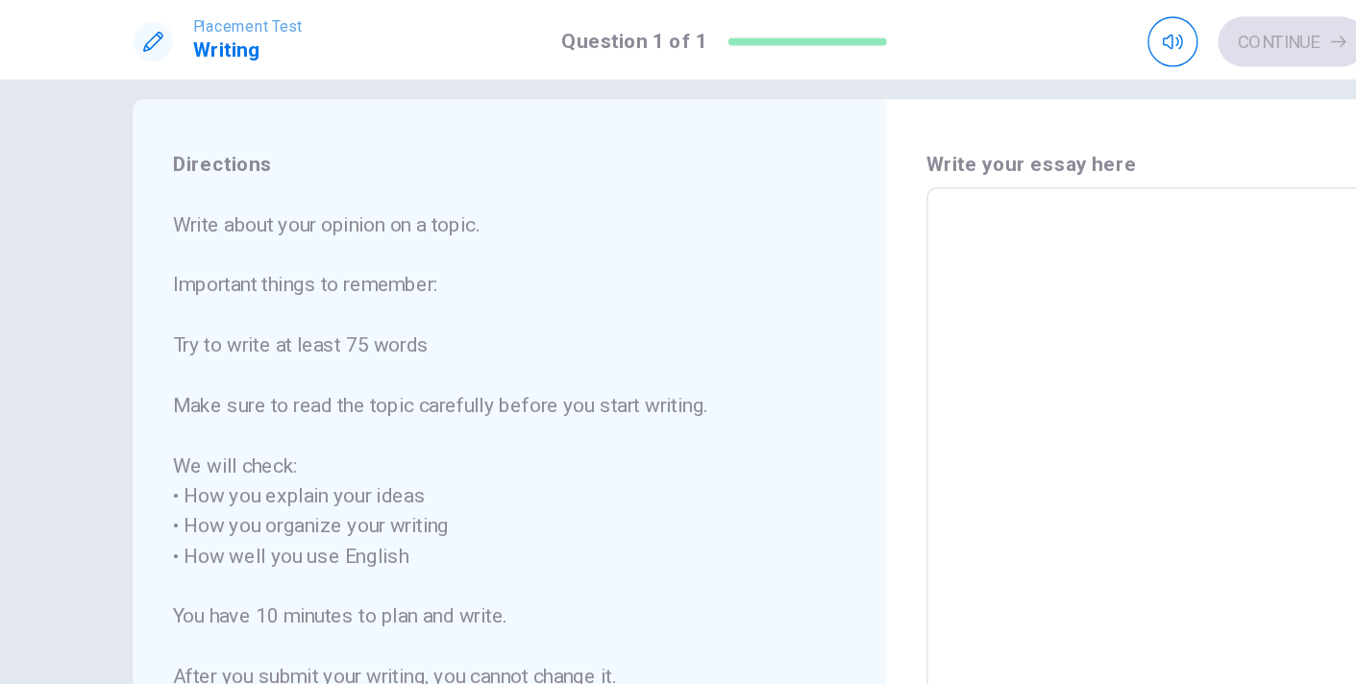
scroll to position [25, 0]
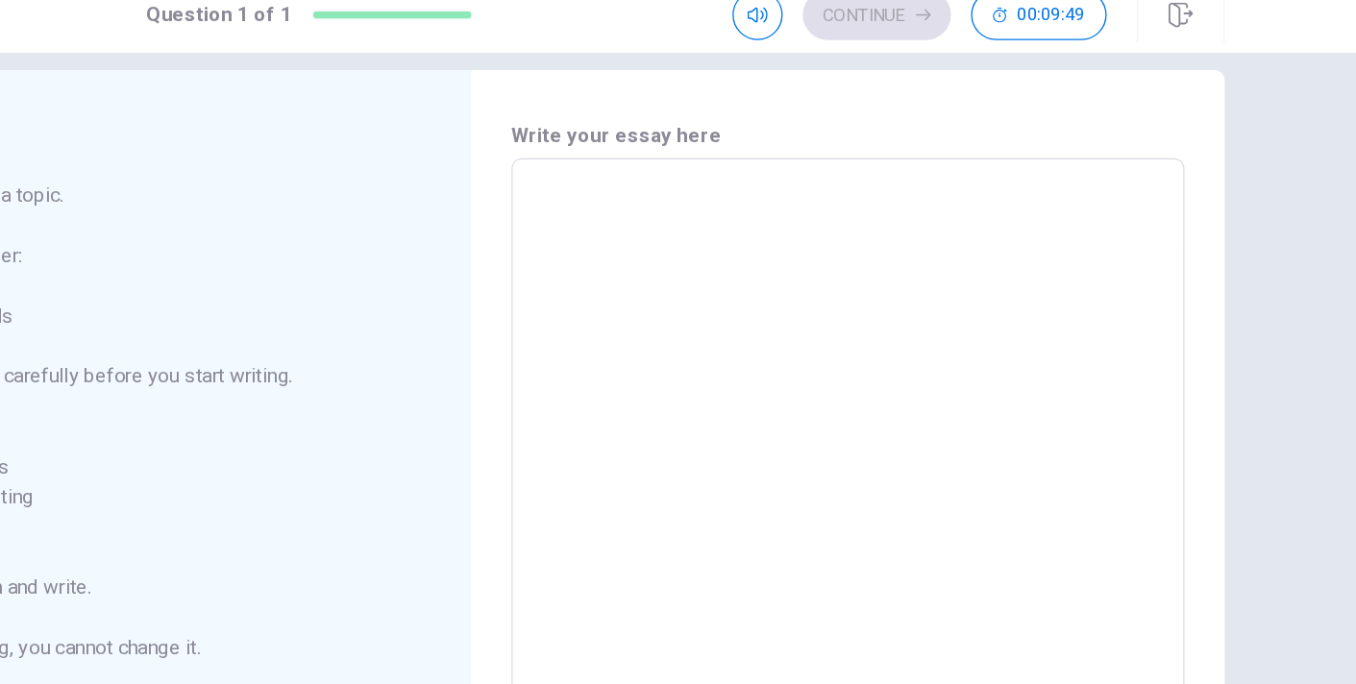
type textarea "H"
type textarea "x"
type textarea "Hav"
type textarea "x"
type textarea "Have"
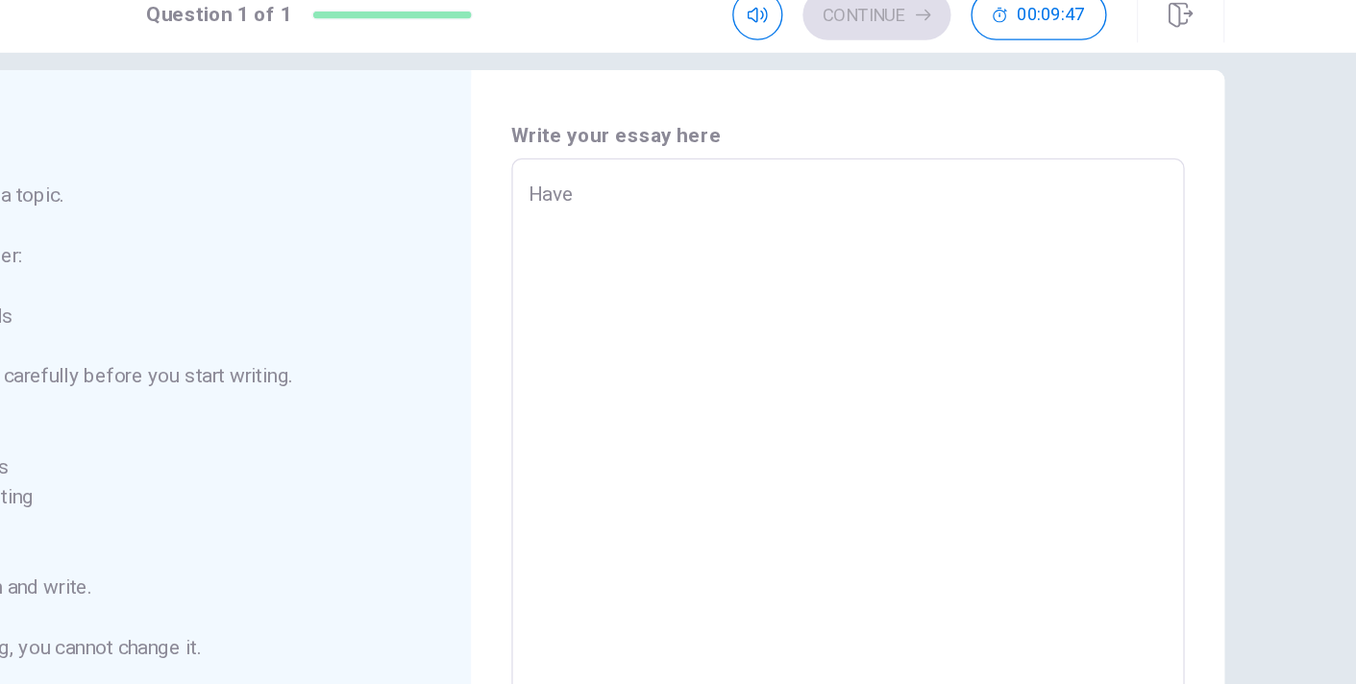
type textarea "x"
type textarea "Have"
type textarea "x"
type textarea "Have y"
type textarea "x"
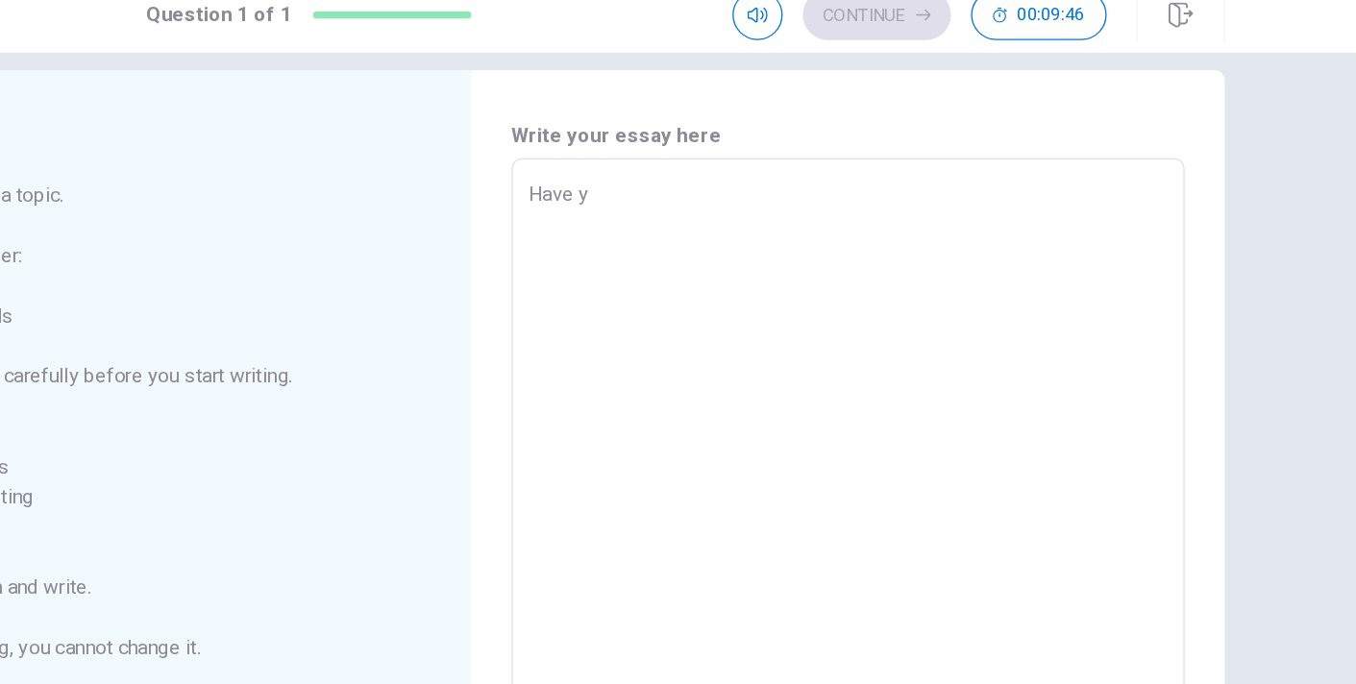
type textarea "Have yo"
type textarea "x"
type textarea "Have you"
type textarea "x"
type textarea "Have you"
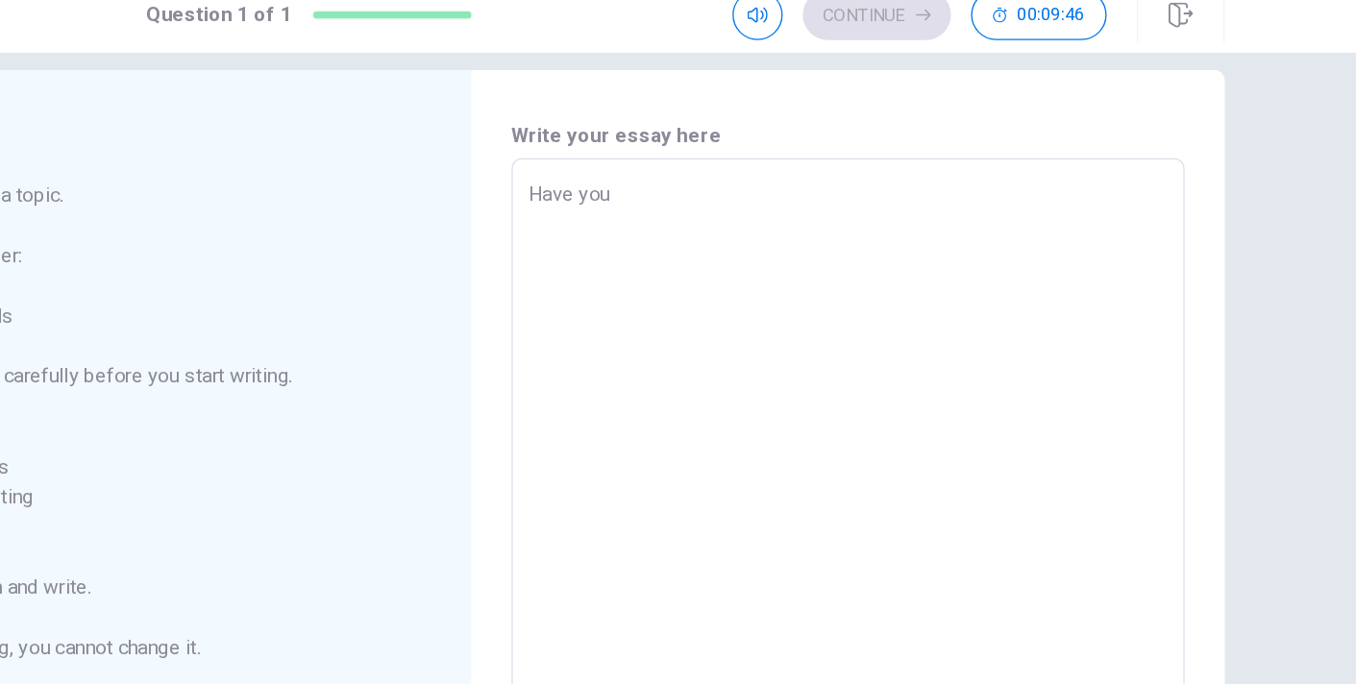
type textarea "x"
type textarea "Have you e"
type textarea "x"
type textarea "Have you ev"
type textarea "x"
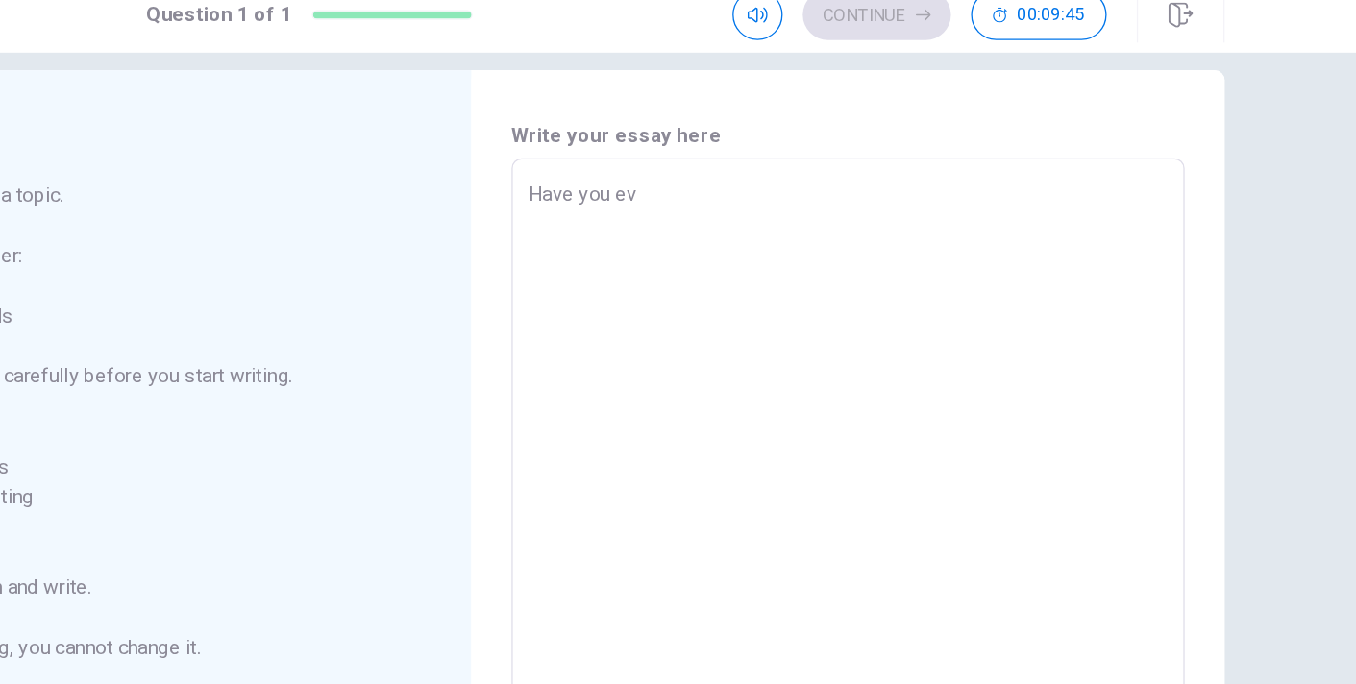
type textarea "Have you eve"
type textarea "x"
type textarea "Have you ever"
type textarea "x"
type textarea "Have you ever"
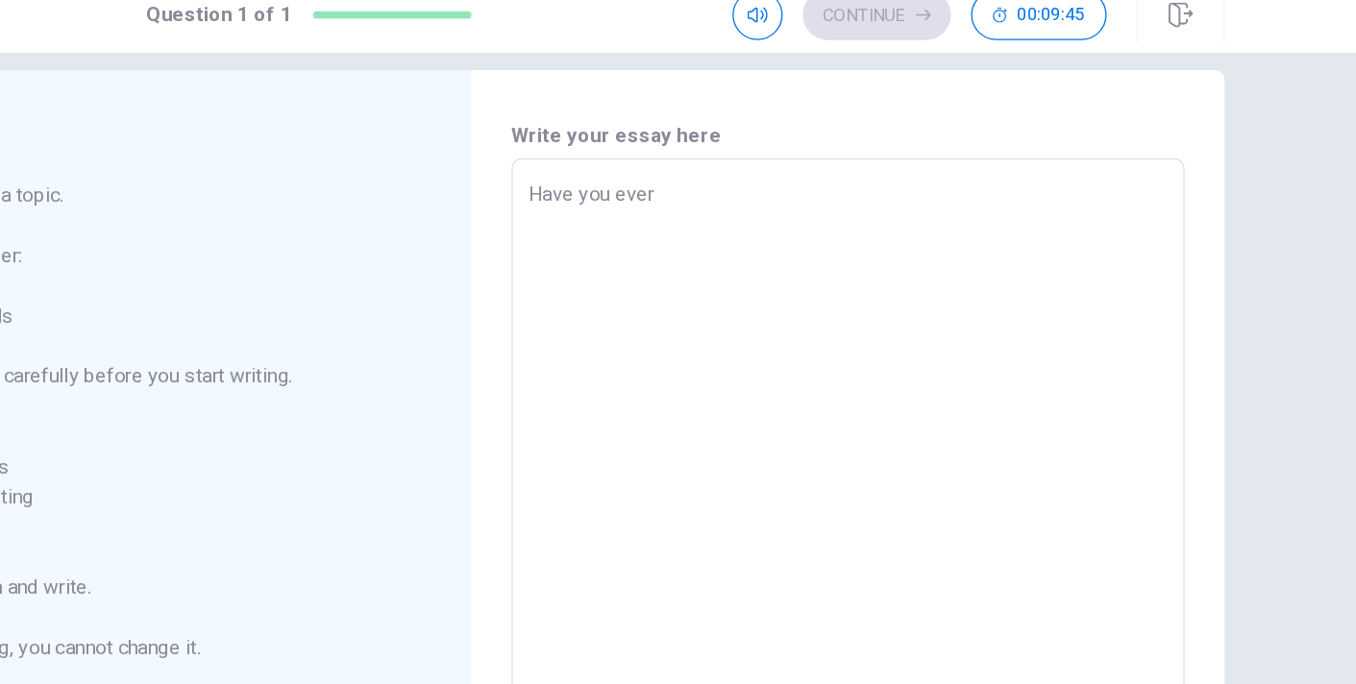
type textarea "x"
type textarea "Have you ever d"
type textarea "x"
type textarea "Have you ever do"
type textarea "x"
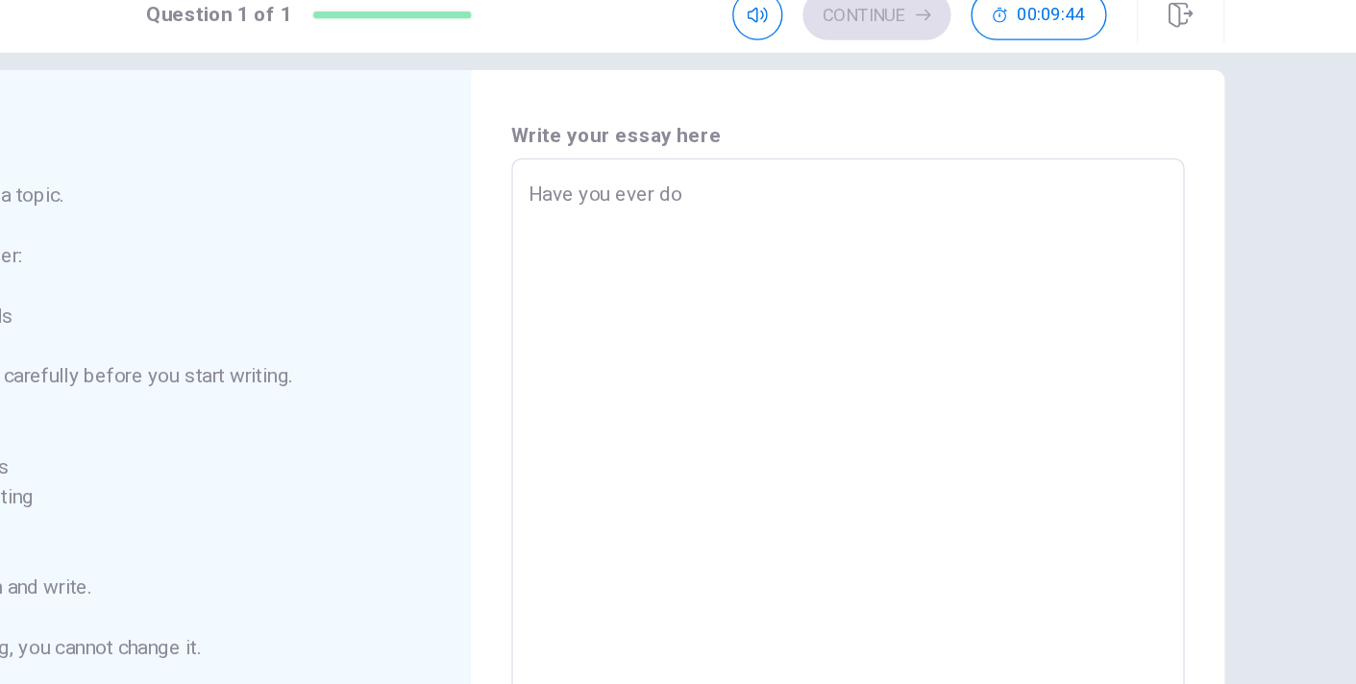
type textarea "Have you ever don"
type textarea "x"
type textarea "Have you ever done"
type textarea "x"
type textarea "Have you ever done"
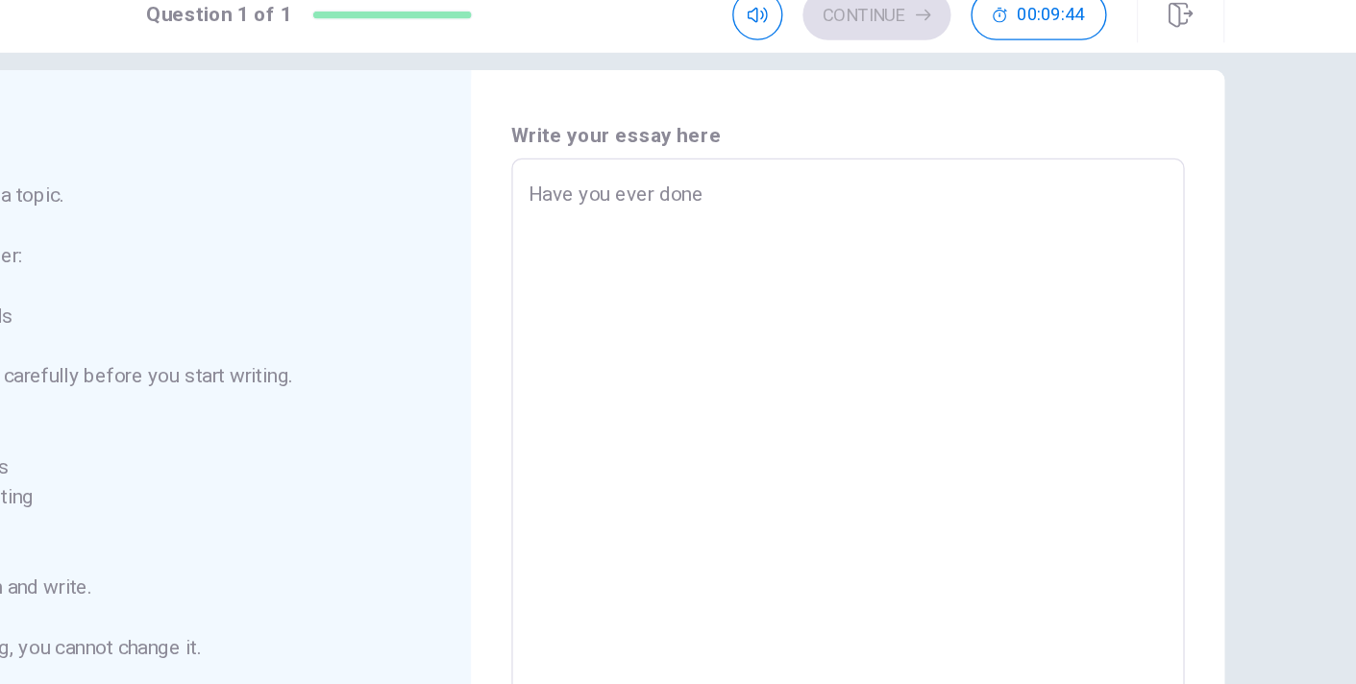
type textarea "x"
type textarea "Have you ever done m"
type textarea "x"
type textarea "Have you ever done ma"
type textarea "x"
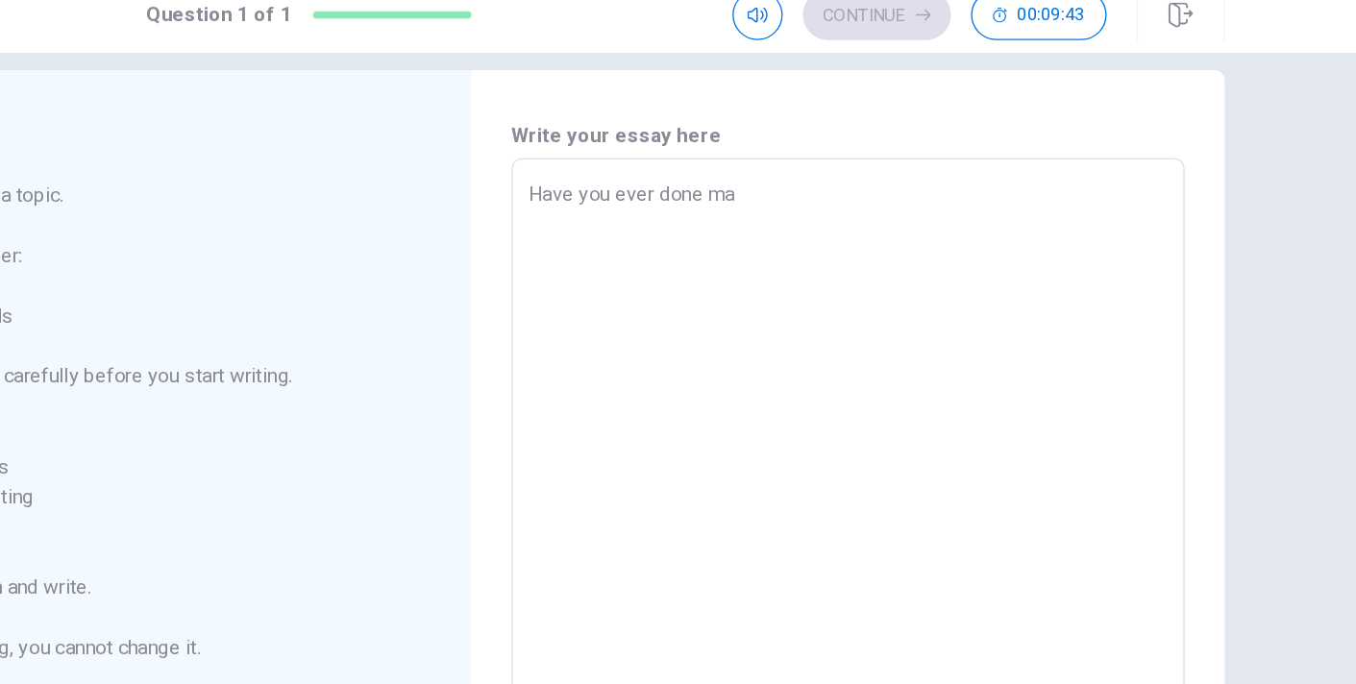
type textarea "Have you ever done mar"
type textarea "x"
type textarea "Have you ever done [PERSON_NAME]"
type textarea "x"
type textarea "Have you ever done [PERSON_NAME]"
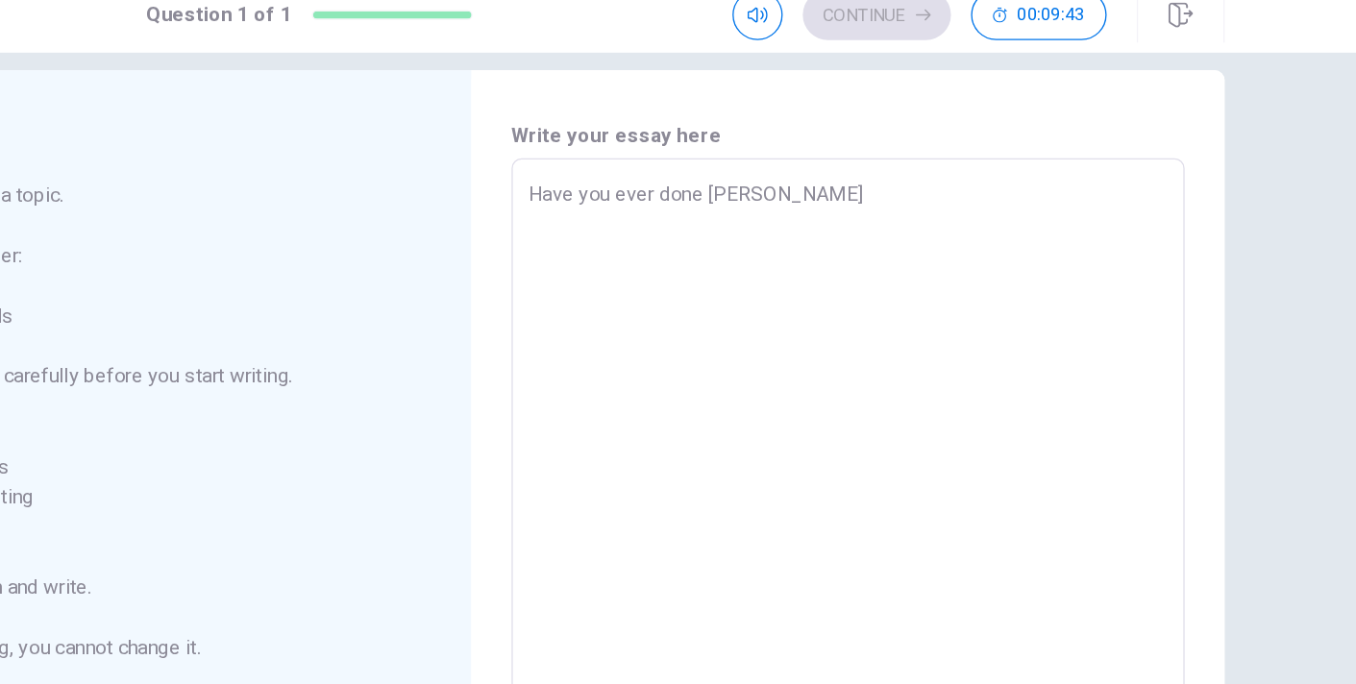
type textarea "x"
type textarea "Have you ever done [PERSON_NAME]"
type textarea "x"
type textarea "Have you ever done [PERSON_NAME]"
type textarea "x"
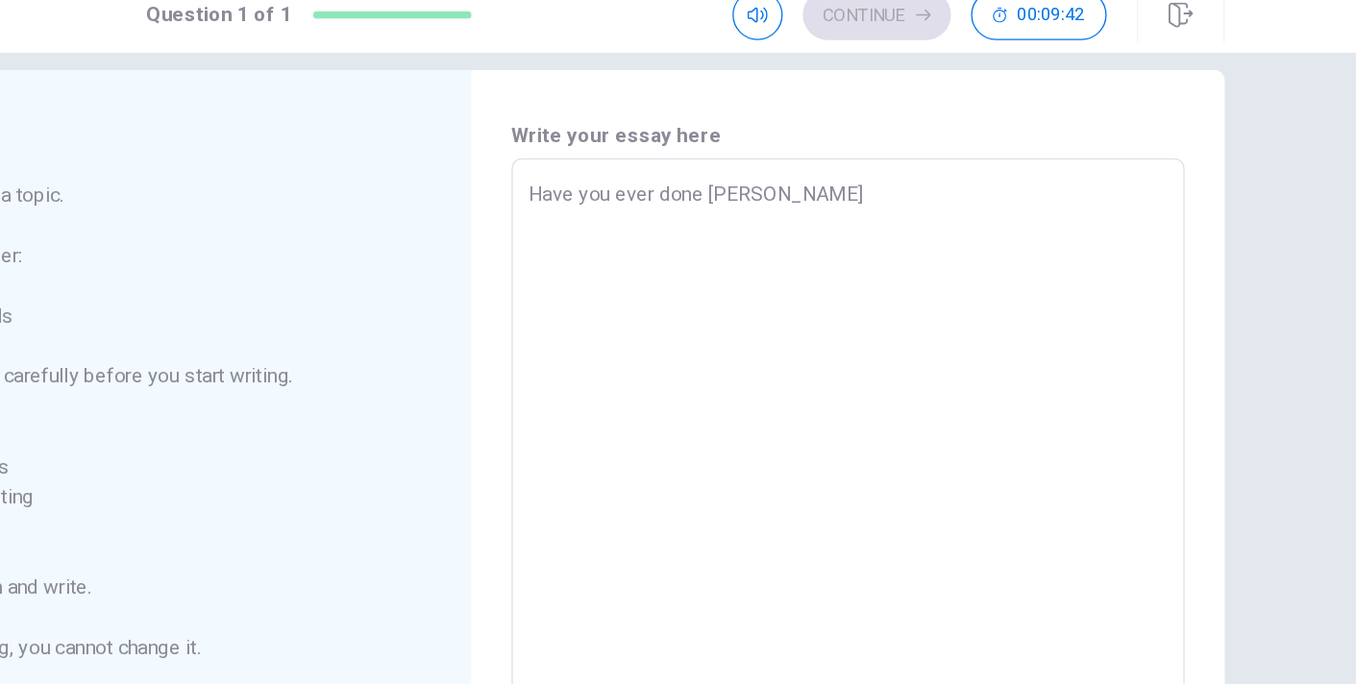
type textarea "Have you ever done [PERSON_NAME]"
type textarea "x"
type textarea "Have you ever done [PERSON_NAME]"
type textarea "x"
type textarea "Have you ever done [PERSON_NAME]"
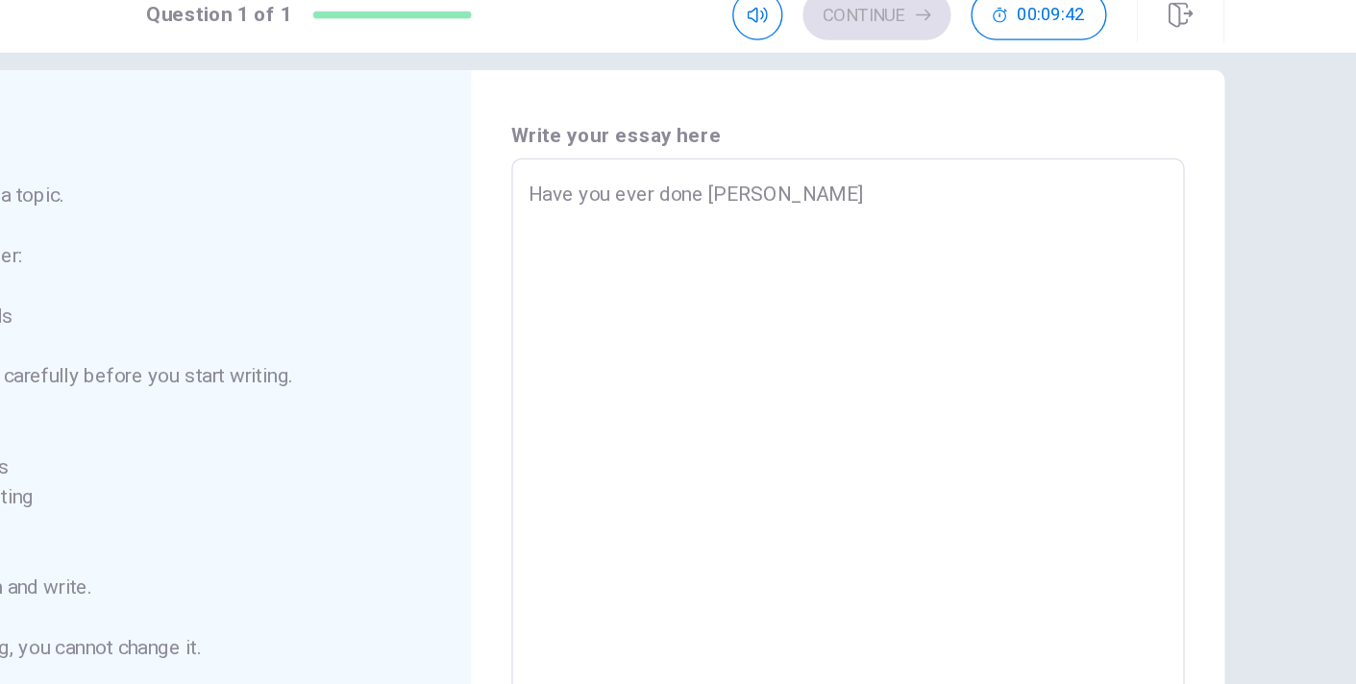
type textarea "x"
type textarea "Have you ever done mar"
type textarea "x"
type textarea "Have you ever done mart"
type textarea "x"
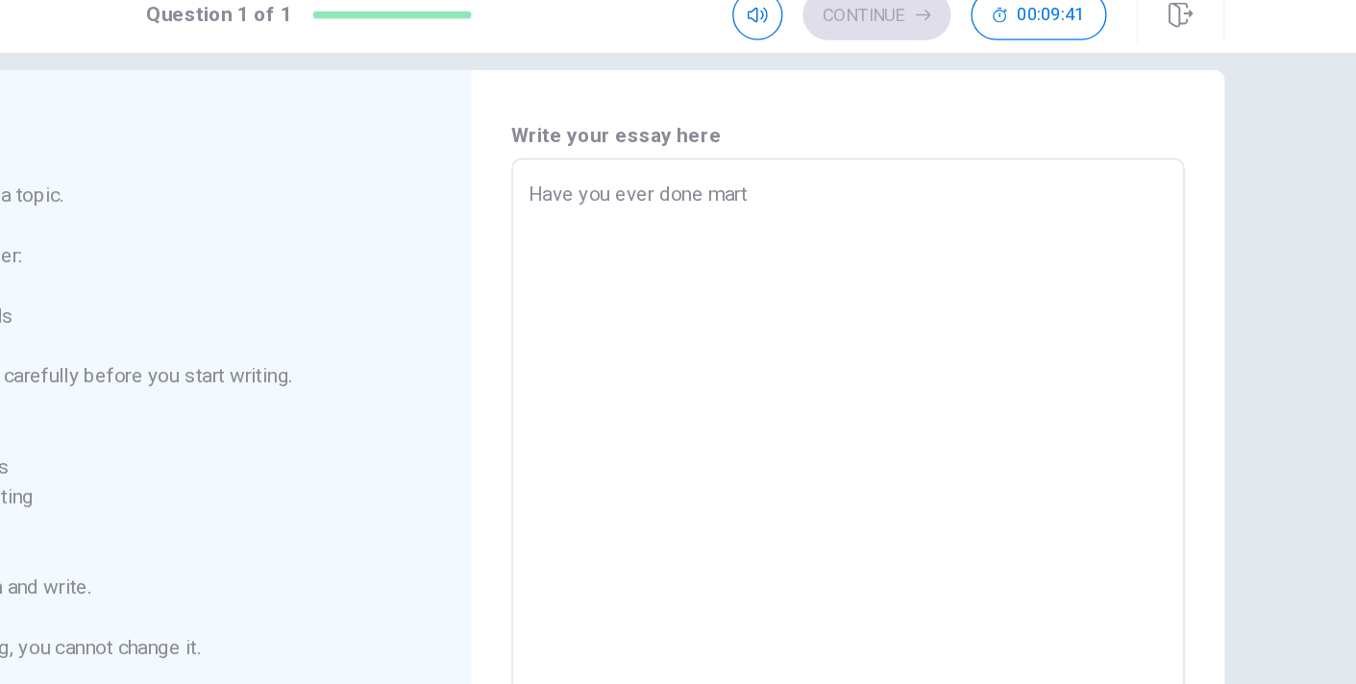
type textarea "Have you ever done [PERSON_NAME]"
type textarea "x"
type textarea "Have you ever done [PERSON_NAME]"
type textarea "x"
type textarea "Have you ever done martial"
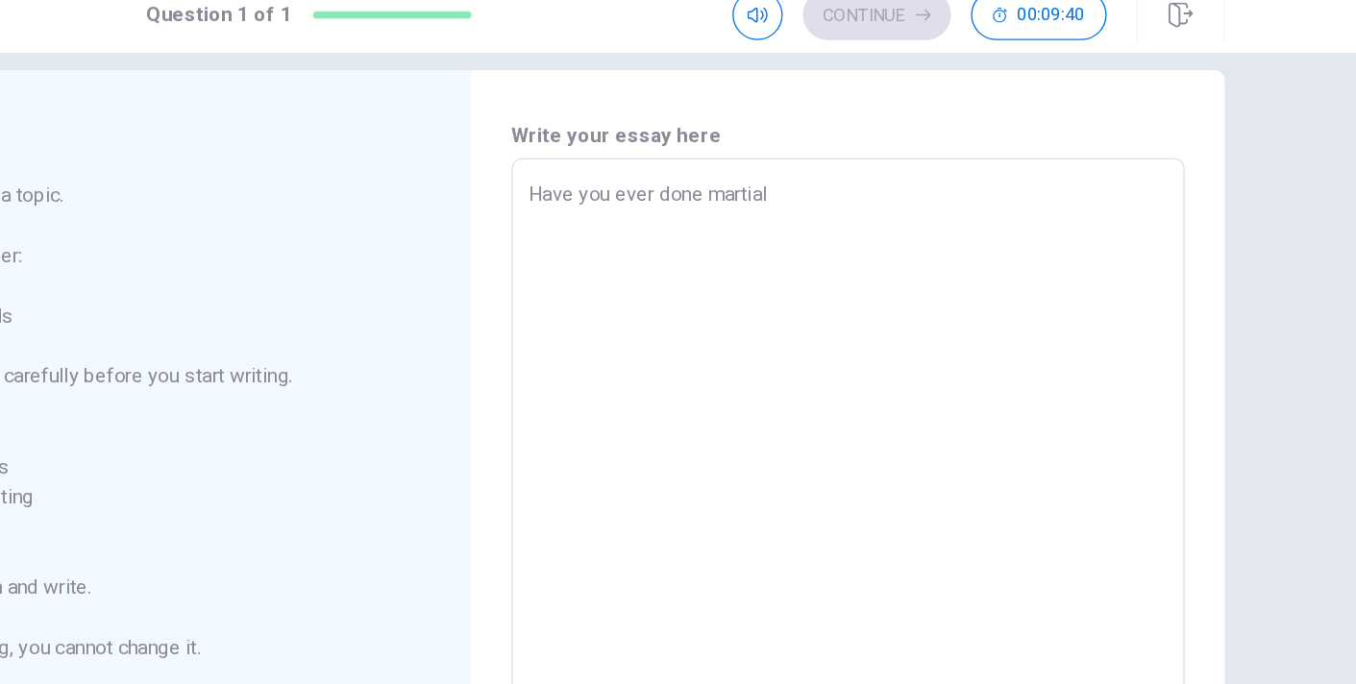
type textarea "x"
type textarea "Have you ever done martial"
type textarea "x"
type textarea "Have you ever done martial a"
type textarea "x"
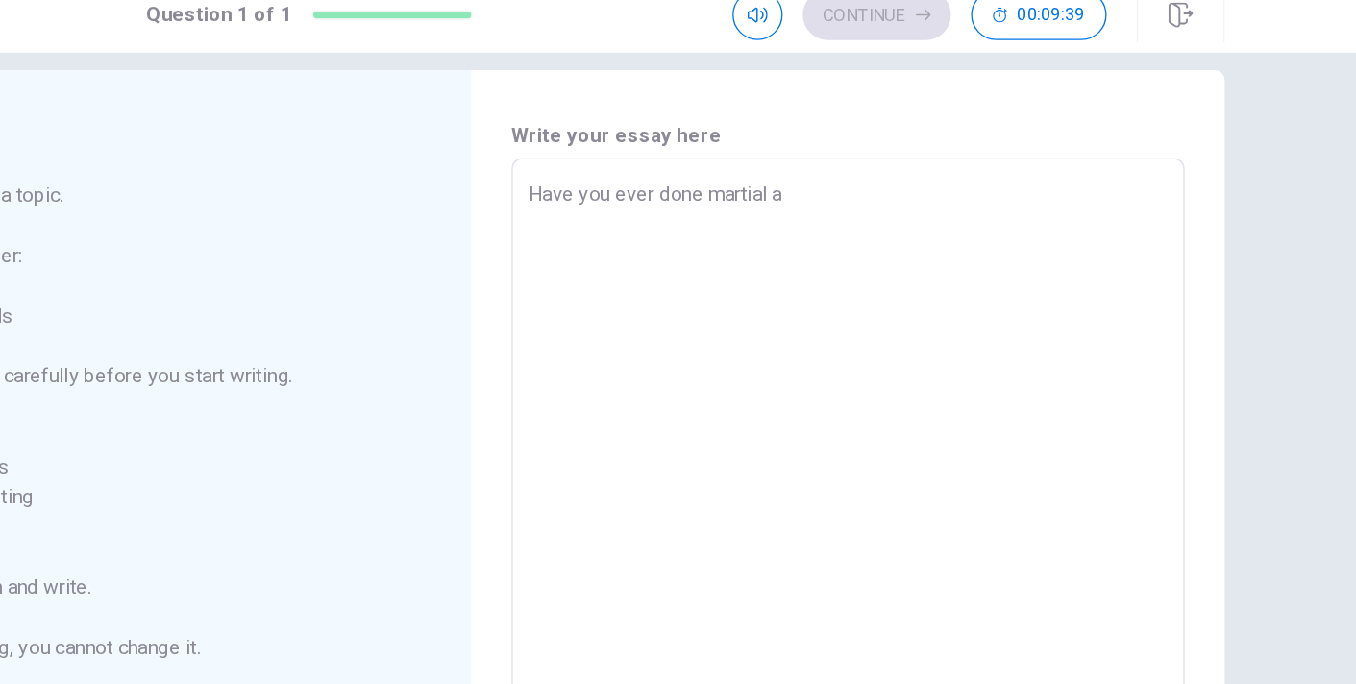
type textarea "Have you ever done martial ar"
type textarea "x"
type textarea "Have you ever done martial art"
type textarea "x"
type textarea "Have you ever done martial arte"
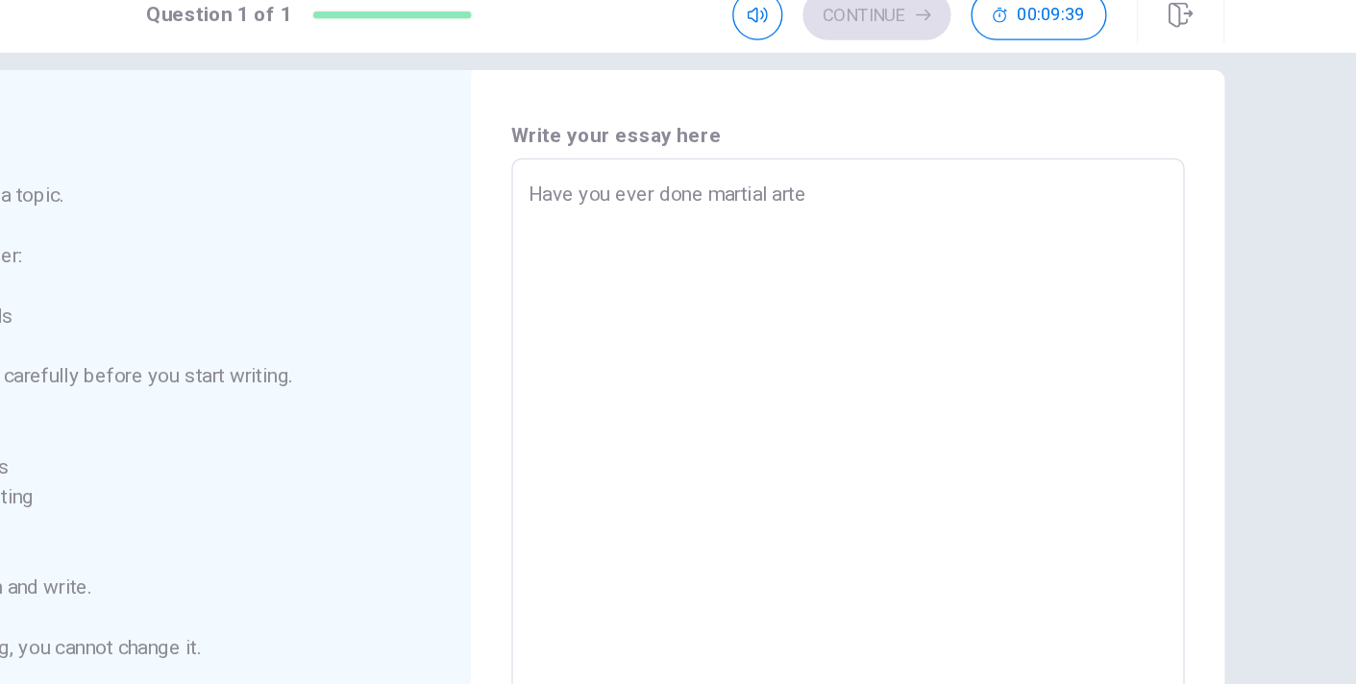
type textarea "x"
type textarea "Have you ever done martial art"
type textarea "x"
type textarea "Have you ever done martial arts"
type textarea "x"
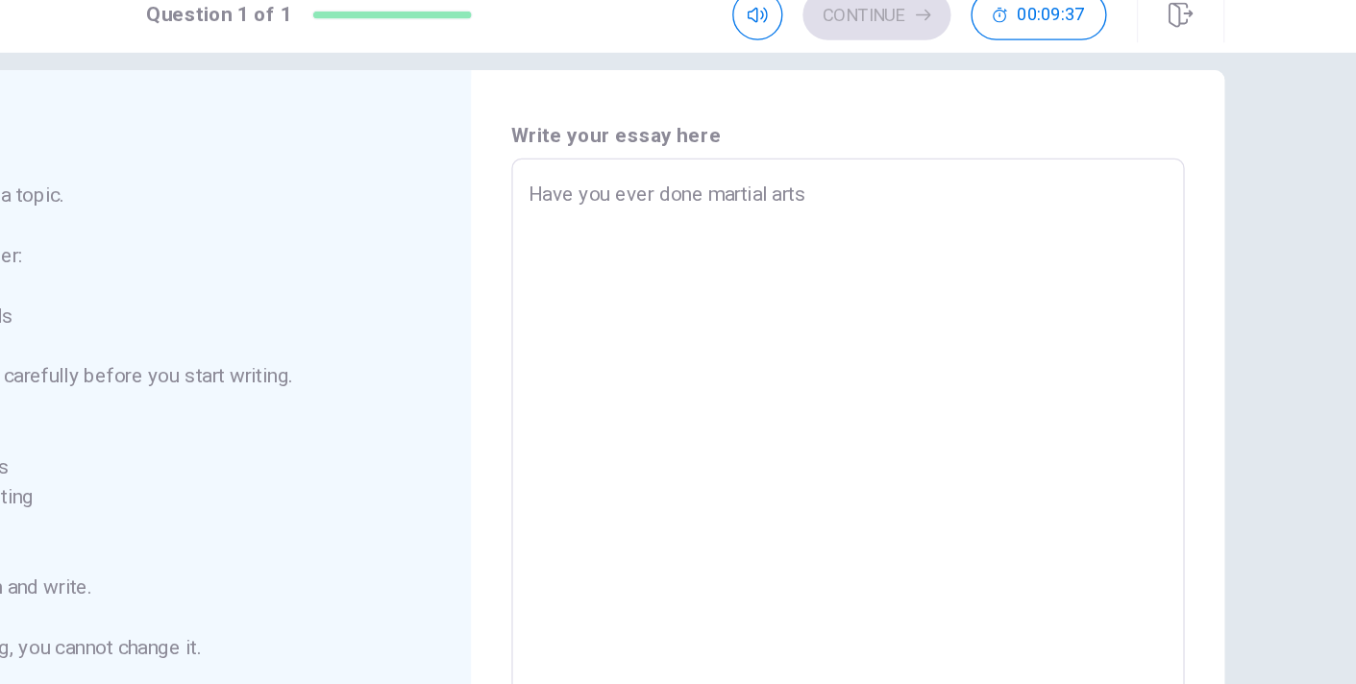
type textarea "Have you ever done martial arts?"
type textarea "x"
type textarea "Have you ever done martial arts"
type textarea "x"
type textarea "Have you ever done martial arts?"
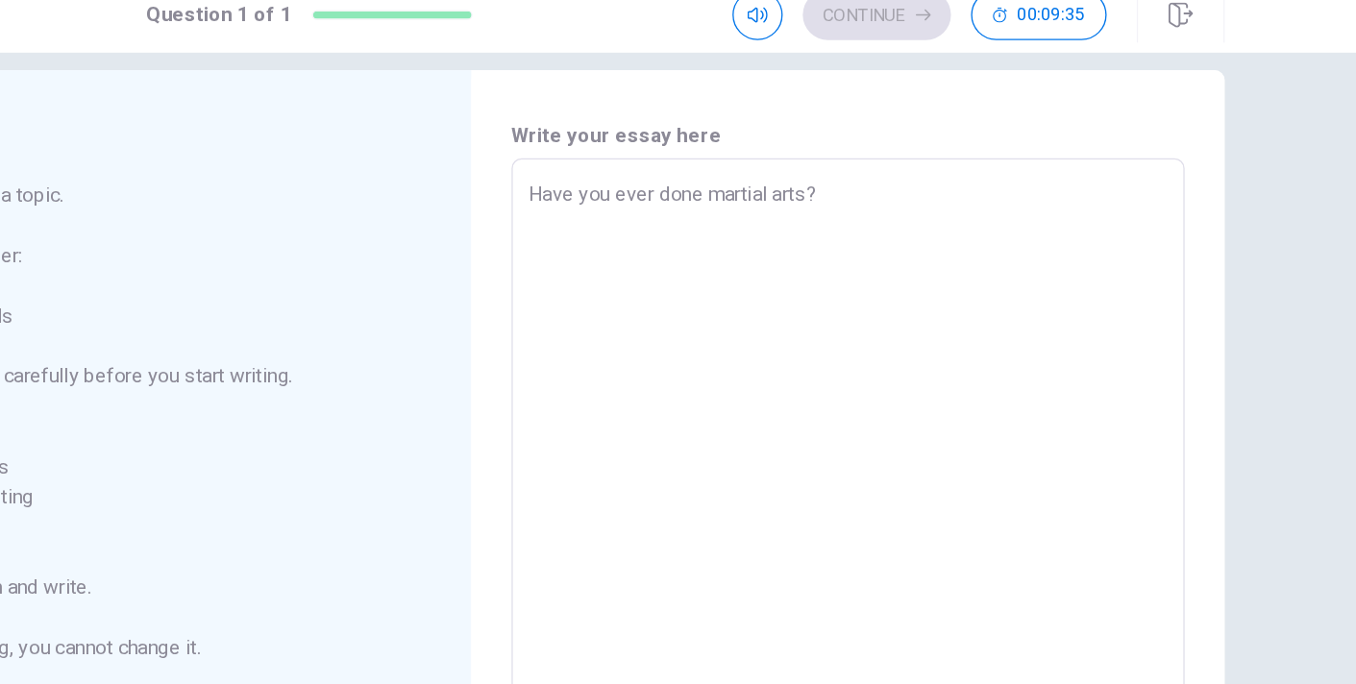
type textarea "x"
type textarea "Have you ever done martial arts?I"
type textarea "x"
type textarea "Have you ever done martial arts?"
type textarea "x"
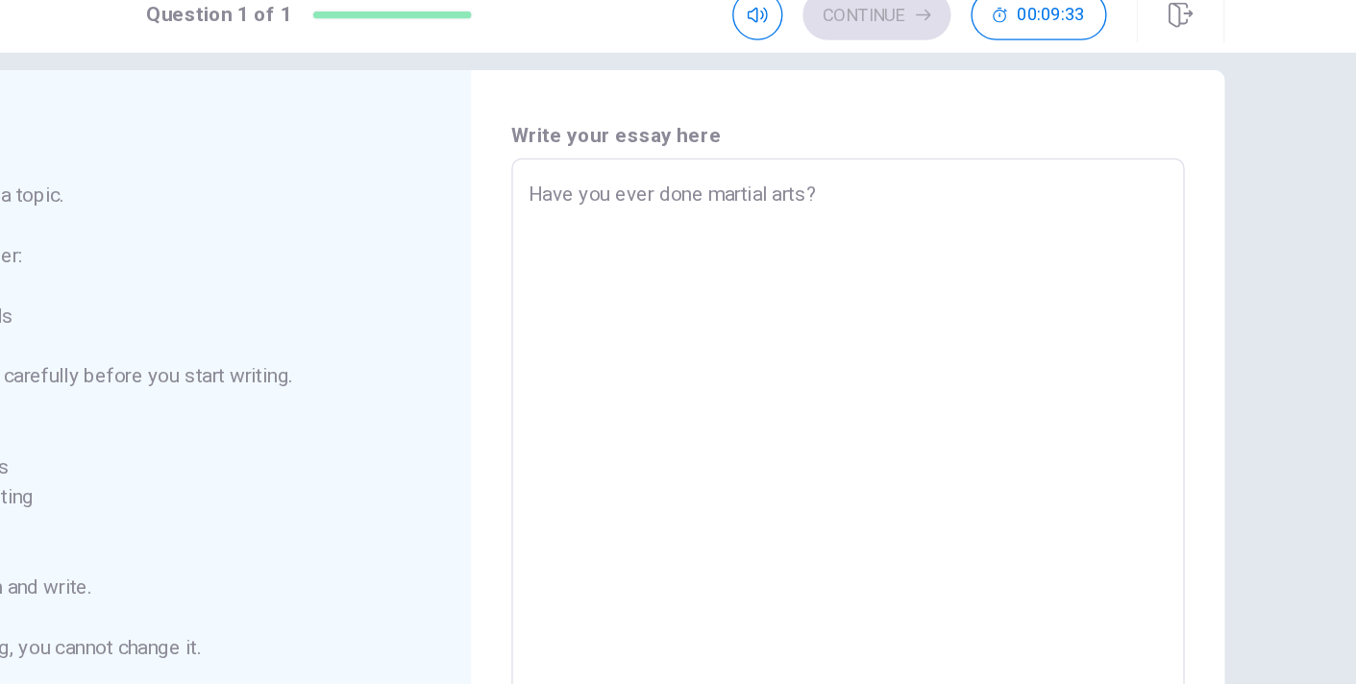
type textarea "Have you ever done martial arts"
type textarea "x"
type textarea "Have you ever done martial art"
type textarea "x"
type textarea "Have you ever done martial ar"
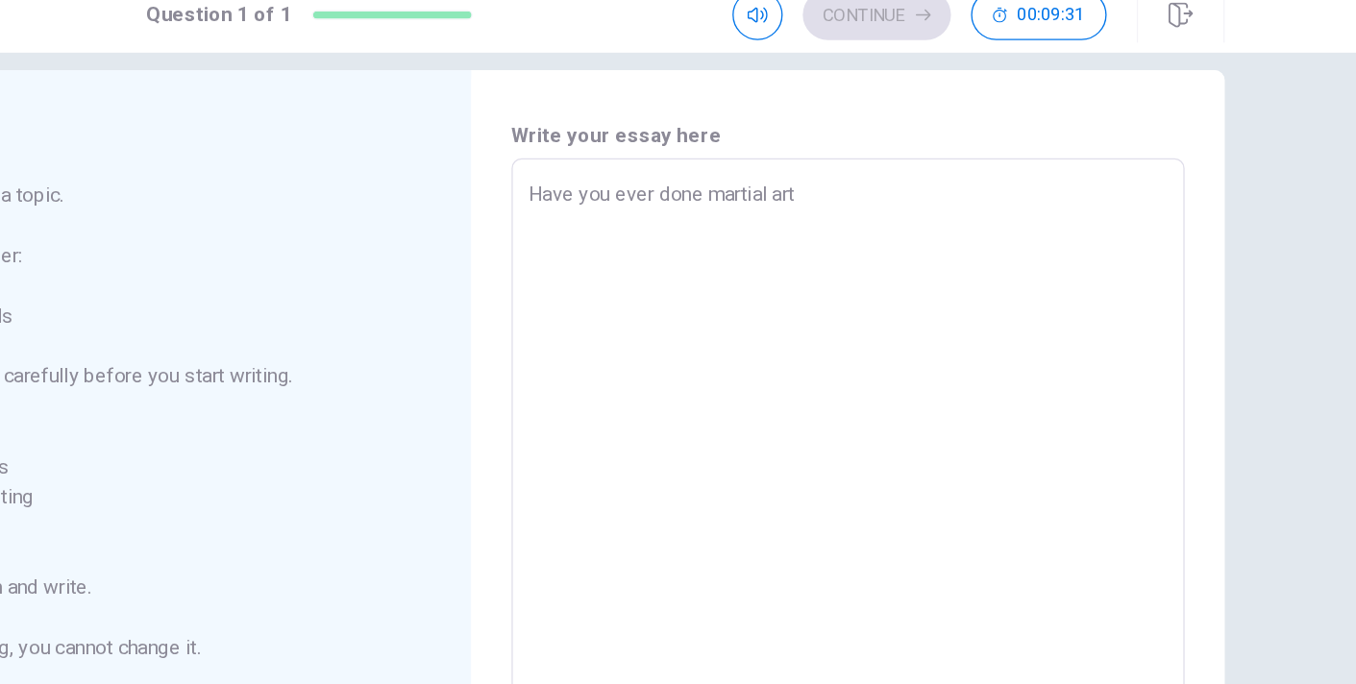
type textarea "x"
type textarea "Have you ever done martial a"
type textarea "x"
type textarea "Have you ever done martial"
type textarea "x"
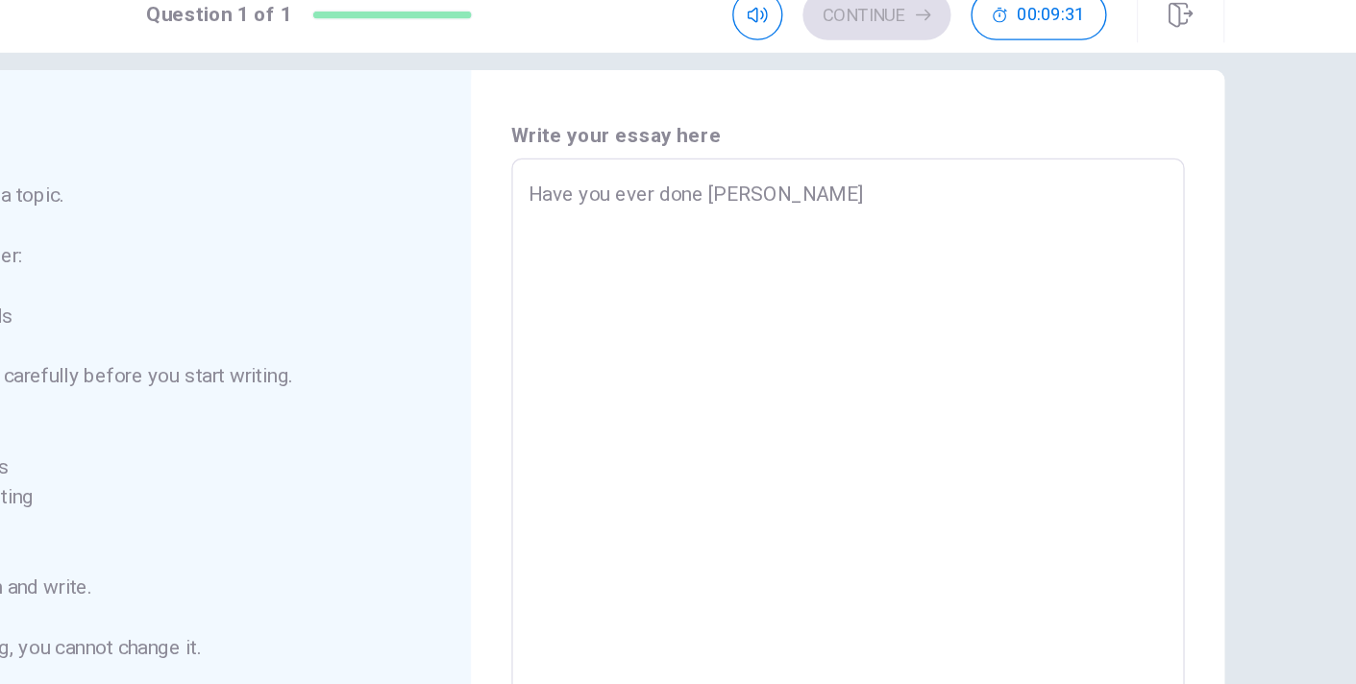
type textarea "Have you ever done [PERSON_NAME]"
type textarea "x"
type textarea "Have you ever done mar"
type textarea "x"
type textarea "Have you ever done ma"
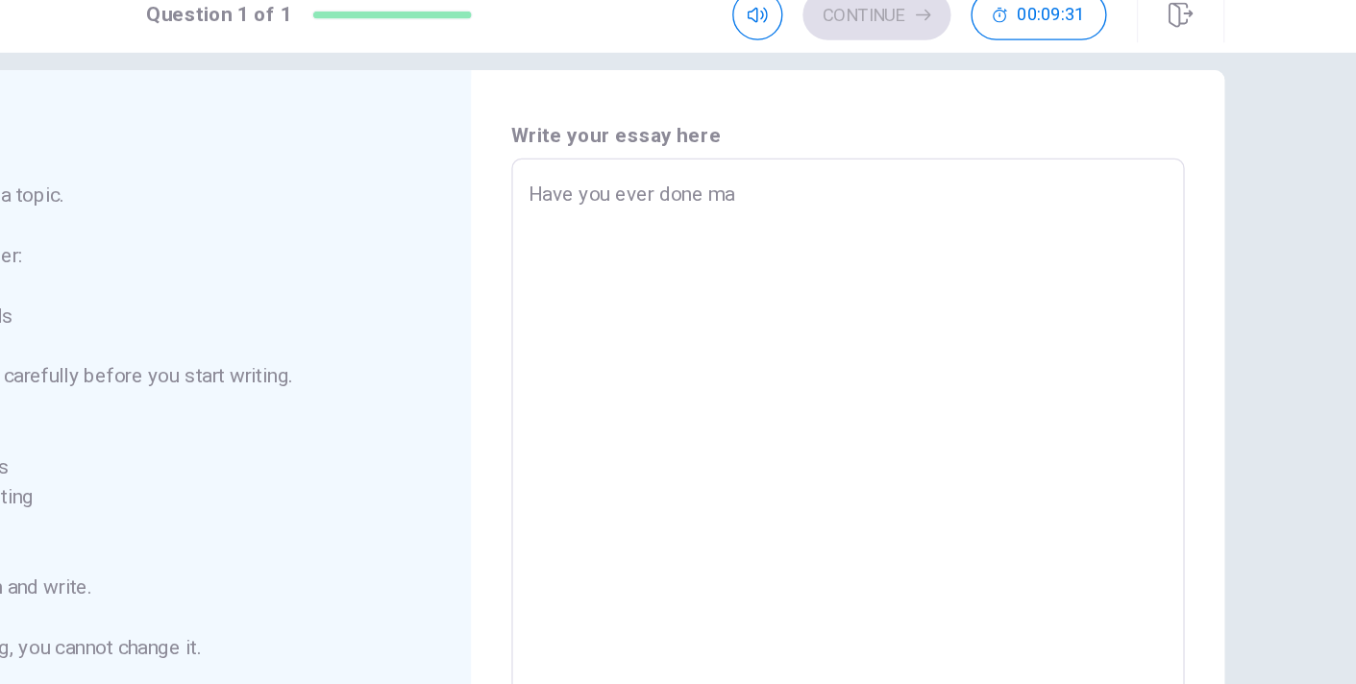
type textarea "x"
type textarea "Have you ever done"
type textarea "x"
type textarea "Have you ever don"
type textarea "x"
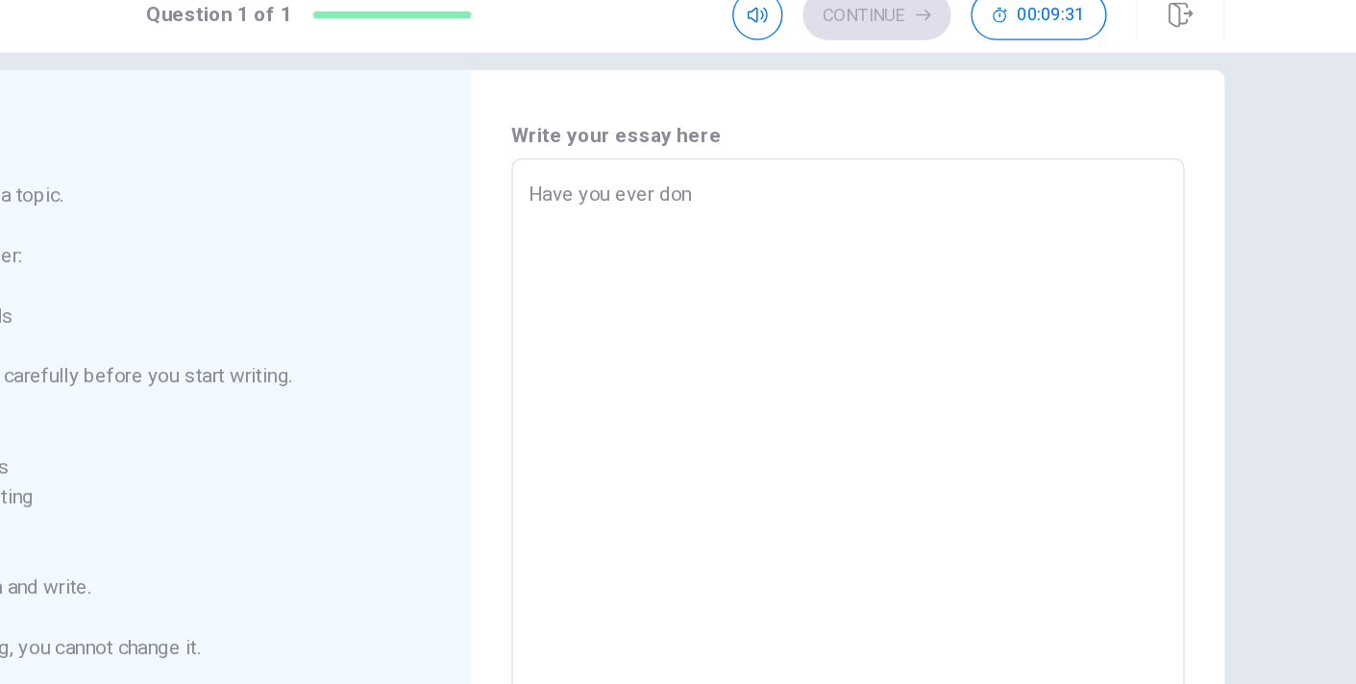
type textarea "Have you ever do"
type textarea "x"
type textarea "Have you ever"
type textarea "x"
type textarea "Have you ever"
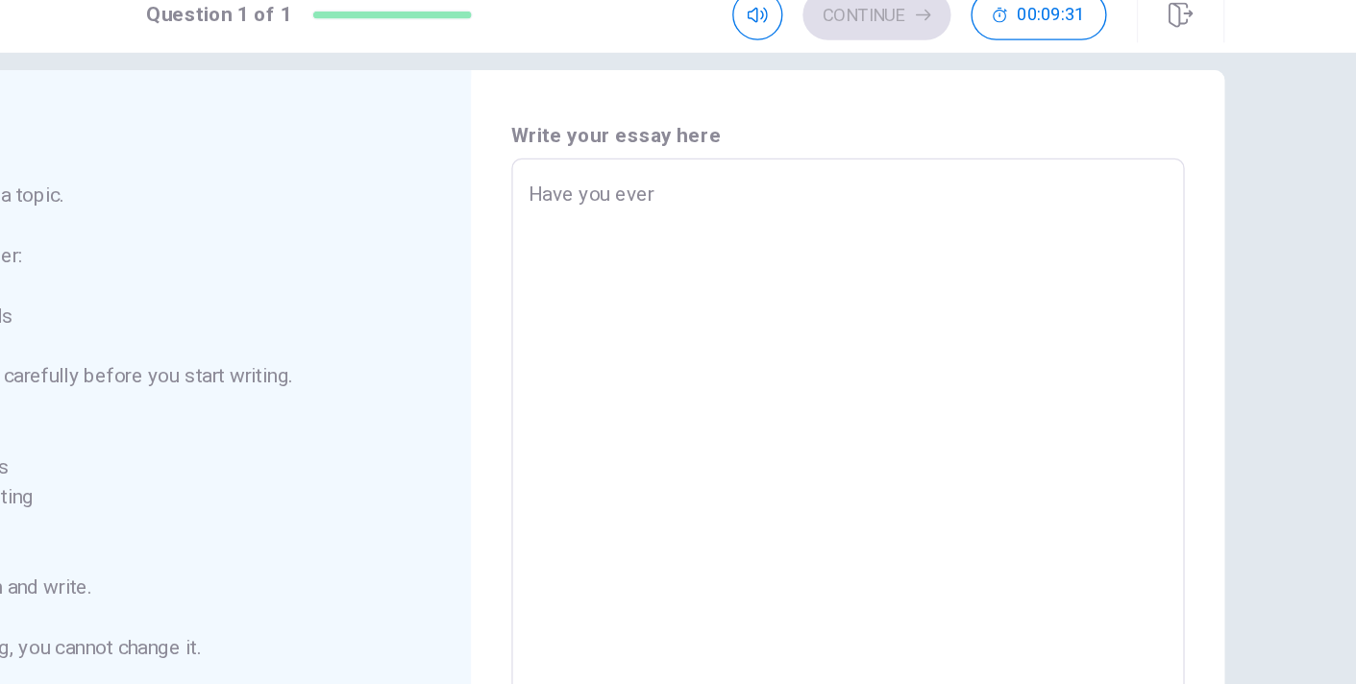
type textarea "x"
type textarea "Have you ev"
type textarea "x"
type textarea "Have you"
type textarea "x"
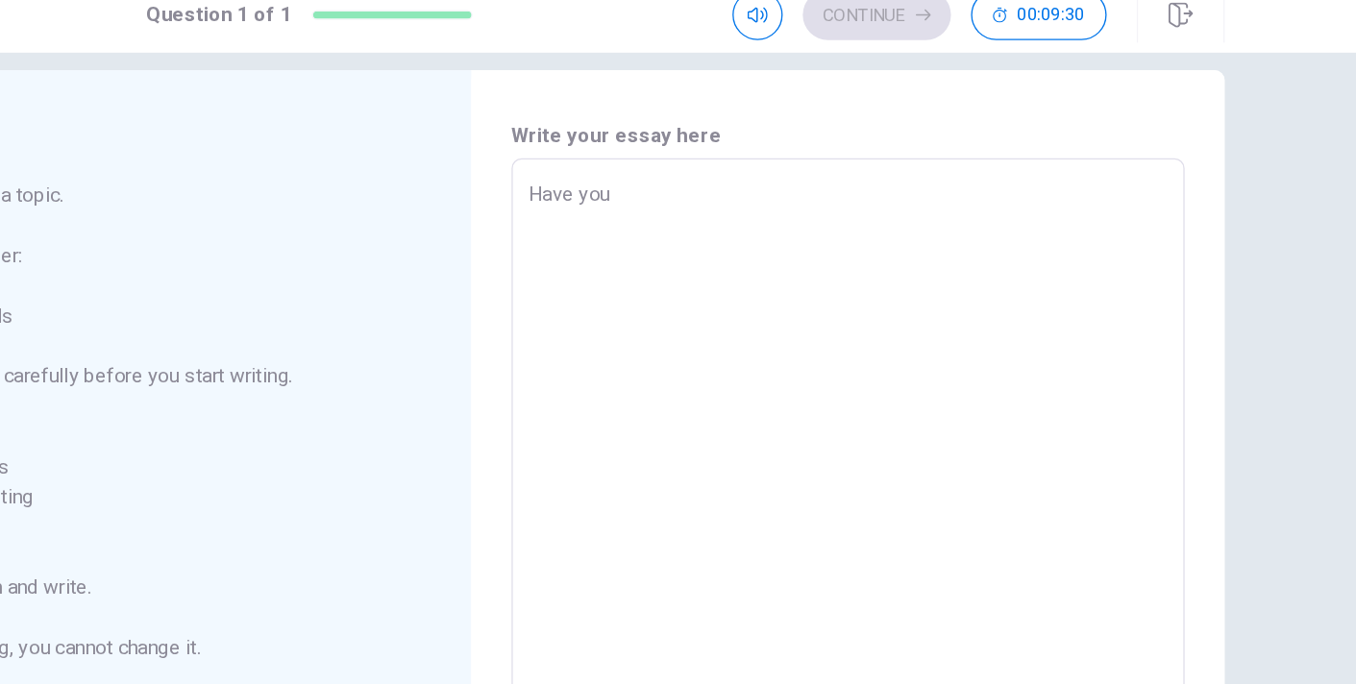
type textarea "Have you"
type textarea "x"
type textarea "Have yo"
type textarea "x"
type textarea "Have"
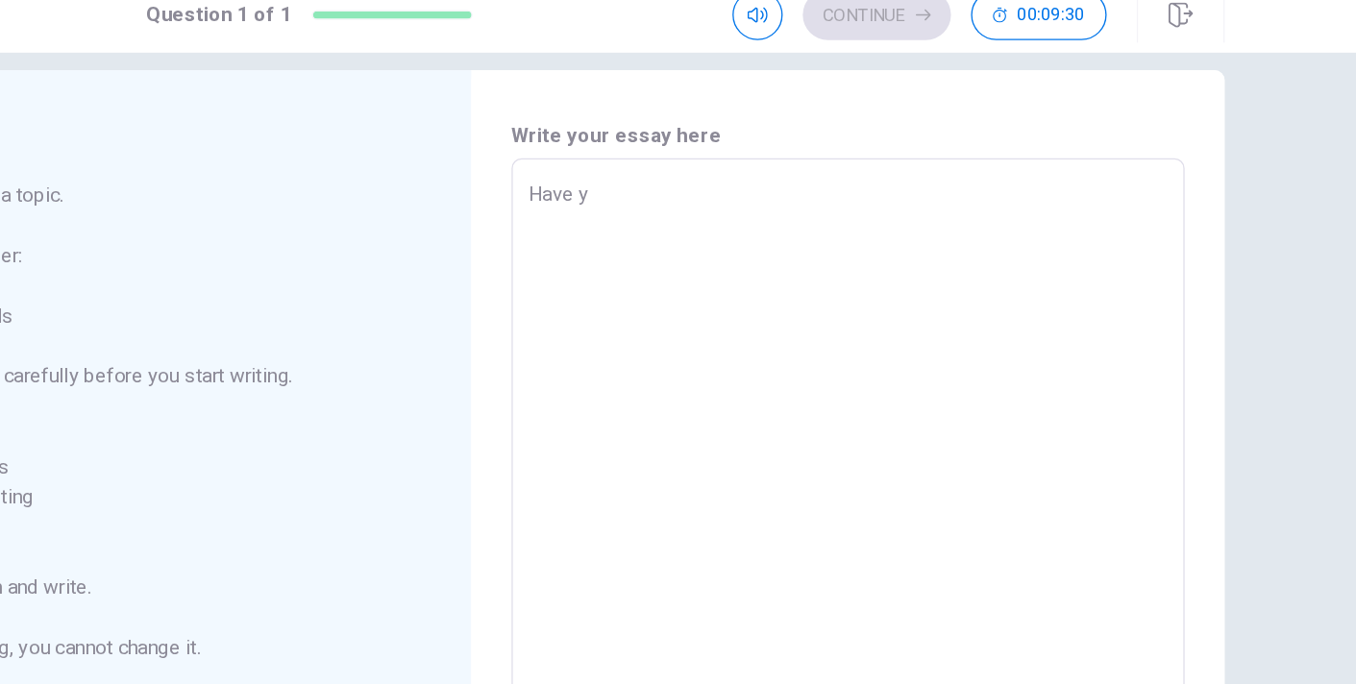
type textarea "x"
type textarea "Have"
type textarea "x"
type textarea "Ha"
type textarea "x"
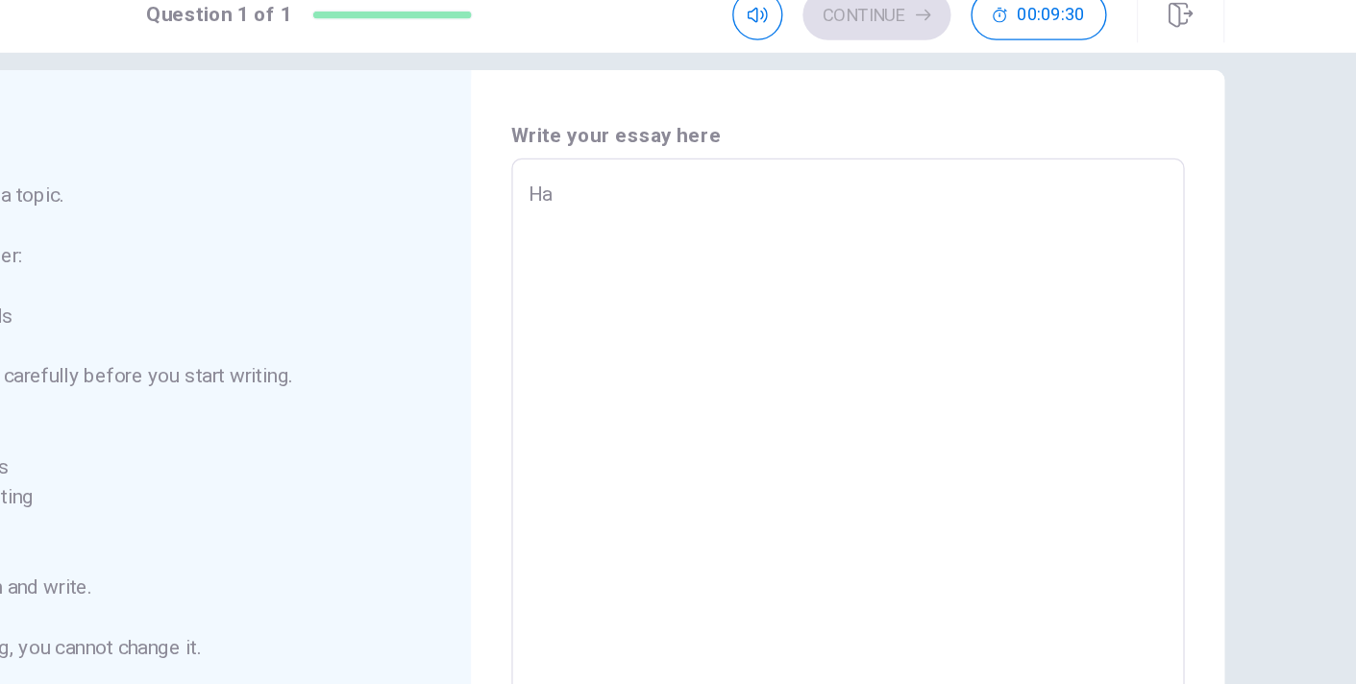
type textarea "H"
type textarea "x"
type textarea "D"
type textarea "x"
type textarea "Do"
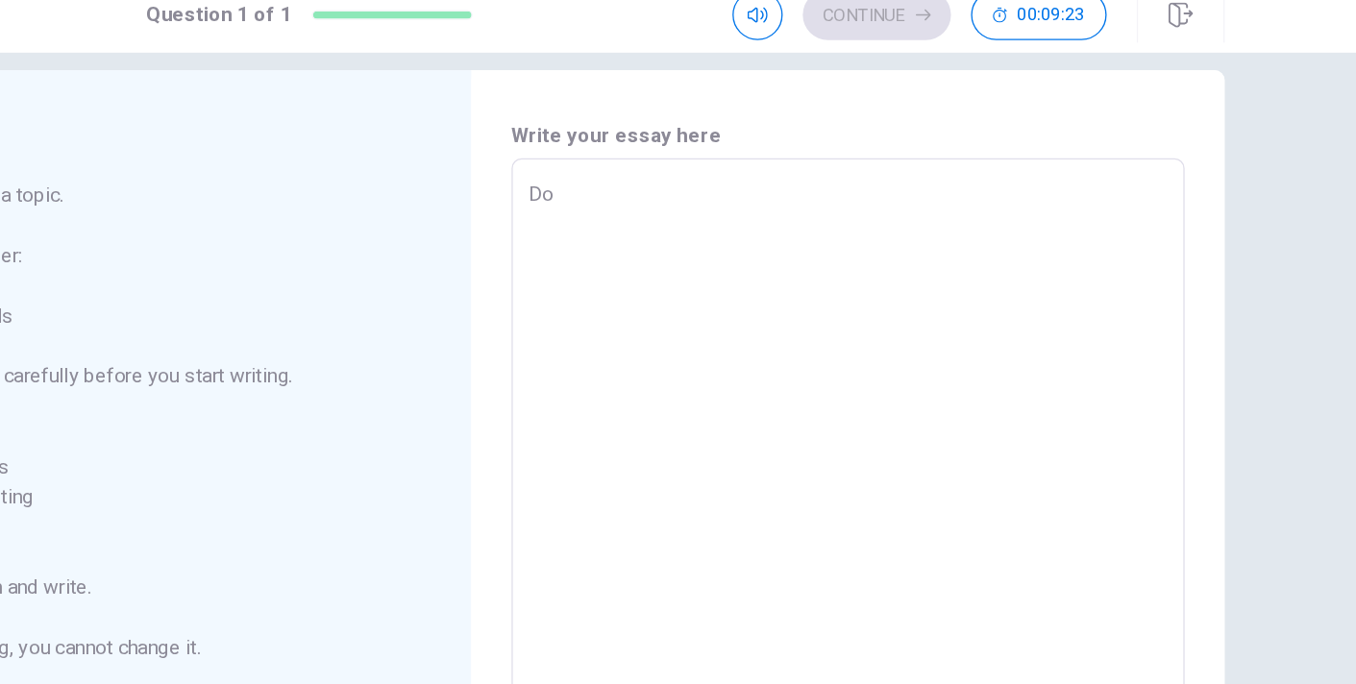
type textarea "x"
type textarea "Dou"
type textarea "x"
type textarea "Dou"
type textarea "x"
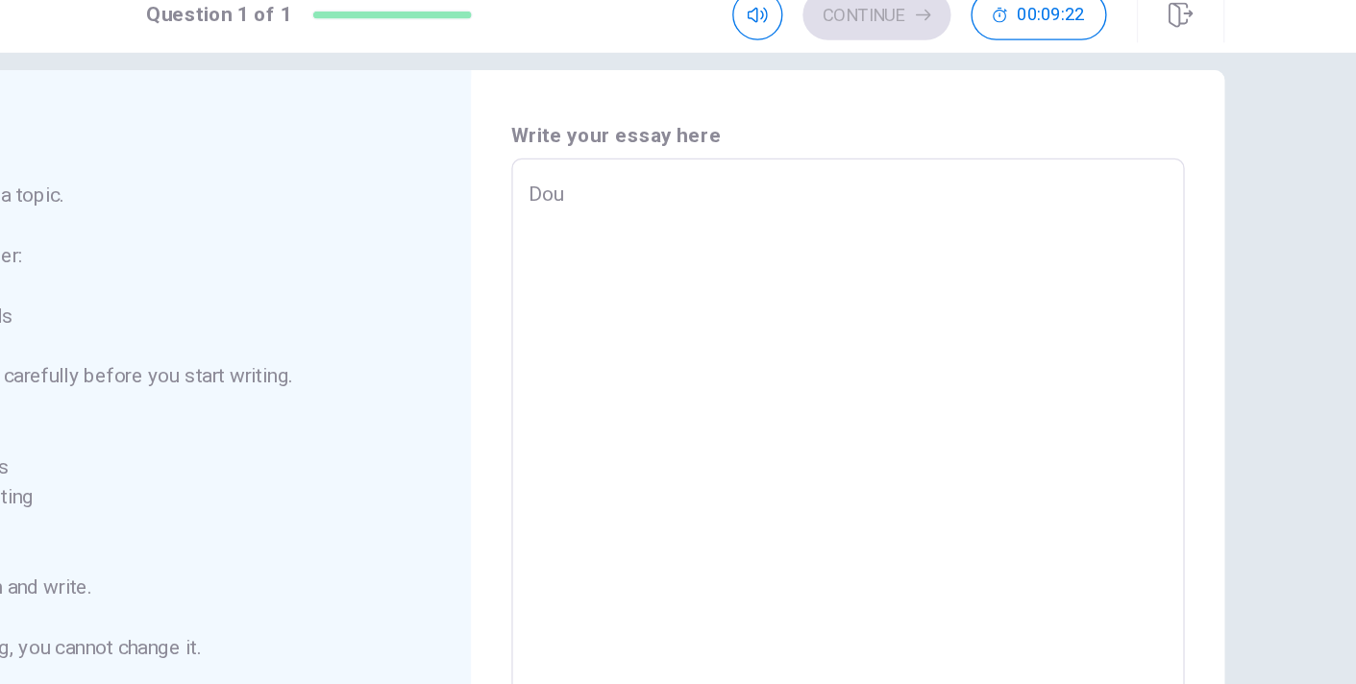
type textarea "Dou"
type textarea "x"
type textarea "Do"
type textarea "x"
type textarea "Do"
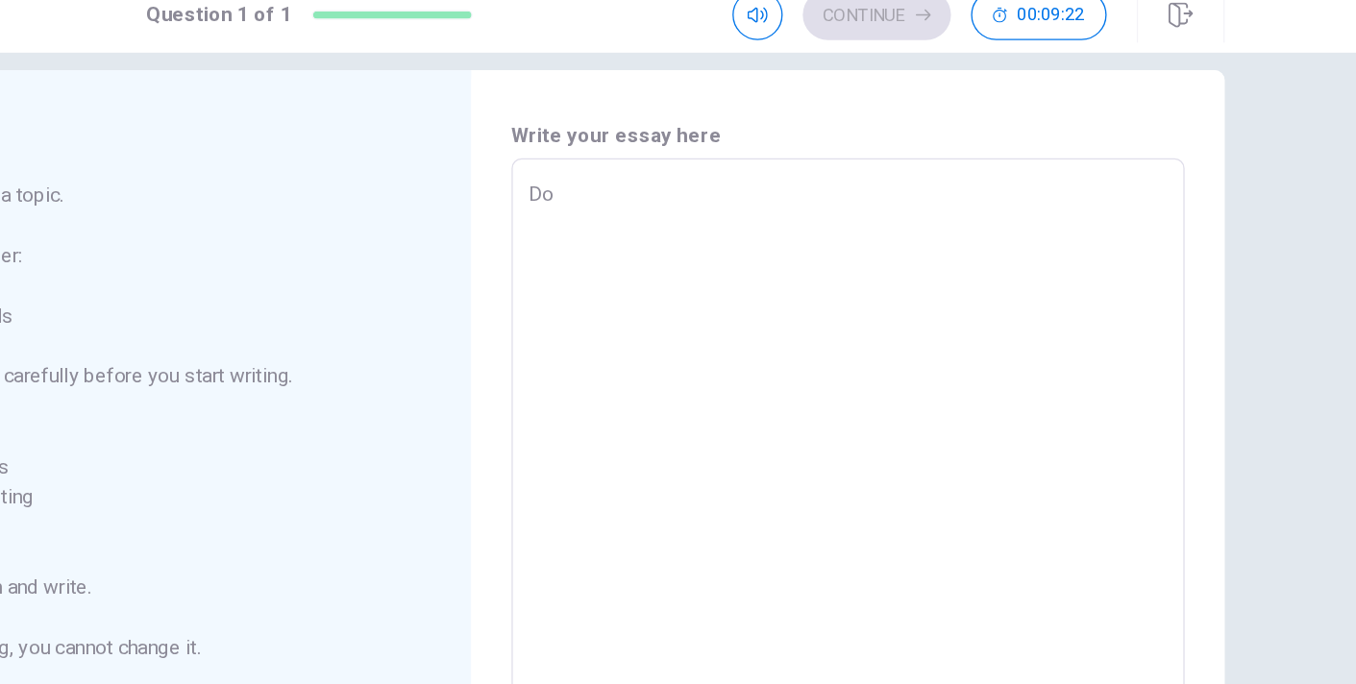
type textarea "x"
type textarea "Do y"
type textarea "x"
type textarea "Do yo"
type textarea "x"
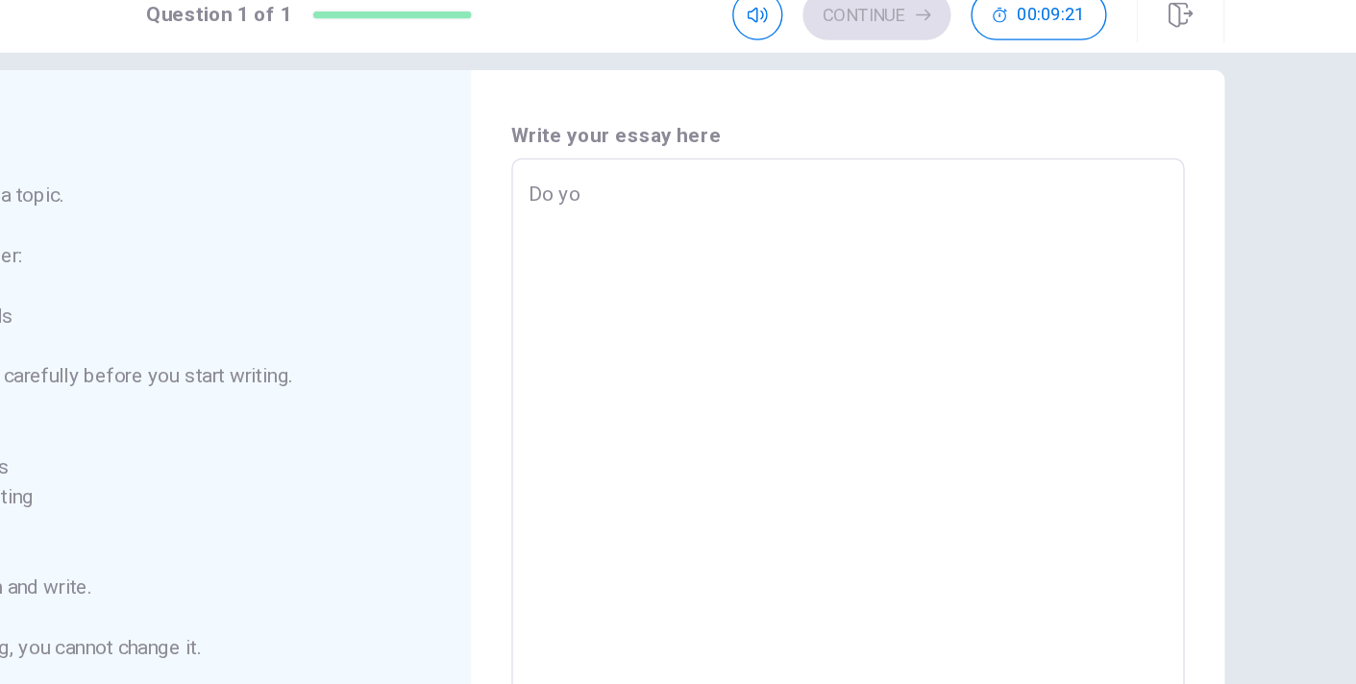
type textarea "Do you"
type textarea "x"
type textarea "Do you"
type textarea "x"
type textarea "Do you k"
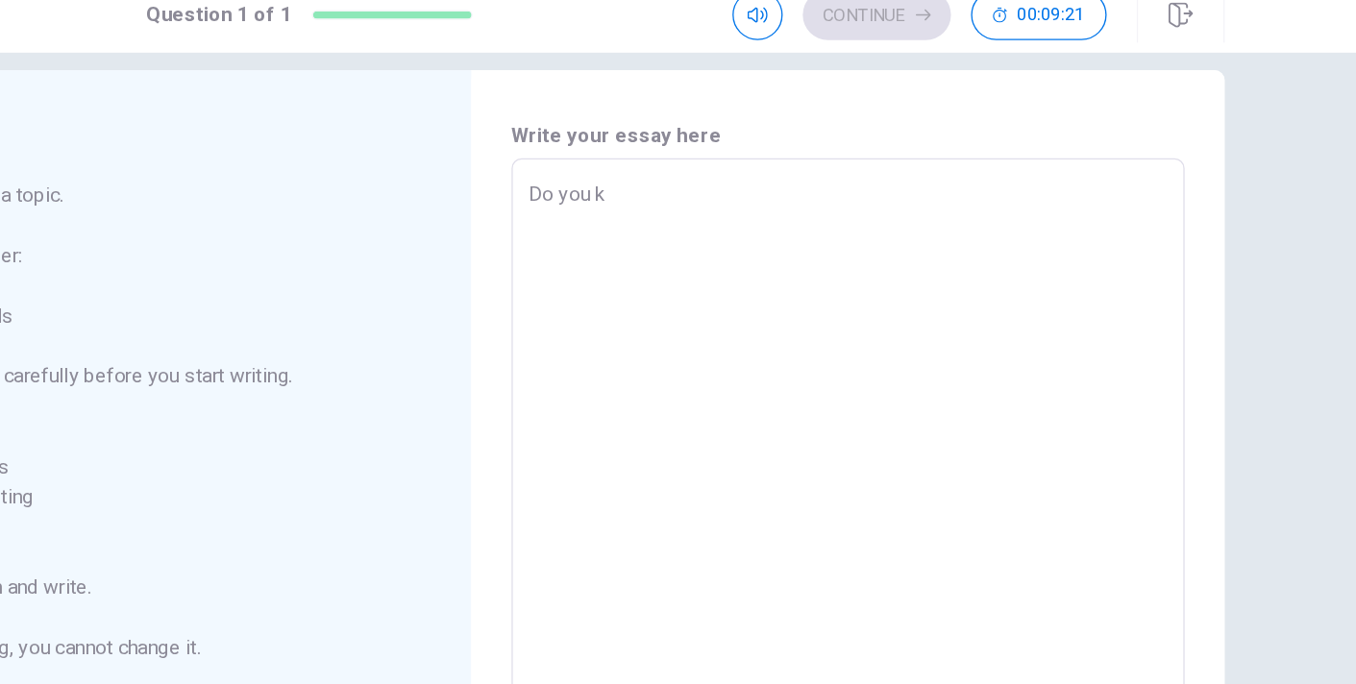
type textarea "x"
type textarea "Do you kn"
type textarea "x"
type textarea "Do you kno"
type textarea "x"
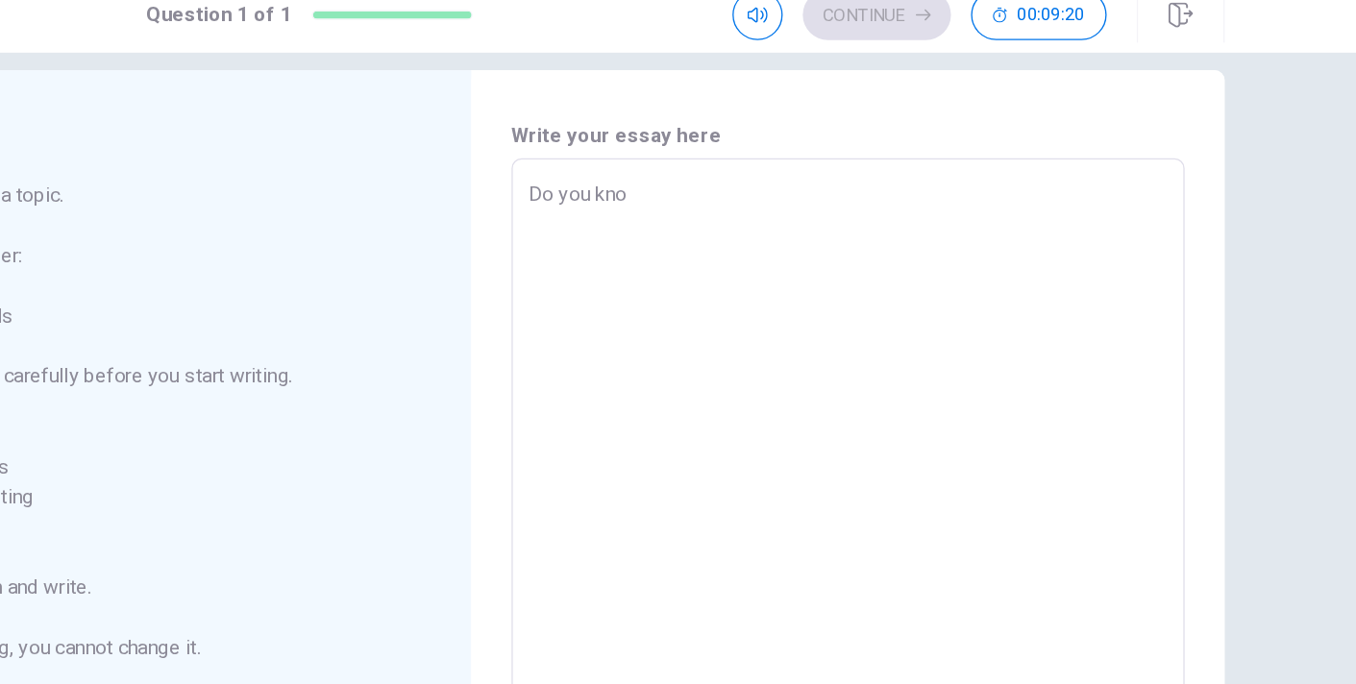
type textarea "Do you know"
type textarea "x"
type textarea "Do you know"
type textarea "x"
type textarea "Do you know h"
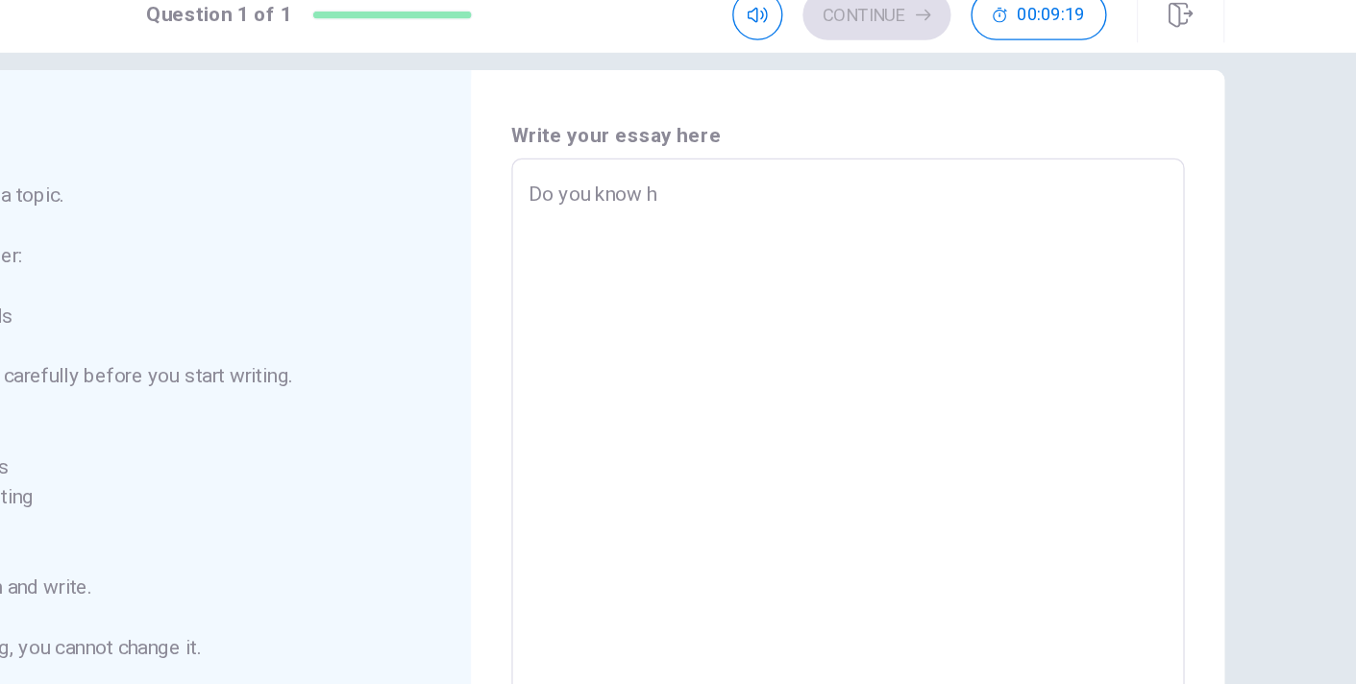
type textarea "x"
type textarea "Do you know ho"
type textarea "x"
type textarea "Do you know how"
type textarea "x"
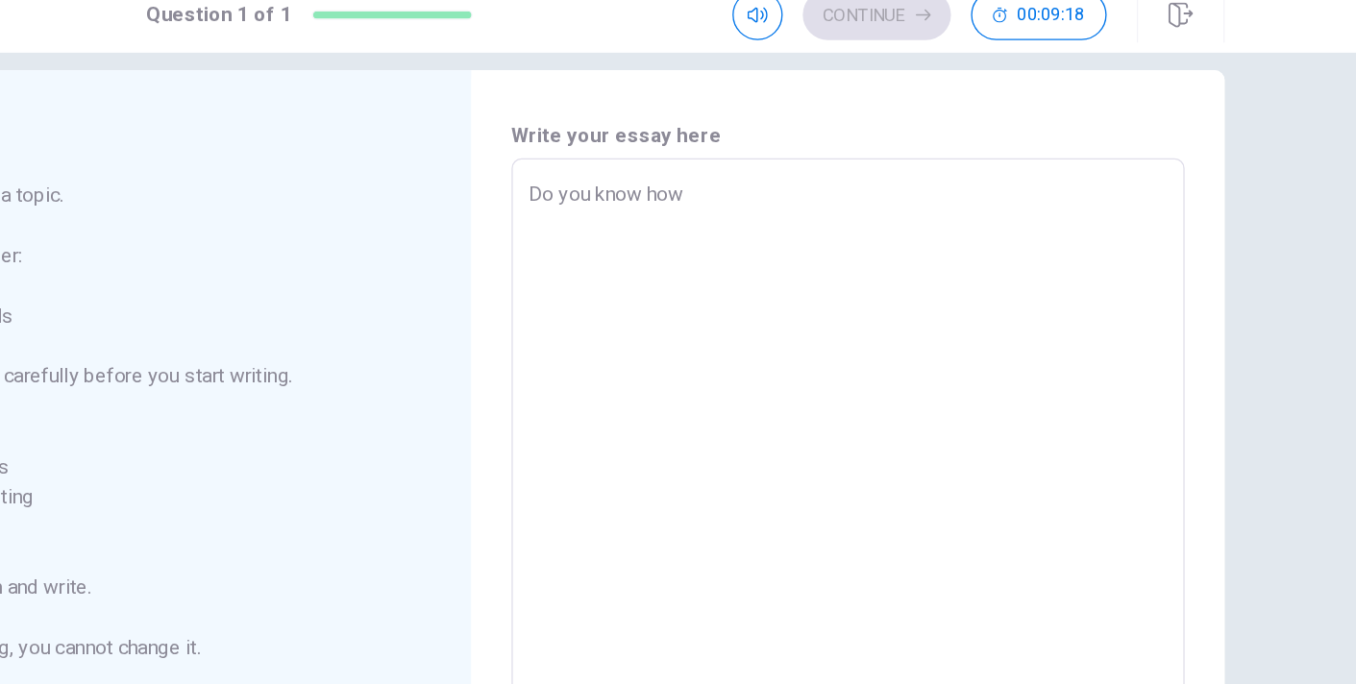
type textarea "Do you know how"
type textarea "x"
type textarea "Do you know how t"
type textarea "x"
type textarea "Do you know how to"
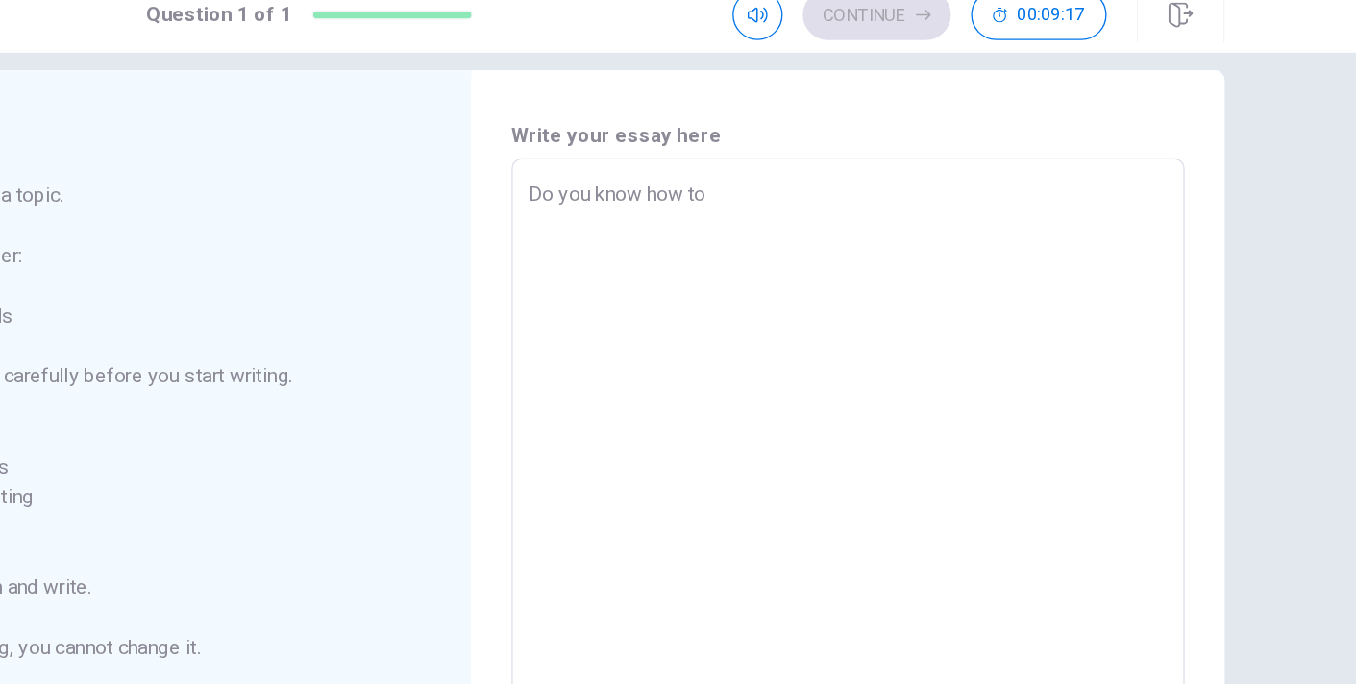
type textarea "x"
type textarea "Do you know how to"
type textarea "x"
type textarea "Do you know how to p"
type textarea "x"
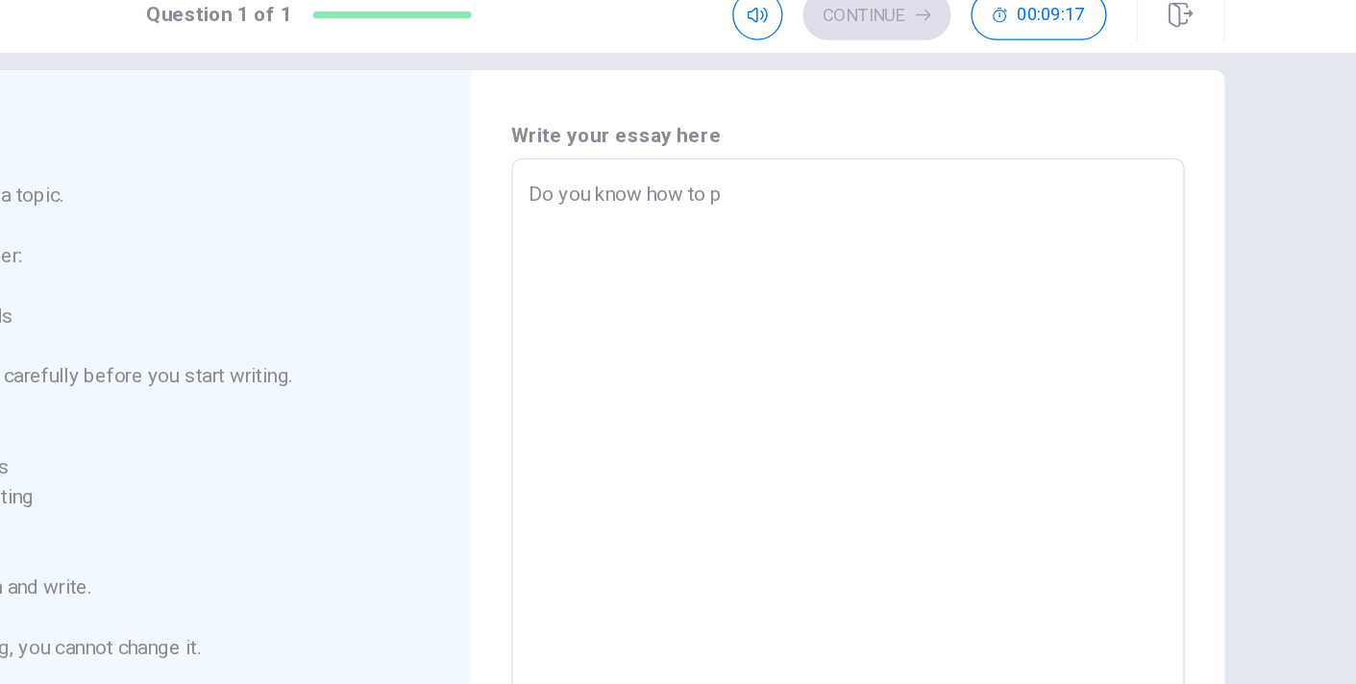
type textarea "Do you know how to pt"
type textarea "x"
type textarea "Do you know how to pto"
type textarea "x"
type textarea "Do you know how to pt"
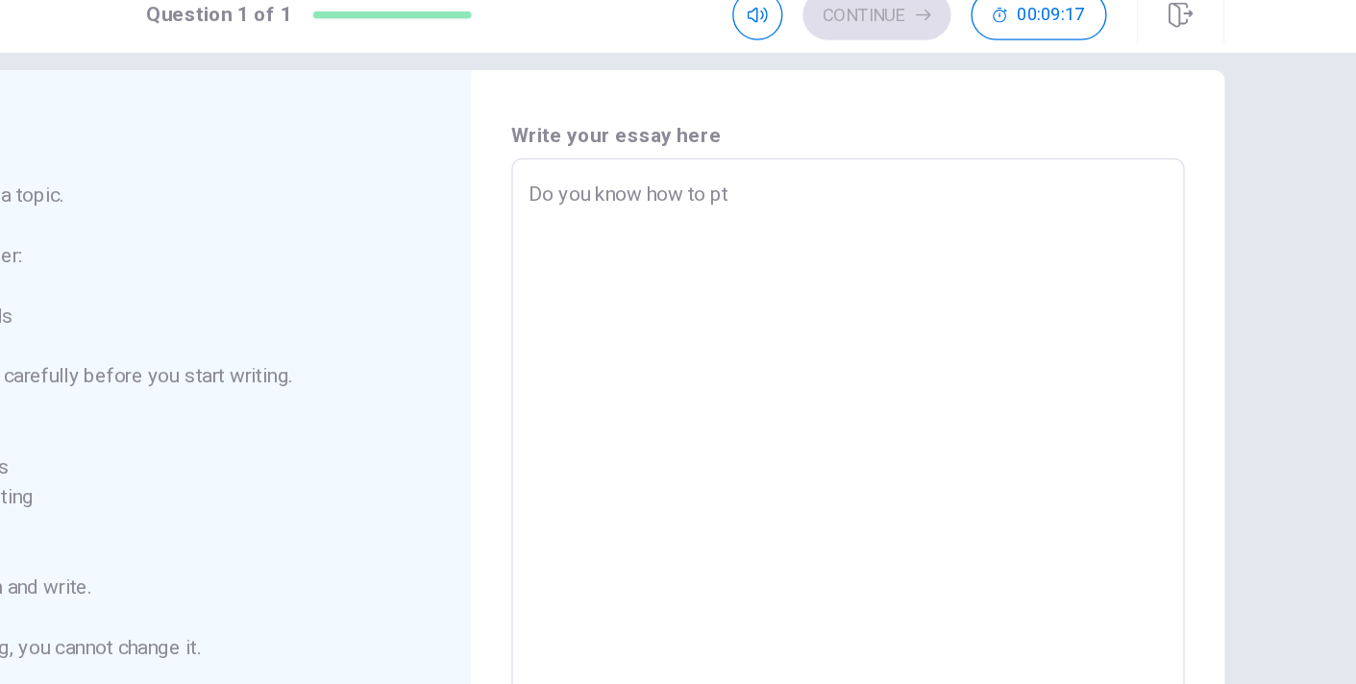
type textarea "x"
type textarea "Do you know how to p"
type textarea "x"
type textarea "Do you know how to pr"
type textarea "x"
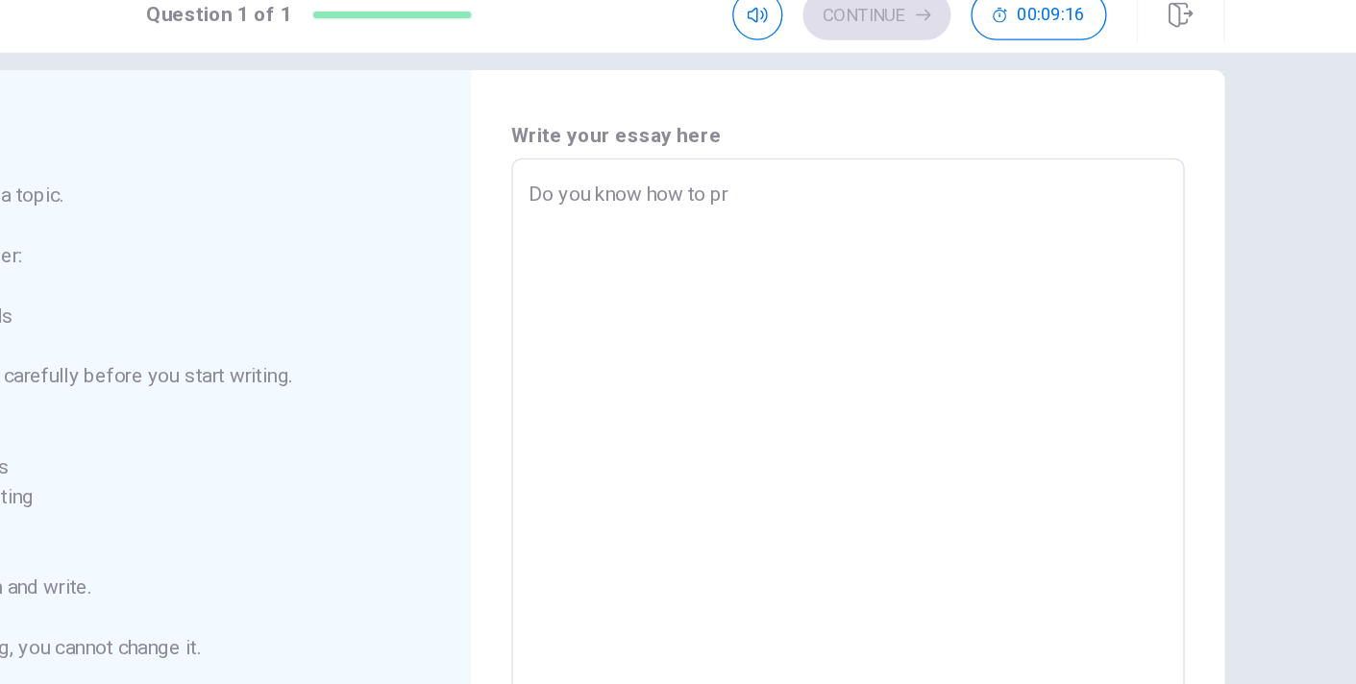
type textarea "Do you know how to pro"
type textarea "x"
type textarea "Do you know how to prot"
type textarea "x"
type textarea "Do you know how to prote"
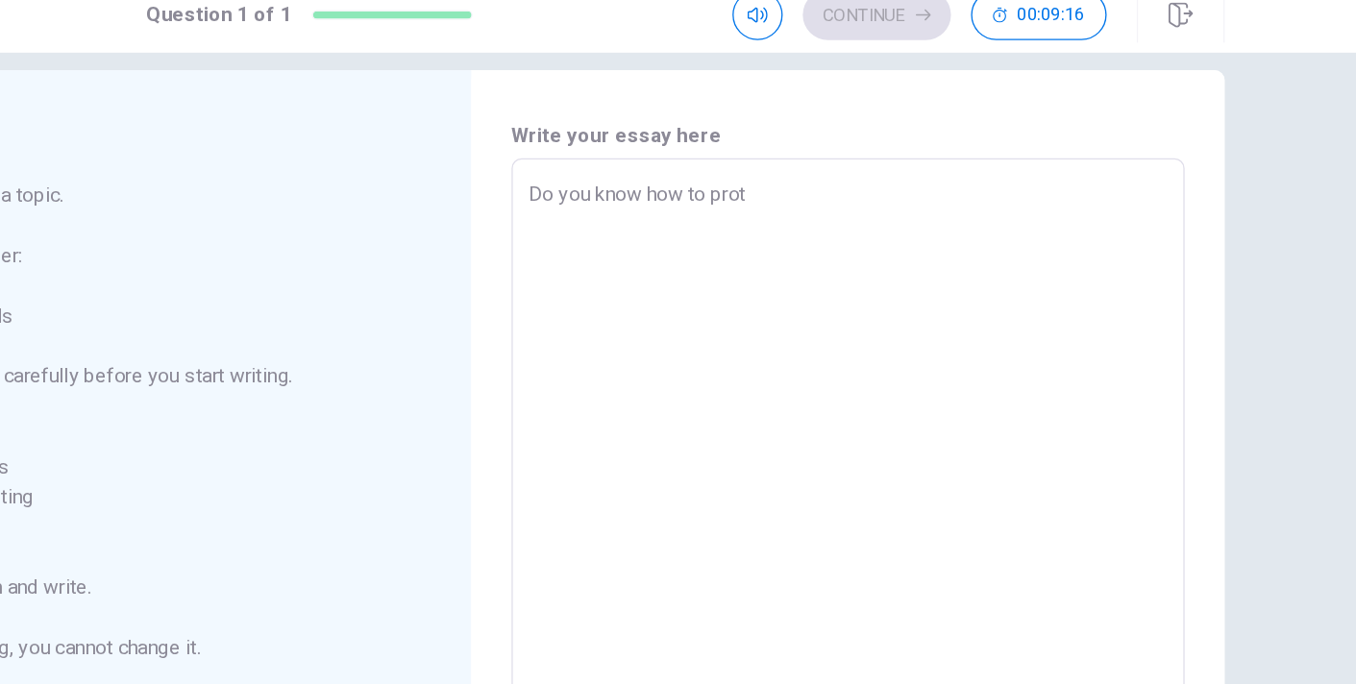
type textarea "x"
type textarea "Do you know how to protec"
type textarea "x"
type textarea "Do you know how to protect"
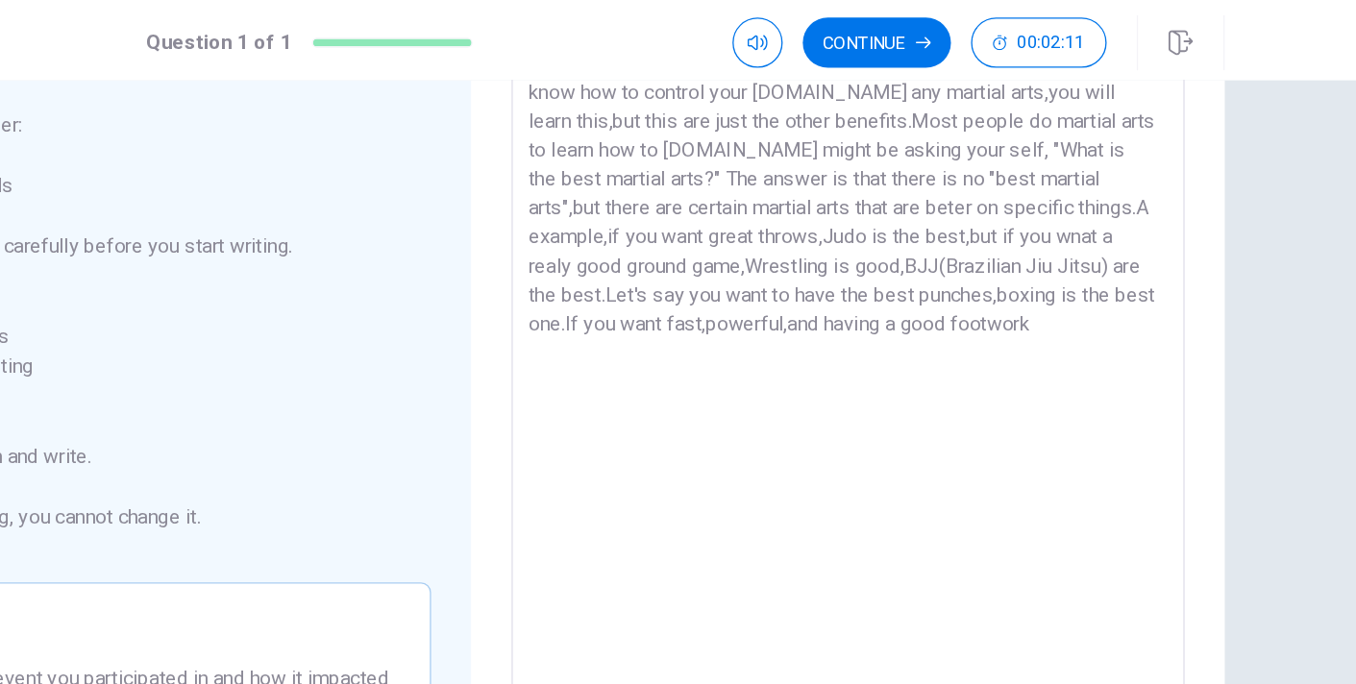
scroll to position [145, 0]
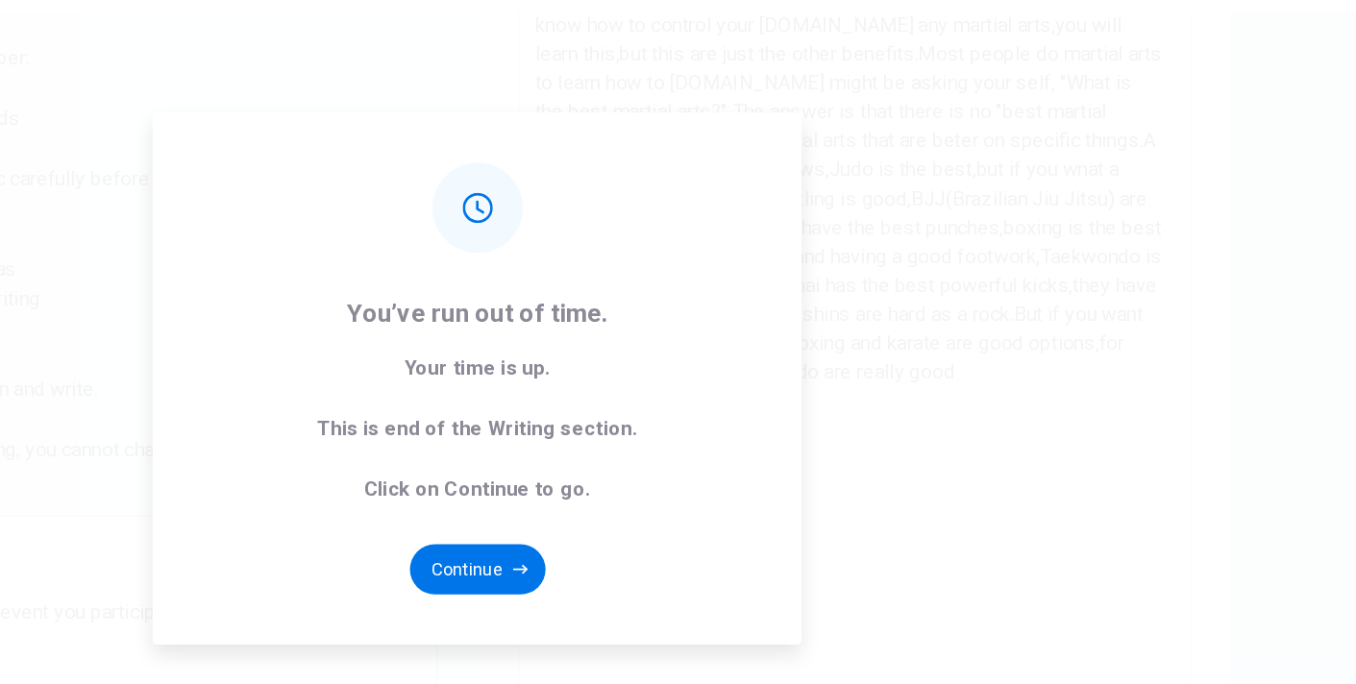
click at [1001, 427] on div "You’ve run out of time. Your time is up. This is end of the Writing section. Cl…" at bounding box center [678, 342] width 1356 height 684
click at [729, 483] on button "Continue" at bounding box center [679, 488] width 104 height 38
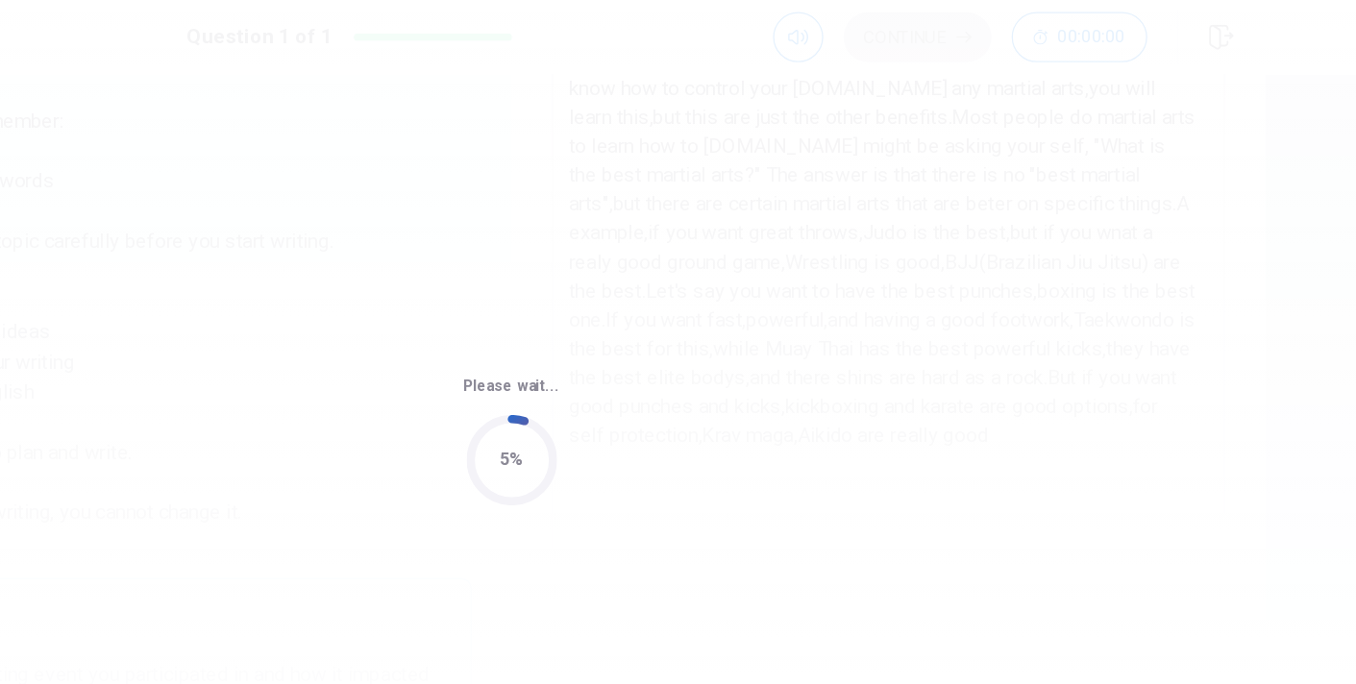
scroll to position [0, 0]
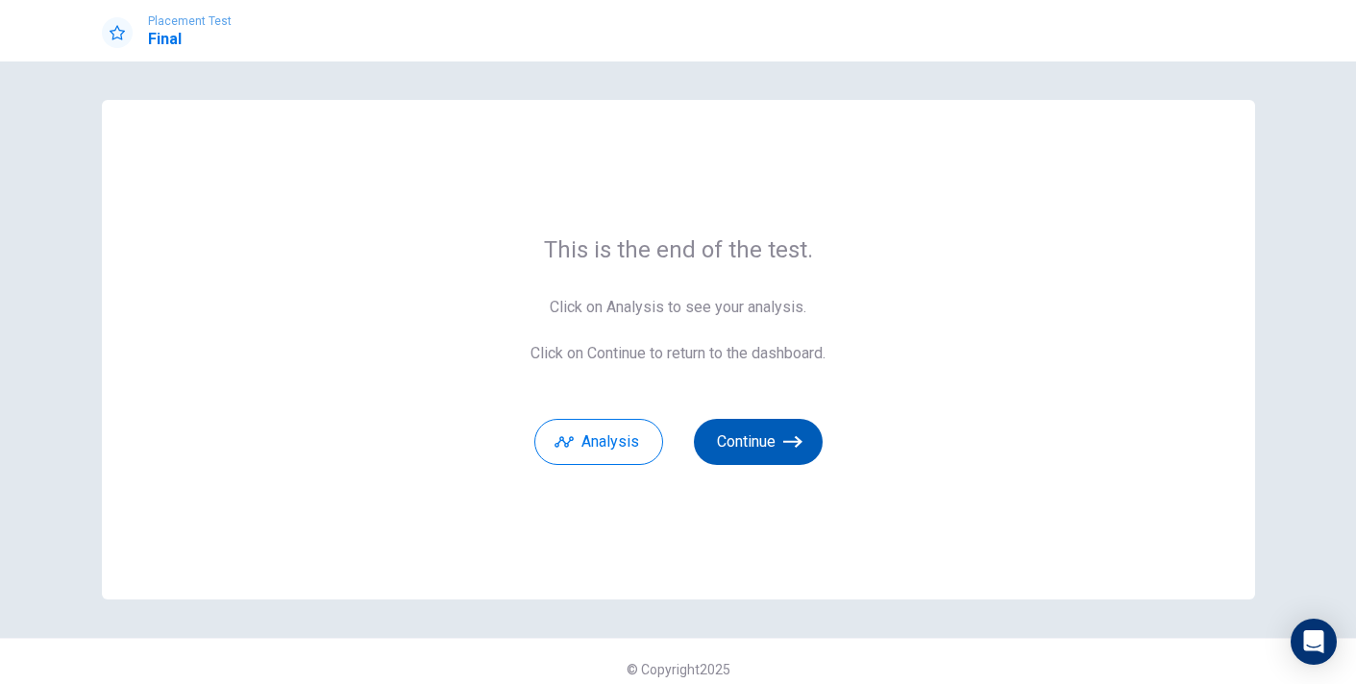
click at [732, 445] on button "Continue" at bounding box center [758, 442] width 129 height 46
